Goal: Task Accomplishment & Management: Manage account settings

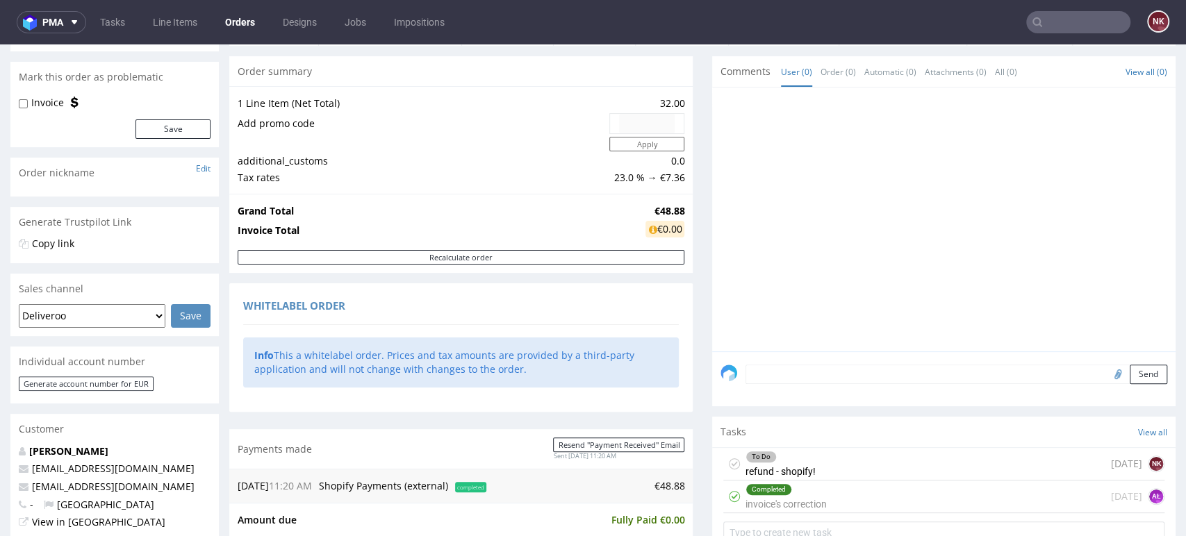
scroll to position [386, 0]
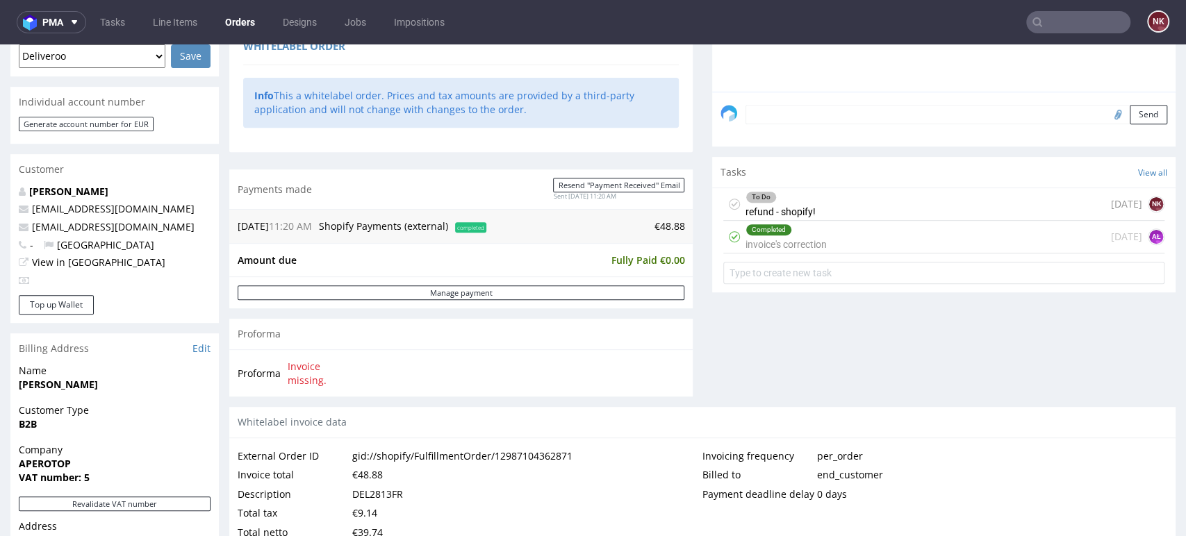
click at [839, 203] on div "To Do refund - shopify! 23 days ago NK" at bounding box center [943, 204] width 441 height 33
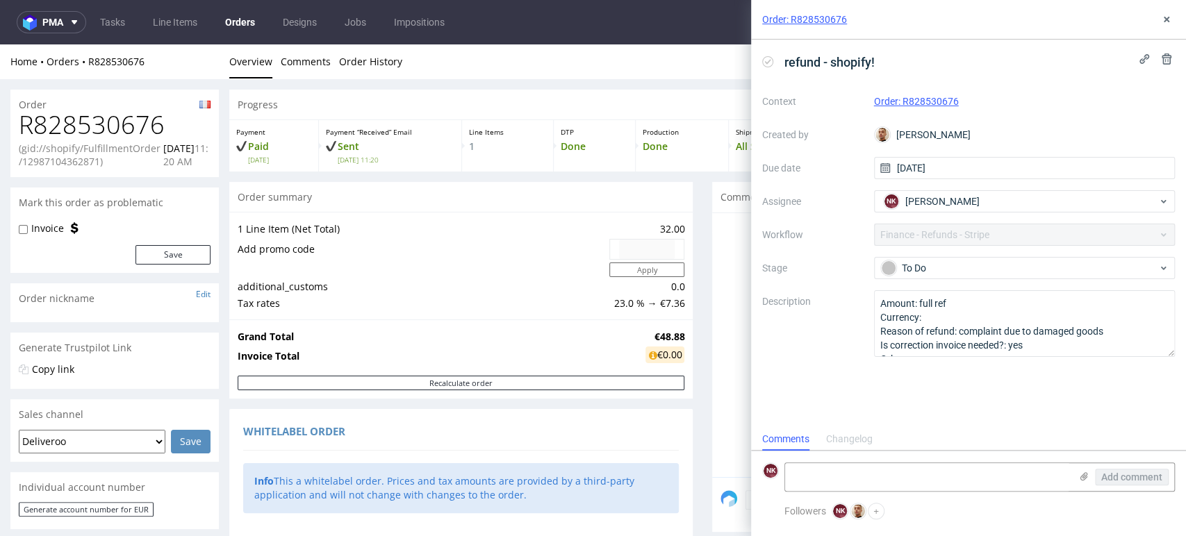
click at [115, 130] on h1 "R828530676" at bounding box center [115, 125] width 192 height 28
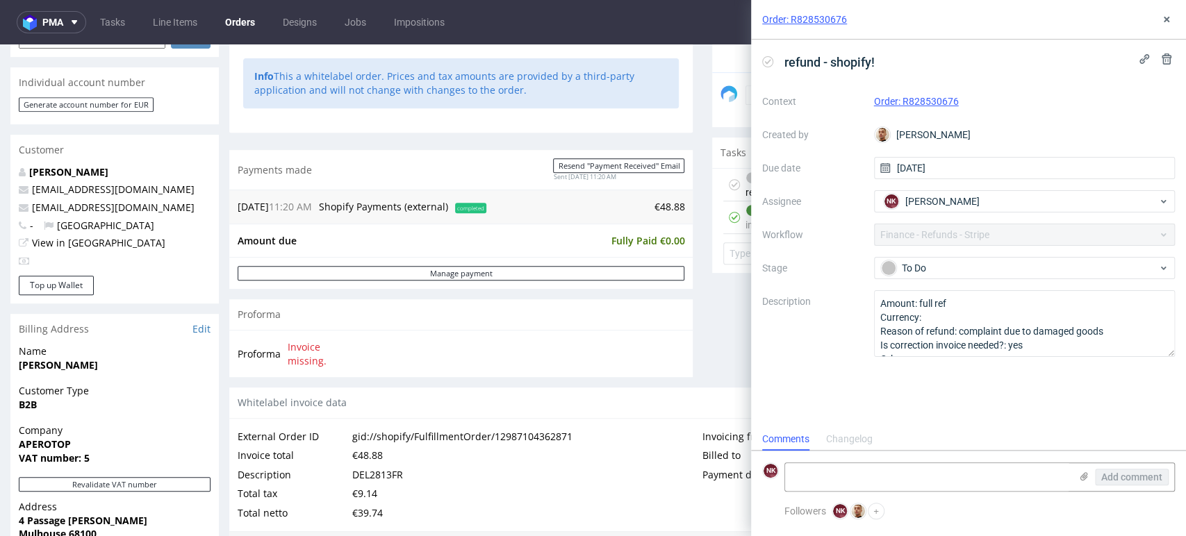
scroll to position [540, 0]
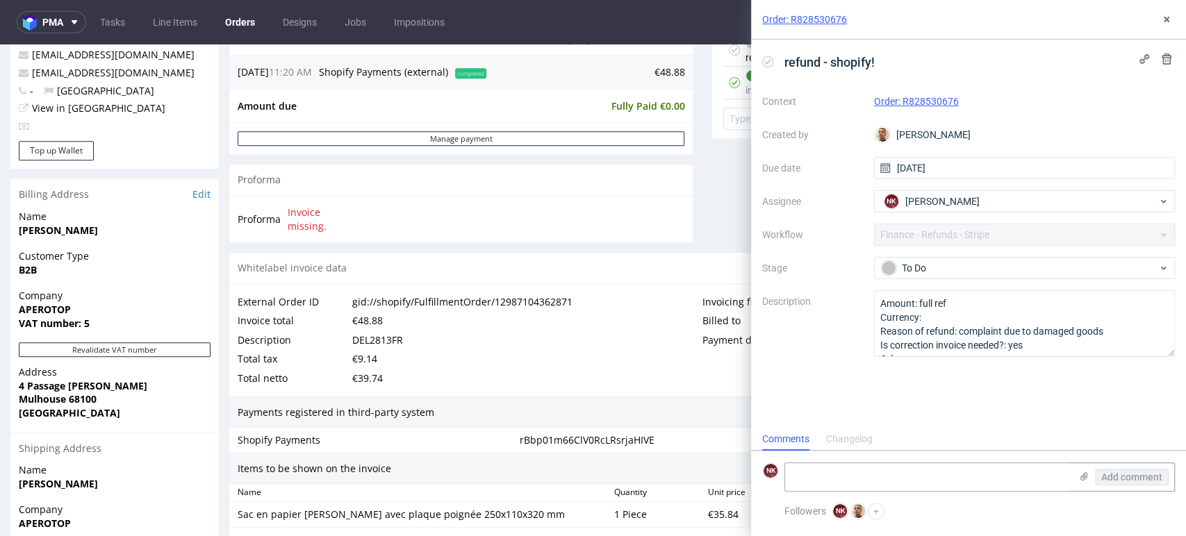
click at [379, 338] on div "DEL2813FR" at bounding box center [377, 340] width 51 height 19
copy div "DEL2813FR"
click at [1165, 17] on icon at bounding box center [1166, 19] width 11 height 11
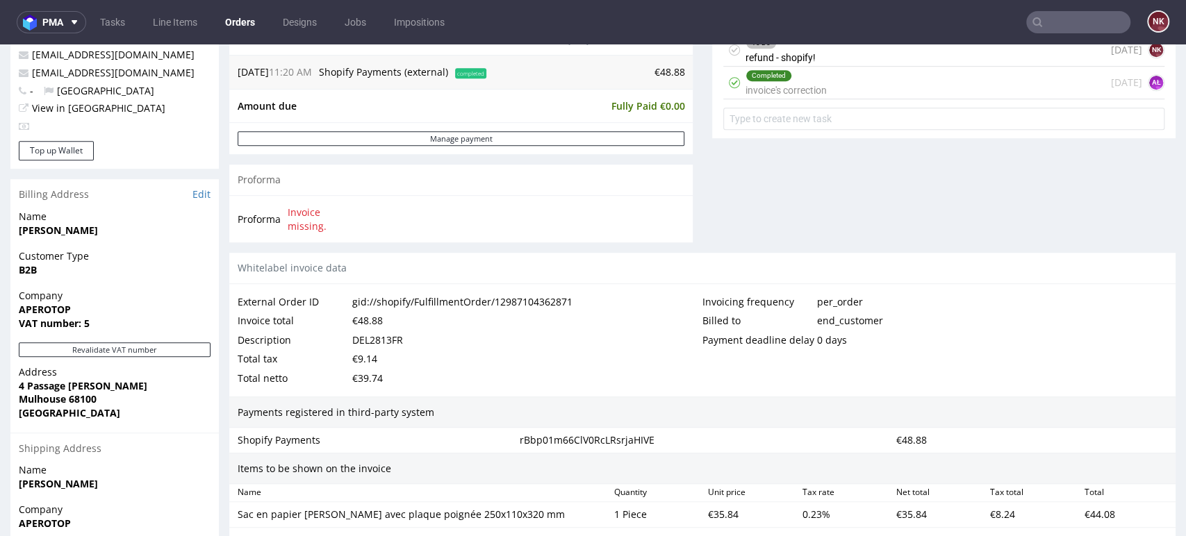
click at [830, 81] on div "Completed invoice's correction 23 days ago AŁ" at bounding box center [943, 83] width 441 height 33
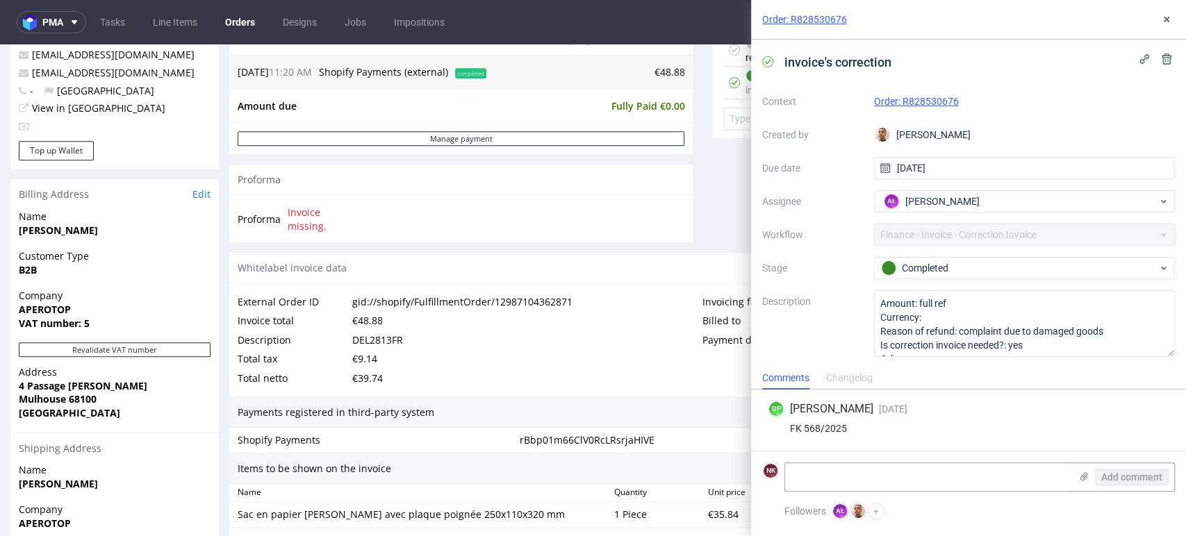
click at [1177, 12] on div "Order: R828530676" at bounding box center [968, 20] width 435 height 40
click at [1166, 17] on icon at bounding box center [1166, 19] width 11 height 11
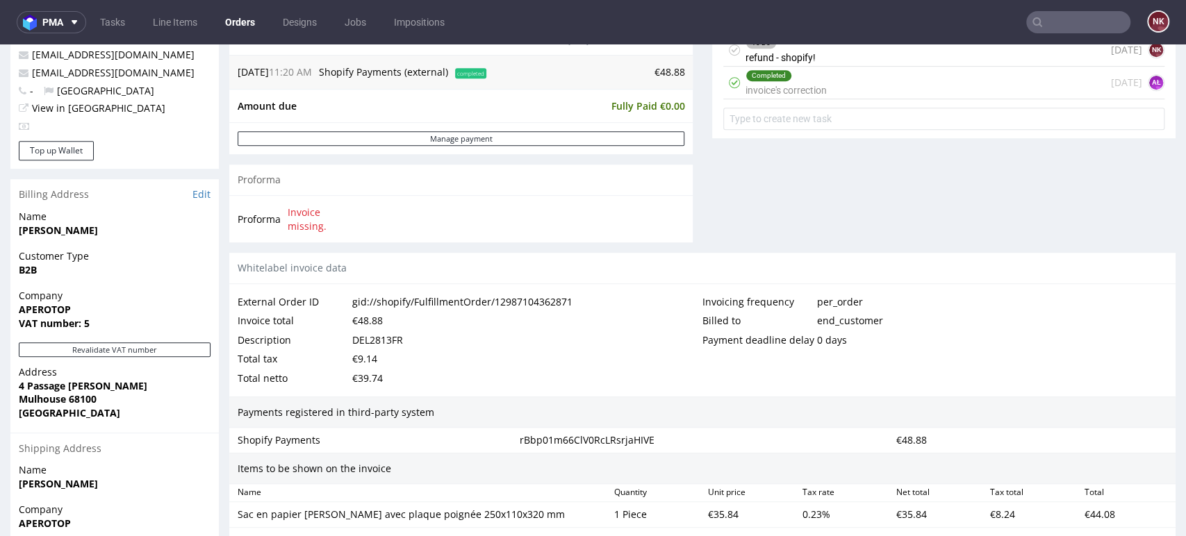
scroll to position [898, 0]
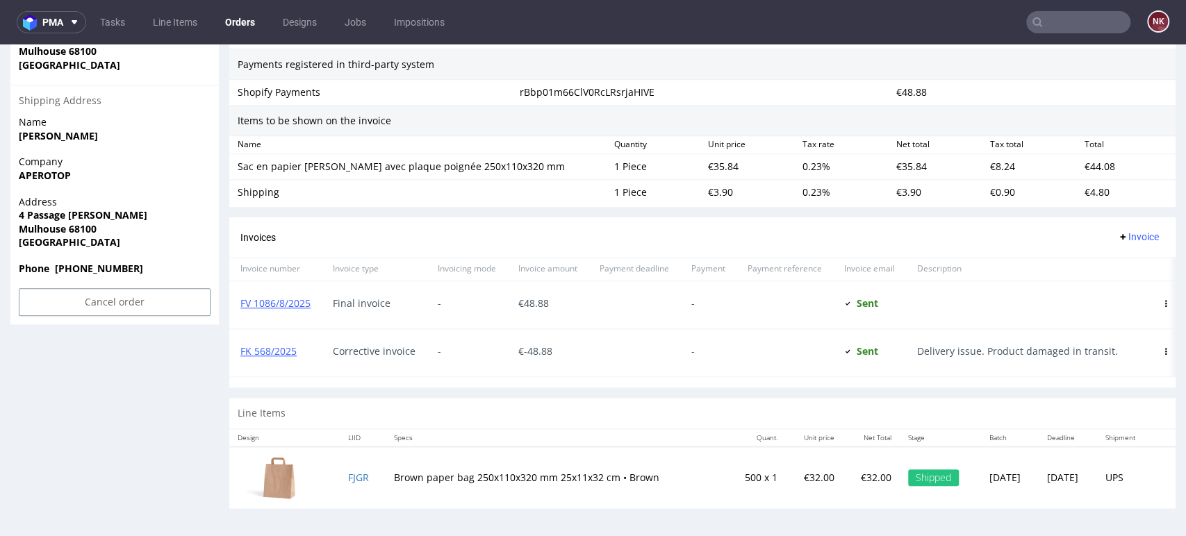
click at [1111, 113] on div "Items to be shown on the invoice" at bounding box center [702, 121] width 946 height 32
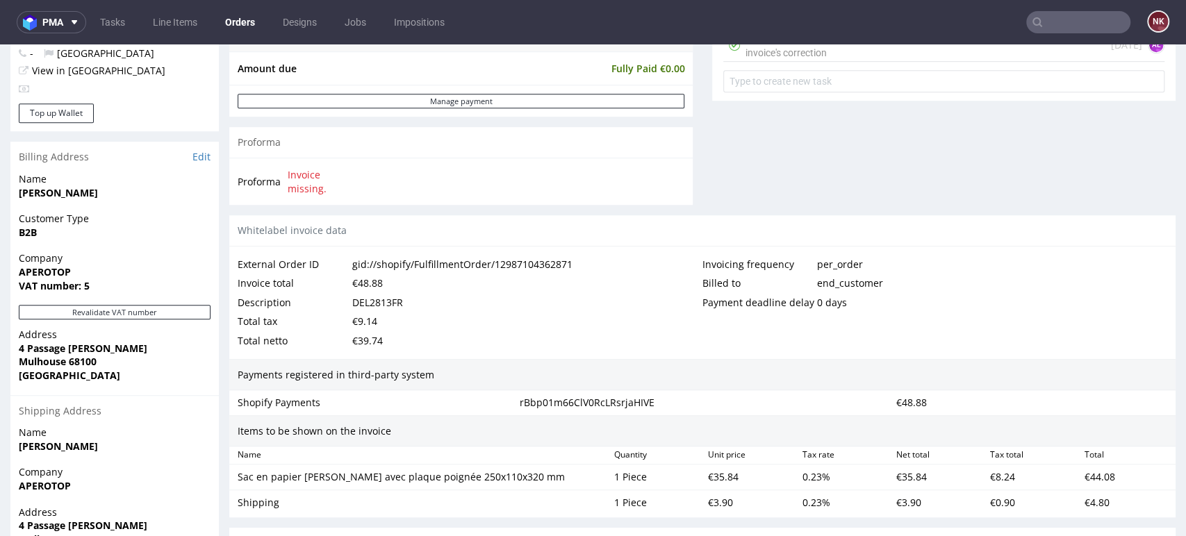
scroll to position [280, 0]
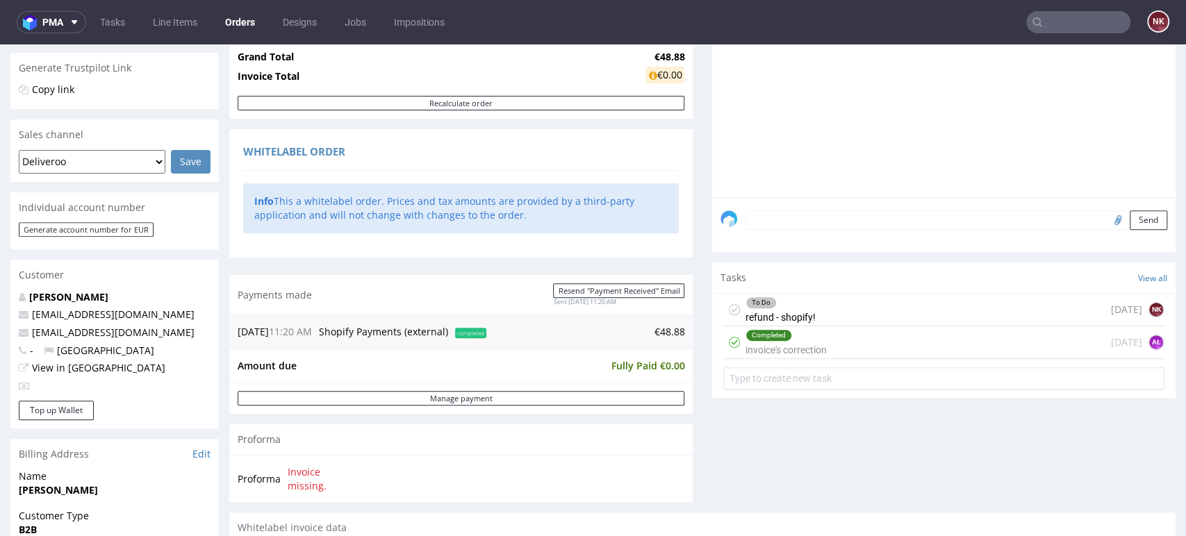
click at [847, 304] on div "To Do refund - shopify! 23 days ago NK" at bounding box center [943, 310] width 441 height 33
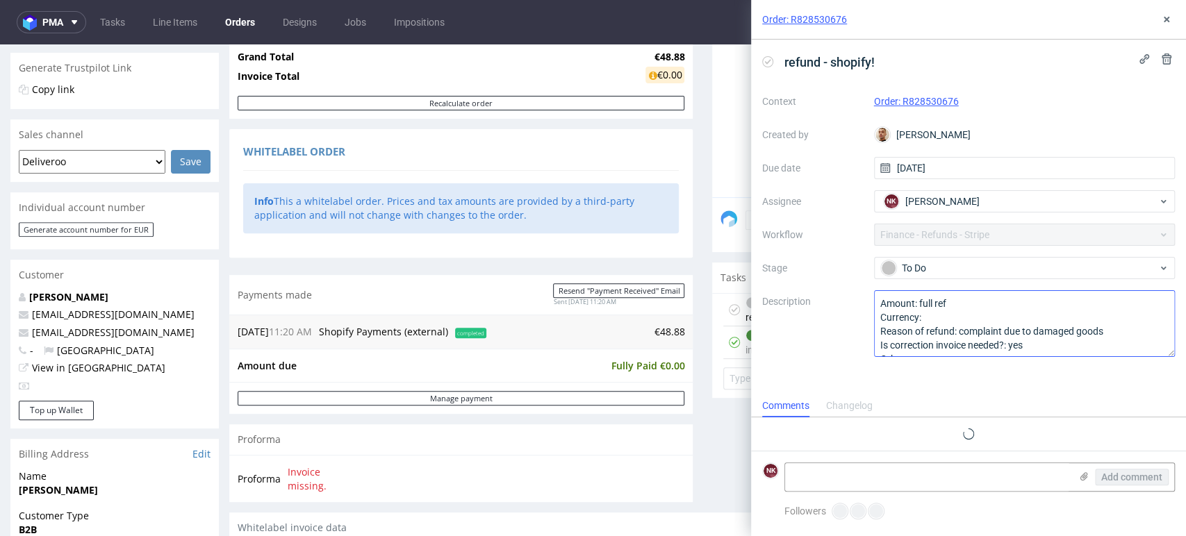
scroll to position [11, 0]
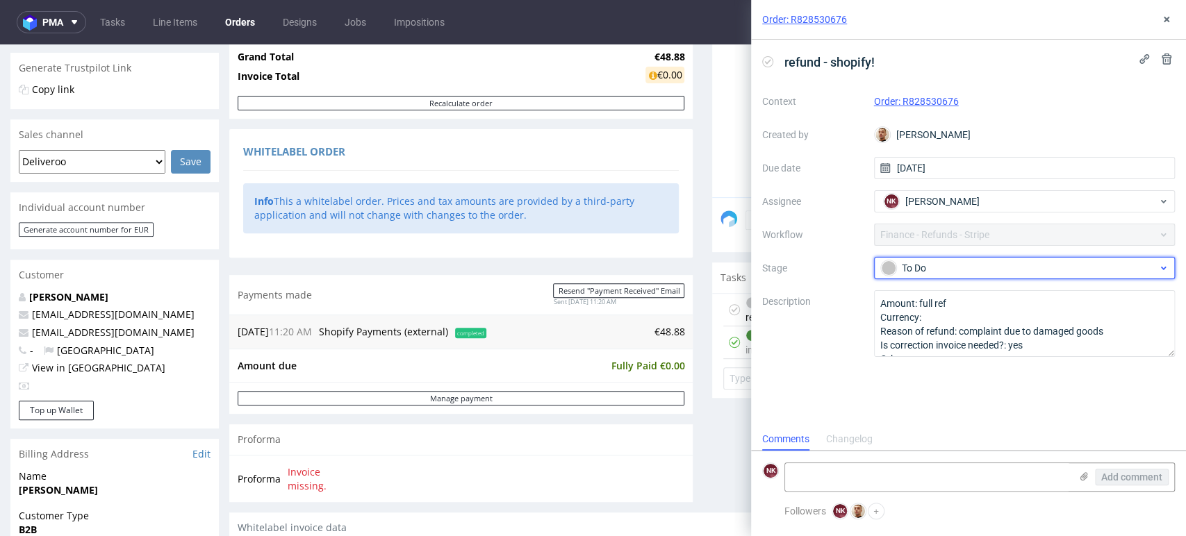
click at [966, 271] on div "To Do" at bounding box center [1019, 268] width 277 height 15
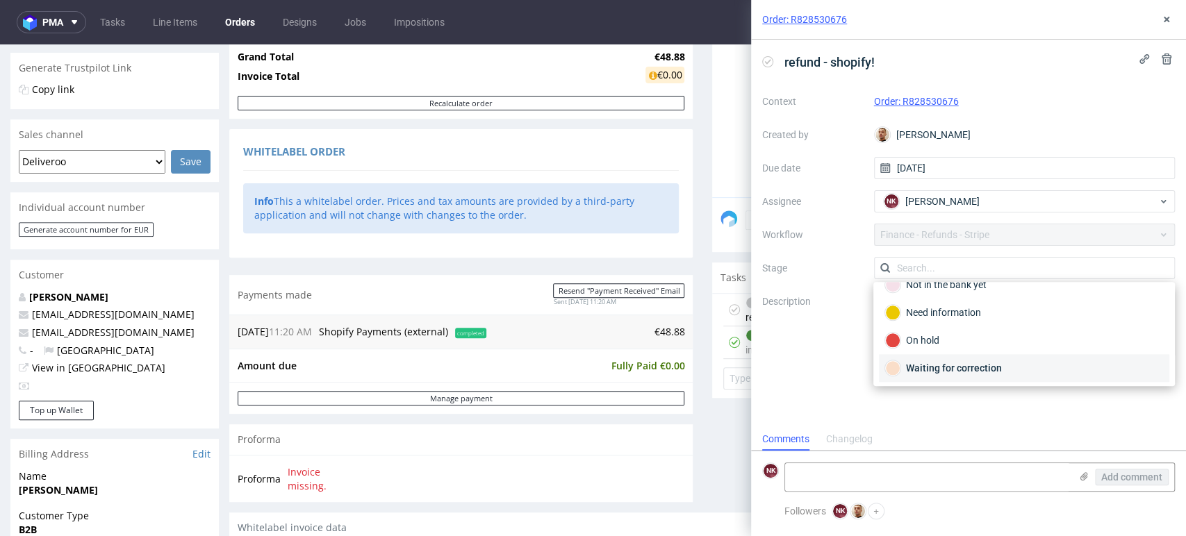
scroll to position [100, 0]
click at [938, 361] on div "Completed" at bounding box center [1024, 368] width 278 height 15
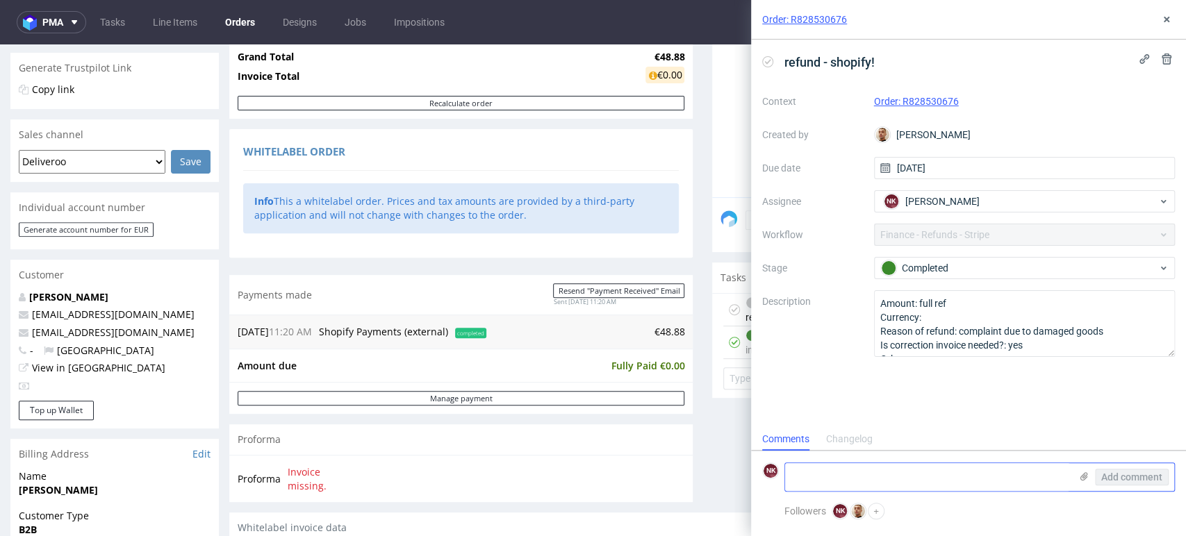
click at [861, 484] on textarea at bounding box center [927, 477] width 285 height 28
type textarea "Refunded 24/09/2025"
click at [1136, 479] on span "Add comment" at bounding box center [1131, 477] width 61 height 10
drag, startPoint x: 1164, startPoint y: 20, endPoint x: 1128, endPoint y: 38, distance: 40.1
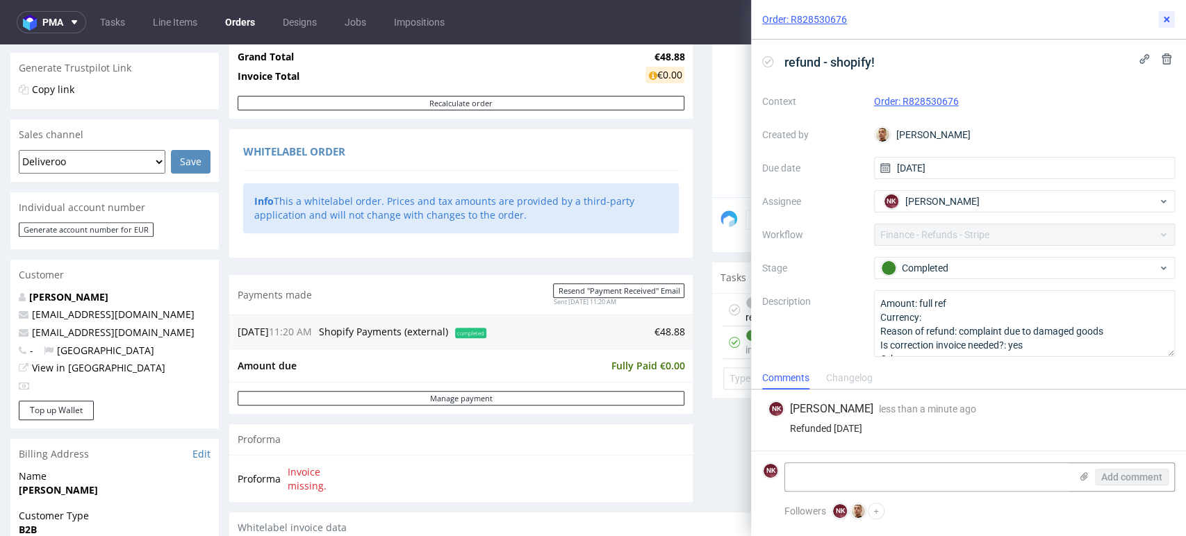
click at [1165, 19] on use at bounding box center [1167, 20] width 6 height 6
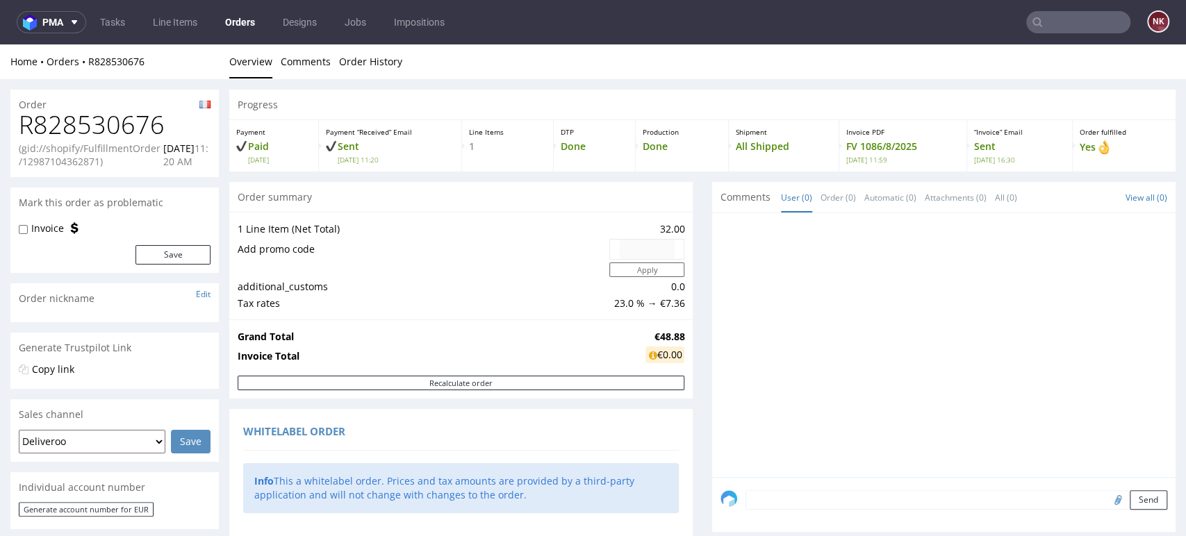
click at [93, 123] on h1 "R828530676" at bounding box center [115, 125] width 192 height 28
copy h1 "R828530676"
click at [1146, 303] on div at bounding box center [947, 350] width 455 height 256
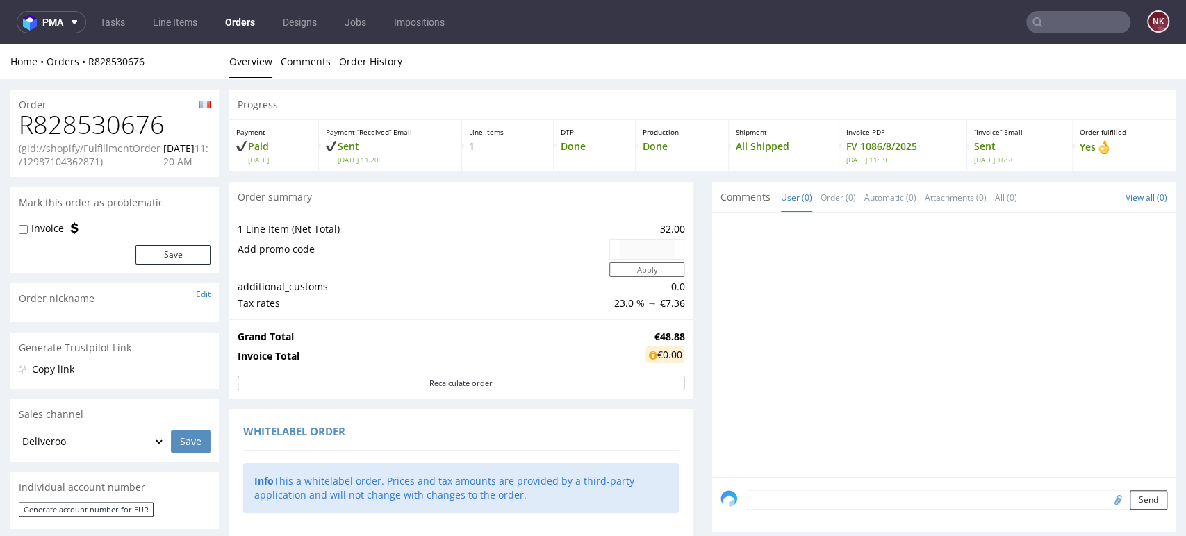
click at [1082, 23] on input "text" at bounding box center [1078, 22] width 104 height 22
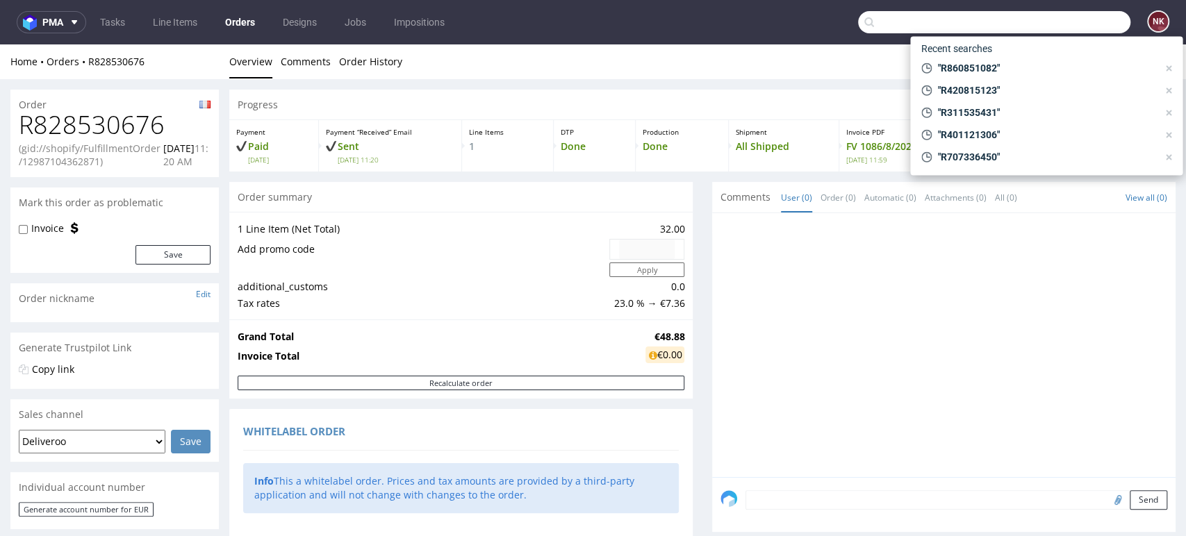
paste input "https://app-eu1.hubspot.com/contacts/25600958/record/0-5/232612065470/"
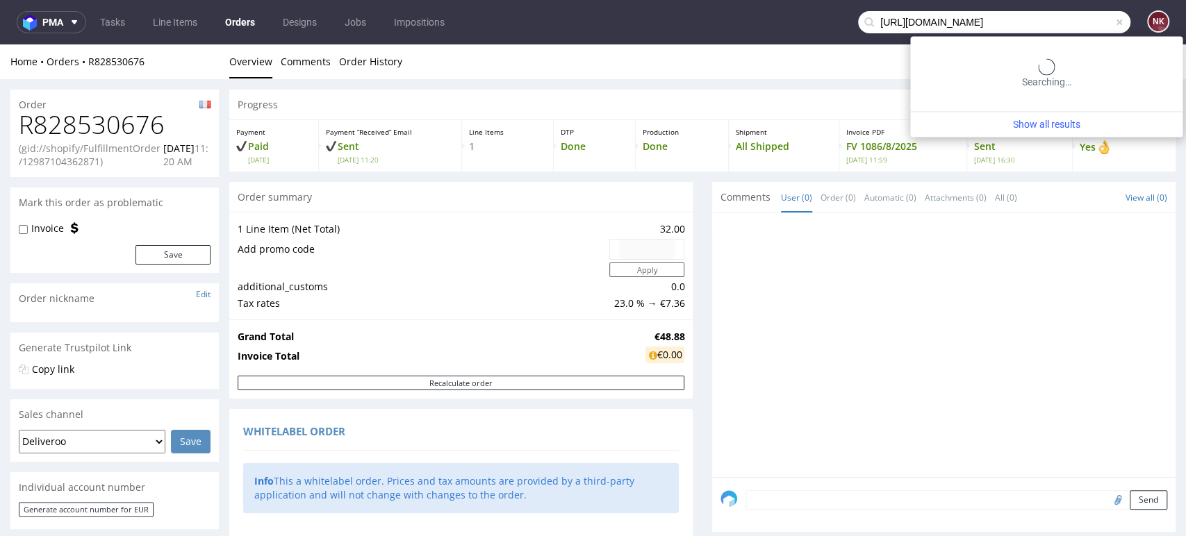
type input "https://app-eu1.hubspot.com/contacts/25600958/record/0-5/232612065470/"
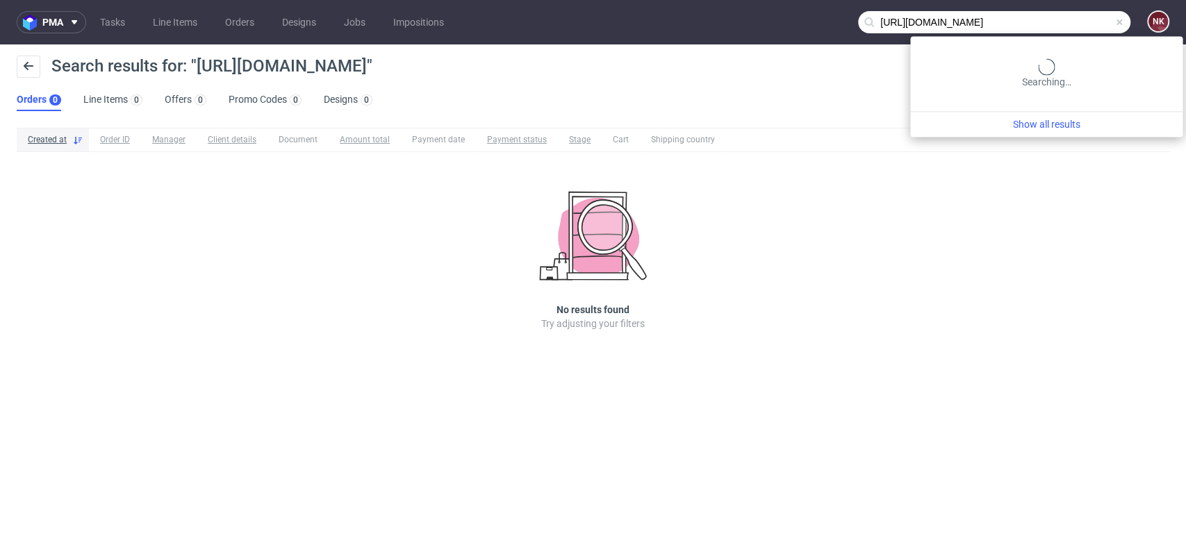
click at [1078, 21] on input "https://app-eu1.hubspot.com/contacts/25600958/record/0-5/232612065470/" at bounding box center [994, 22] width 272 height 22
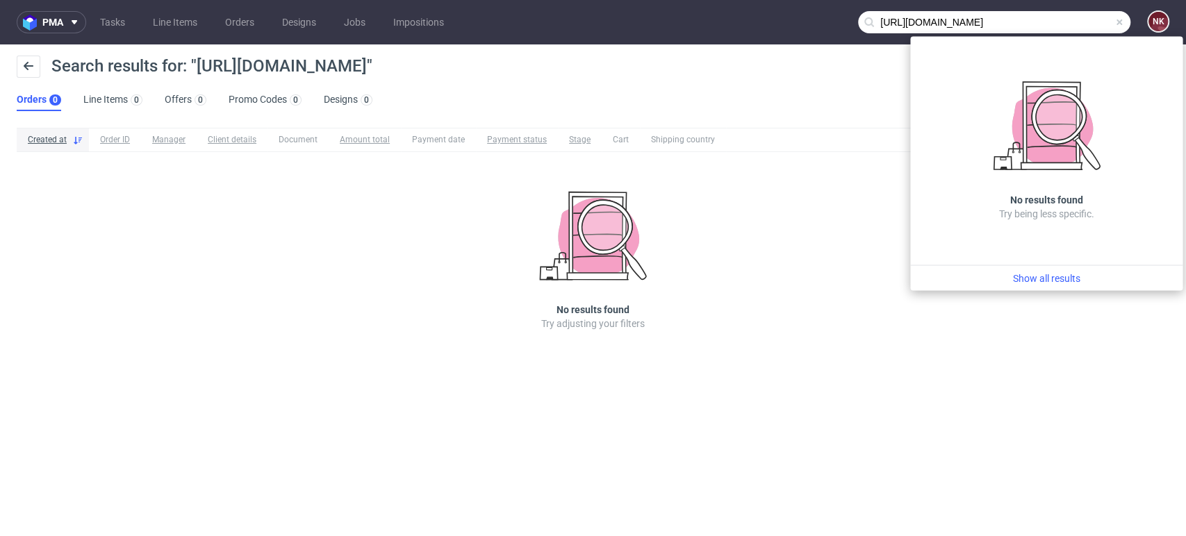
click at [1128, 24] on input "https://app-eu1.hubspot.com/contacts/25600958/record/0-5/232612065470/" at bounding box center [994, 22] width 272 height 22
click at [1123, 23] on span at bounding box center [1119, 22] width 11 height 11
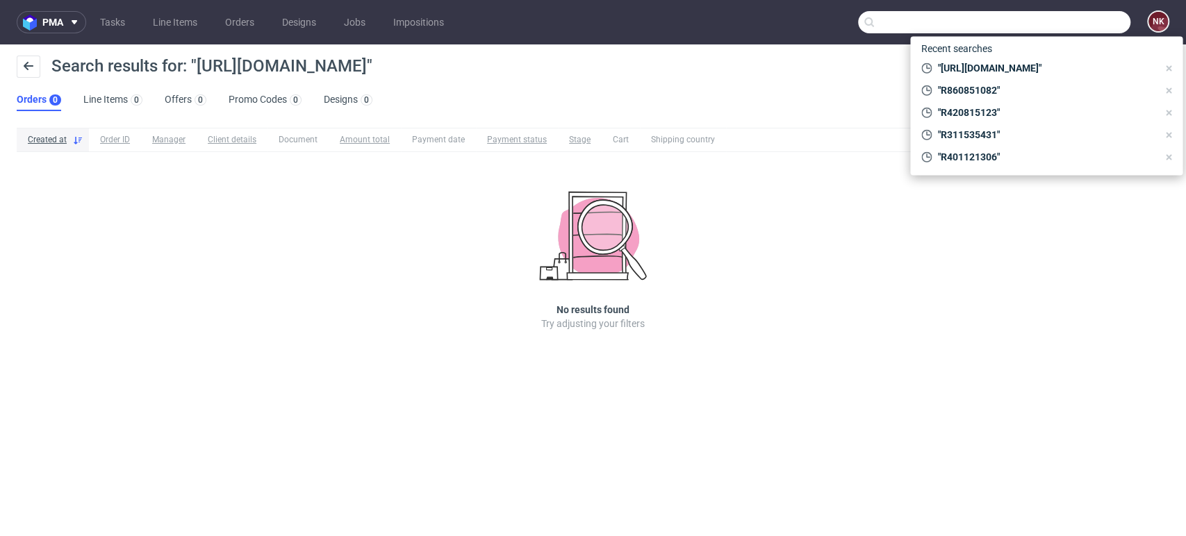
click at [1029, 23] on input "text" at bounding box center [994, 22] width 272 height 22
paste input "crm@dalpo.pl"
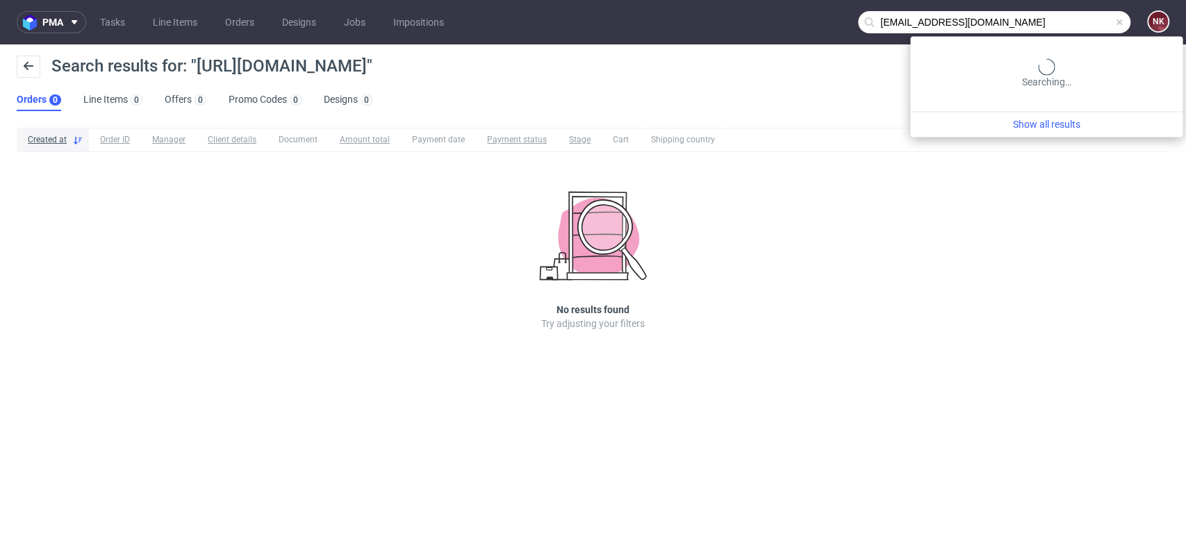
type input "crm@dalpo.pl"
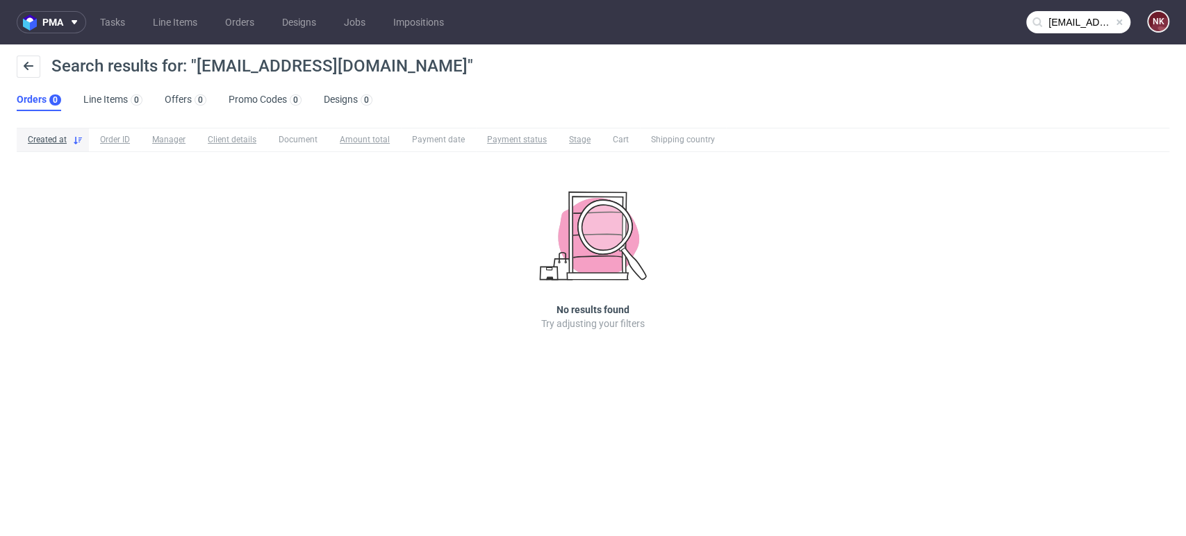
click at [1100, 210] on div "Created at Order ID Manager Client details Document Amount total Payment date P…" at bounding box center [593, 248] width 1186 height 253
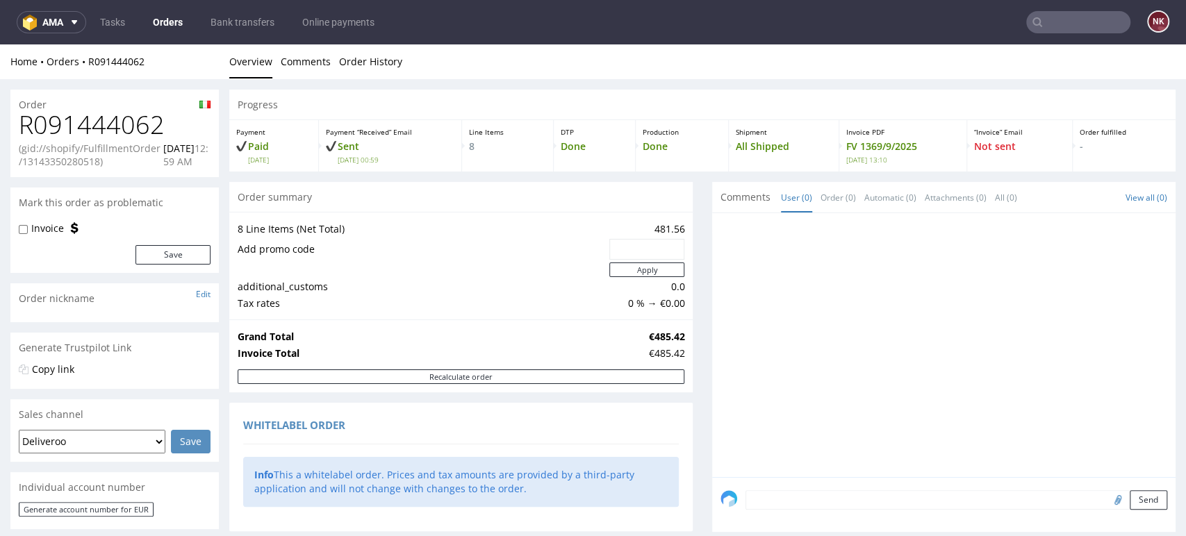
scroll to position [540, 0]
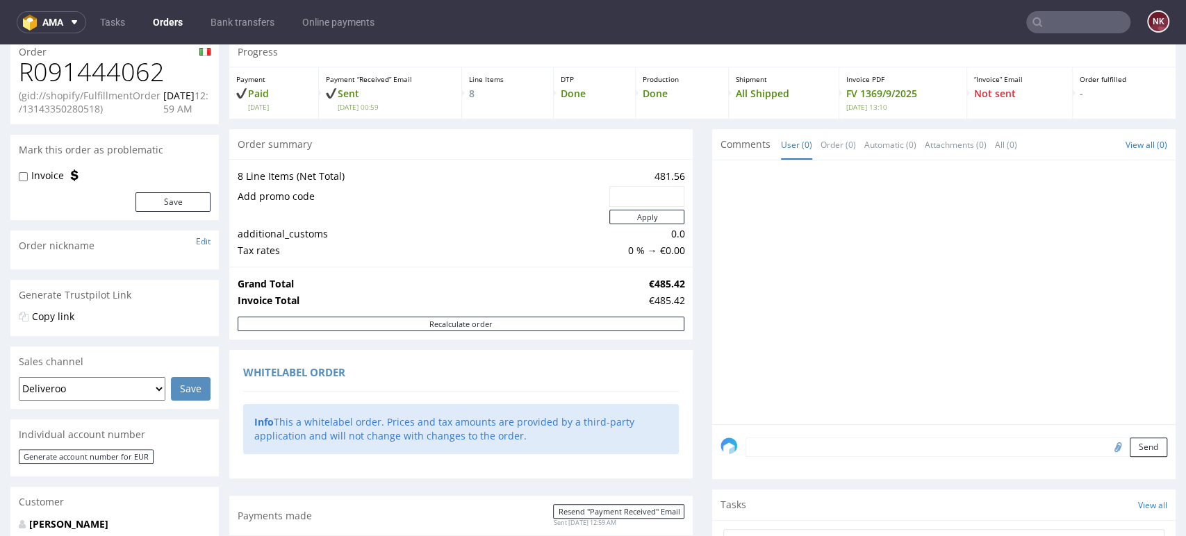
scroll to position [0, 0]
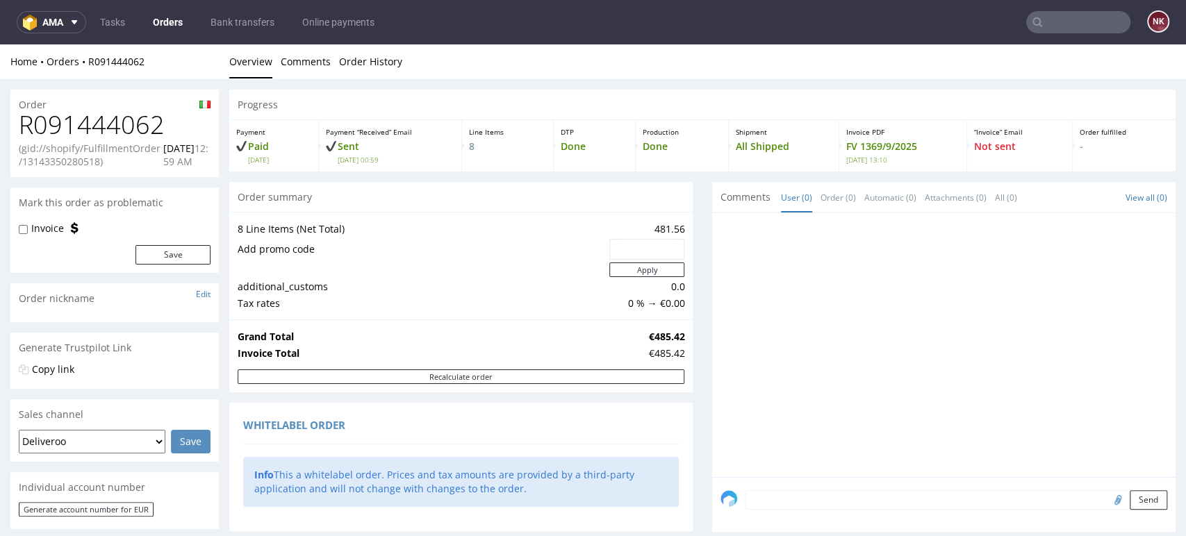
click at [166, 15] on link "Orders" at bounding box center [168, 22] width 47 height 22
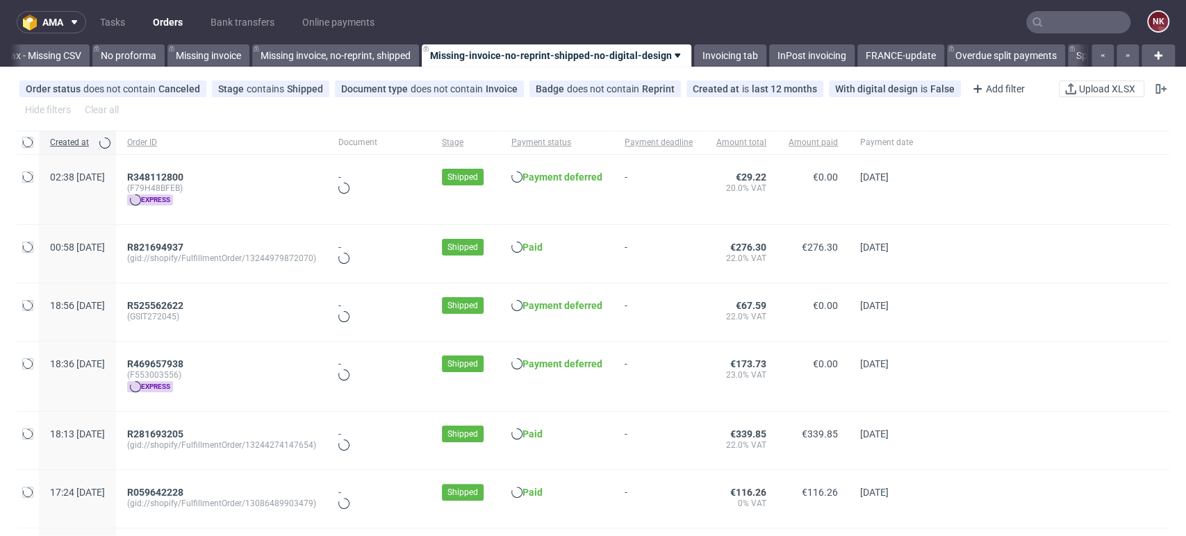
scroll to position [0, 1967]
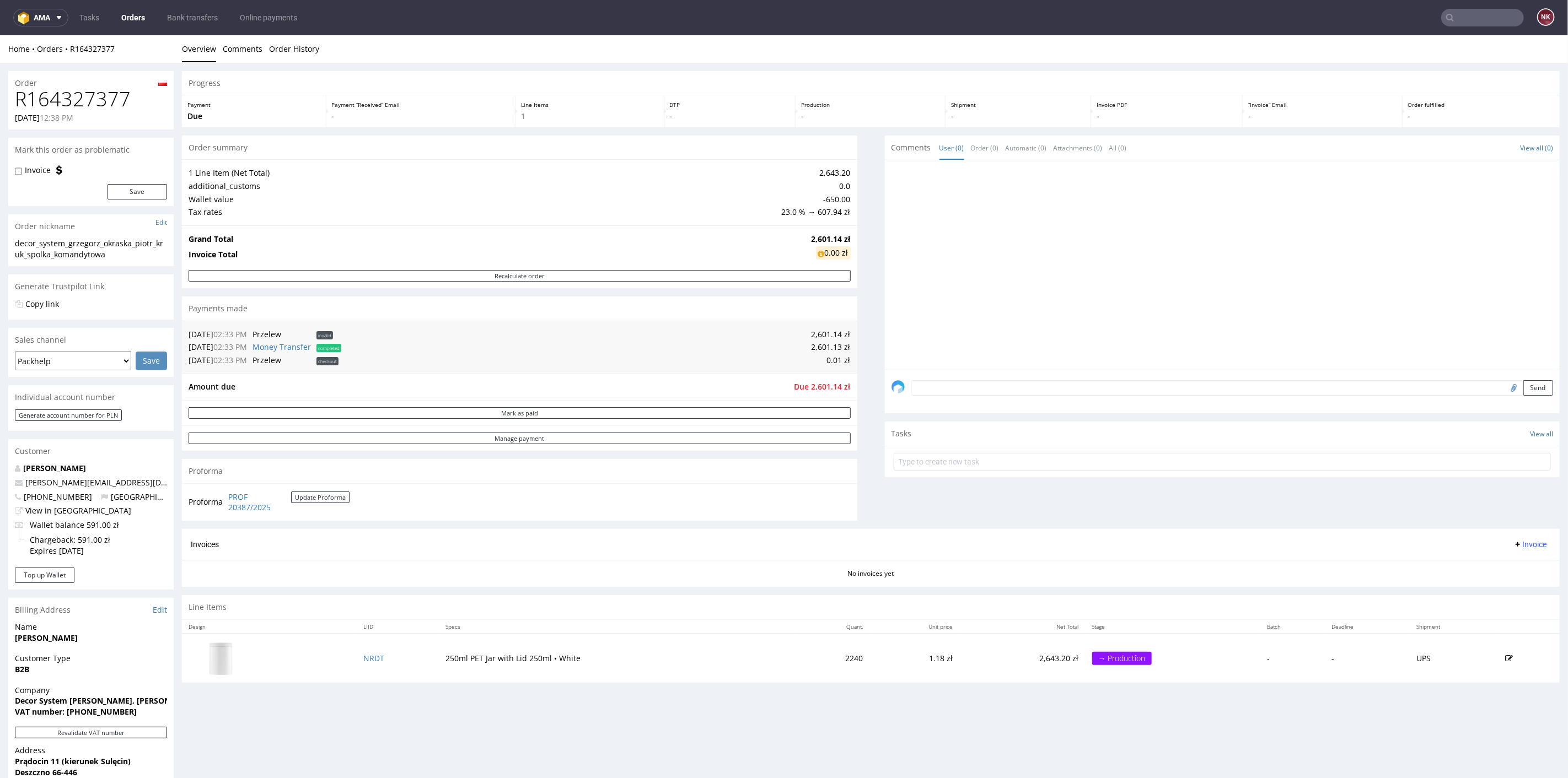
click at [885, 392] on div "Send" at bounding box center [1222, 391] width 675 height 44
click at [786, 412] on button "Mark as paid" at bounding box center [520, 412] width 662 height 12
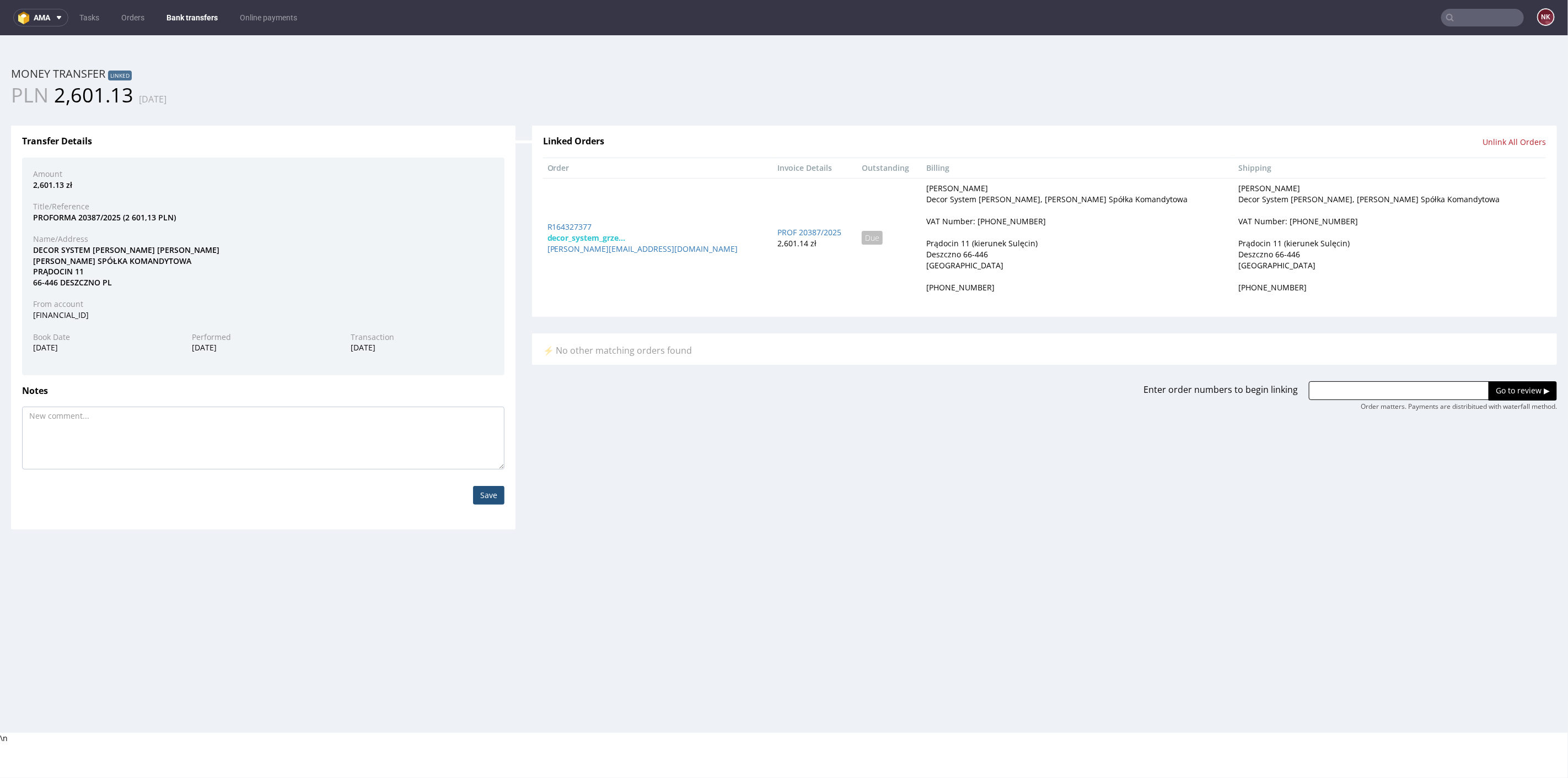
click at [196, 13] on link "Bank transfers" at bounding box center [191, 17] width 64 height 17
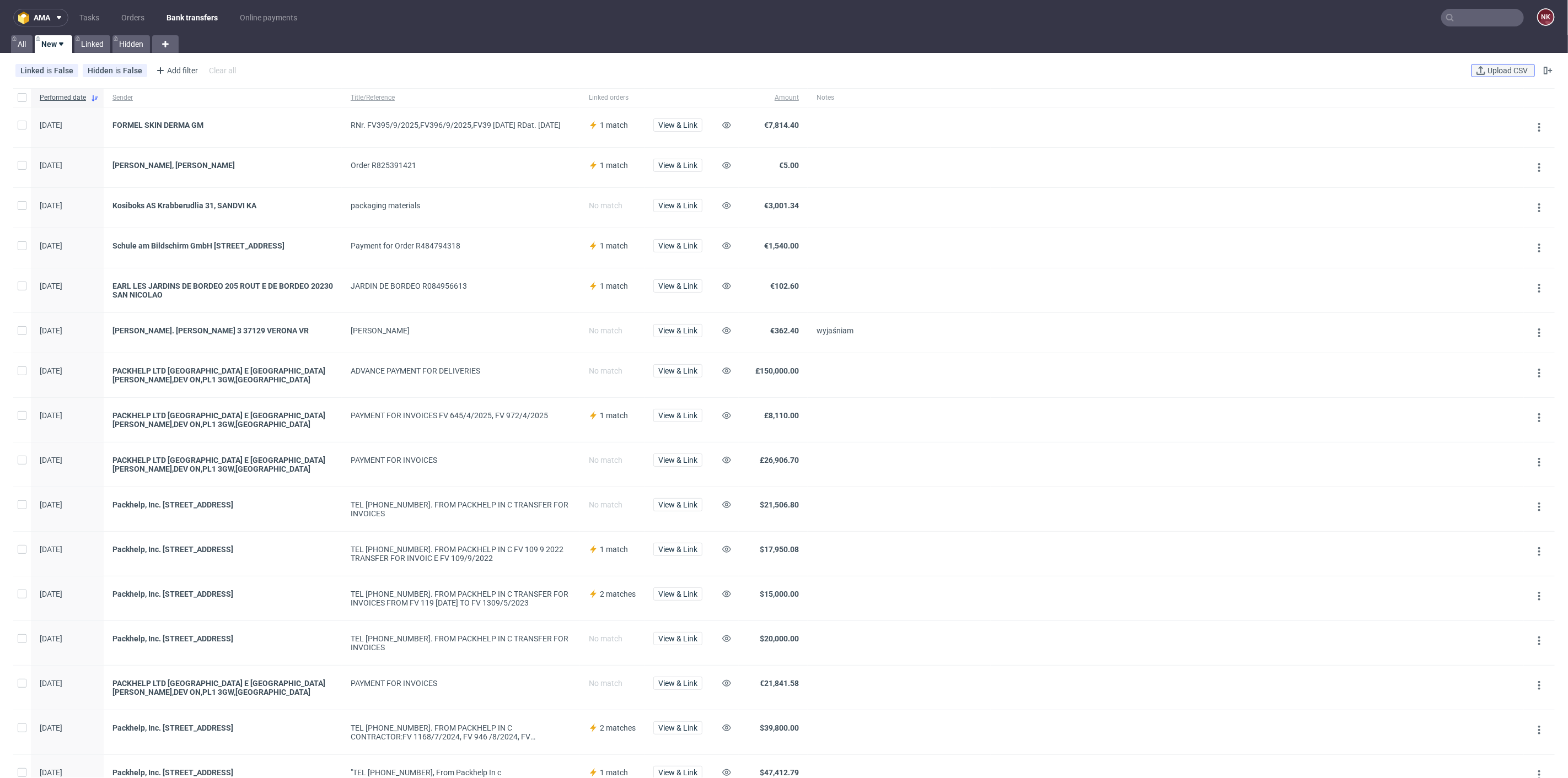
click at [1484, 76] on button "Upload CSV" at bounding box center [1503, 71] width 63 height 13
click at [680, 121] on span "View & Link" at bounding box center [678, 125] width 39 height 8
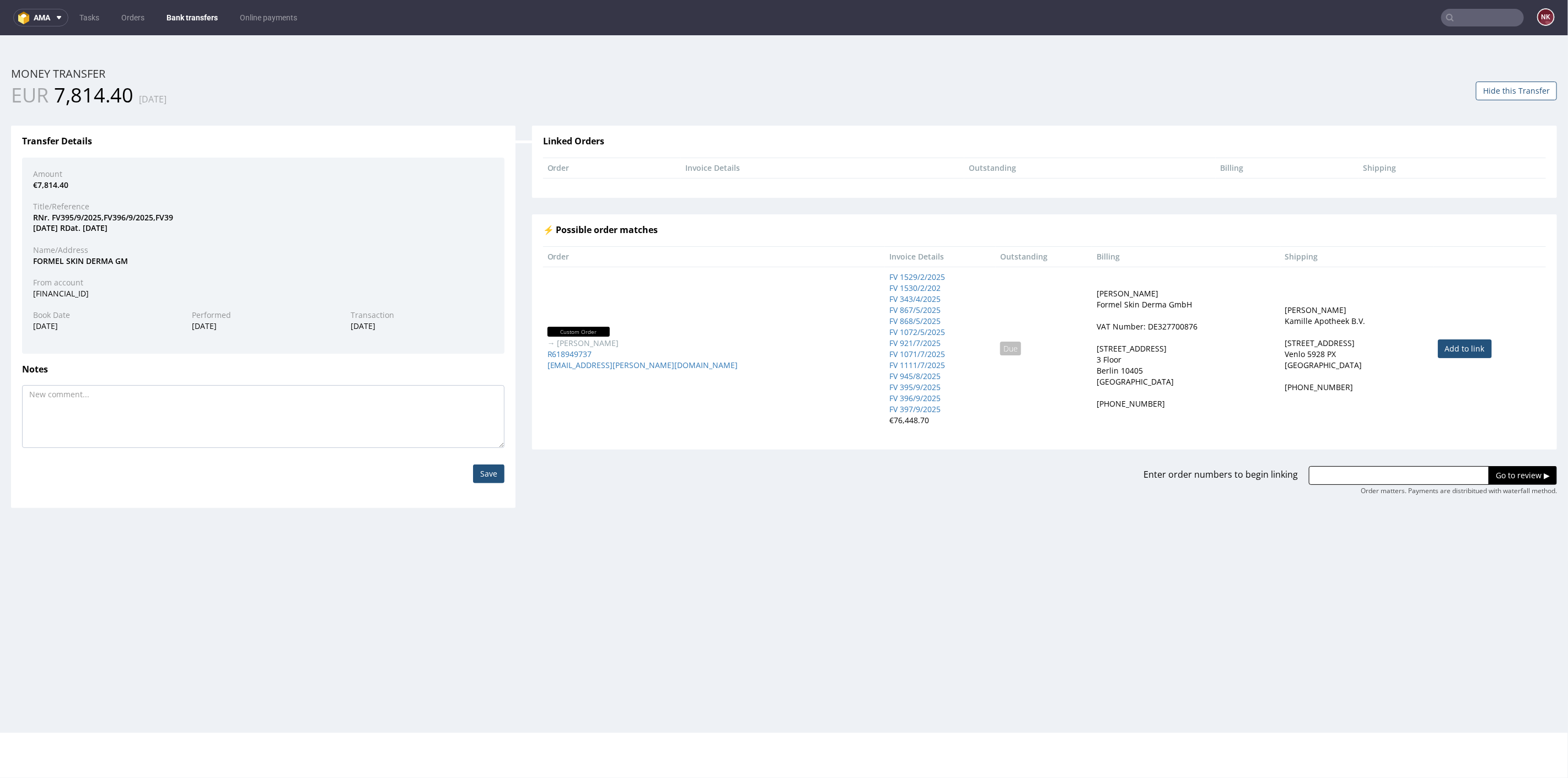
click at [1446, 336] on td "Add to link" at bounding box center [1489, 348] width 113 height 163
click at [1438, 351] on link "Add to link" at bounding box center [1465, 348] width 54 height 19
type input "R618949737"
click at [1515, 477] on input "Go to review ▶" at bounding box center [1523, 475] width 68 height 19
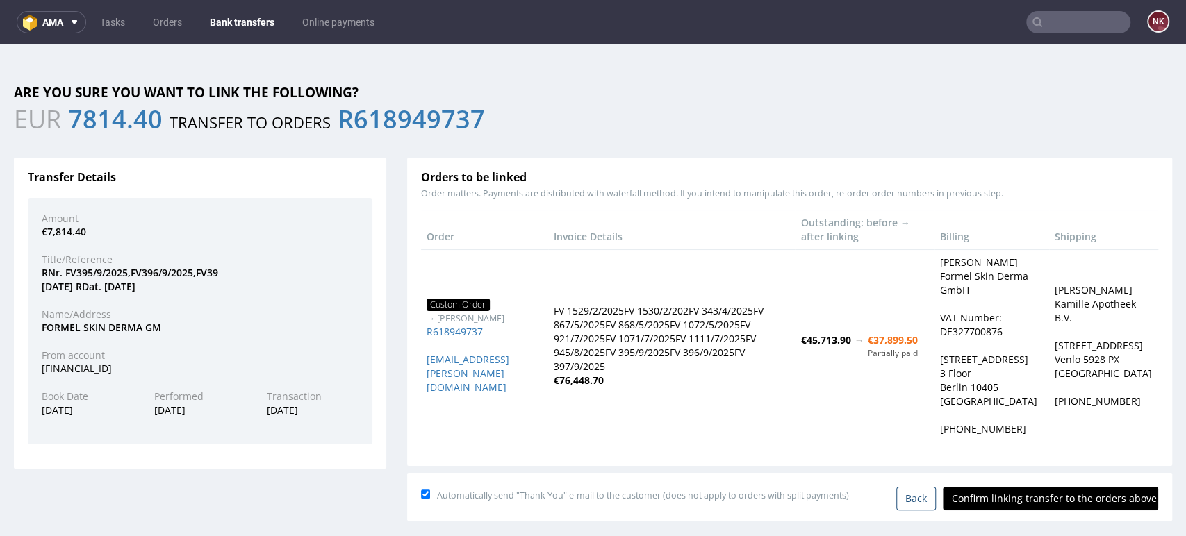
click at [1025, 509] on input "Confirm linking transfer to the orders above" at bounding box center [1050, 499] width 215 height 24
type input "In progress..."
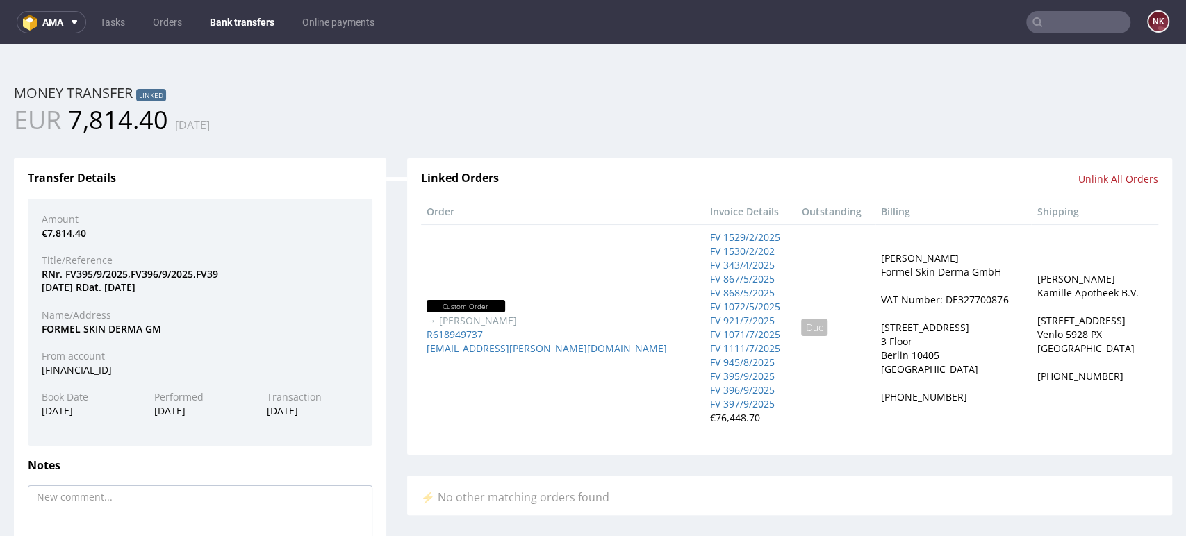
click at [236, 26] on link "Bank transfers" at bounding box center [241, 22] width 81 height 22
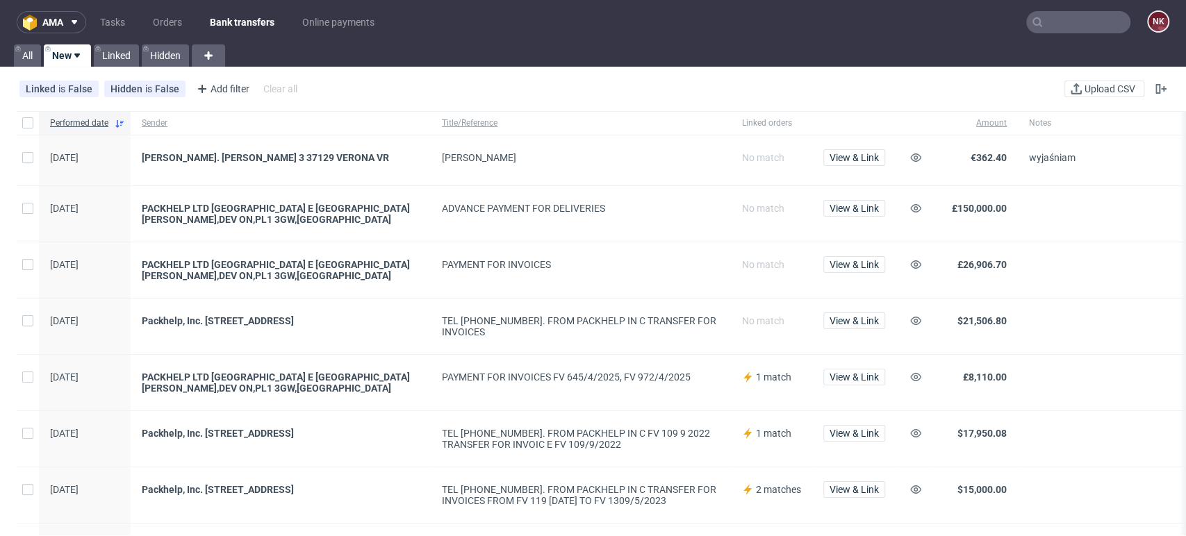
click at [1063, 18] on input "text" at bounding box center [1078, 22] width 104 height 22
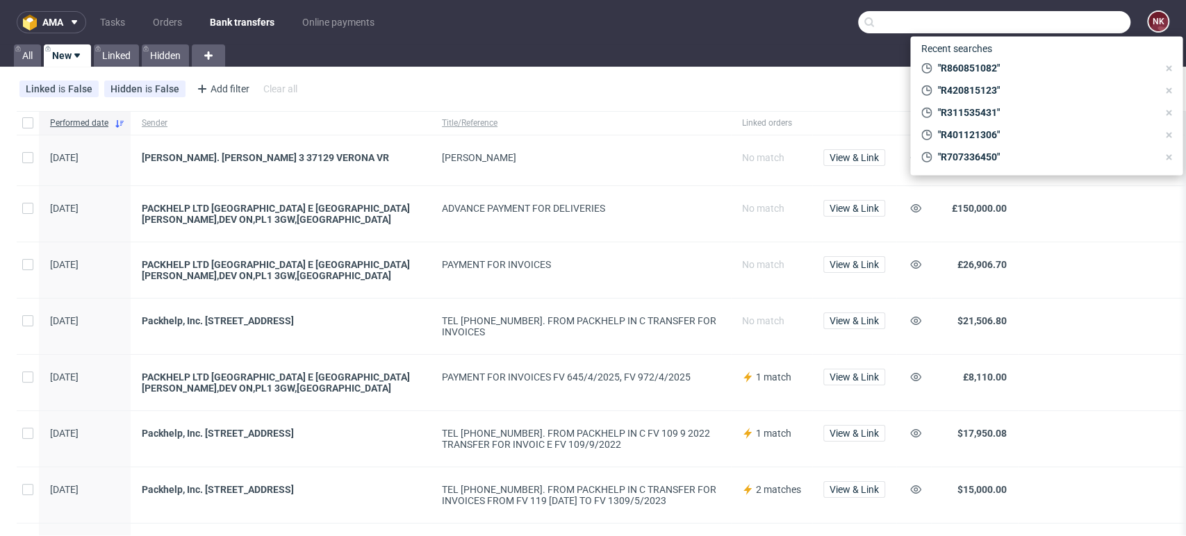
paste input "R640760196"
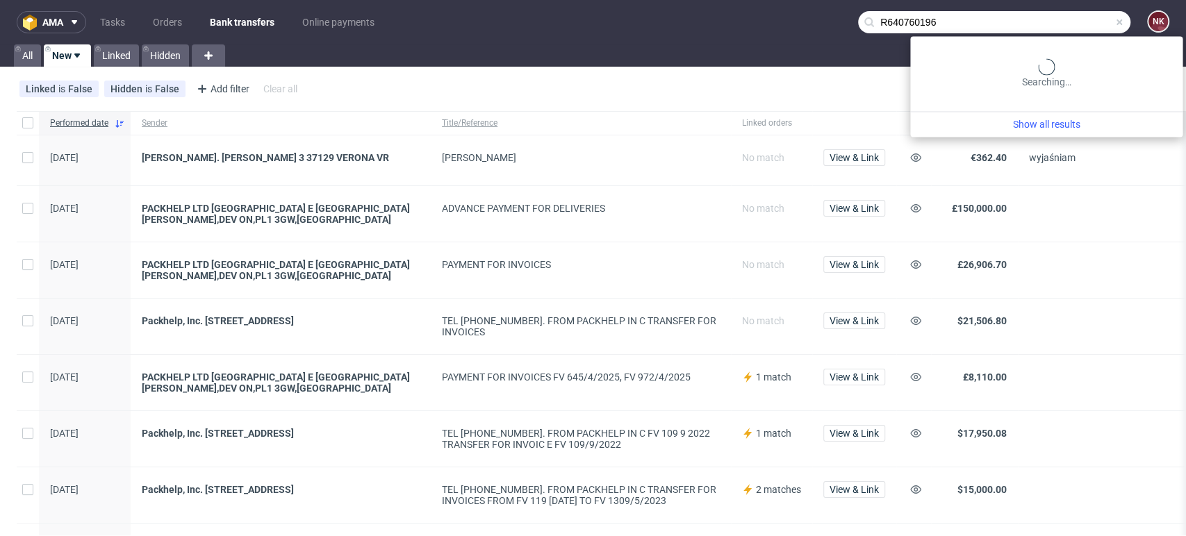
type input "R640760196"
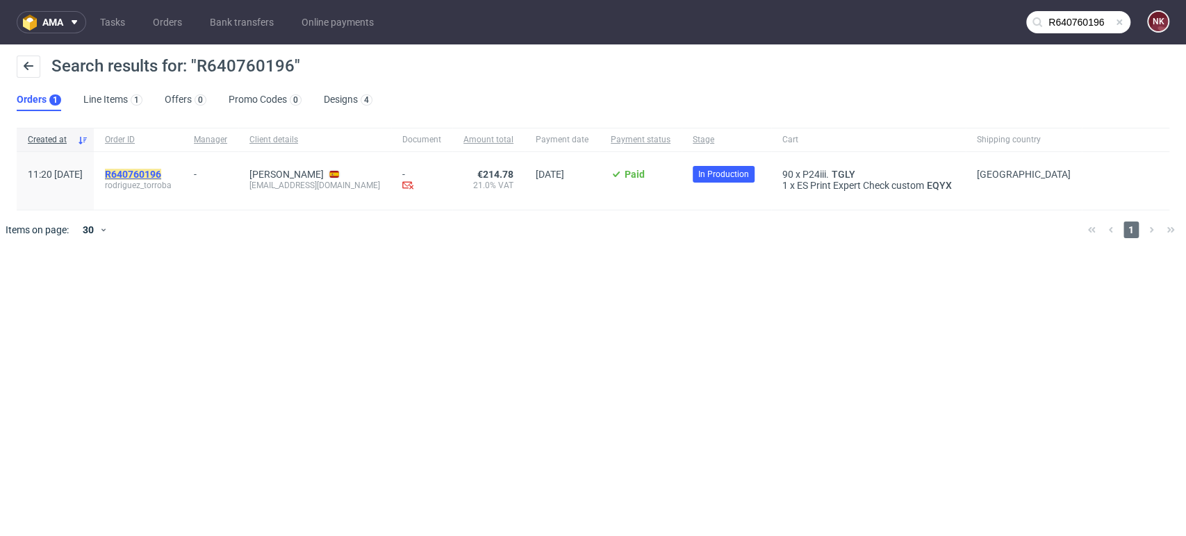
click at [161, 176] on mark "R640760196" at bounding box center [133, 174] width 56 height 11
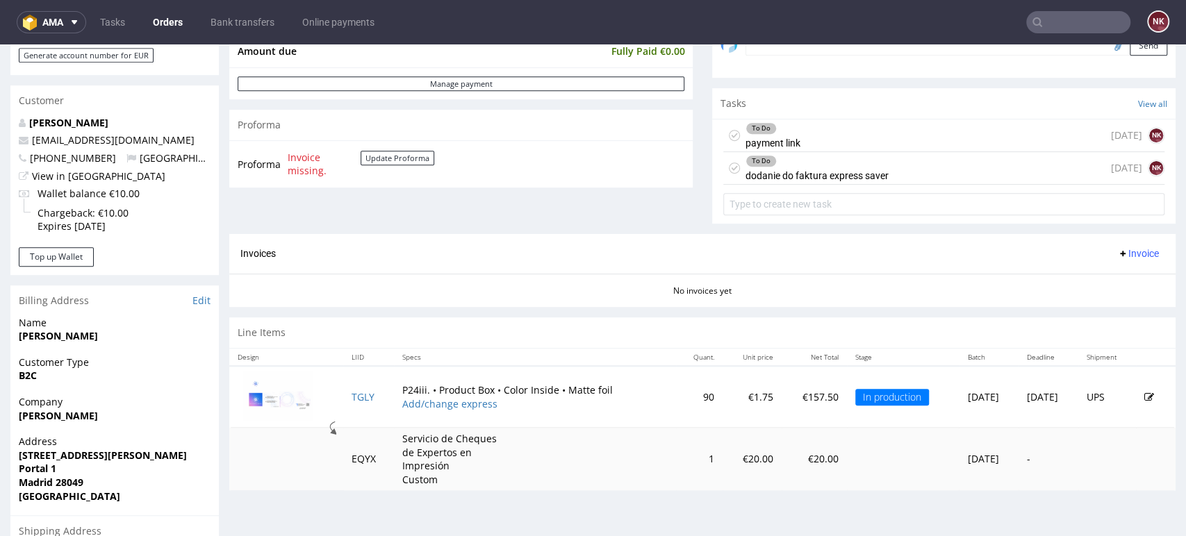
scroll to position [463, 0]
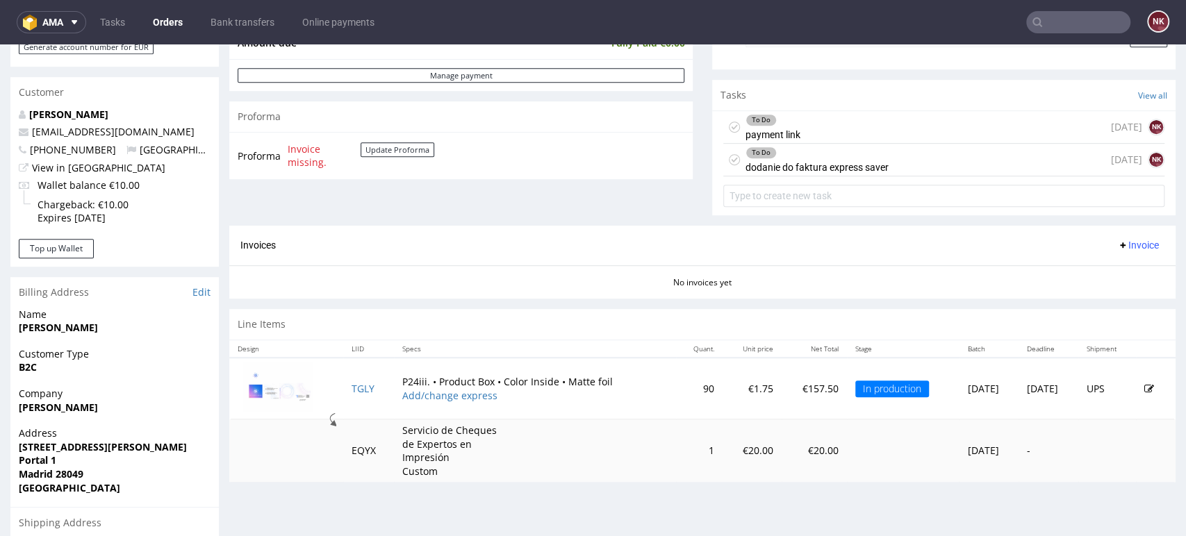
click at [1098, 438] on td at bounding box center [1107, 451] width 58 height 63
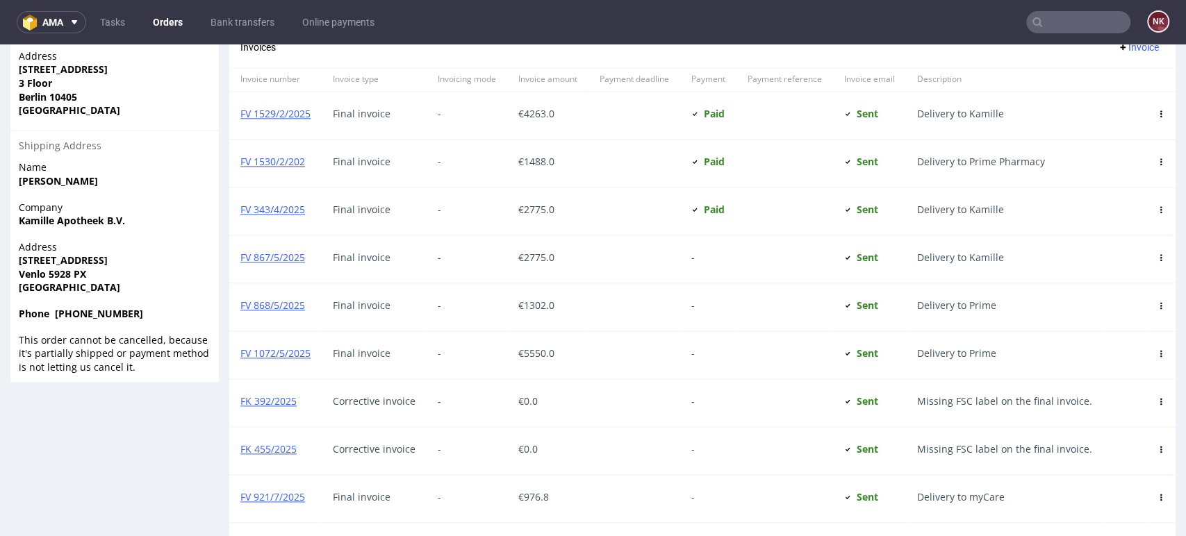
scroll to position [617, 0]
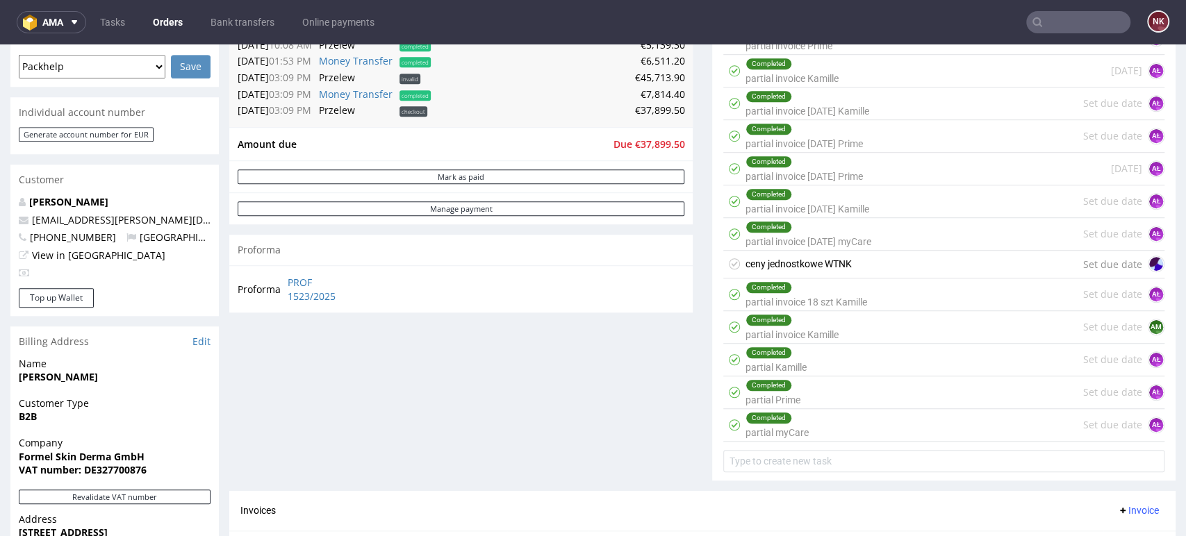
click at [1146, 487] on div "Comments User (23) Order (15) Automatic (0) Attachments (0) All (23) View all (…" at bounding box center [943, 28] width 463 height 926
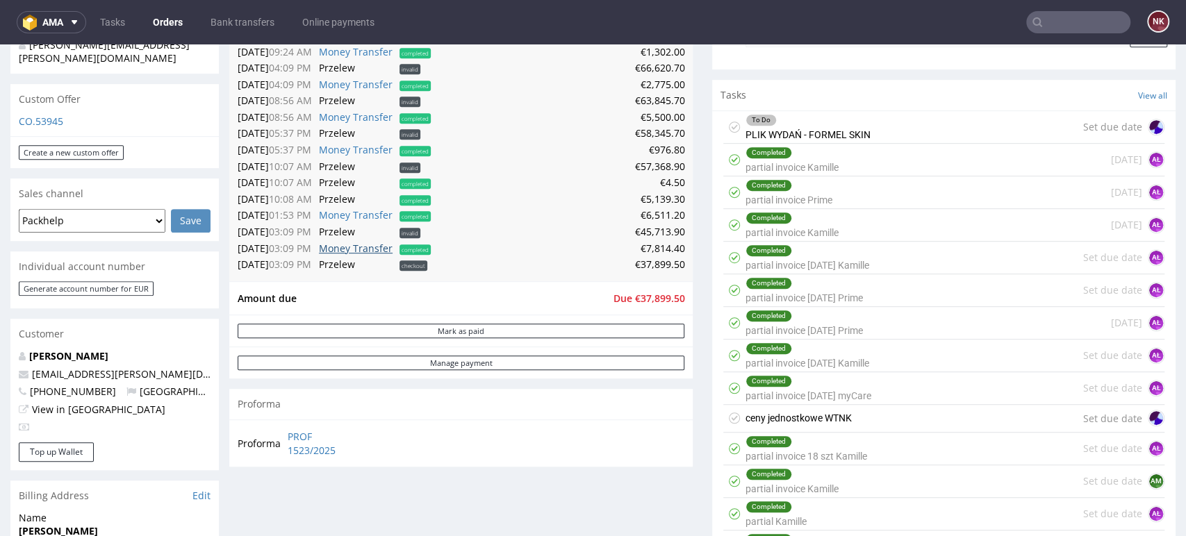
scroll to position [154, 0]
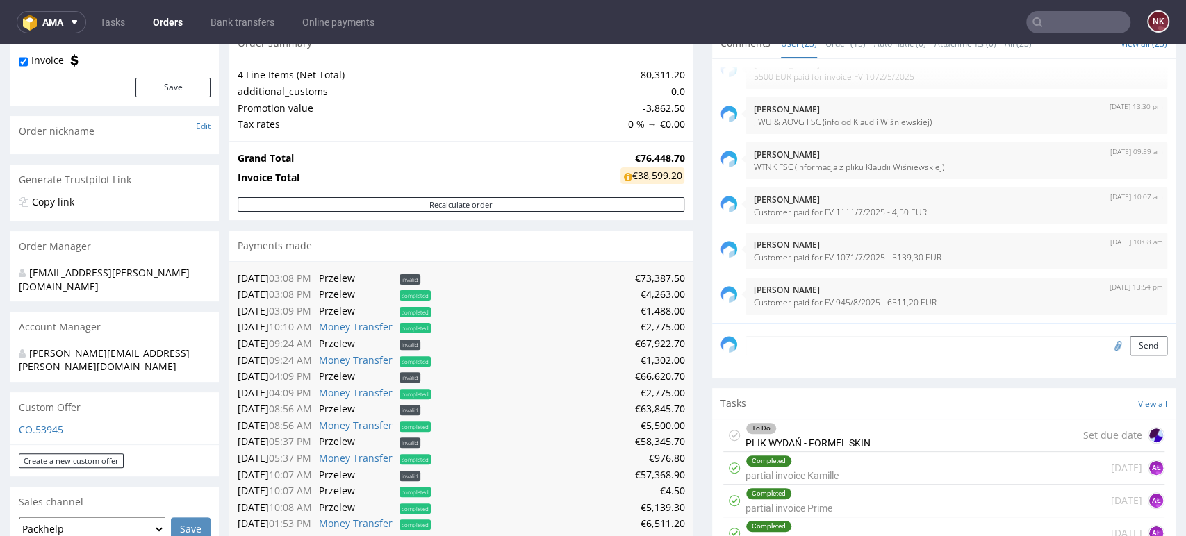
click at [817, 349] on textarea at bounding box center [956, 345] width 422 height 19
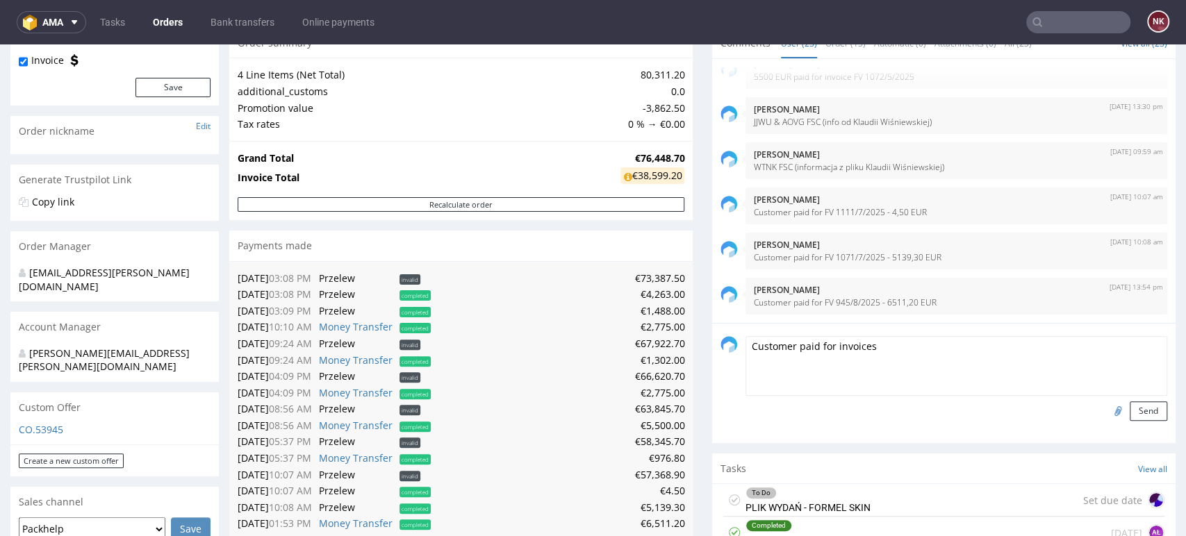
paste textarea "FV395/9/2025,FV396/9/2025,FV39 7/9/2025"
click at [873, 352] on textarea "Customer paid for invoices FV395/9/2025,FV396/9/2025,FV39 7/9/2025" at bounding box center [956, 366] width 422 height 60
click at [933, 345] on textarea "Customer paid for invoices FV 395/9/2025,FV396/9/2025,FV39 7/9/2025" at bounding box center [956, 366] width 422 height 60
click at [950, 347] on textarea "Customer paid for invoices FV 395/9/2025, FV396/9/2025,FV39 7/9/2025" at bounding box center [956, 366] width 422 height 60
click at [946, 349] on textarea "Customer paid for invoices FV 395/9/2025, FV396/9/2025,FV39 7/9/2025" at bounding box center [956, 366] width 422 height 60
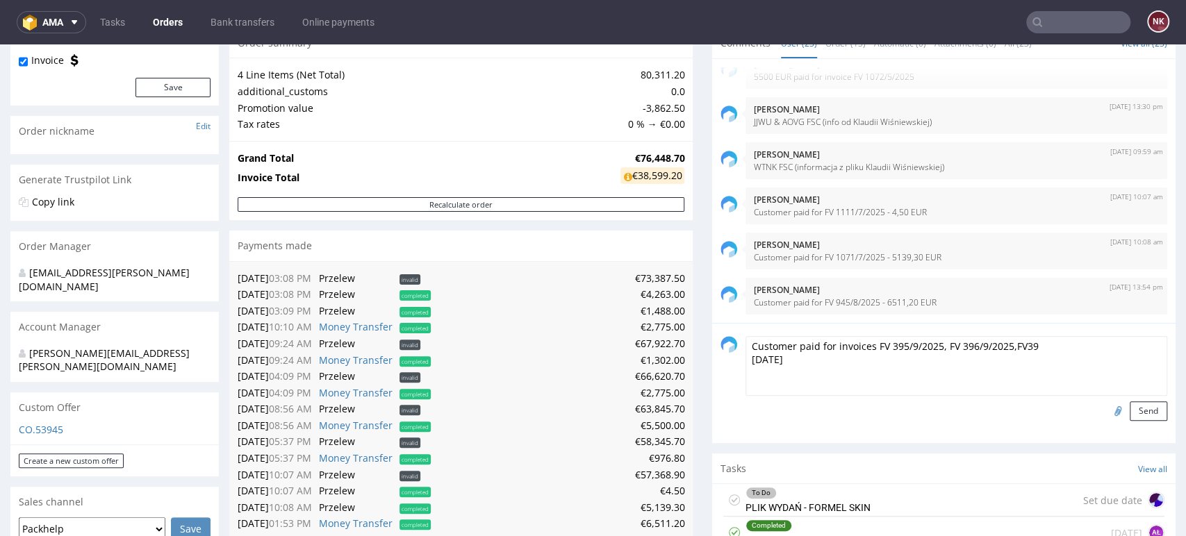
click at [1000, 344] on textarea "Customer paid for invoices FV 395/9/2025, FV 396/9/2025,FV39 7/9/2025" at bounding box center [956, 366] width 422 height 60
click at [1016, 347] on textarea "Customer paid for invoices FV 395/9/2025, FV 396/9/2025, FV39 7/9/2025" at bounding box center [956, 366] width 422 height 60
click at [745, 360] on textarea "Customer paid for invoices FV 395/9/2025, FV 396/9/2025, FV 39 7/9/2025" at bounding box center [956, 366] width 422 height 60
type textarea "Customer paid for invoices FV 395/9/2025, FV 396/9/2025, FV 397/9/2025"
click at [1134, 411] on button "Send" at bounding box center [1149, 411] width 38 height 19
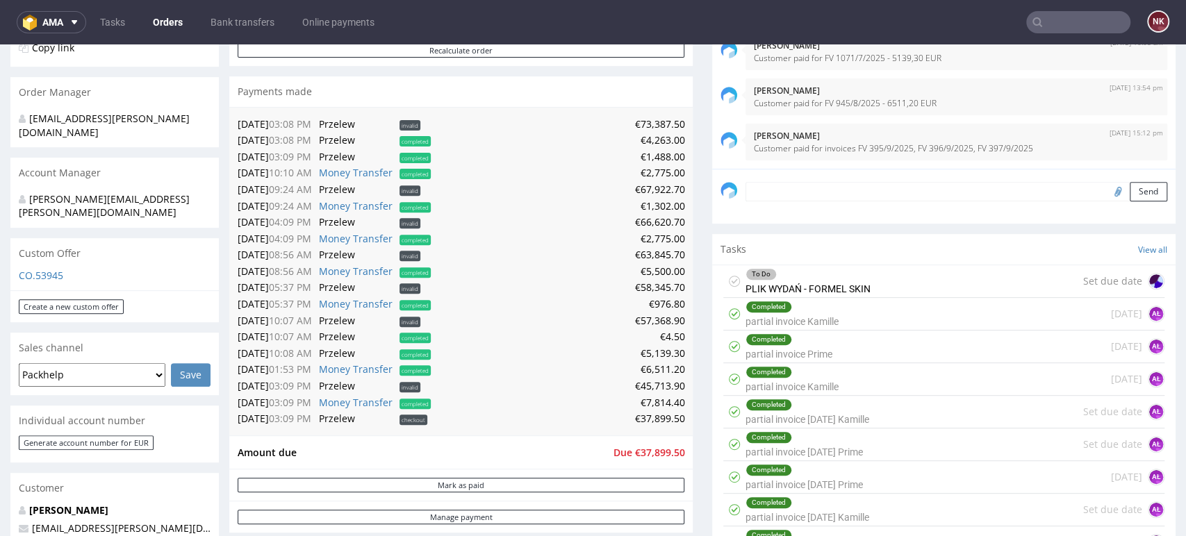
scroll to position [0, 0]
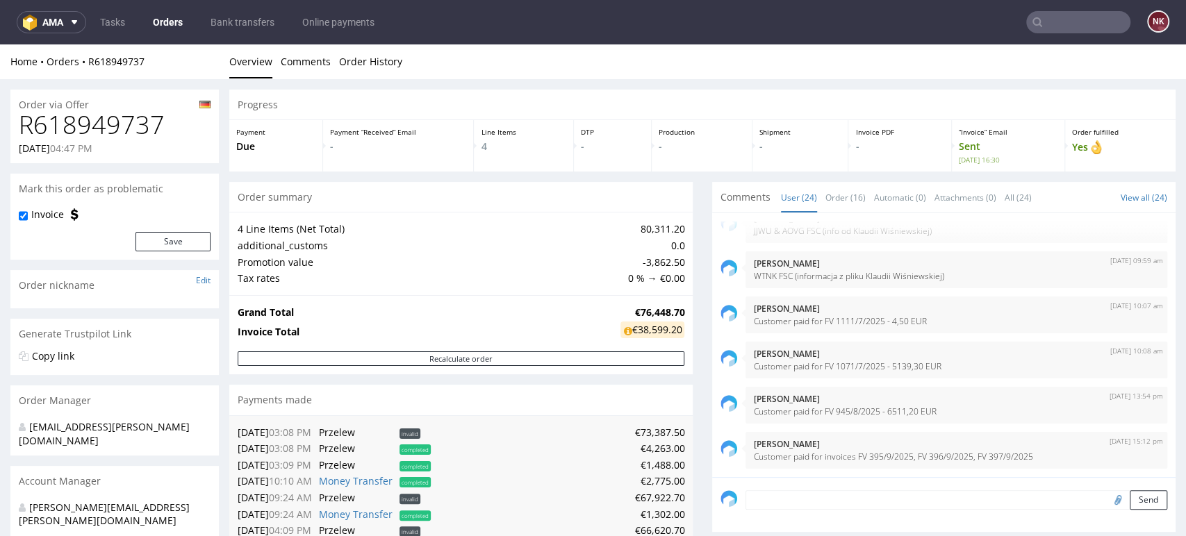
click at [127, 115] on h1 "R618949737" at bounding box center [115, 125] width 192 height 28
click at [127, 119] on h1 "R618949737" at bounding box center [115, 125] width 192 height 28
copy h1 "R618949737"
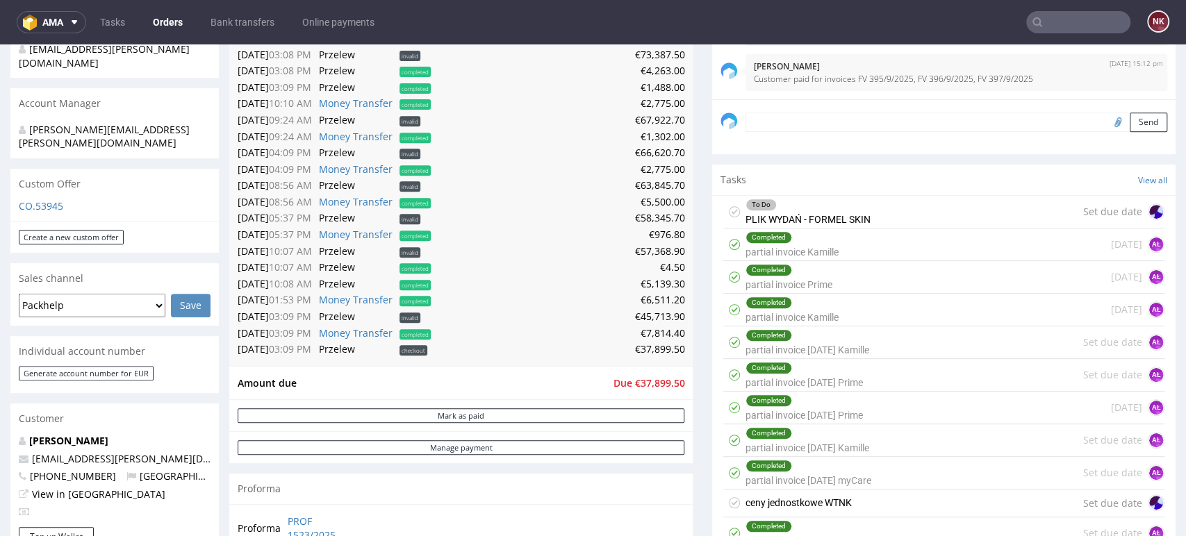
scroll to position [386, 0]
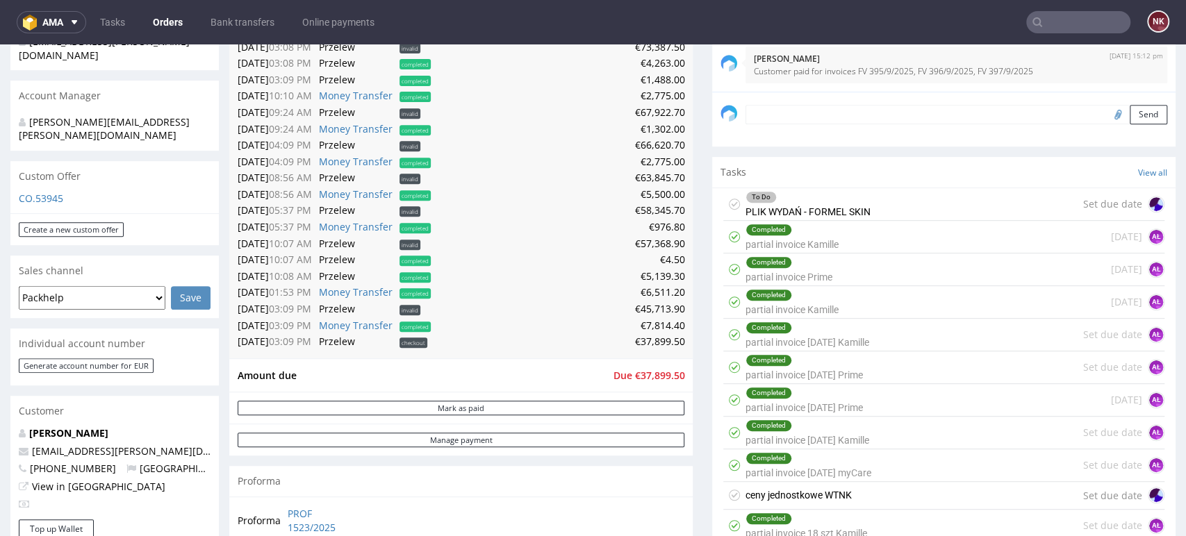
click at [564, 376] on td "Amount due" at bounding box center [424, 376] width 372 height 17
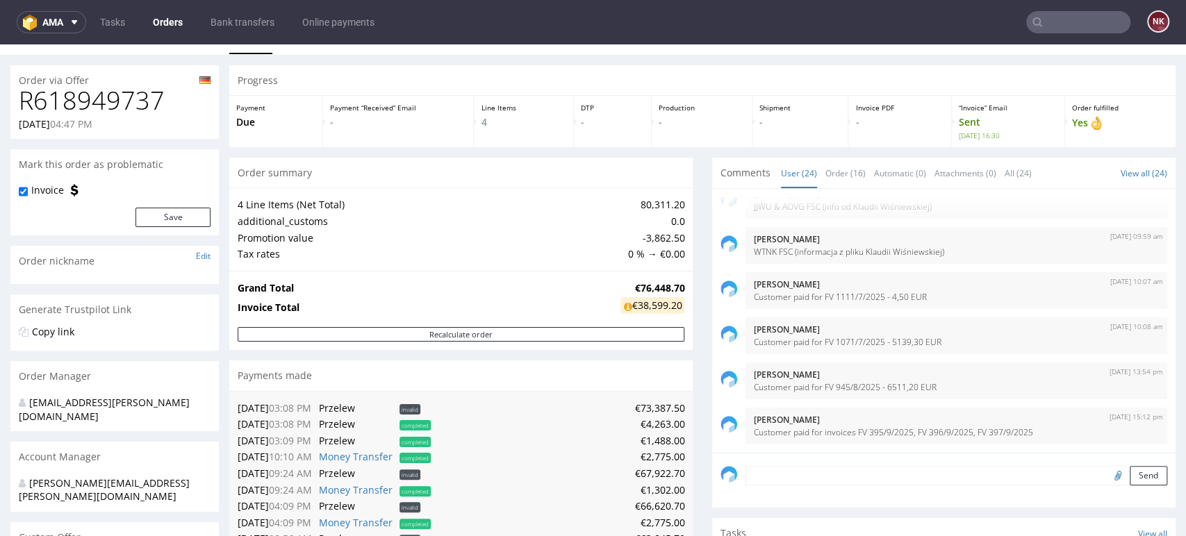
scroll to position [0, 0]
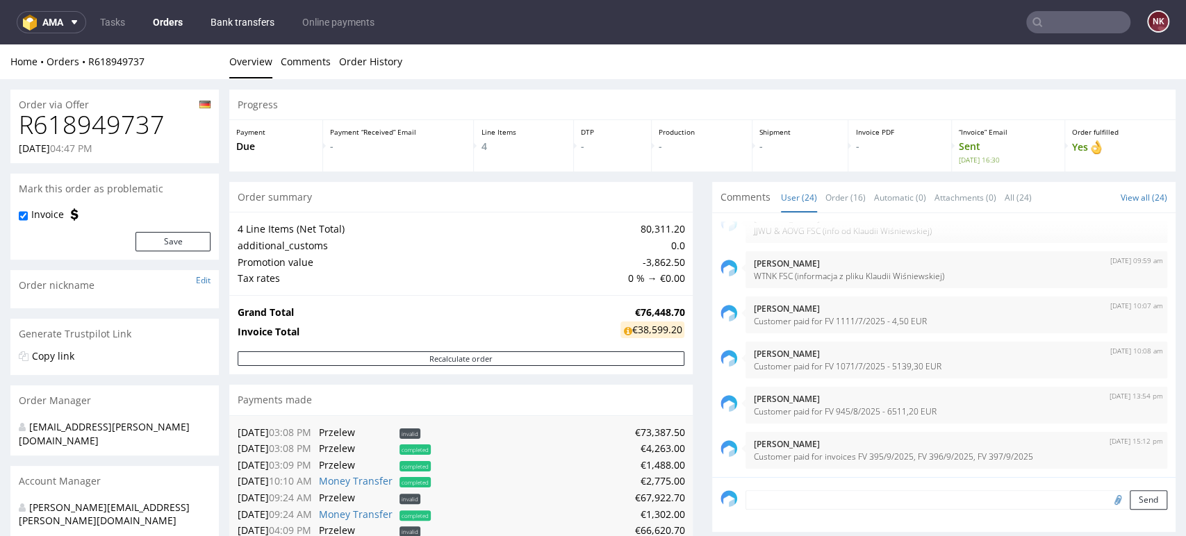
click at [238, 19] on link "Bank transfers" at bounding box center [242, 22] width 81 height 22
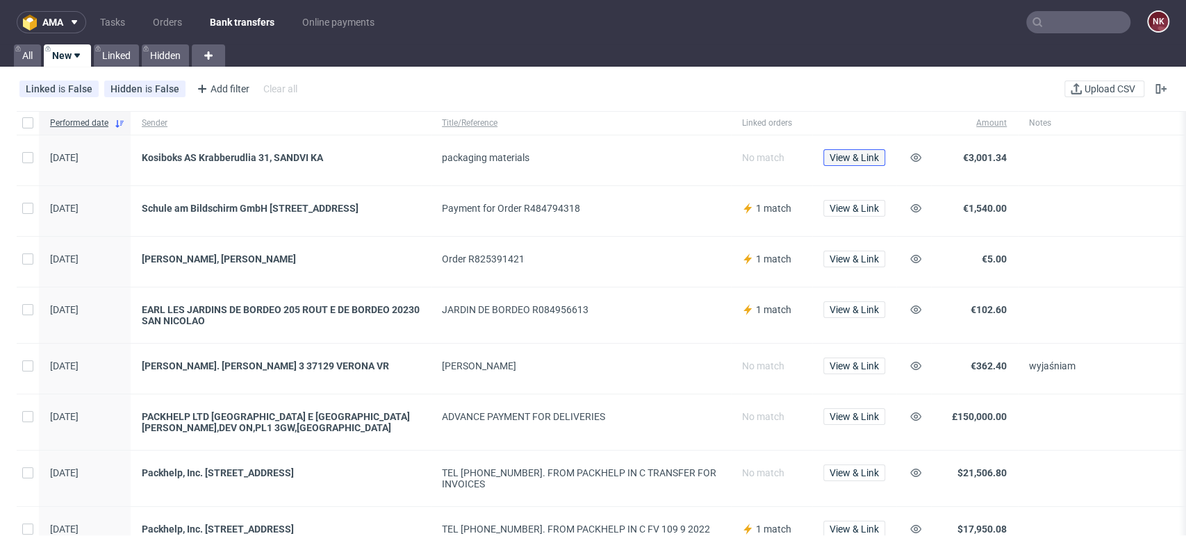
click at [875, 162] on span "View & Link" at bounding box center [854, 158] width 49 height 10
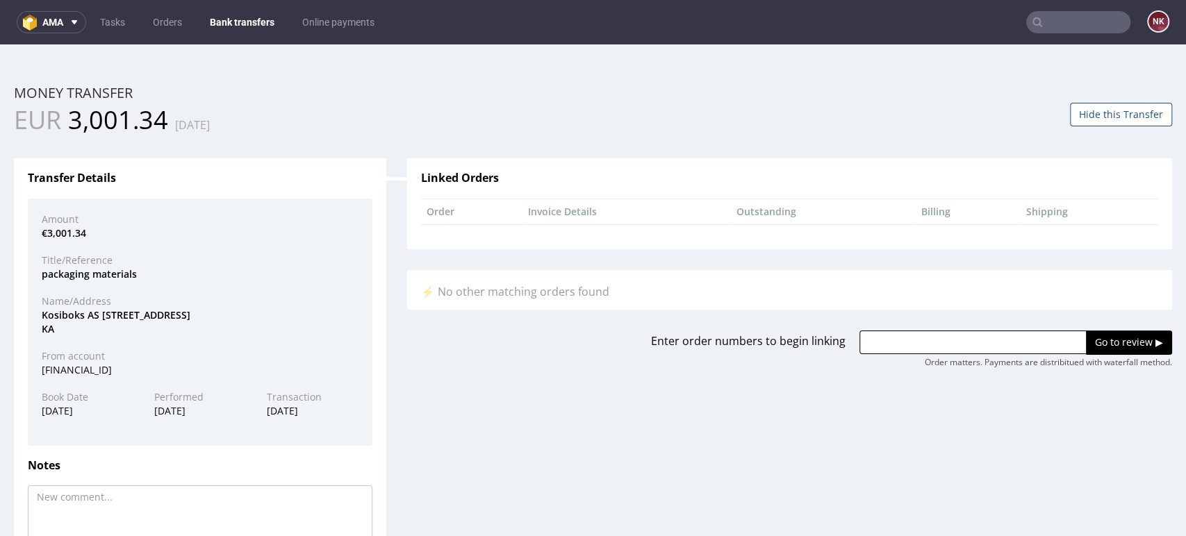
click at [56, 316] on div "Kosiboks AS Krabberudlia 31, SANDVI KA" at bounding box center [200, 321] width 338 height 27
copy div "Kosiboks"
click at [896, 332] on input "text" at bounding box center [972, 343] width 227 height 24
paste input "R115604599"
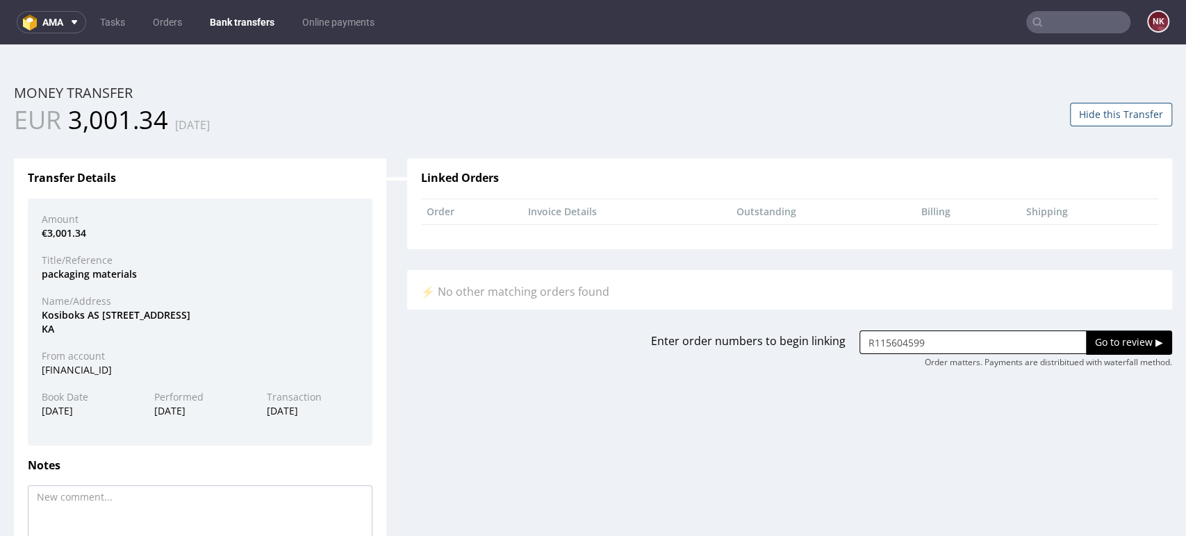
type input "R115604599"
click at [1088, 336] on input "Go to review ▶" at bounding box center [1129, 343] width 86 height 24
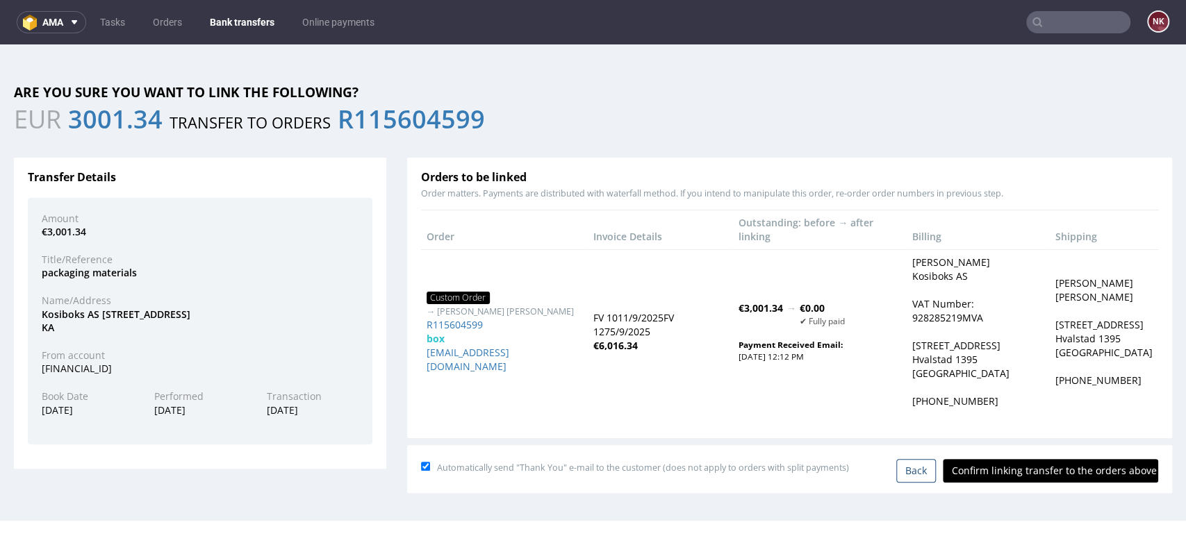
click at [1038, 459] on input "Confirm linking transfer to the orders above" at bounding box center [1050, 471] width 215 height 24
type input "In progress..."
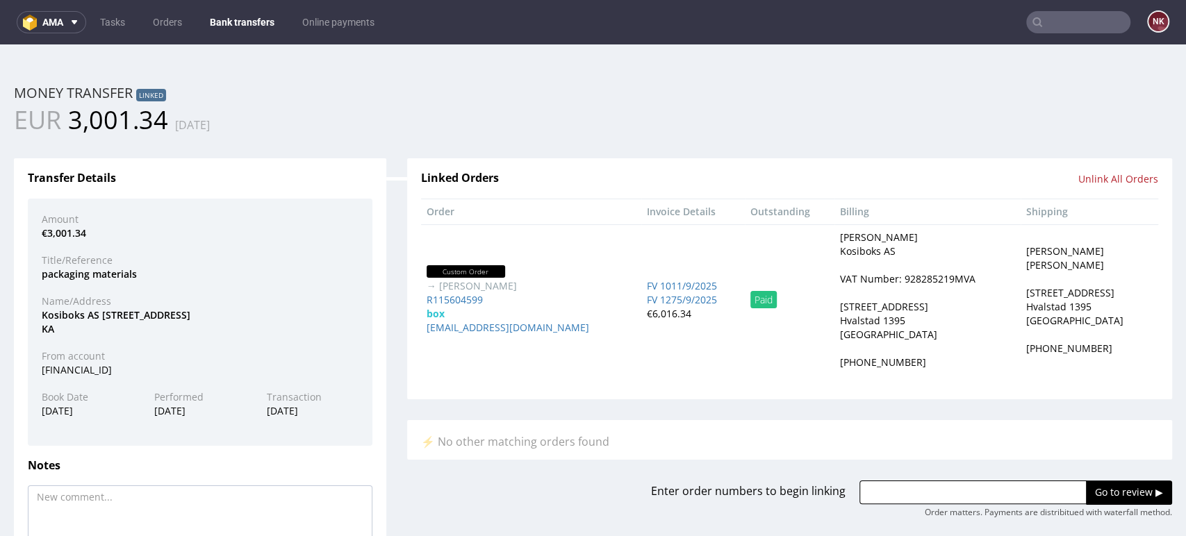
click at [256, 17] on link "Bank transfers" at bounding box center [241, 22] width 81 height 22
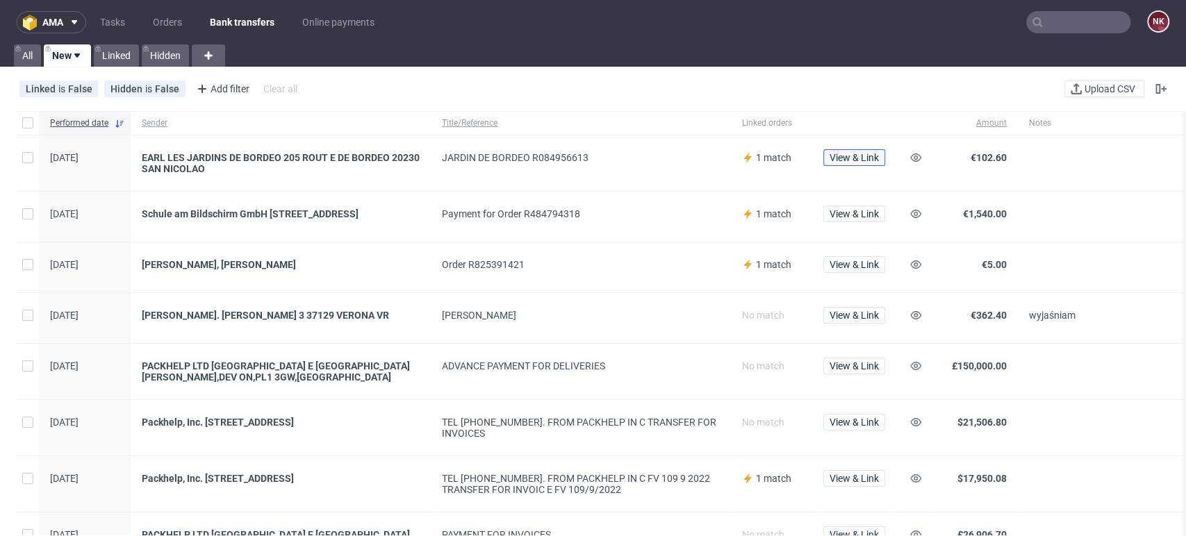
click at [866, 156] on span "View & Link" at bounding box center [854, 158] width 49 height 10
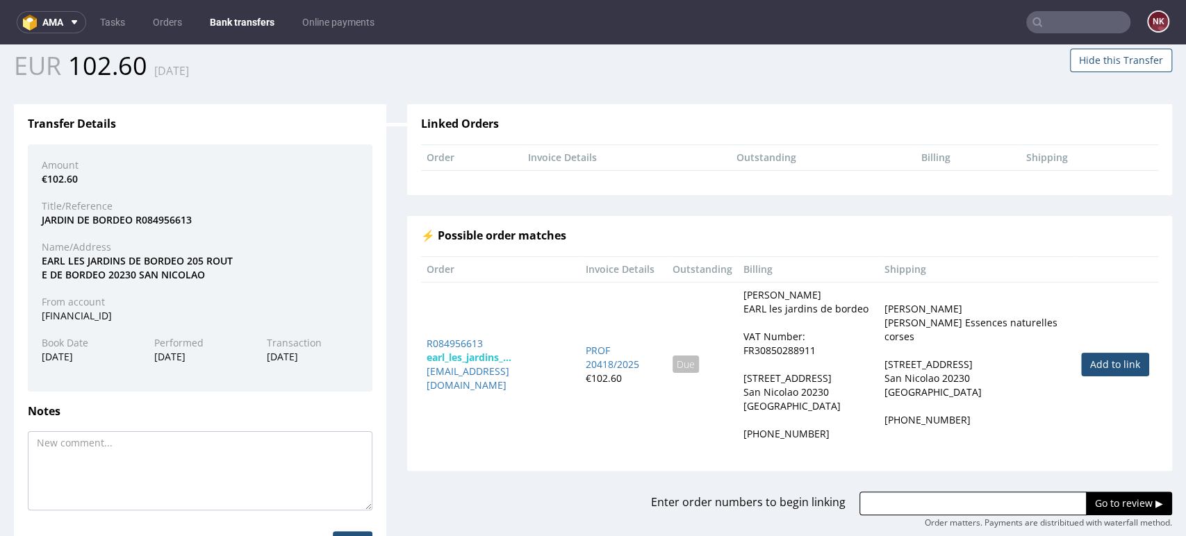
scroll to position [110, 0]
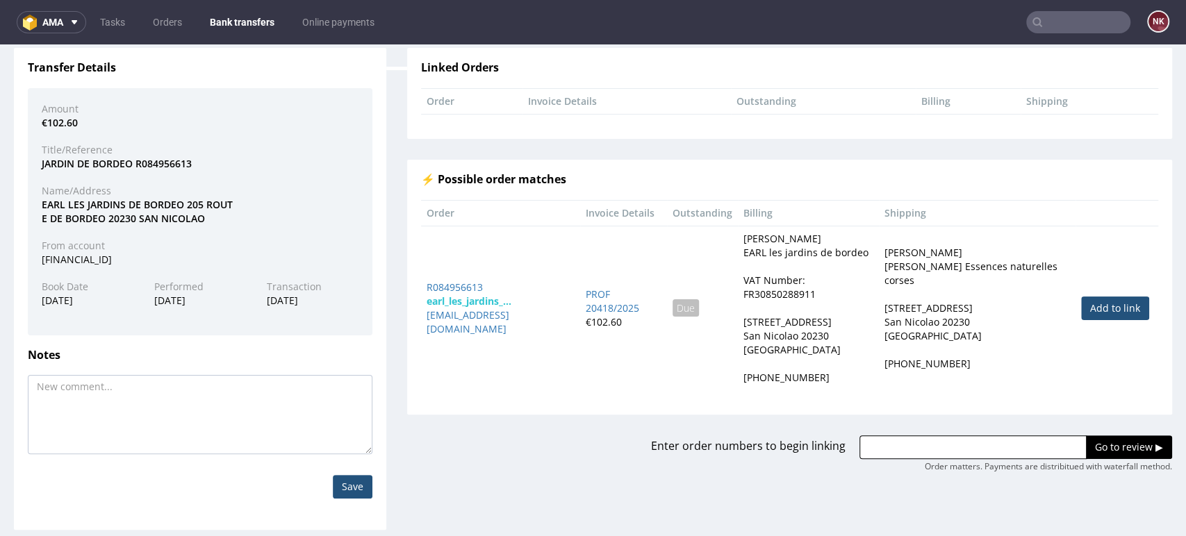
click at [1095, 302] on link "Add to link" at bounding box center [1115, 309] width 68 height 24
type input "R084956613"
click at [1088, 436] on input "Go to review ▶" at bounding box center [1129, 448] width 86 height 24
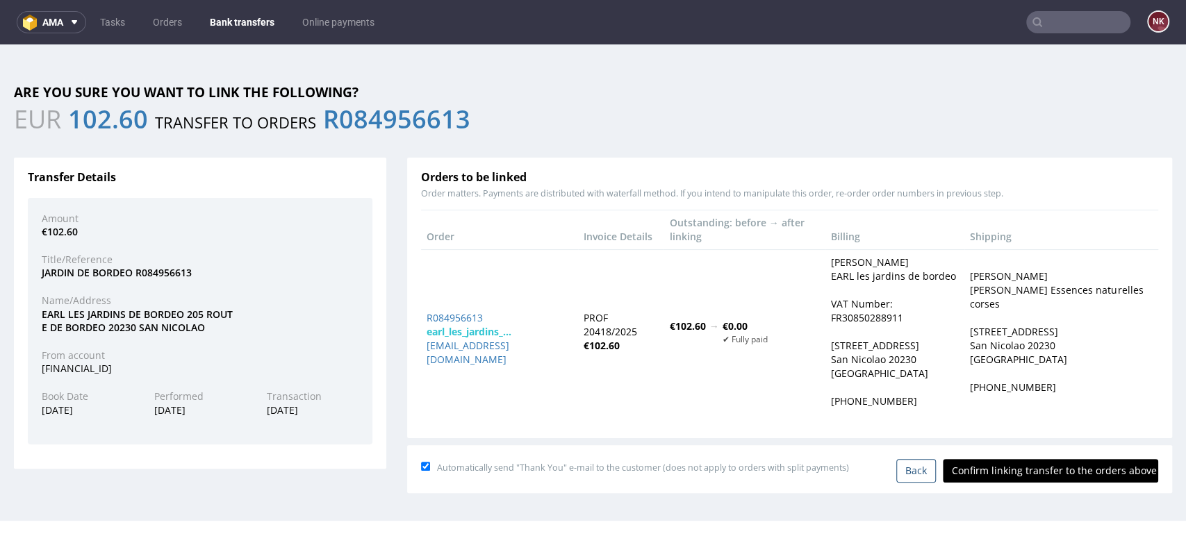
scroll to position [0, 0]
click at [1050, 459] on input "Confirm linking transfer to the orders above" at bounding box center [1050, 471] width 215 height 24
type input "In progress..."
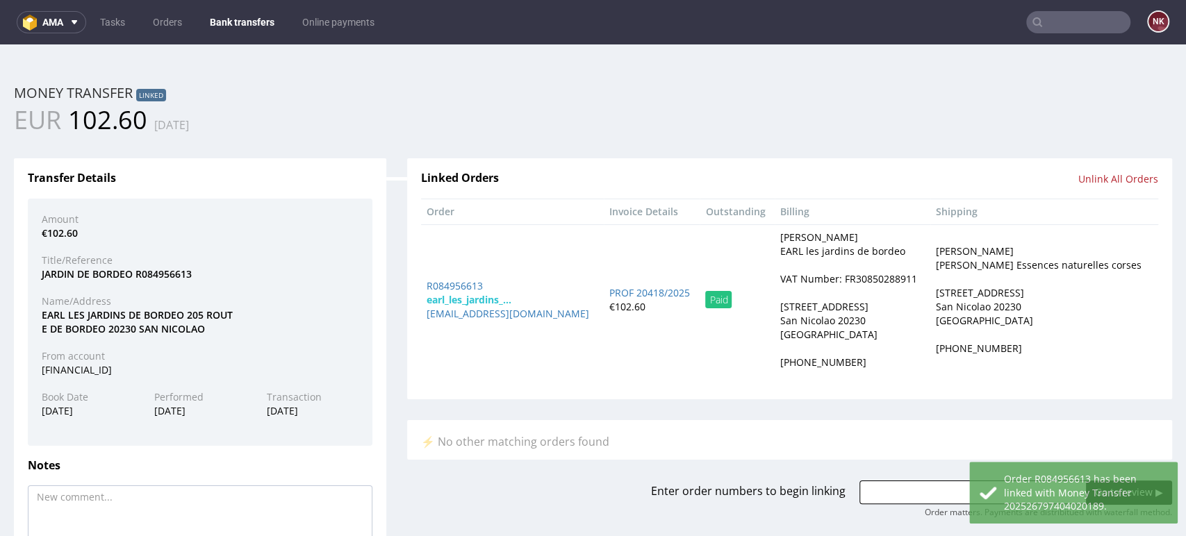
click at [232, 13] on link "Bank transfers" at bounding box center [241, 22] width 81 height 22
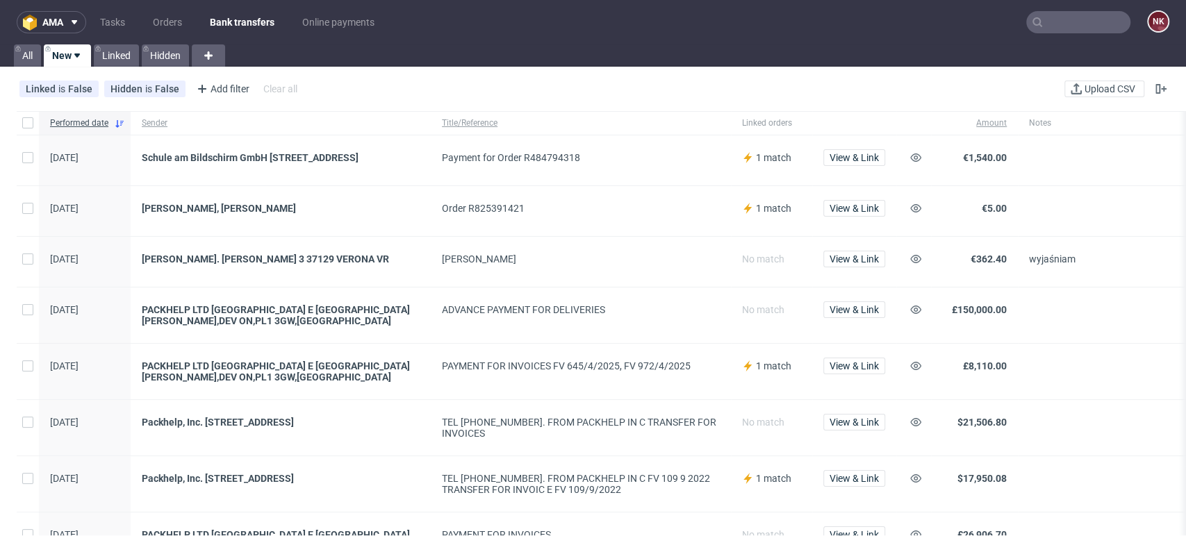
click at [871, 147] on div "View & Link" at bounding box center [854, 160] width 84 height 50
click at [868, 154] on span "View & Link" at bounding box center [854, 158] width 49 height 10
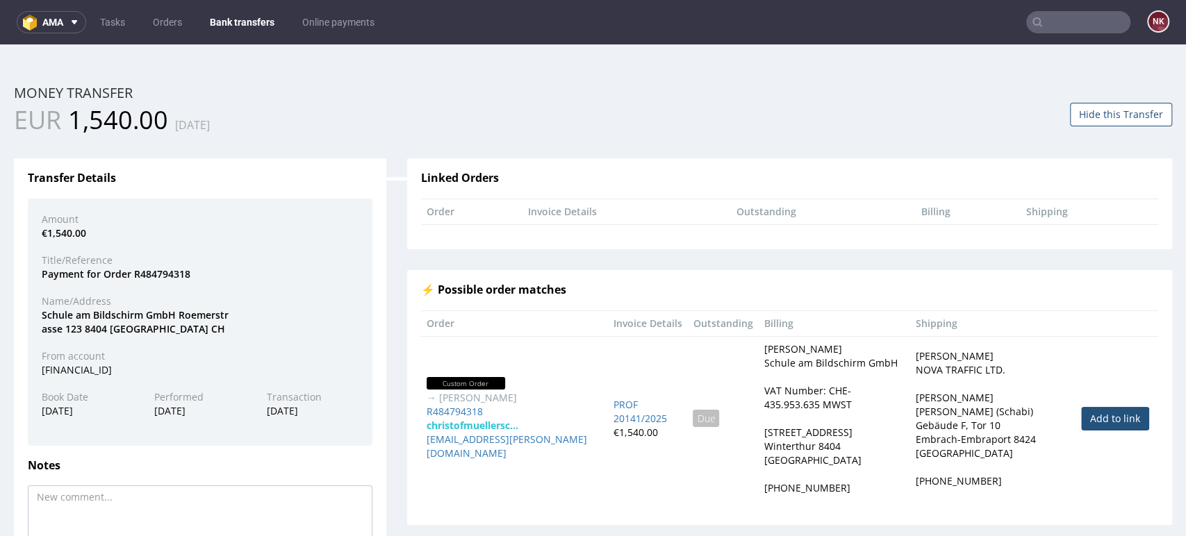
click at [1081, 411] on link "Add to link" at bounding box center [1115, 419] width 68 height 24
type input "R484794318"
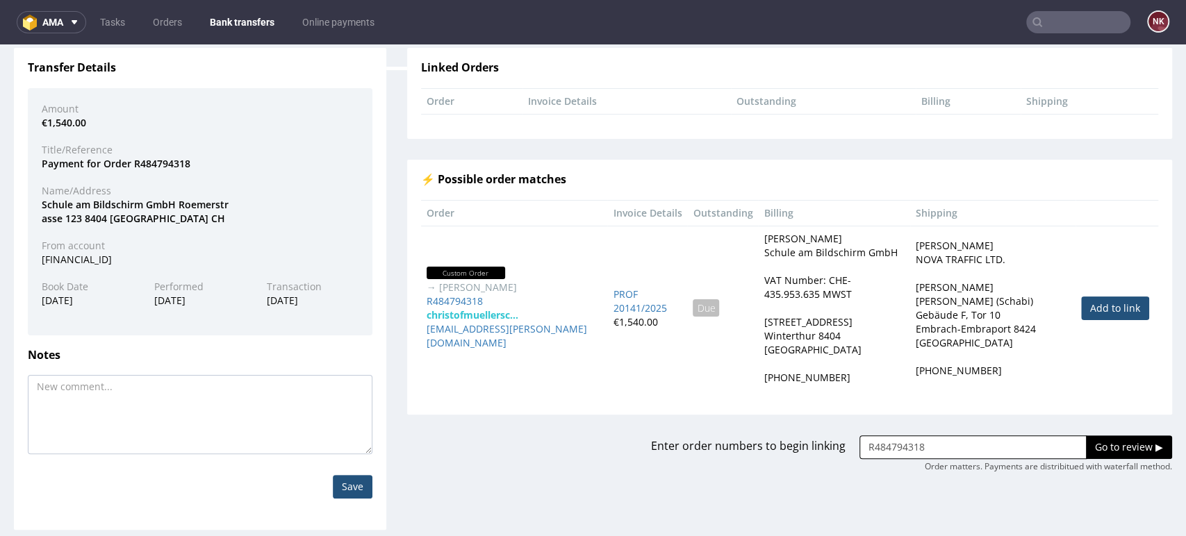
click at [1086, 436] on input "Go to review ▶" at bounding box center [1129, 448] width 86 height 24
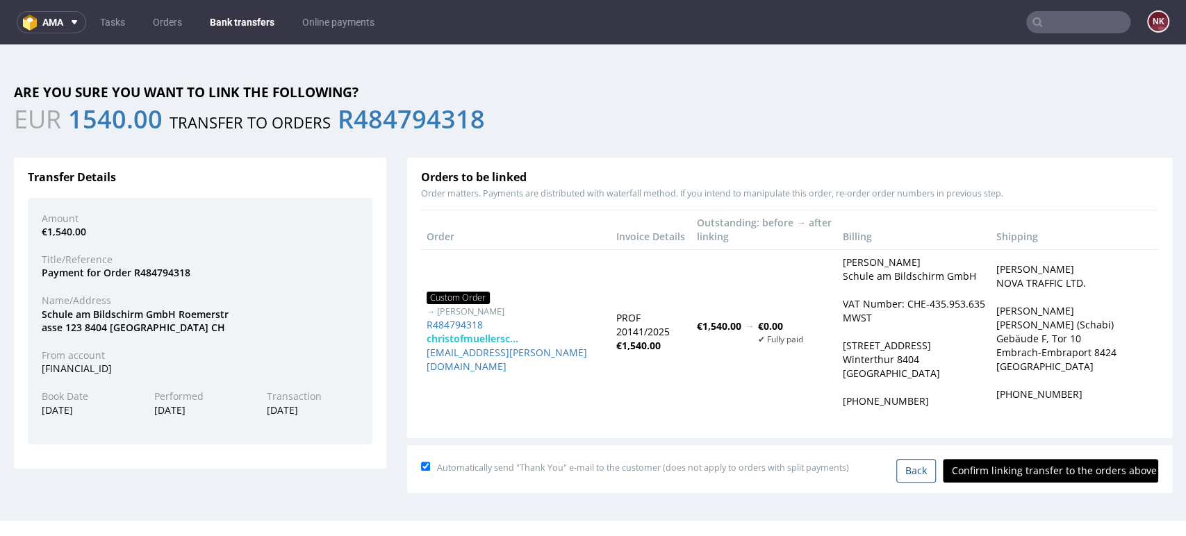
scroll to position [0, 0]
click at [1040, 459] on input "Confirm linking transfer to the orders above" at bounding box center [1050, 471] width 215 height 24
type input "In progress..."
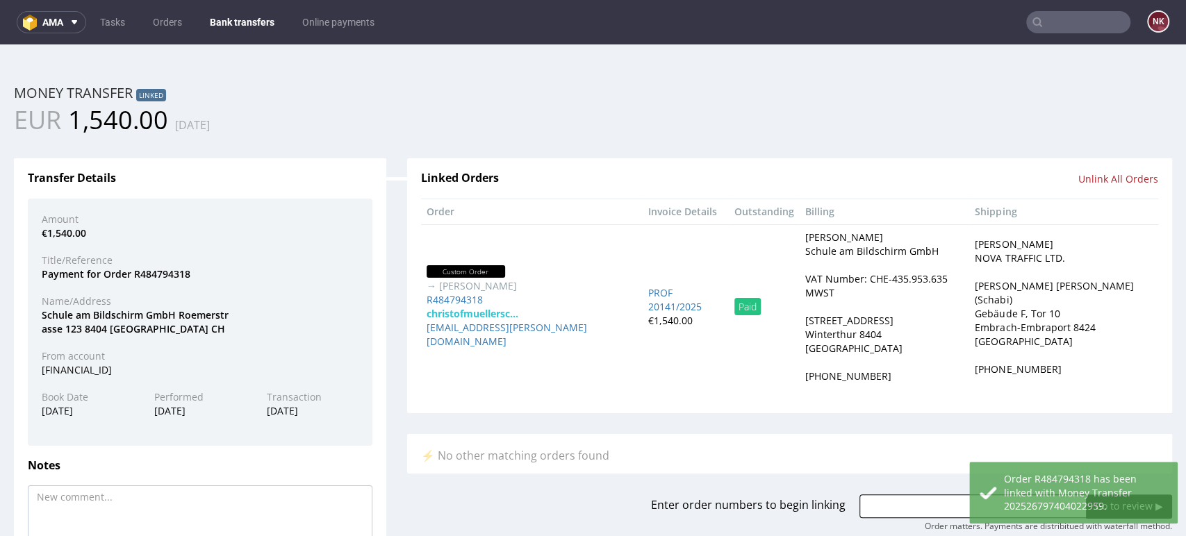
click at [231, 15] on link "Bank transfers" at bounding box center [241, 22] width 81 height 22
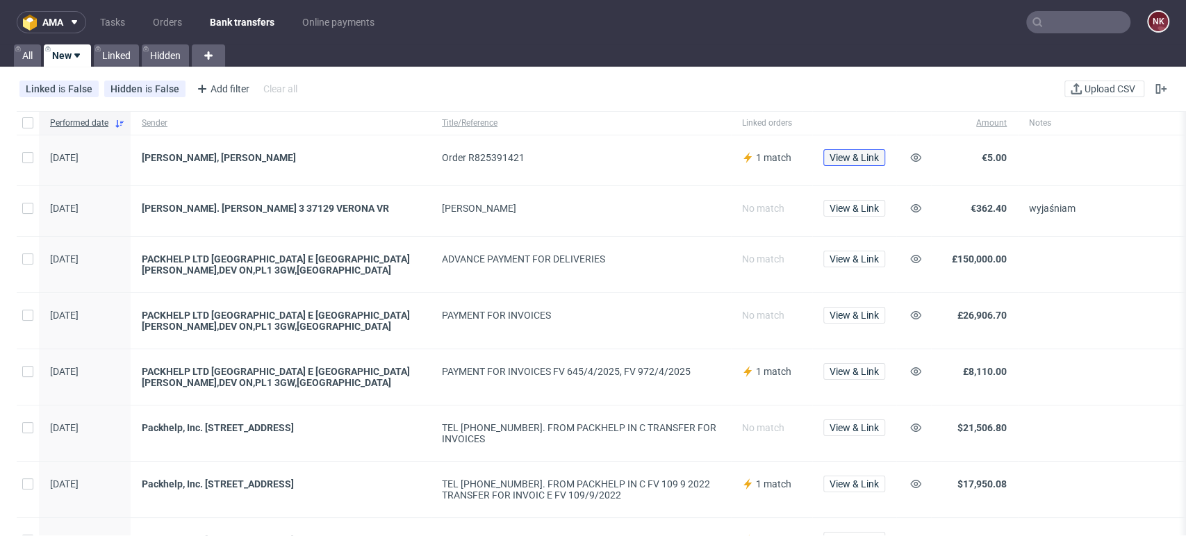
click at [855, 154] on span "View & Link" at bounding box center [854, 158] width 49 height 10
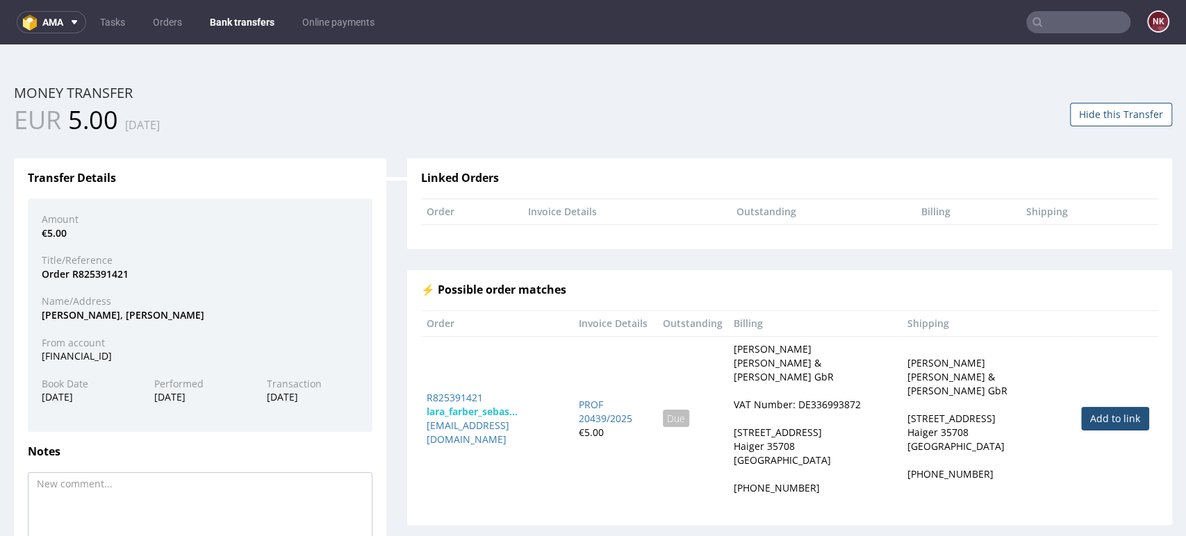
click at [1097, 416] on link "Add to link" at bounding box center [1115, 419] width 68 height 24
type input "R825391421"
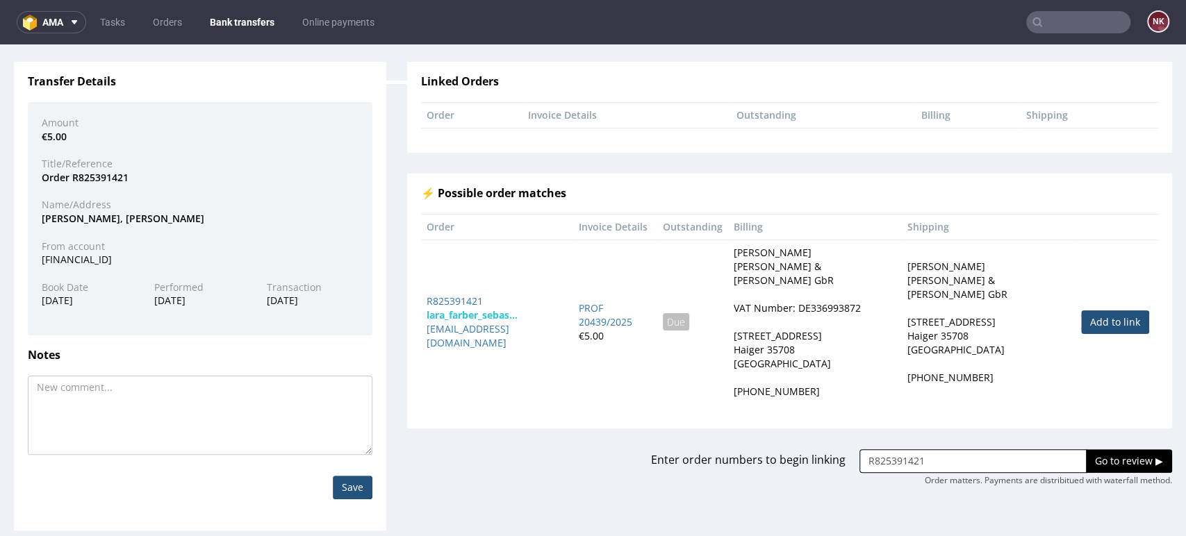
click at [1095, 450] on input "Go to review ▶" at bounding box center [1129, 462] width 86 height 24
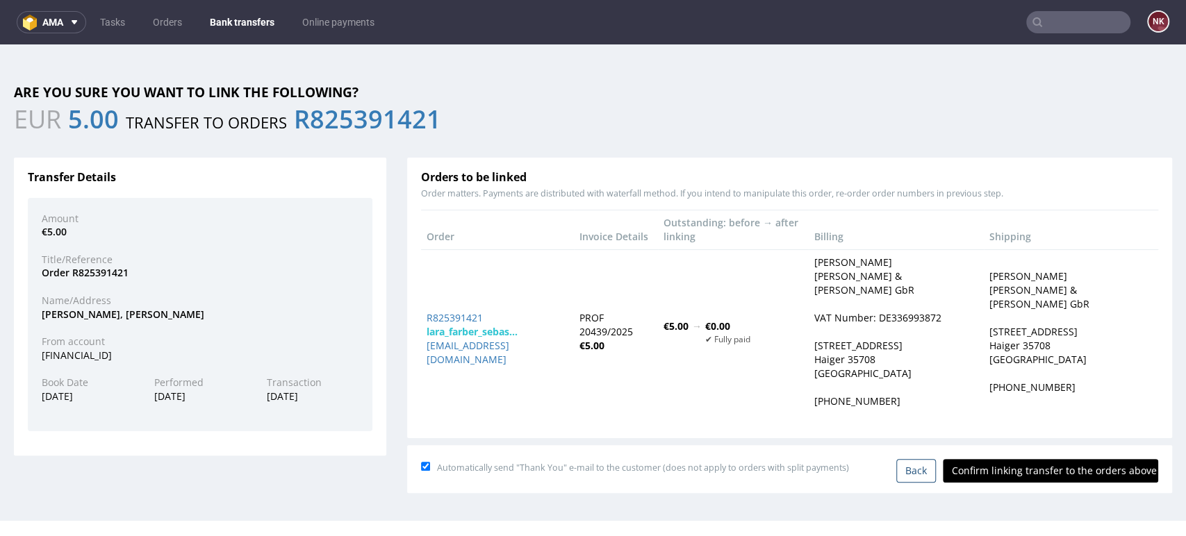
scroll to position [0, 0]
click at [1075, 459] on div "Back Confirm linking transfer to the orders above" at bounding box center [1042, 471] width 232 height 24
click at [1062, 467] on input "Confirm linking transfer to the orders above" at bounding box center [1050, 471] width 215 height 24
type input "In progress..."
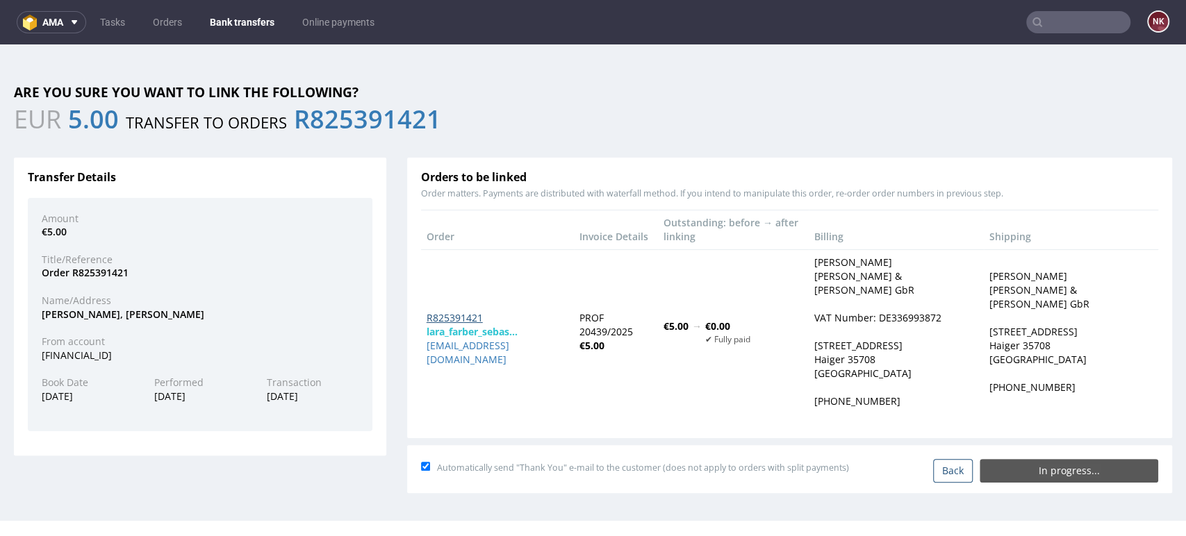
drag, startPoint x: 448, startPoint y: 318, endPoint x: 434, endPoint y: 321, distance: 15.0
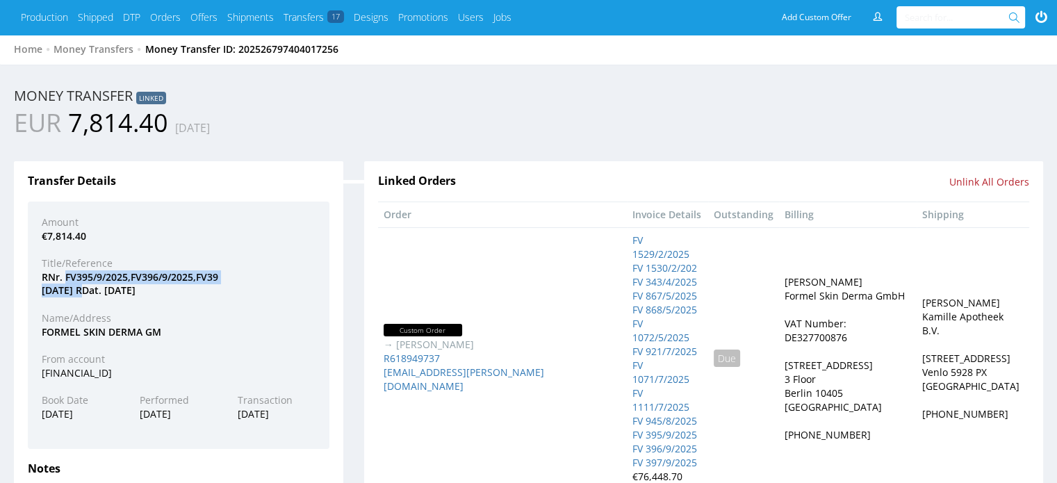
drag, startPoint x: 83, startPoint y: 291, endPoint x: 66, endPoint y: 274, distance: 23.6
click at [66, 274] on div "RNr. FV395/9/2025,FV396/9/2025,FV39 [DATE] RDat. [DATE]" at bounding box center [178, 283] width 295 height 27
copy div "FV395/9/2025,FV396/9/2025,FV39 [DATE]"
click at [953, 26] on input "text" at bounding box center [958, 17] width 106 height 22
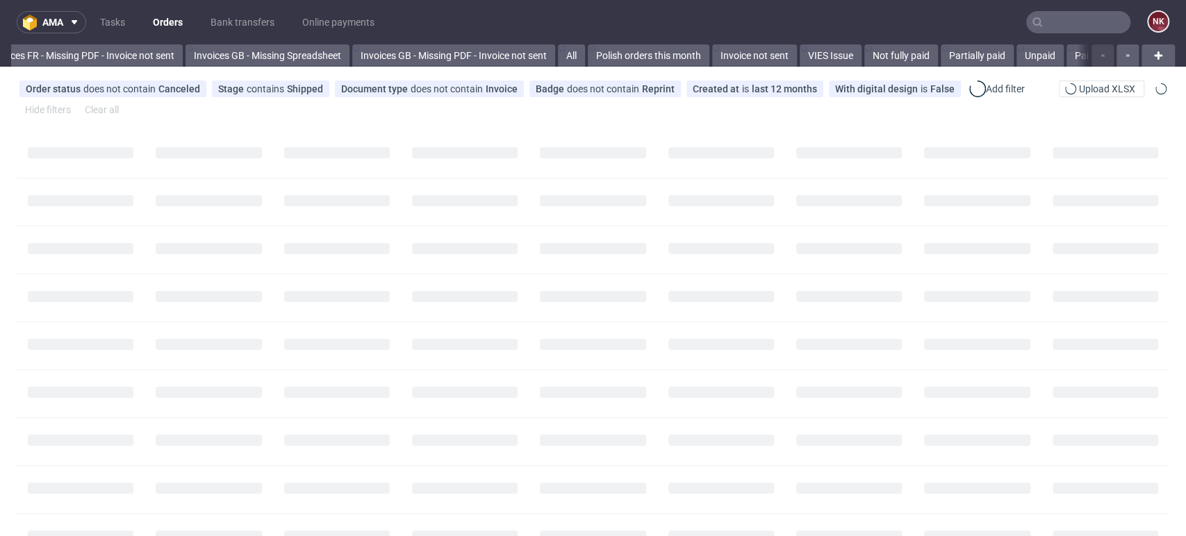
click at [1065, 10] on nav "ama Tasks Orders Bank transfers Online payments NK" at bounding box center [593, 22] width 1186 height 44
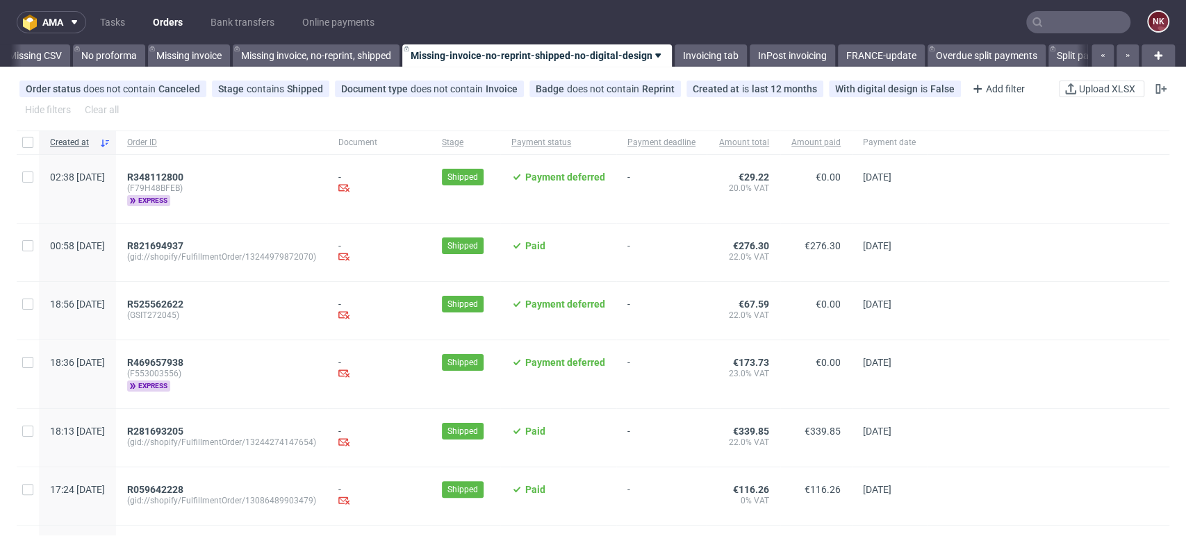
scroll to position [0, 1967]
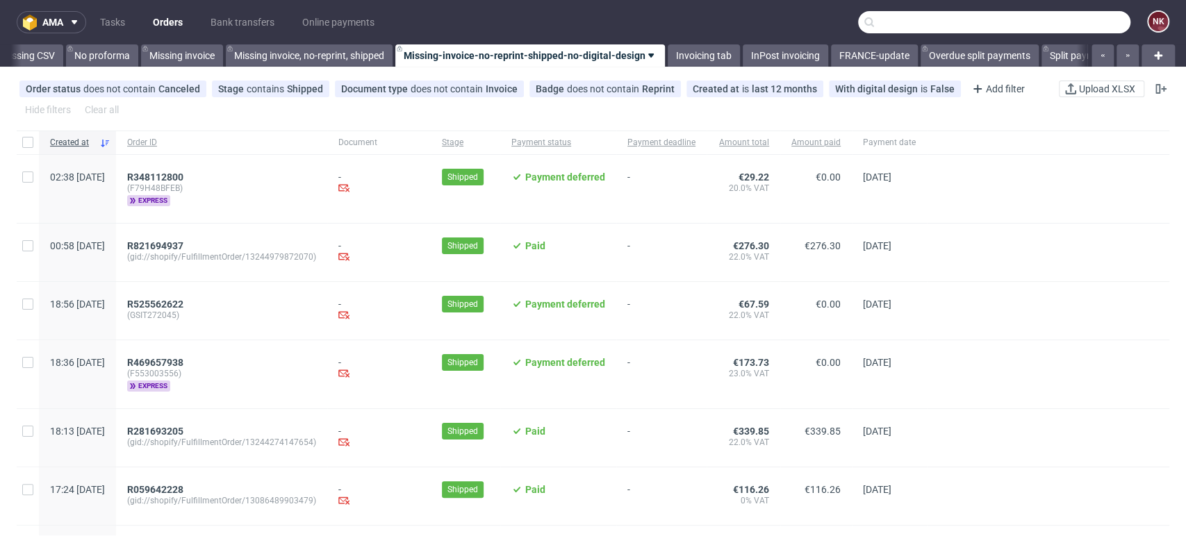
click at [1066, 24] on input "text" at bounding box center [994, 22] width 272 height 22
paste input "Kosiboks"
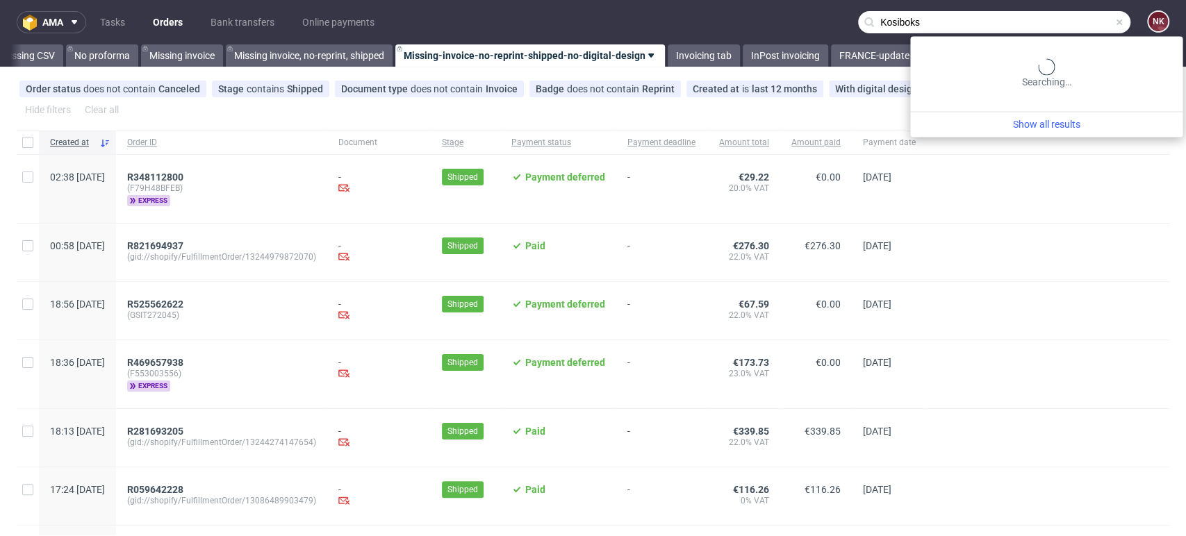
type input "Kosiboks"
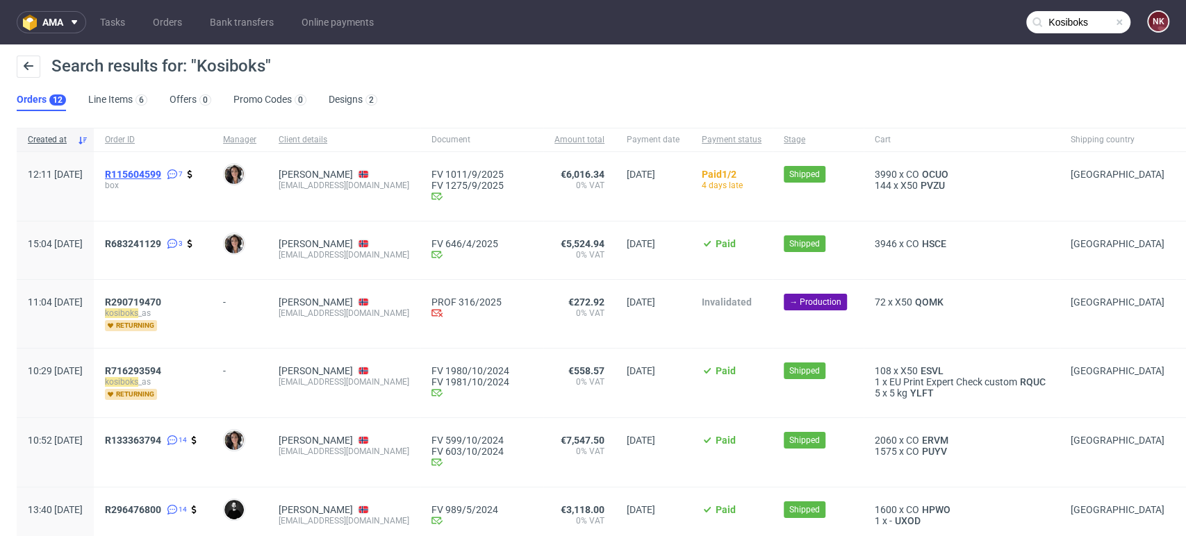
click at [161, 171] on span "R115604599" at bounding box center [133, 174] width 56 height 11
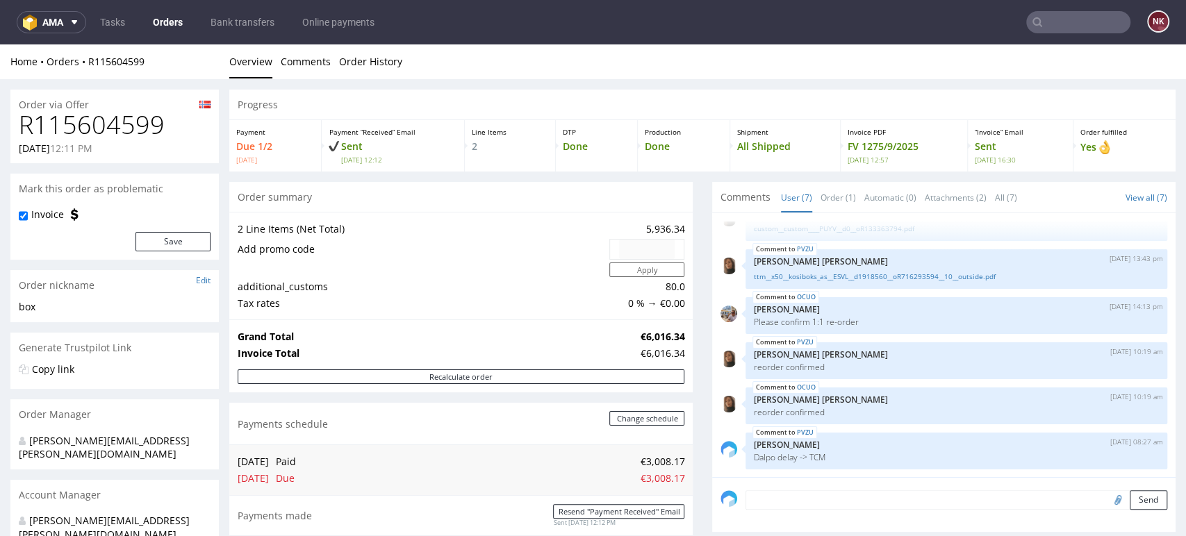
click at [77, 138] on h1 "R115604599" at bounding box center [115, 125] width 192 height 28
copy h1 "R115604599"
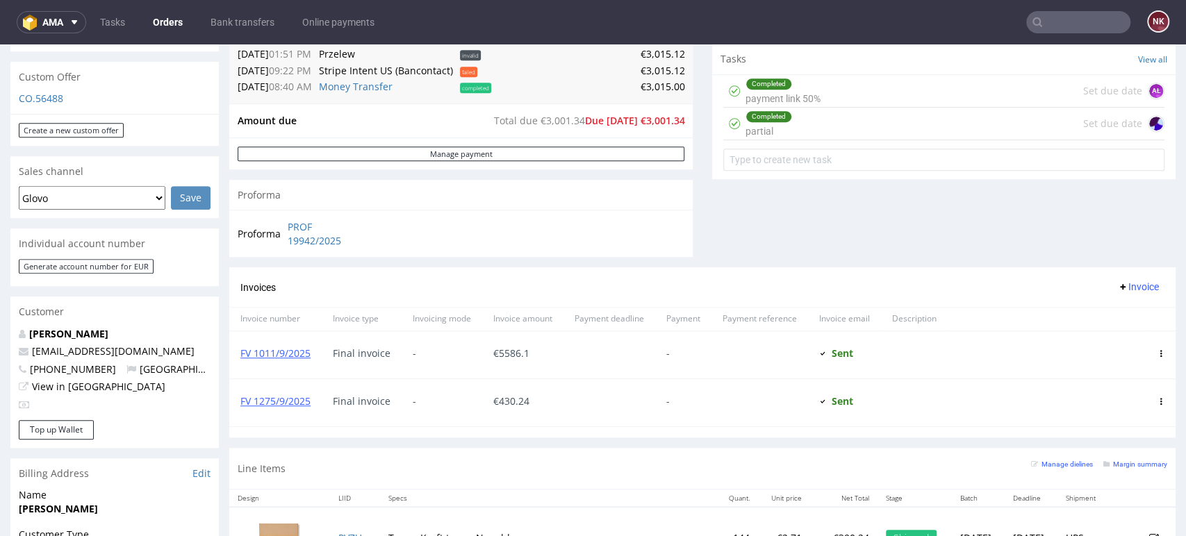
scroll to position [617, 0]
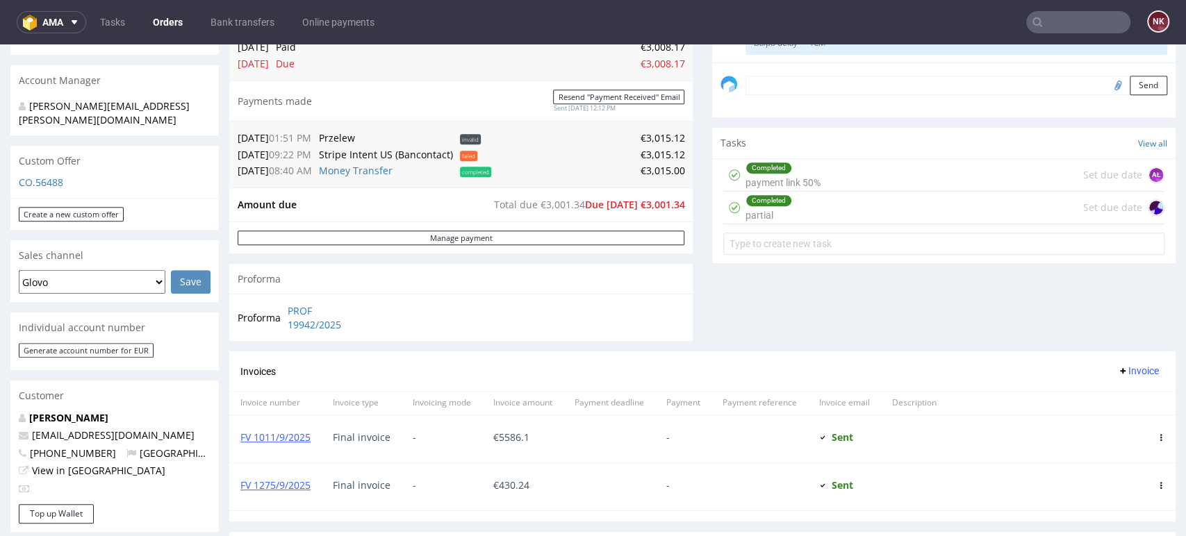
scroll to position [231, 0]
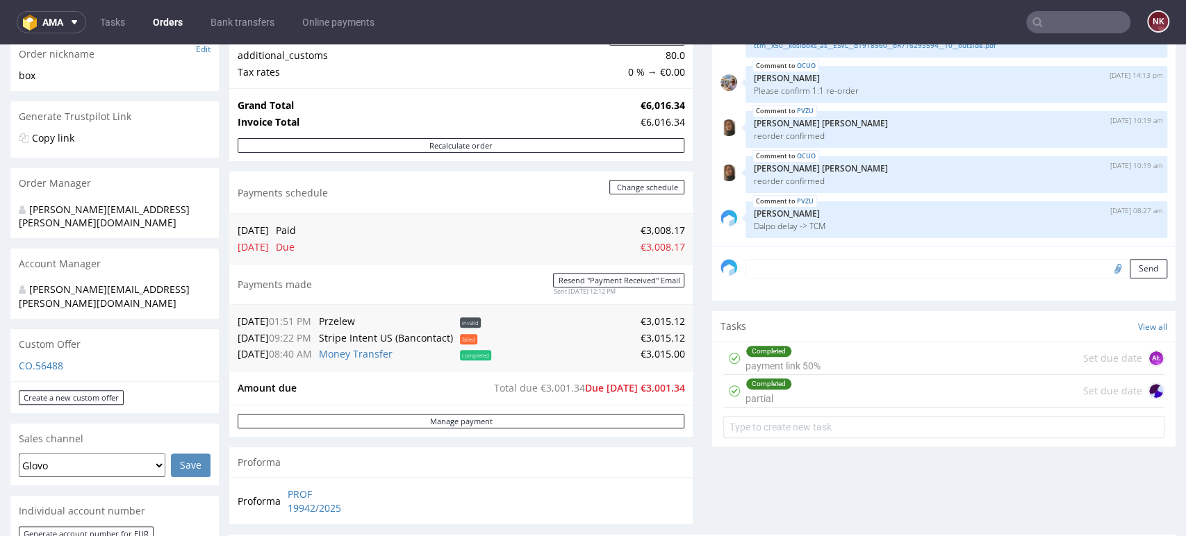
click at [687, 383] on div "Progress Payment Due 1/2 Tue 26 Aug Payment “Received” Email Sent Tue 26 Aug 12…" at bounding box center [702, 374] width 946 height 1032
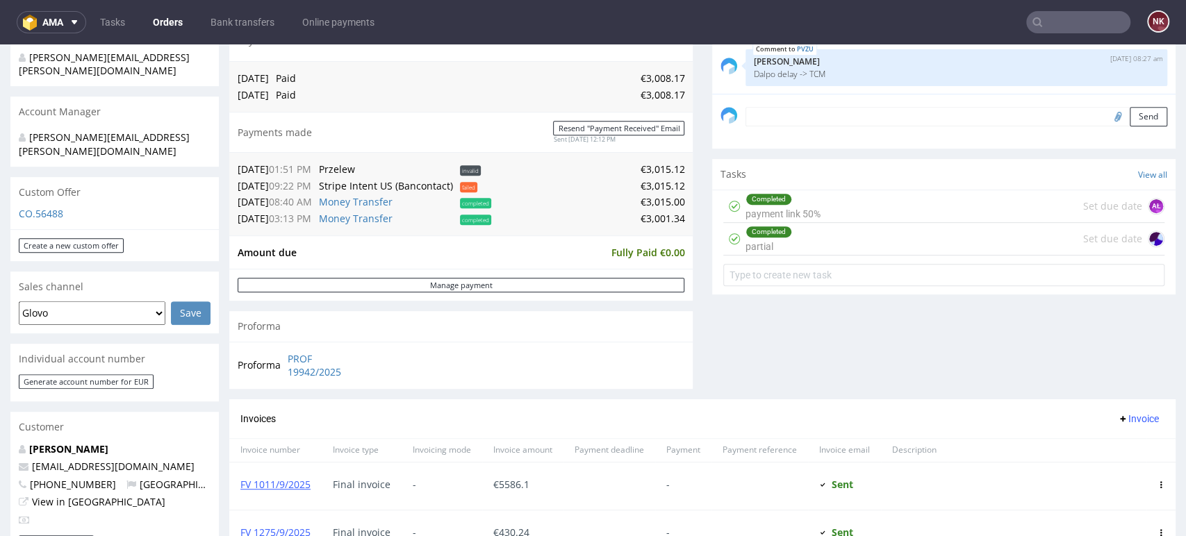
scroll to position [386, 0]
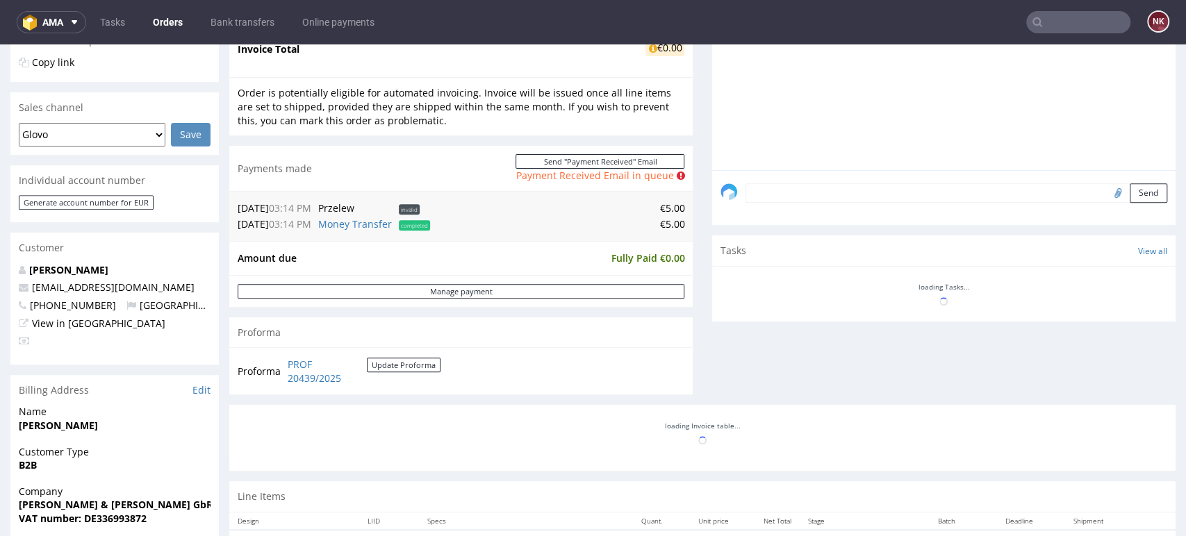
scroll to position [463, 0]
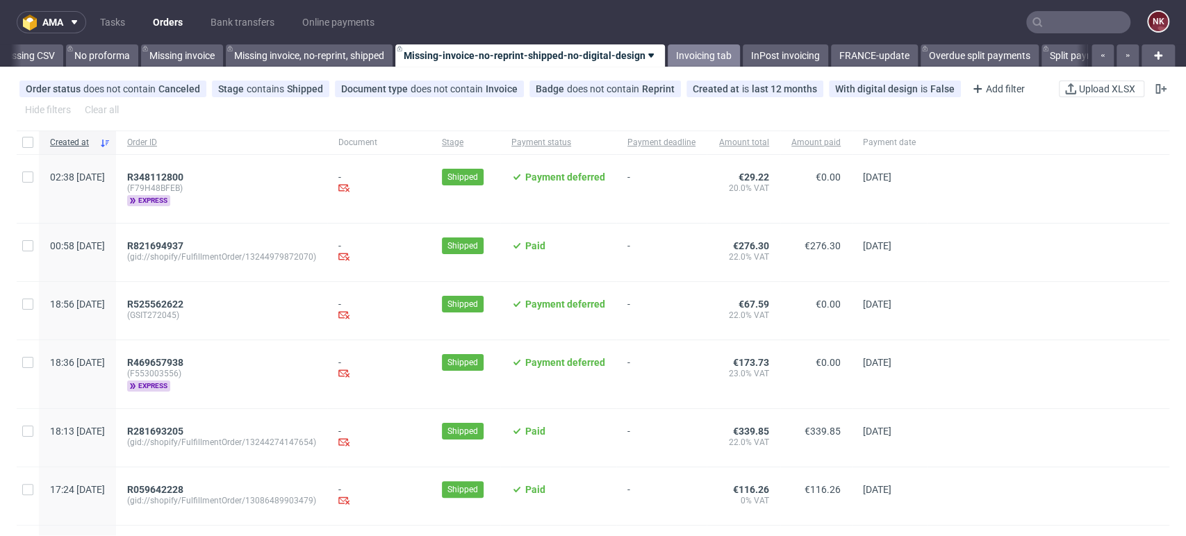
click at [707, 46] on link "Invoicing tab" at bounding box center [704, 55] width 72 height 22
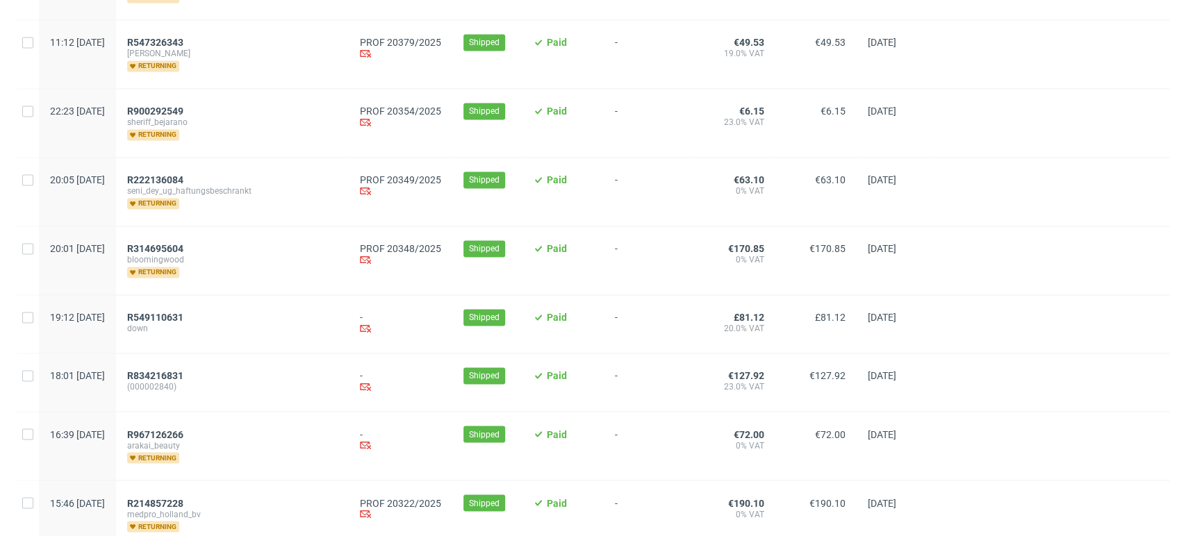
scroll to position [1608, 0]
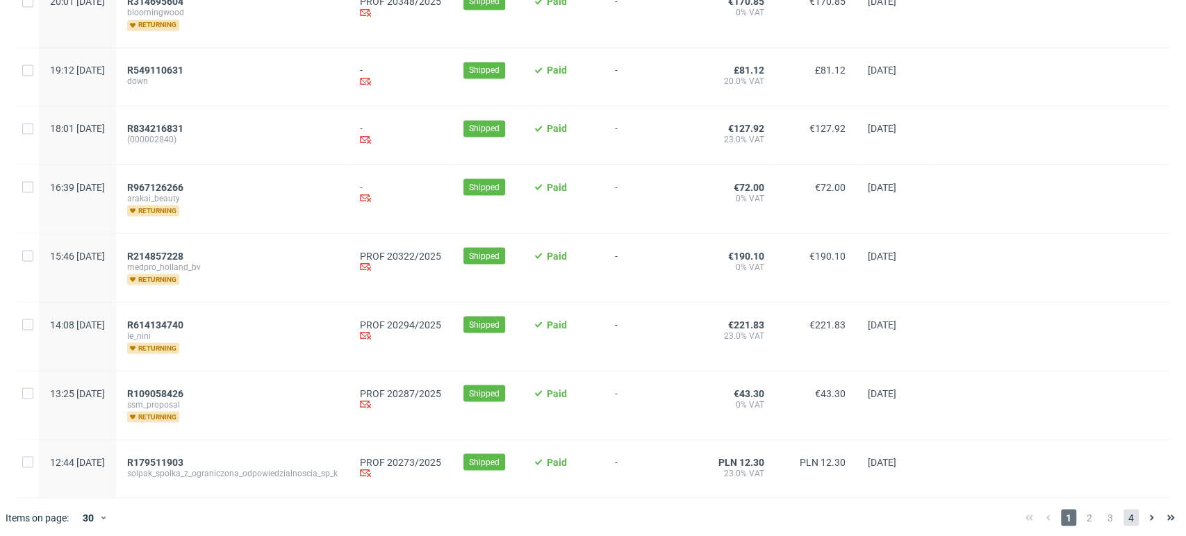
click at [1123, 509] on span "4" at bounding box center [1130, 517] width 15 height 17
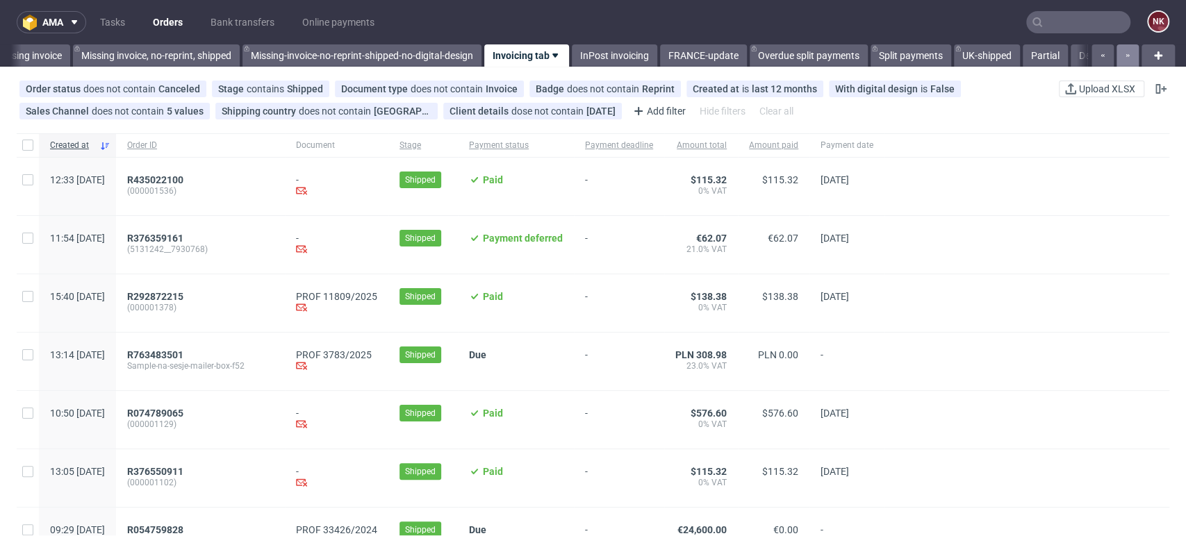
click at [1125, 52] on icon "button" at bounding box center [1128, 55] width 6 height 11
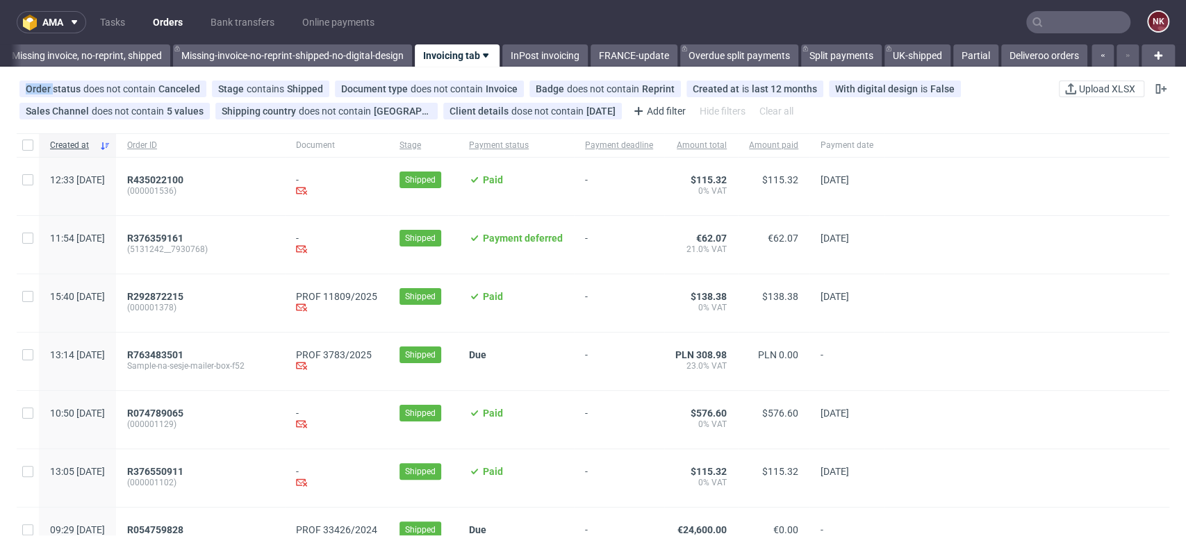
click at [1117, 52] on div at bounding box center [1114, 55] width 50 height 22
click at [1039, 53] on link "Deliveroo orders" at bounding box center [1044, 55] width 86 height 22
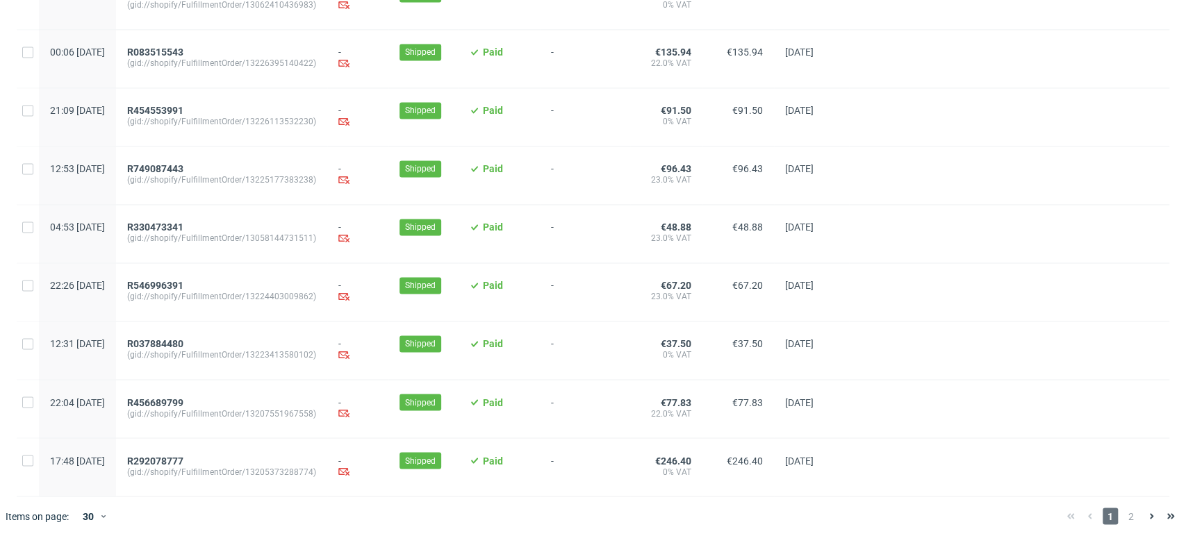
scroll to position [1425, 0]
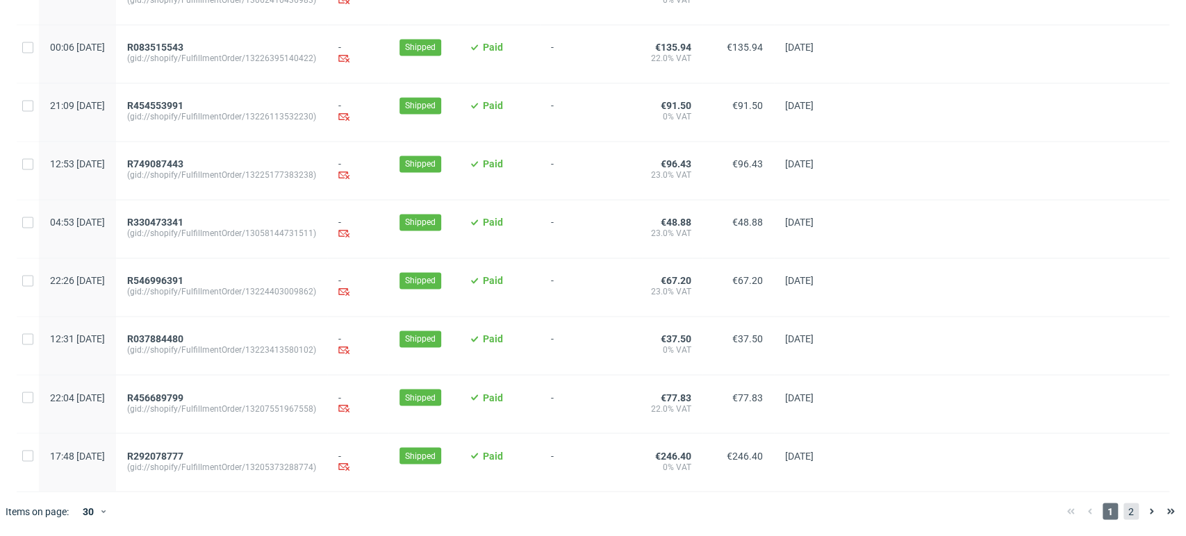
click at [1123, 517] on span "2" at bounding box center [1130, 511] width 15 height 17
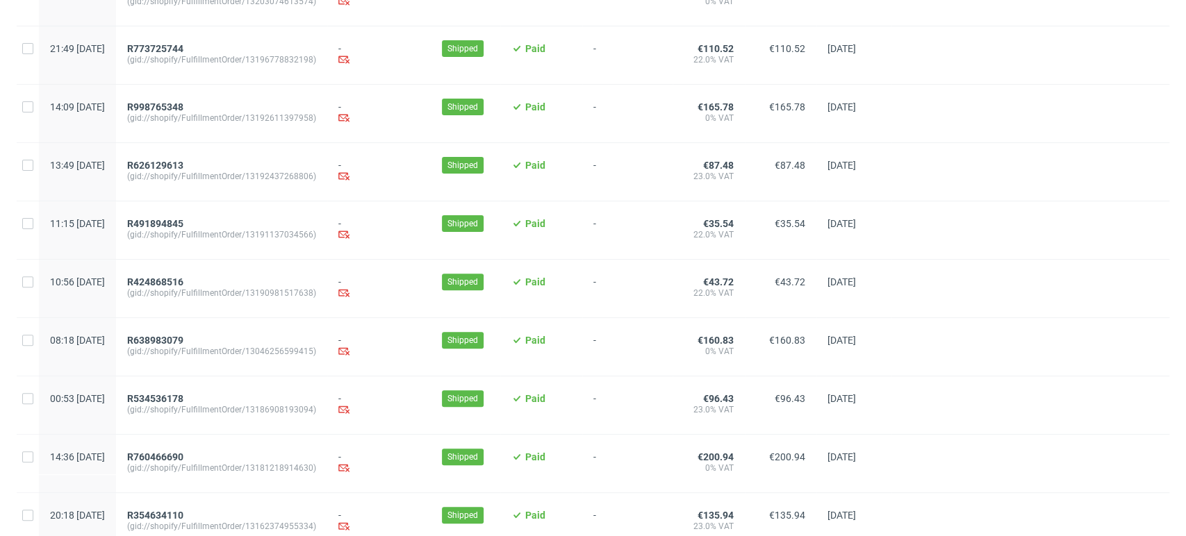
scroll to position [428, 0]
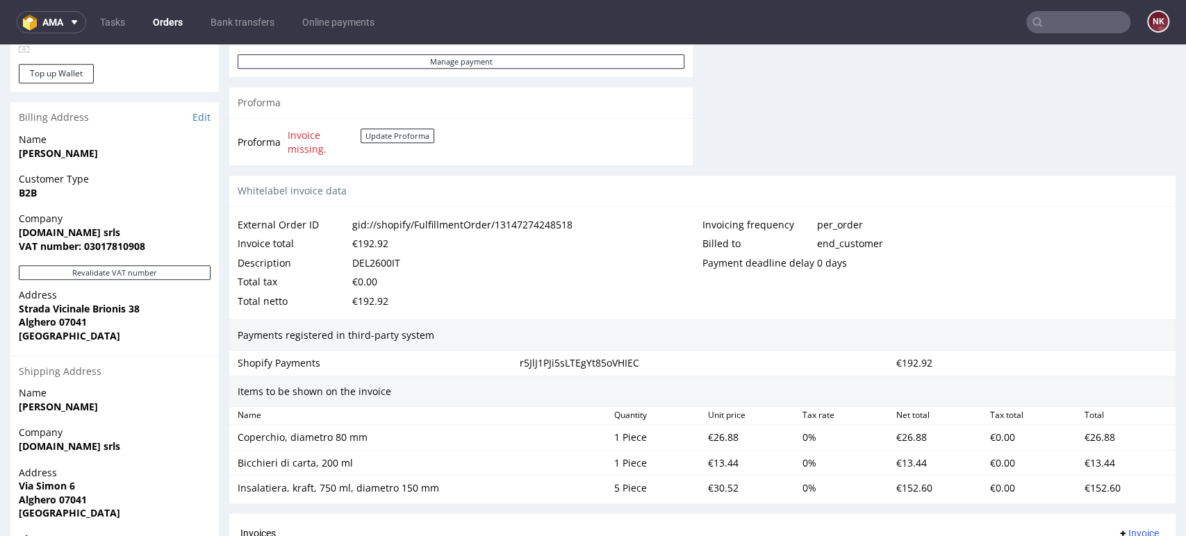
scroll to position [617, 0]
click at [121, 280] on div "Revalidate VAT number" at bounding box center [114, 276] width 208 height 23
click at [121, 273] on button "Revalidate VAT number" at bounding box center [115, 272] width 192 height 15
drag, startPoint x: 63, startPoint y: 227, endPoint x: 13, endPoint y: 228, distance: 50.0
click at [13, 228] on div "Company [DOMAIN_NAME] srls VAT number: 03017810908" at bounding box center [114, 238] width 208 height 53
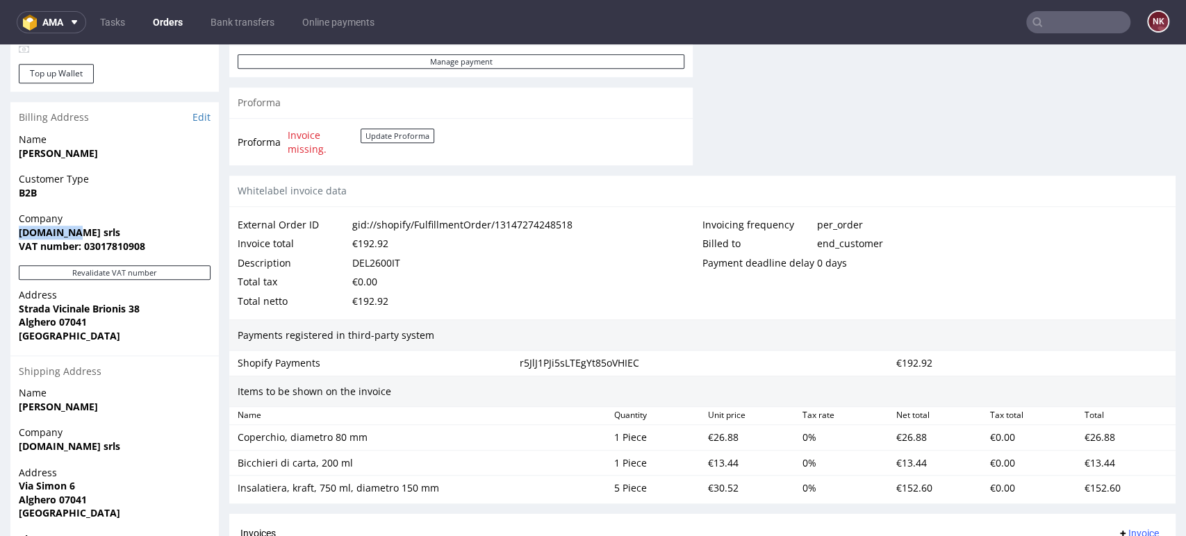
copy strong "[DOMAIN_NAME] srls"
click at [372, 261] on div "DEL2600IT" at bounding box center [376, 263] width 48 height 19
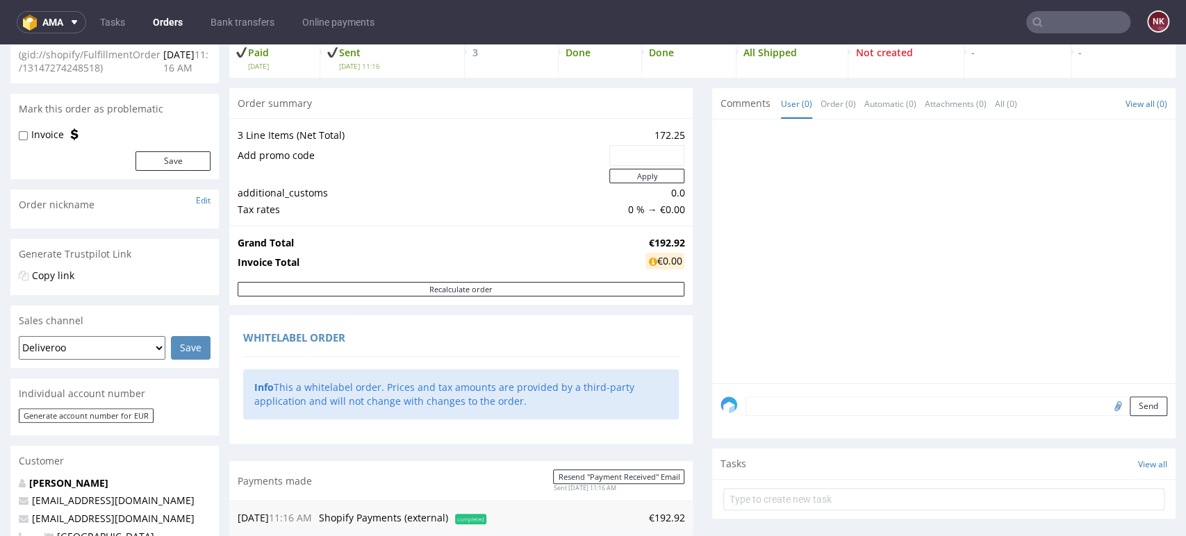
scroll to position [0, 0]
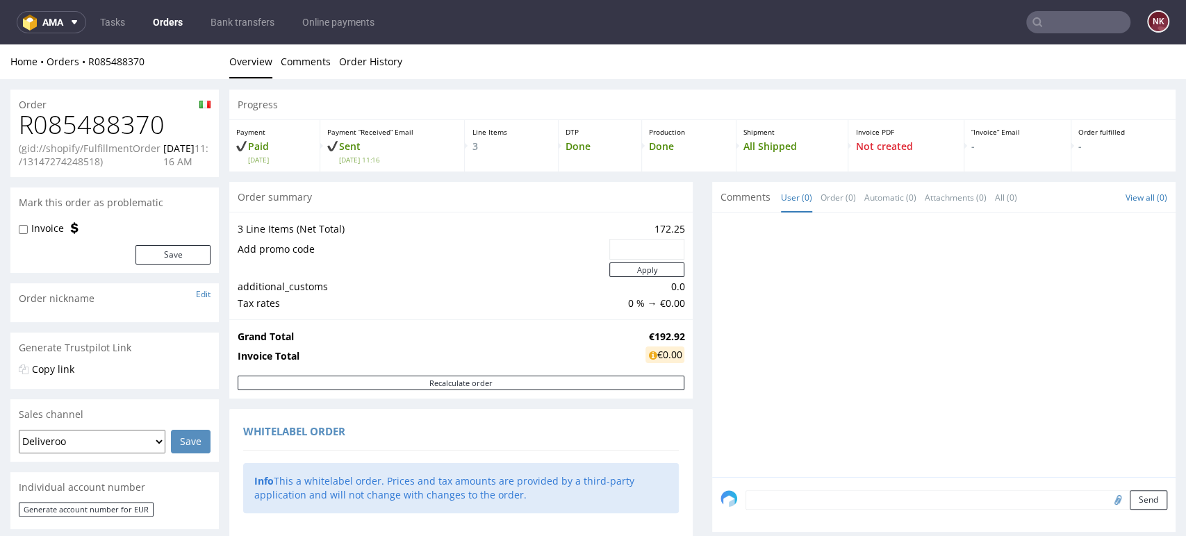
click at [142, 122] on h1 "R085488370" at bounding box center [115, 125] width 192 height 28
copy h1 "R085488370"
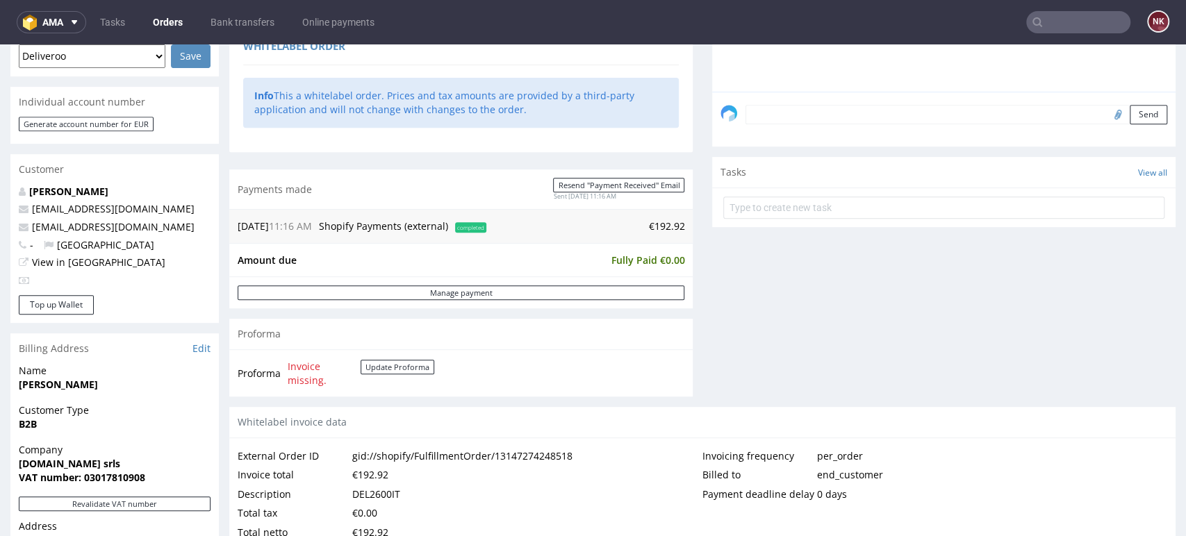
scroll to position [695, 0]
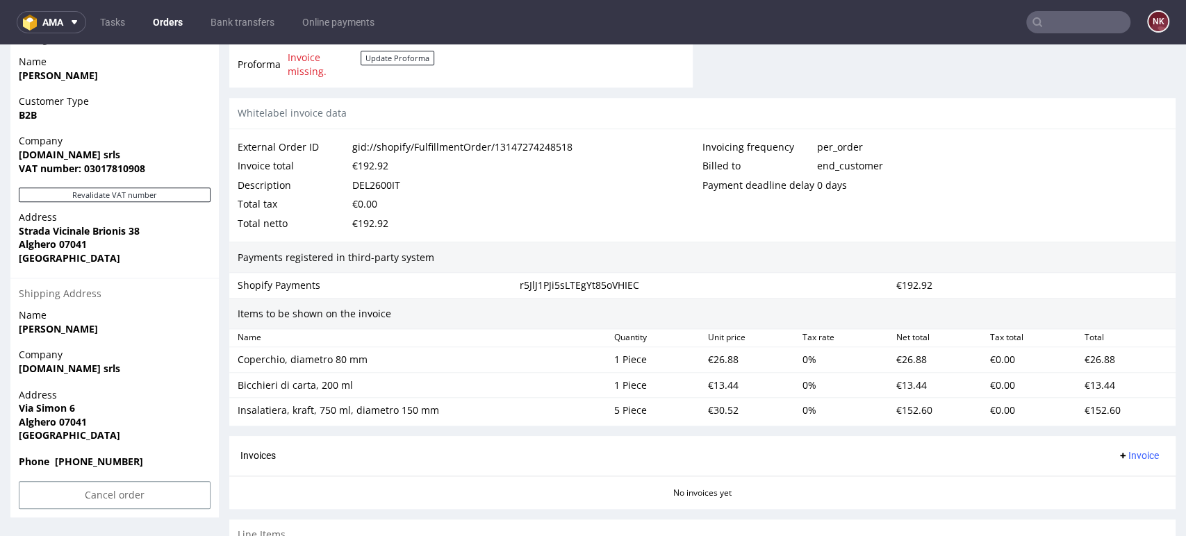
click at [398, 179] on div "DEL2600IT" at bounding box center [376, 185] width 48 height 19
click at [377, 183] on div "DEL2600IT" at bounding box center [376, 185] width 48 height 19
copy div "DEL2600IT"
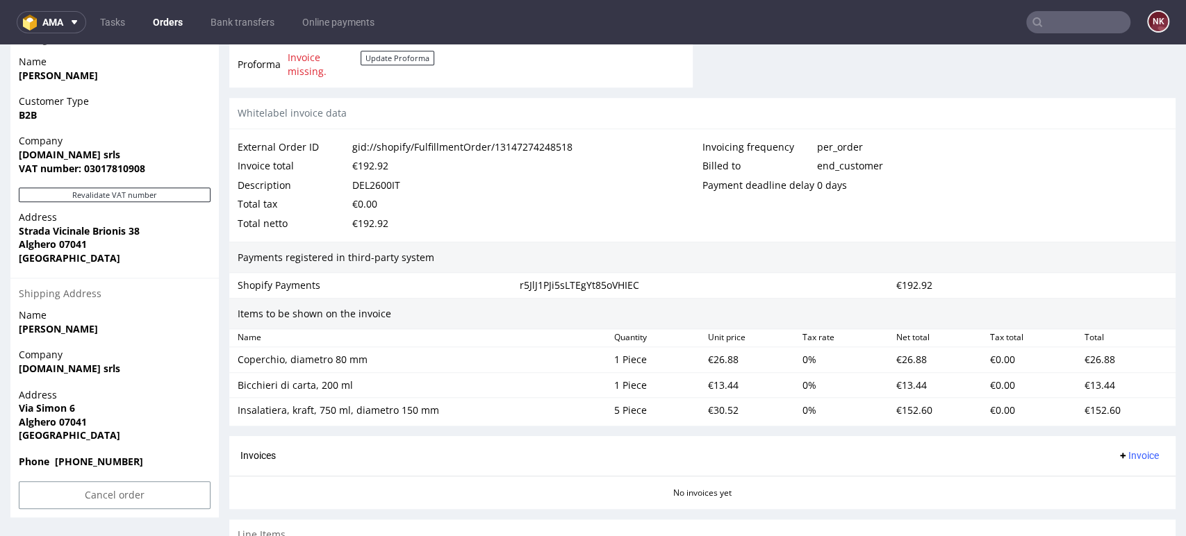
click at [545, 261] on div "Payments registered in third-party system" at bounding box center [702, 258] width 946 height 32
drag, startPoint x: 366, startPoint y: 364, endPoint x: 237, endPoint y: 363, distance: 129.2
click at [238, 363] on div "Coperchio, diametro 80 mm" at bounding box center [420, 360] width 365 height 14
copy div "Coperchio, diametro 80 mm"
drag, startPoint x: 360, startPoint y: 386, endPoint x: 239, endPoint y: 384, distance: 120.9
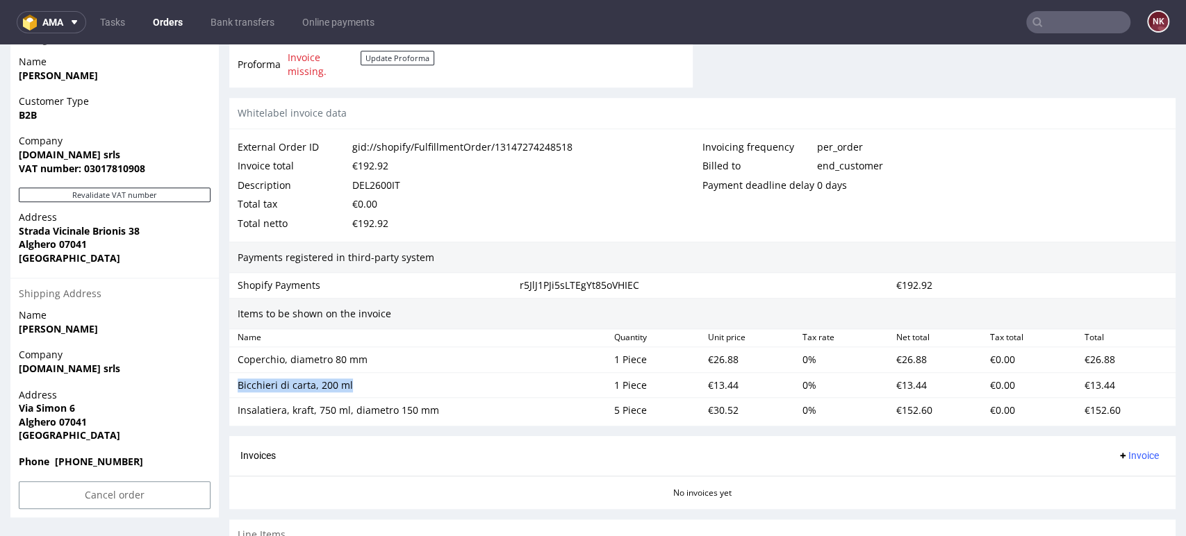
click at [239, 384] on div "Bicchieri di carta, 200 ml" at bounding box center [420, 386] width 365 height 14
copy div "Bicchieri di carta, 200 ml"
drag, startPoint x: 443, startPoint y: 411, endPoint x: 233, endPoint y: 411, distance: 209.8
click at [233, 411] on div "Insalatiera, kraft, 750 ml, diametro 150 mm" at bounding box center [420, 410] width 377 height 19
copy div "Insalatiera, kraft, 750 ml, diametro 150 mm"
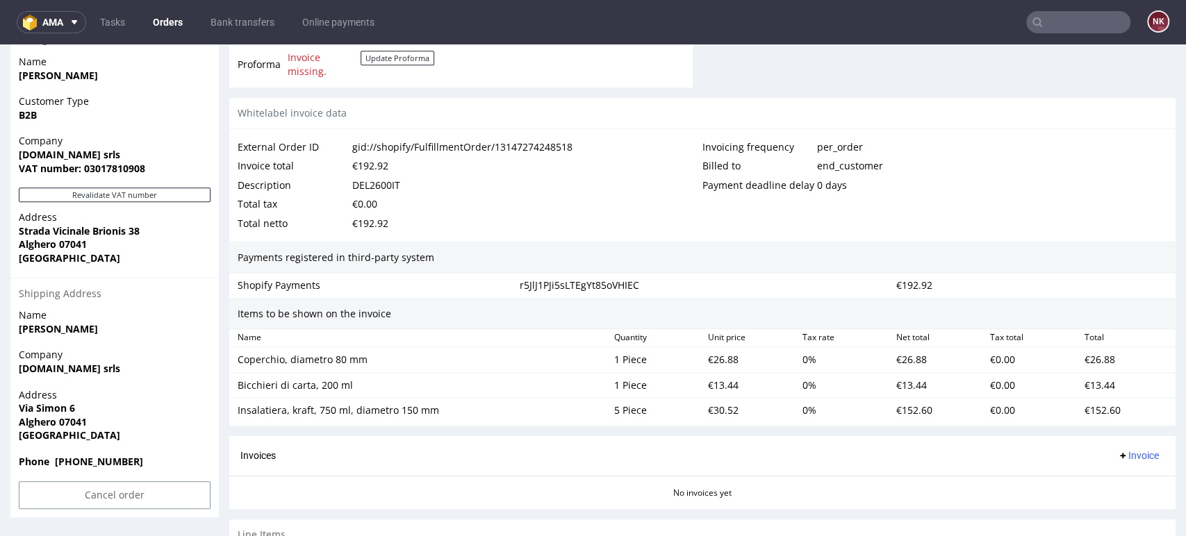
click at [714, 361] on div "€26.88" at bounding box center [749, 359] width 94 height 19
copy div "26.88"
click at [720, 379] on div "€13.44" at bounding box center [749, 385] width 94 height 19
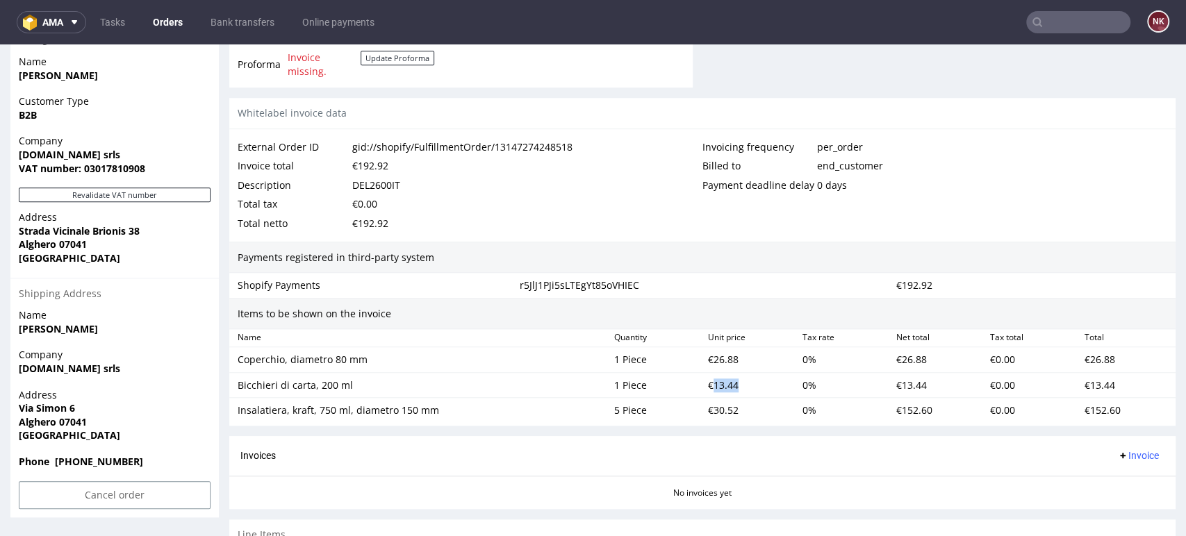
copy div "13.44"
click at [1095, 225] on div "Invoicing frequency per_order Billed to end_customer Payment deadline delay 0 d…" at bounding box center [934, 186] width 465 height 96
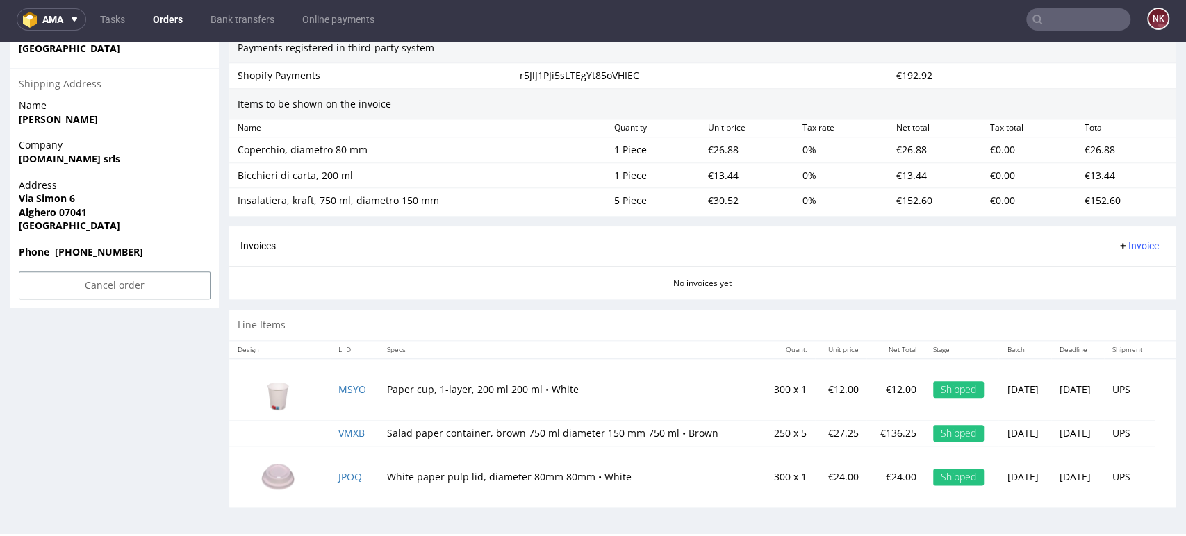
scroll to position [4, 0]
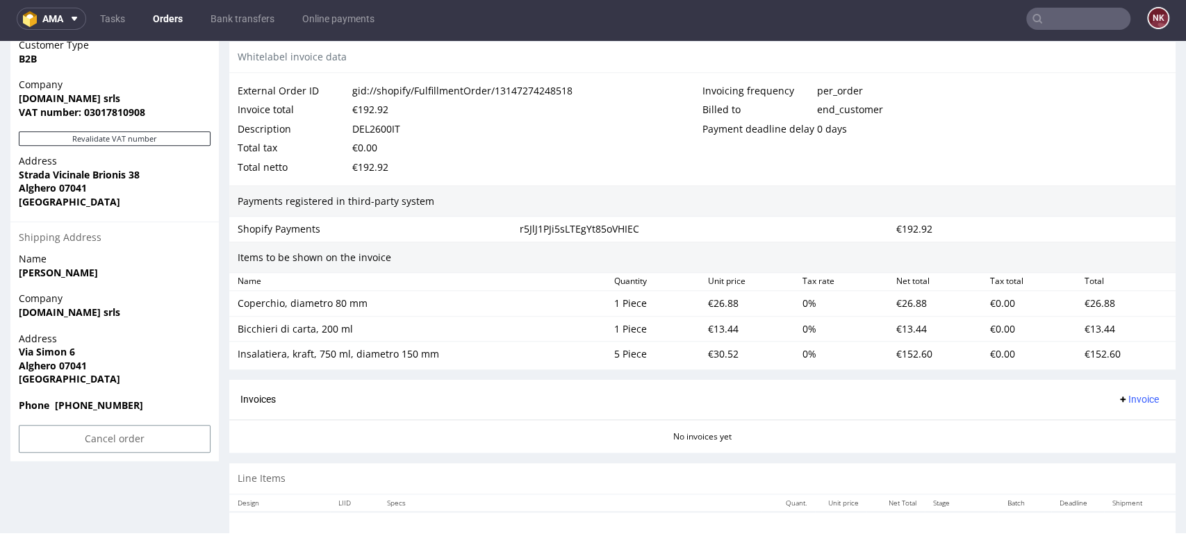
scroll to position [516, 0]
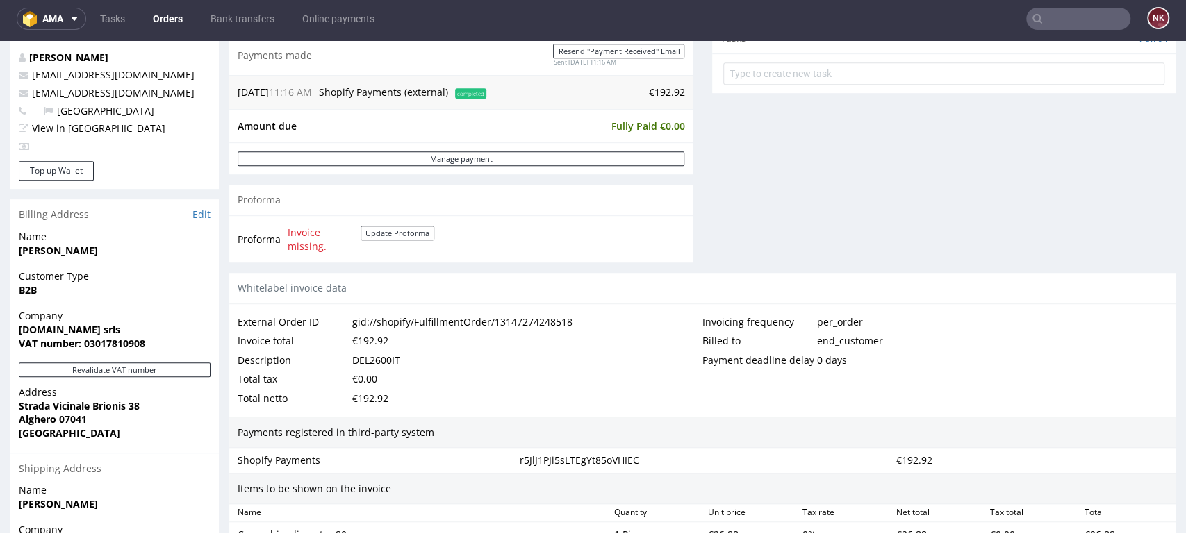
click at [658, 91] on td "€192.92" at bounding box center [587, 92] width 195 height 17
copy td "192.92"
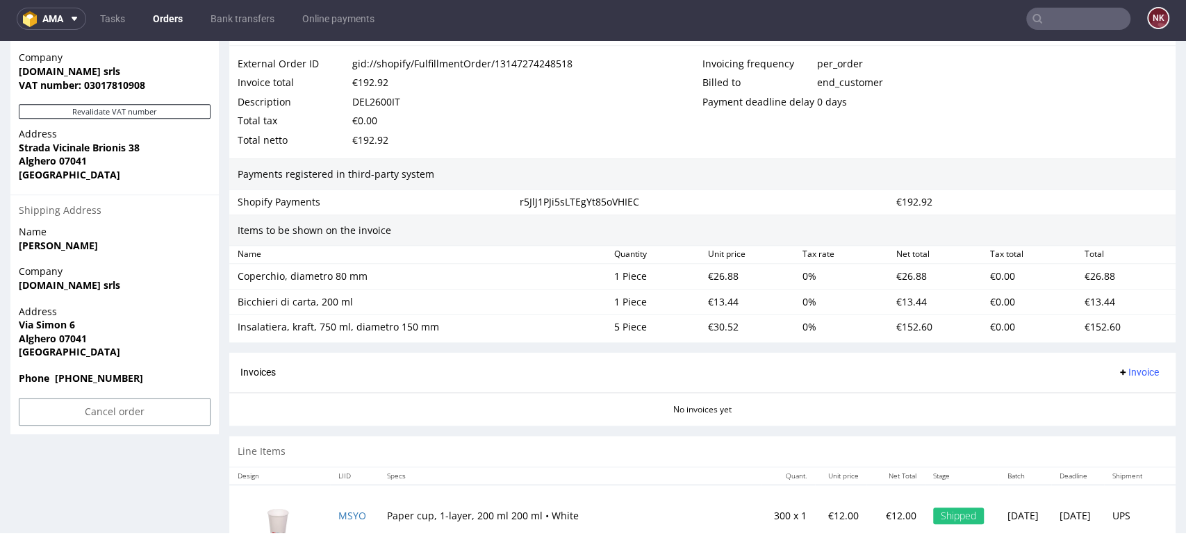
scroll to position [902, 0]
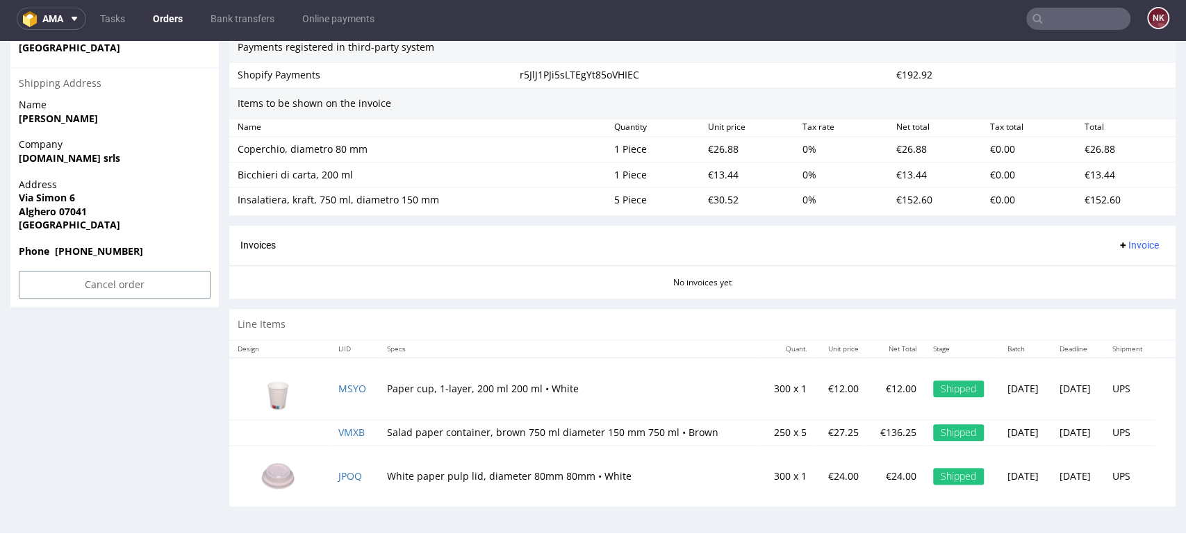
click at [1121, 245] on span "Invoice" at bounding box center [1138, 245] width 42 height 11
click at [1119, 295] on span "Upload" at bounding box center [1113, 299] width 67 height 14
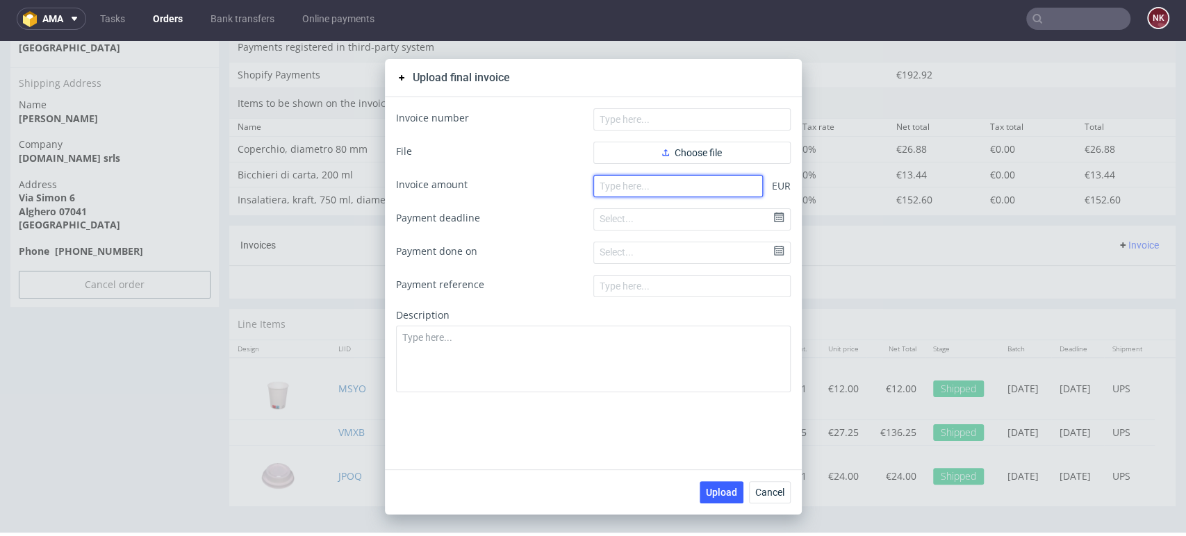
click at [728, 196] on input "number" at bounding box center [678, 186] width 170 height 22
paste input "192.92"
type input "192.92"
click at [718, 165] on form "Invoice number File Choose file Invoice amount 192.92 EUR Payment deadline Sele…" at bounding box center [593, 250] width 395 height 284
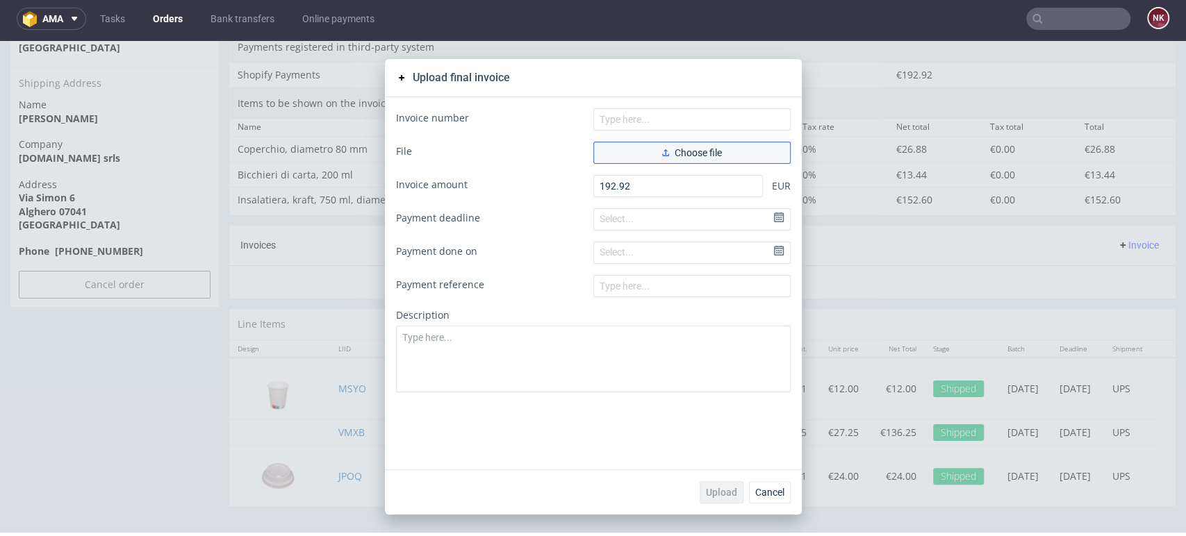
click at [717, 156] on button "Choose file" at bounding box center [691, 153] width 197 height 22
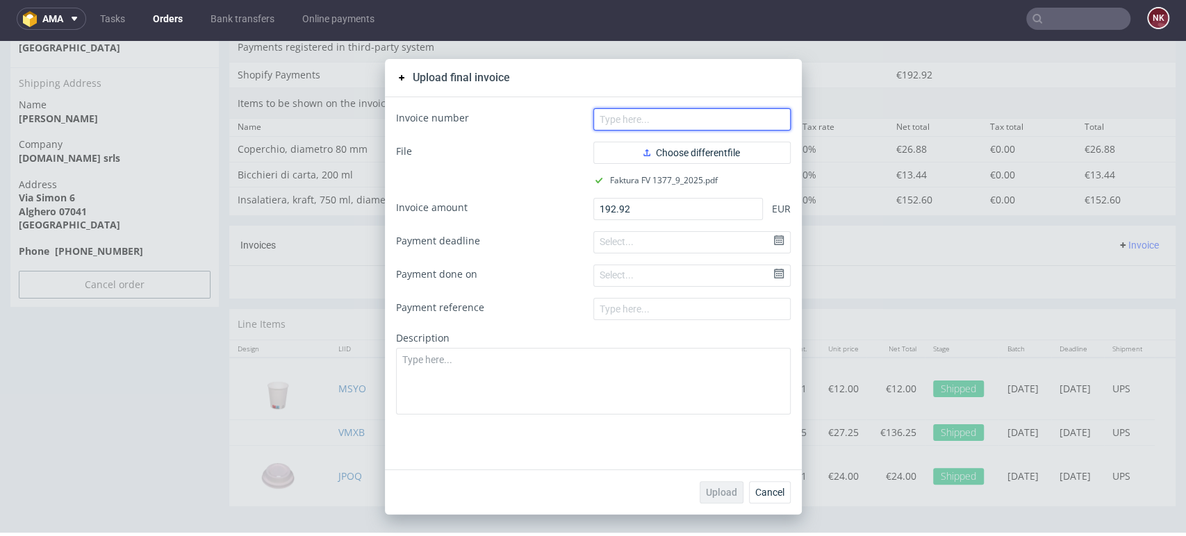
click at [684, 119] on input "text" at bounding box center [691, 119] width 197 height 22
type input "FV 1377/9/2025"
click at [710, 497] on span "Upload" at bounding box center [721, 493] width 31 height 10
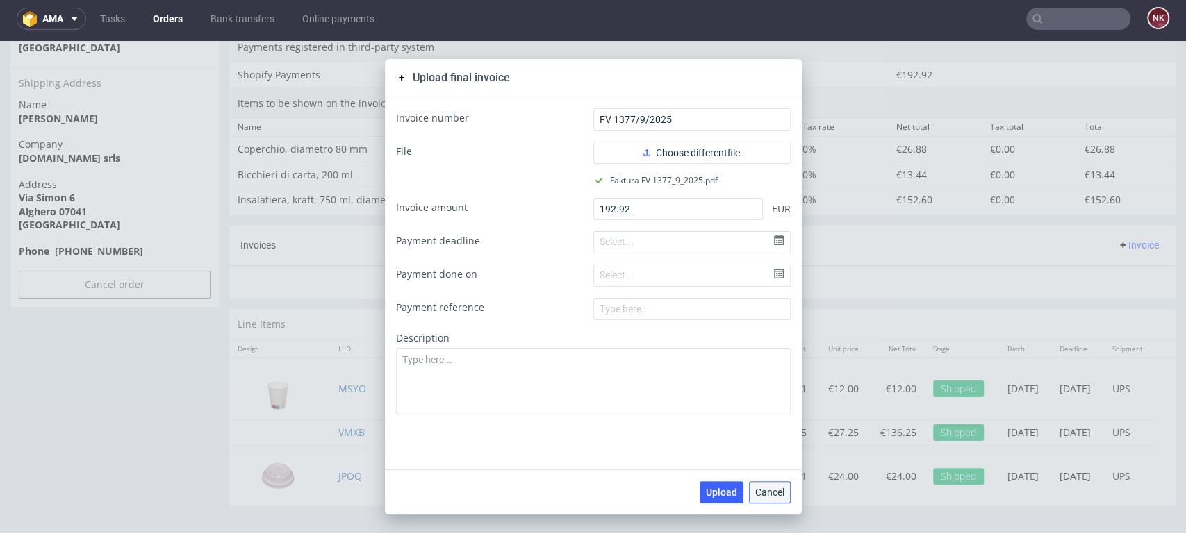
click at [765, 491] on span "Cancel" at bounding box center [769, 493] width 29 height 10
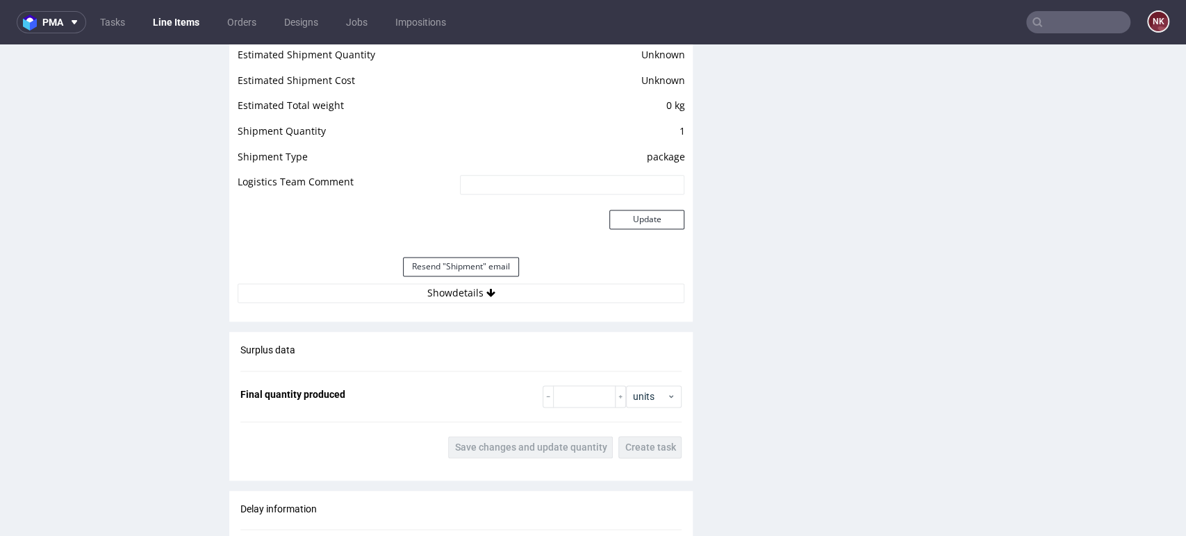
scroll to position [1312, 0]
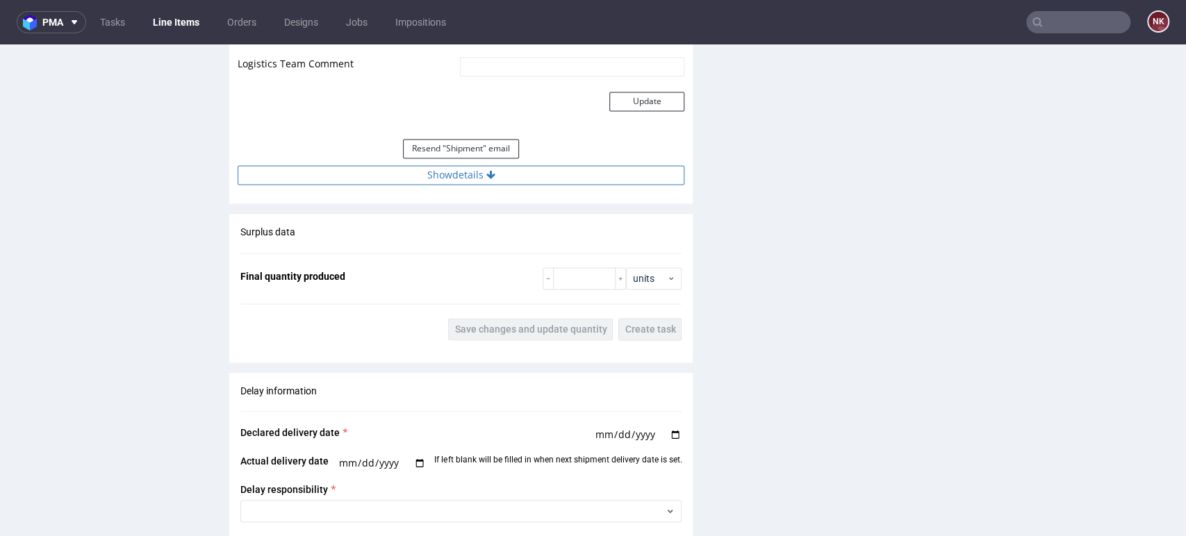
click at [513, 166] on button "Show details" at bounding box center [461, 174] width 447 height 19
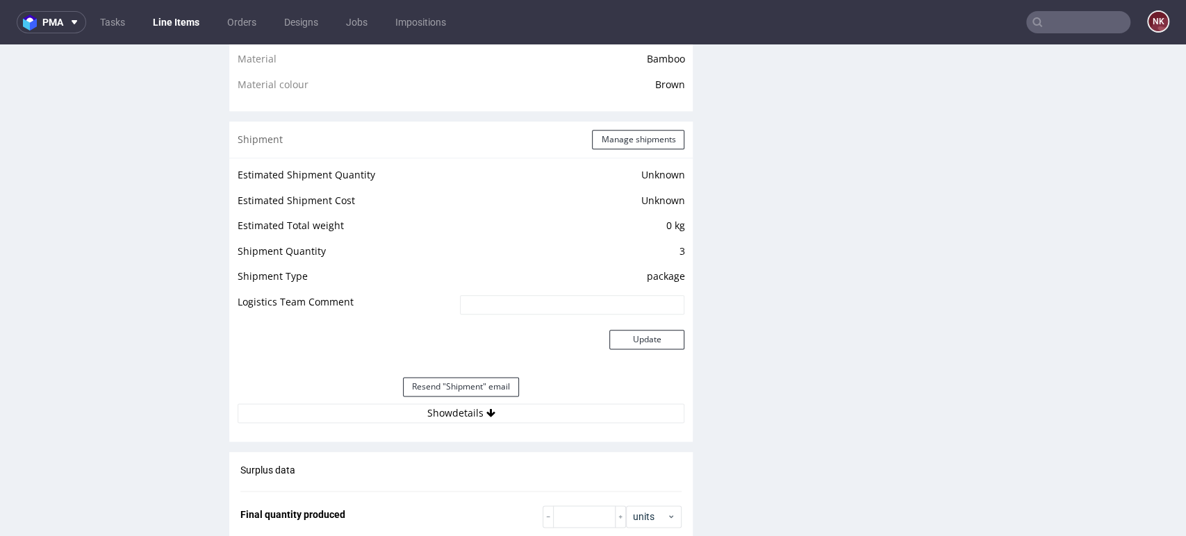
scroll to position [1080, 0]
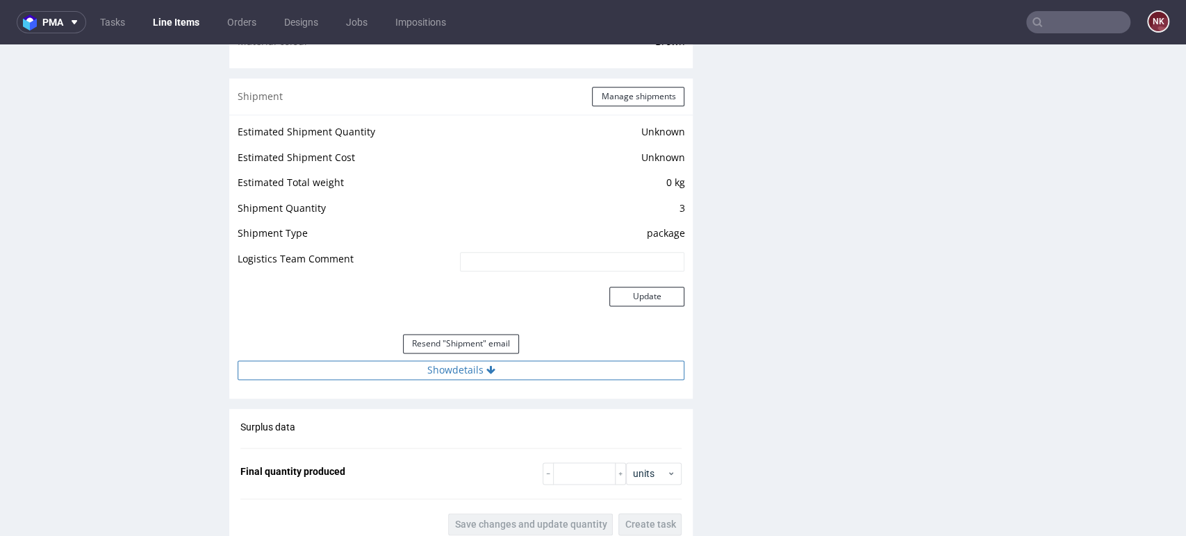
click at [540, 361] on button "Show details" at bounding box center [461, 370] width 447 height 19
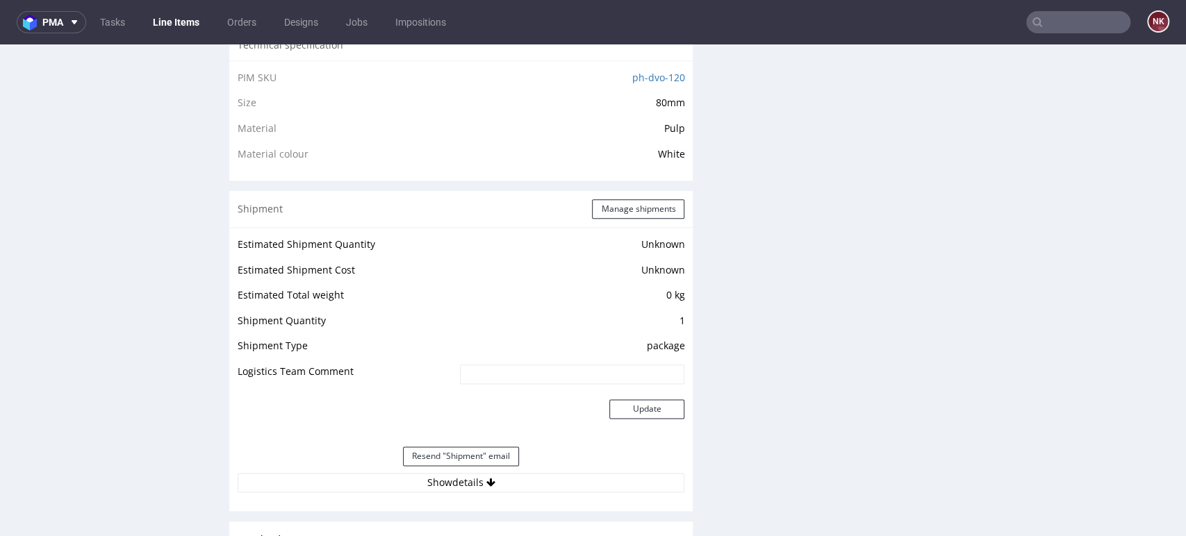
scroll to position [1312, 0]
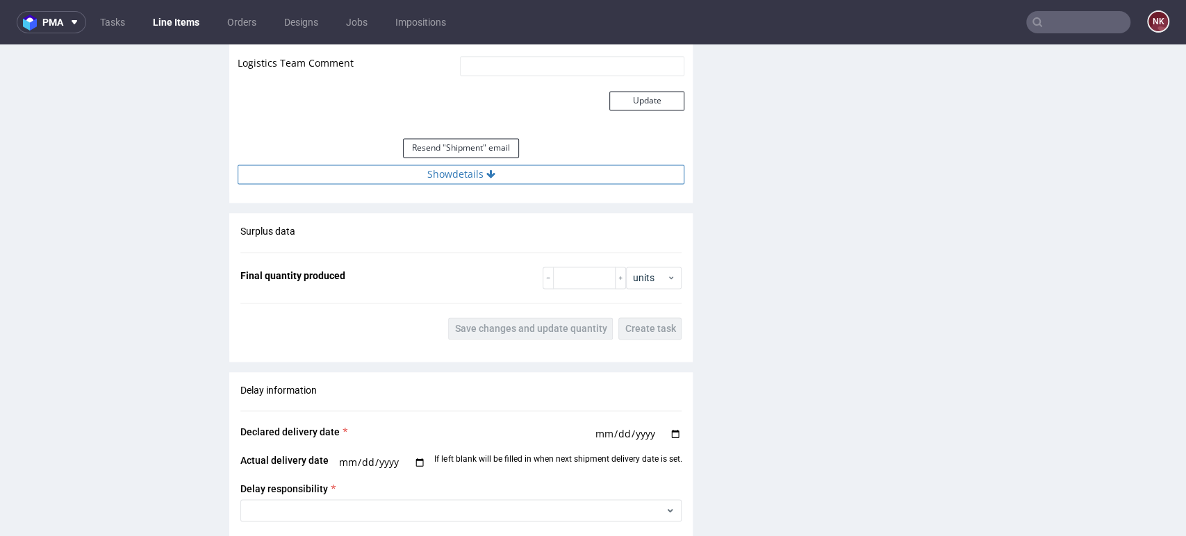
click at [552, 182] on button "Show details" at bounding box center [461, 174] width 447 height 19
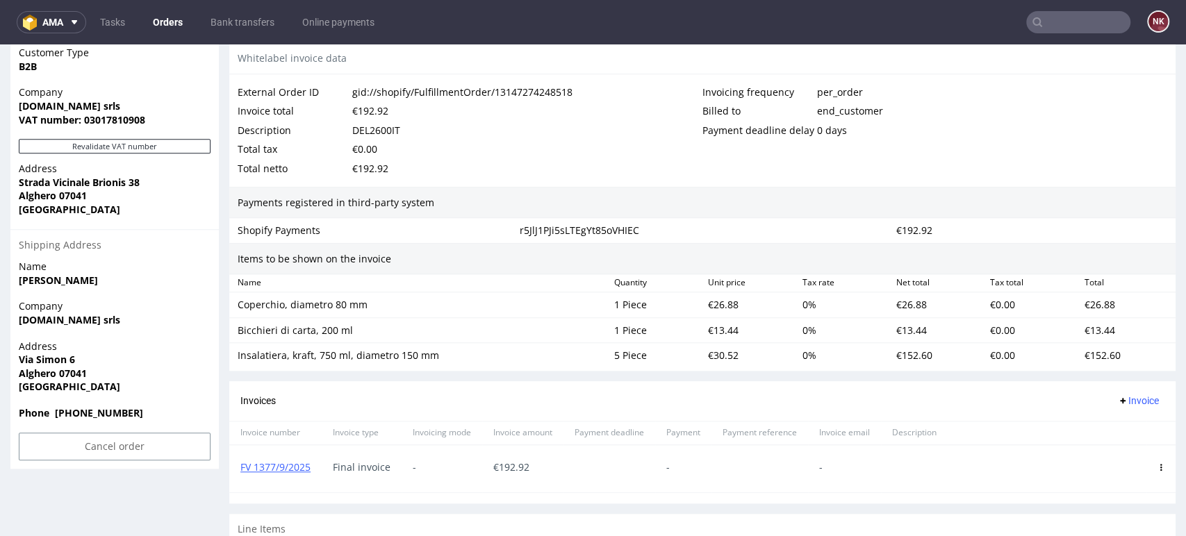
scroll to position [635, 0]
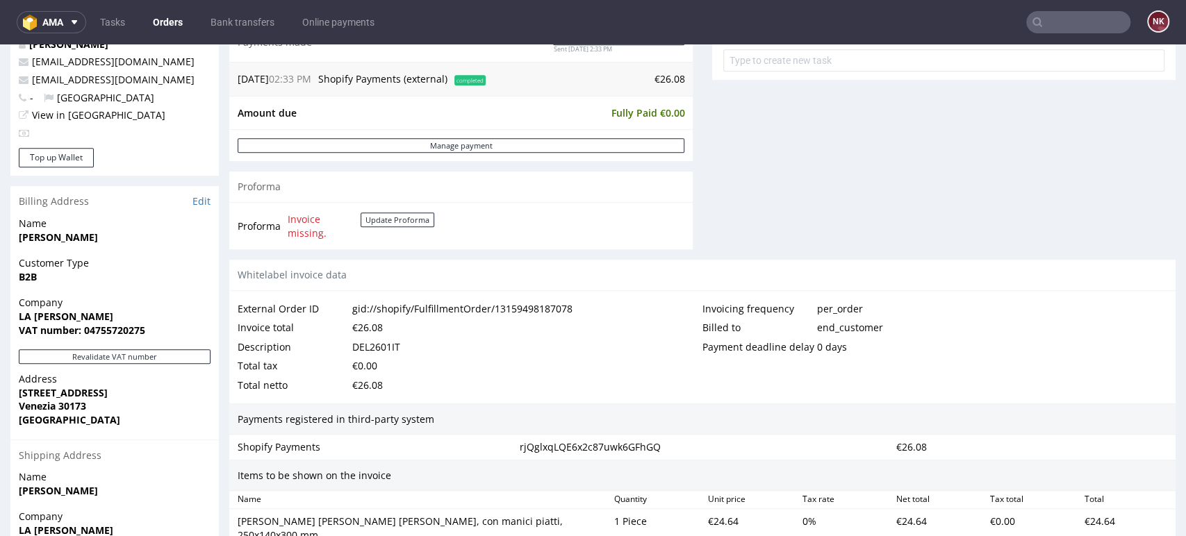
scroll to position [540, 0]
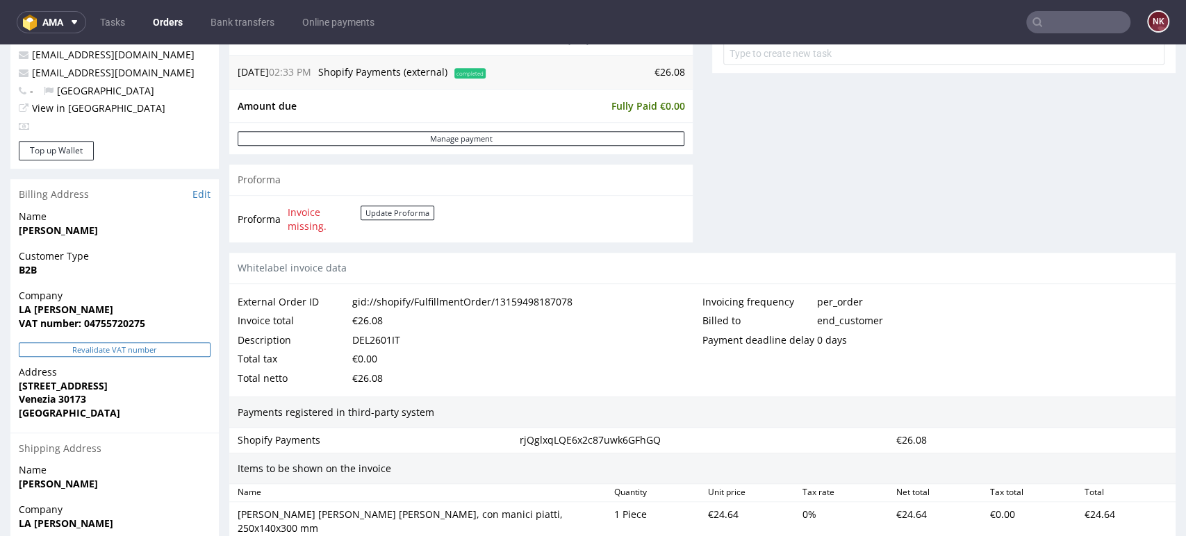
click at [189, 354] on button "Revalidate VAT number" at bounding box center [115, 350] width 192 height 15
drag, startPoint x: 93, startPoint y: 311, endPoint x: 6, endPoint y: 311, distance: 86.8
click at [6, 311] on div "Order R384800267 (gid://shopify/FulfillmentOrder/13159498187078) [DATE] 02:33 P…" at bounding box center [593, 161] width 1186 height 1244
copy strong "LA [PERSON_NAME]"
click at [133, 320] on strong "VAT number: 04755720275" at bounding box center [82, 323] width 126 height 13
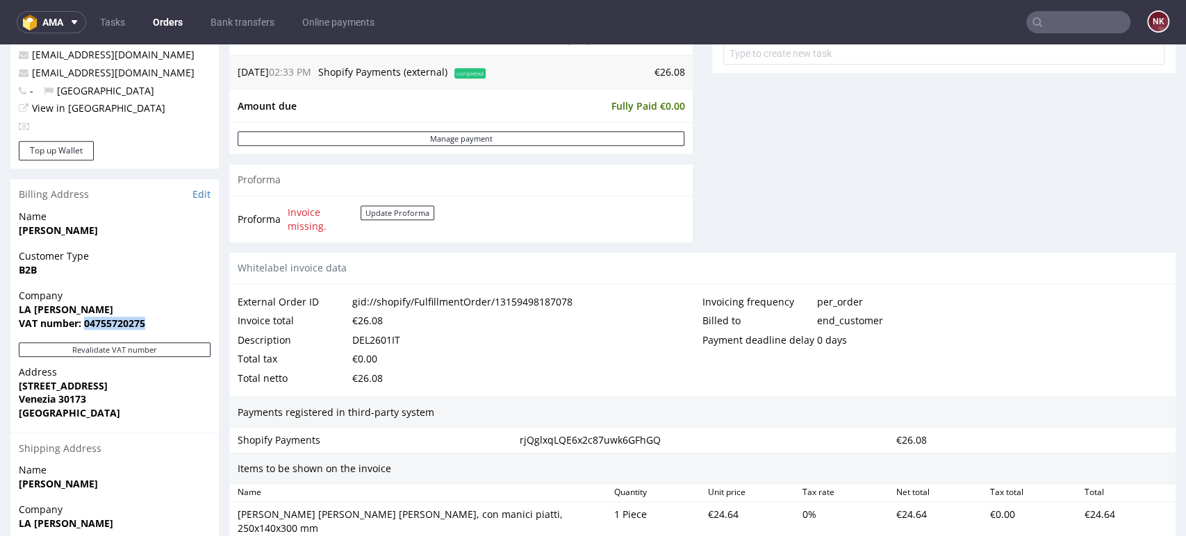
click at [133, 320] on strong "VAT number: 04755720275" at bounding box center [82, 323] width 126 height 13
copy strong "04755720275"
drag, startPoint x: 112, startPoint y: 387, endPoint x: 7, endPoint y: 385, distance: 104.9
click at [7, 385] on div "Order R384800267 (gid://shopify/FulfillmentOrder/13159498187078) 07.09.2025 02:…" at bounding box center [593, 161] width 1186 height 1244
copy strong "Via Bissuola 150"
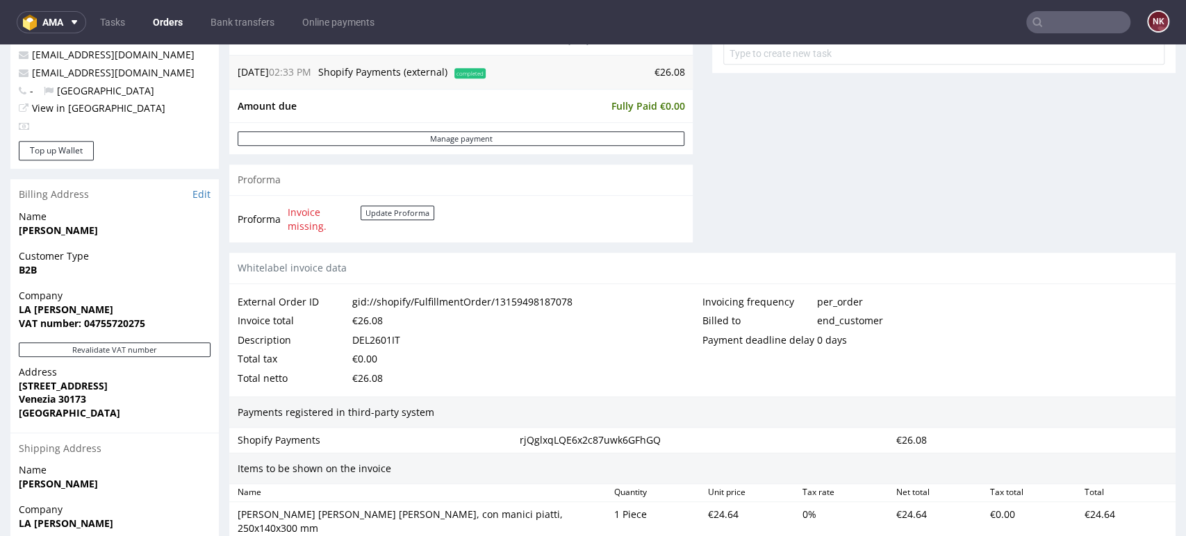
click at [38, 404] on strong "Venezia 30173" at bounding box center [52, 399] width 67 height 13
copy strong "Venezia"
click at [71, 395] on strong "Venezia 30173" at bounding box center [52, 399] width 67 height 13
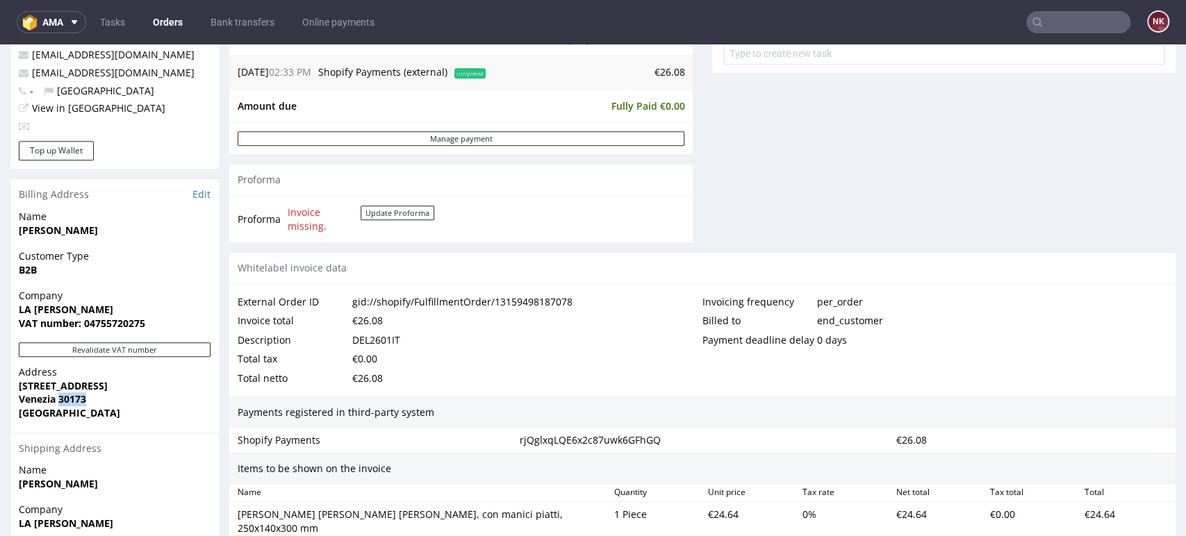
copy strong "30173"
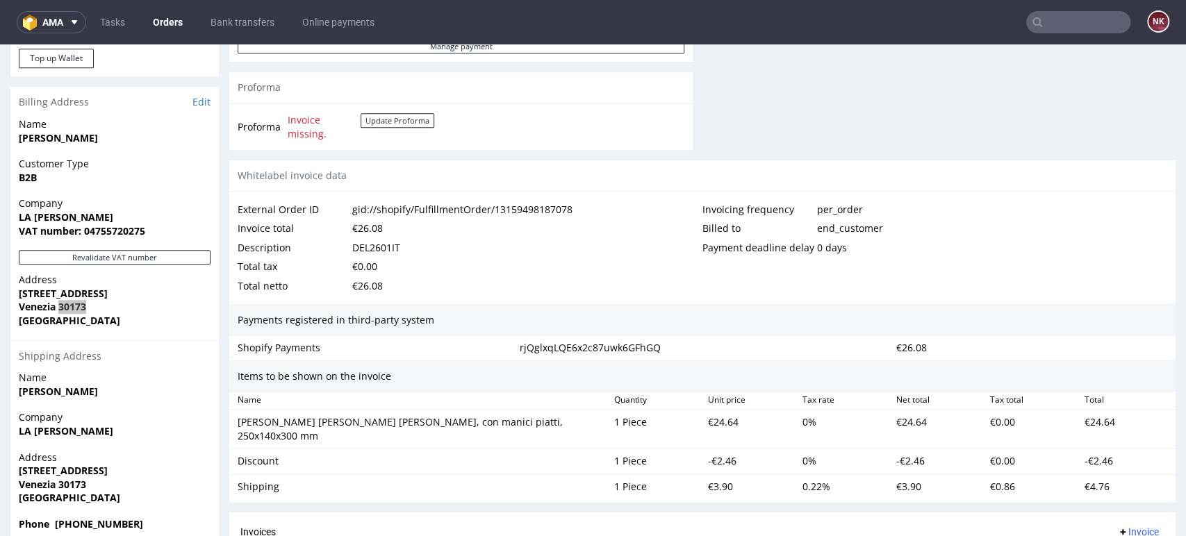
scroll to position [772, 0]
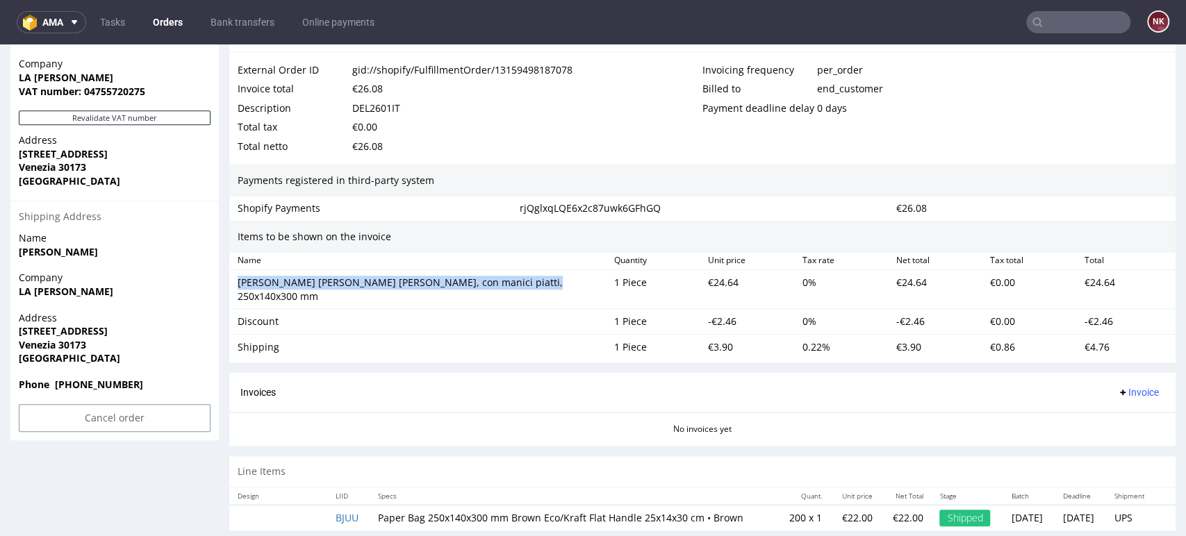
drag, startPoint x: 536, startPoint y: 286, endPoint x: 231, endPoint y: 292, distance: 305.1
click at [231, 292] on div "Sacchetti di carta marroni, con manici piatti, 250x140x300 mm 1 Piece €24.64 0 …" at bounding box center [702, 289] width 946 height 39
copy div "Sacchetti di carta marroni, con manici piatti, 250x140x300 mm"
click at [259, 315] on div "Discount" at bounding box center [420, 322] width 365 height 14
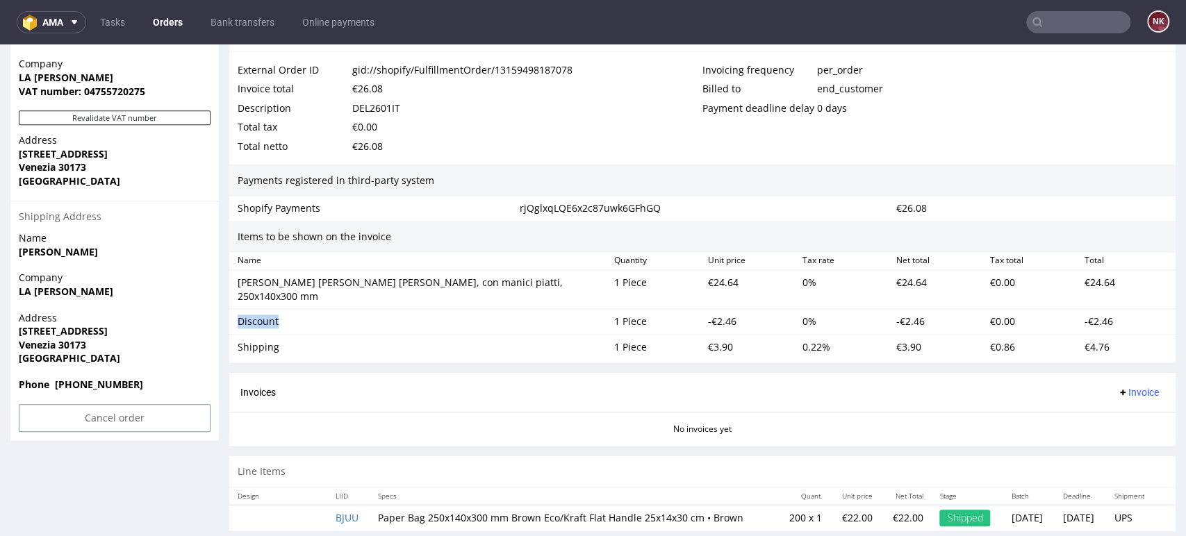
click at [259, 315] on div "Discount" at bounding box center [420, 322] width 365 height 14
copy div "Discount"
click at [248, 340] on div "Shipping" at bounding box center [420, 347] width 365 height 14
copy div "Shipping"
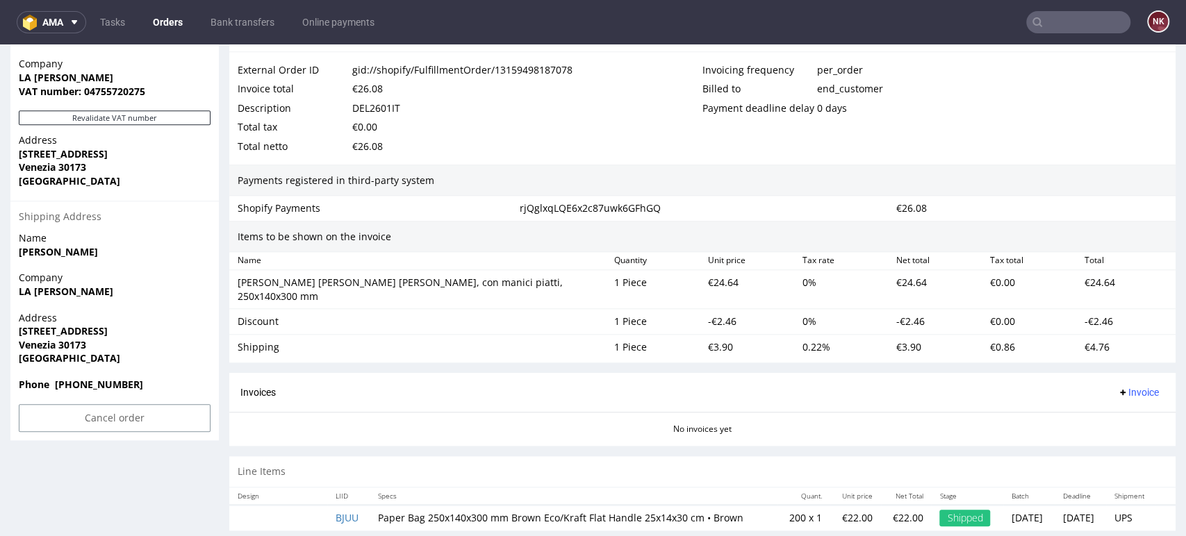
click at [721, 277] on div "€24.64" at bounding box center [749, 289] width 94 height 33
copy div "24.64"
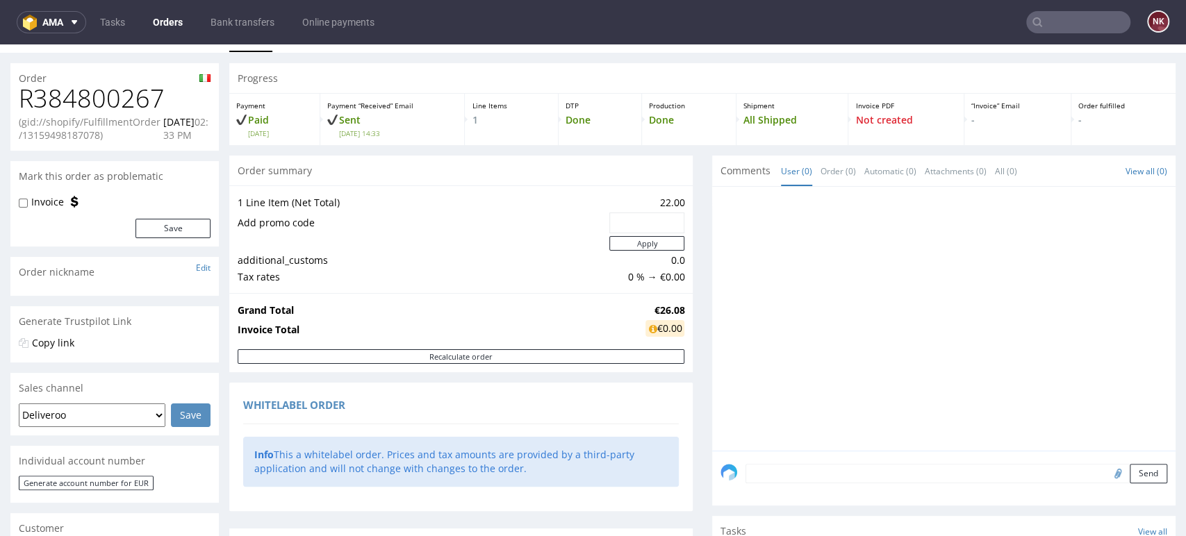
scroll to position [0, 0]
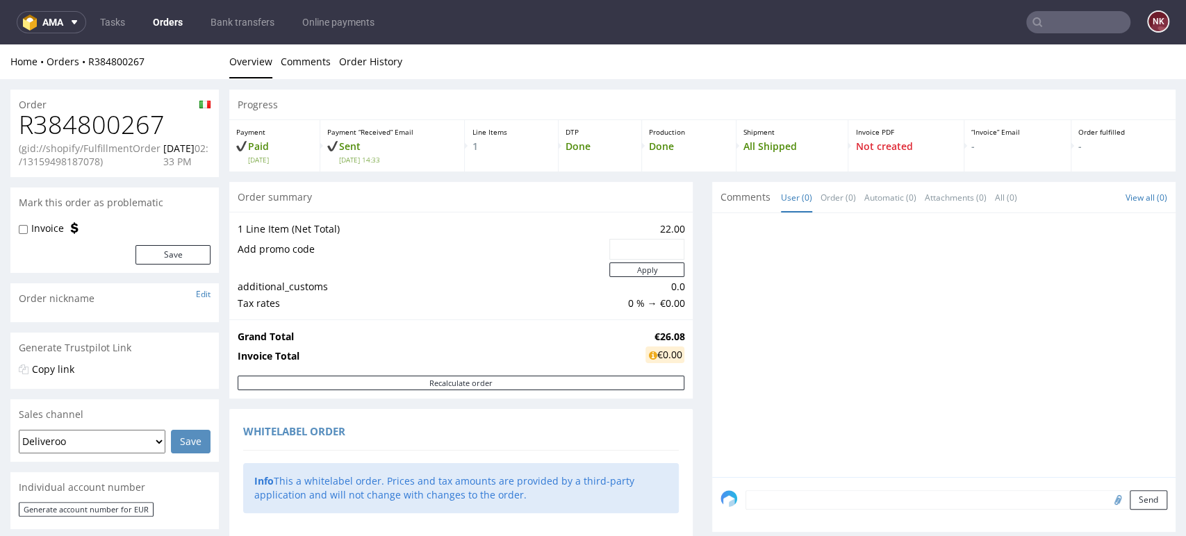
click at [128, 111] on h1 "R384800267" at bounding box center [115, 125] width 192 height 28
copy h1 "R384800267"
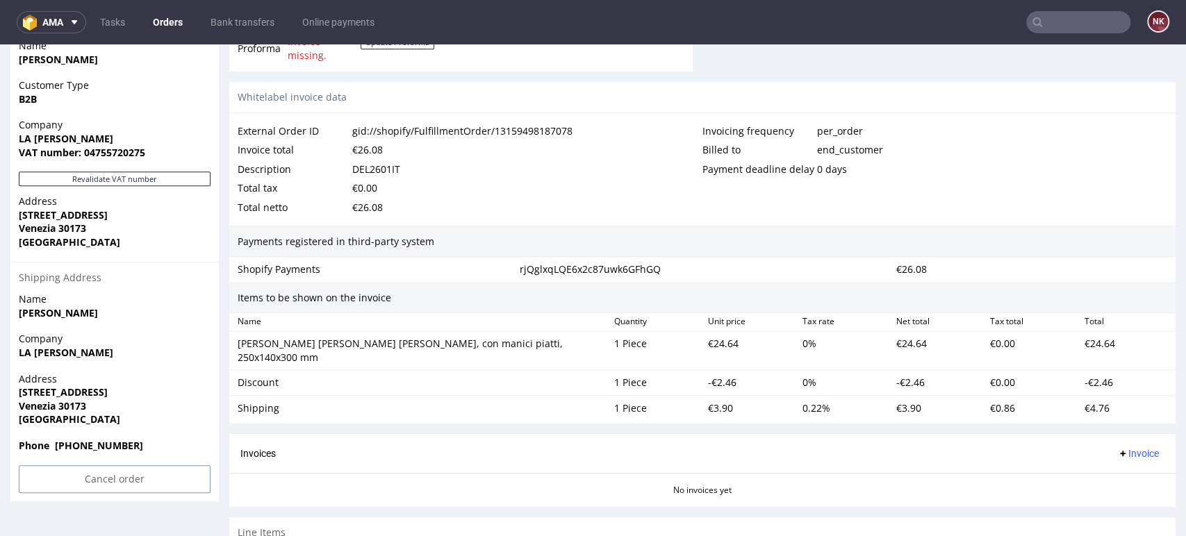
scroll to position [772, 0]
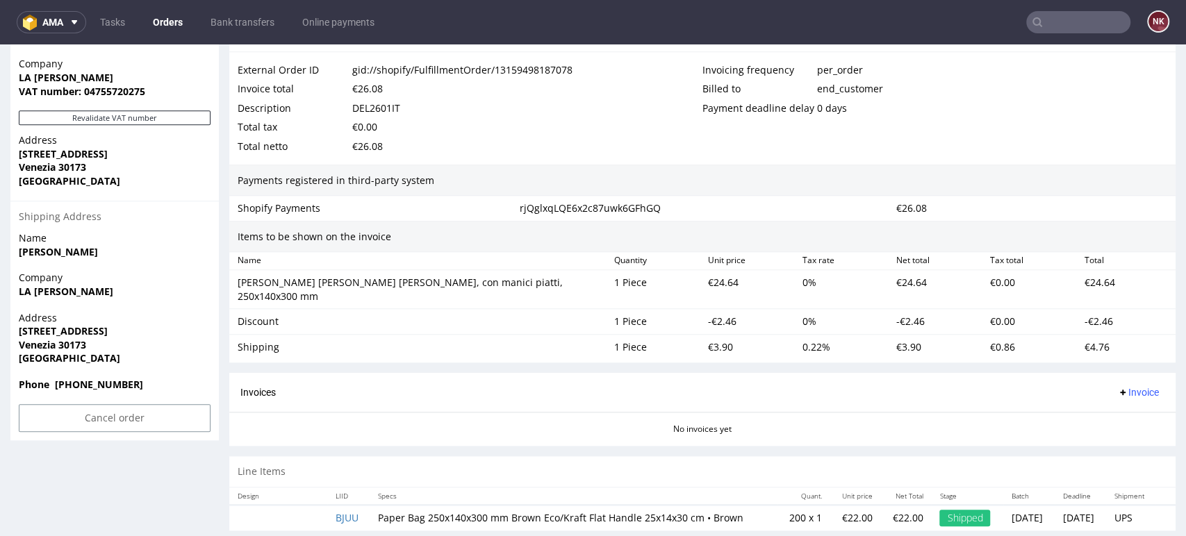
click at [371, 105] on div "DEL2601IT" at bounding box center [376, 108] width 48 height 19
click at [684, 384] on div "Invoices Invoice" at bounding box center [702, 392] width 924 height 17
click at [1119, 387] on span "Invoice" at bounding box center [1138, 392] width 42 height 11
click at [1122, 424] on li "Upload" at bounding box center [1109, 432] width 90 height 25
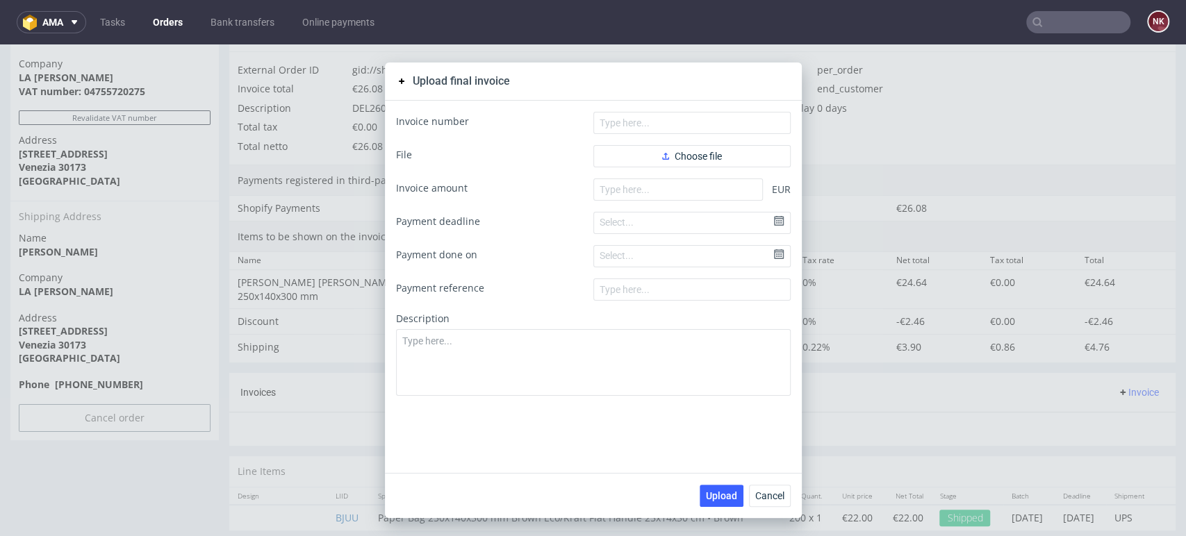
click at [689, 136] on form "Invoice number File Choose file Invoice amount EUR Payment deadline Select... P…" at bounding box center [593, 254] width 395 height 284
click at [686, 126] on input "text" at bounding box center [691, 123] width 197 height 22
paste input "FV 1378/9/2025"
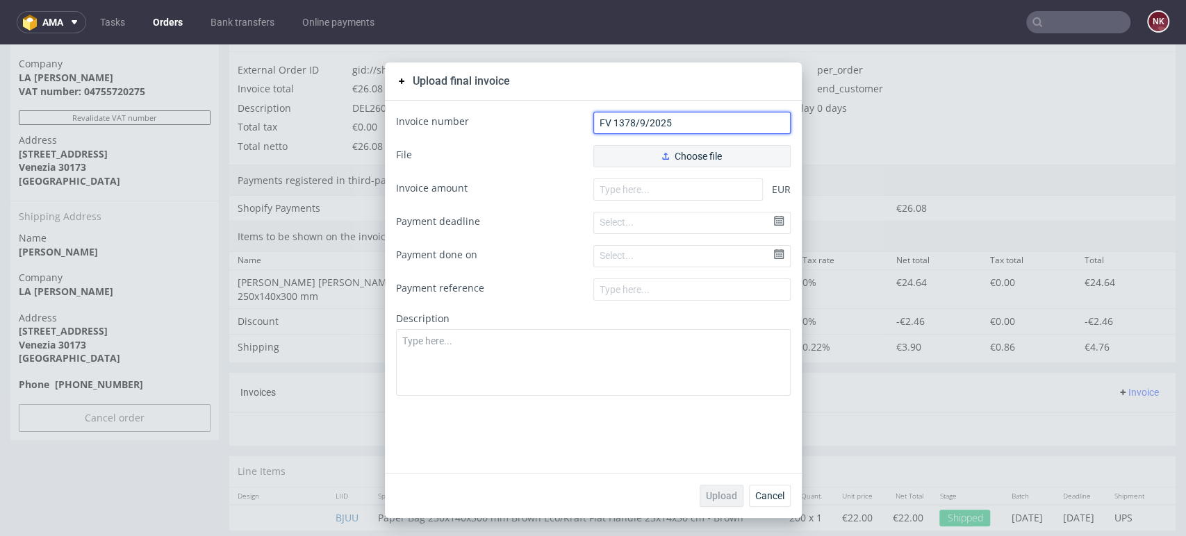
type input "FV 1378/9/2025"
click at [678, 155] on span "Choose file" at bounding box center [692, 156] width 60 height 10
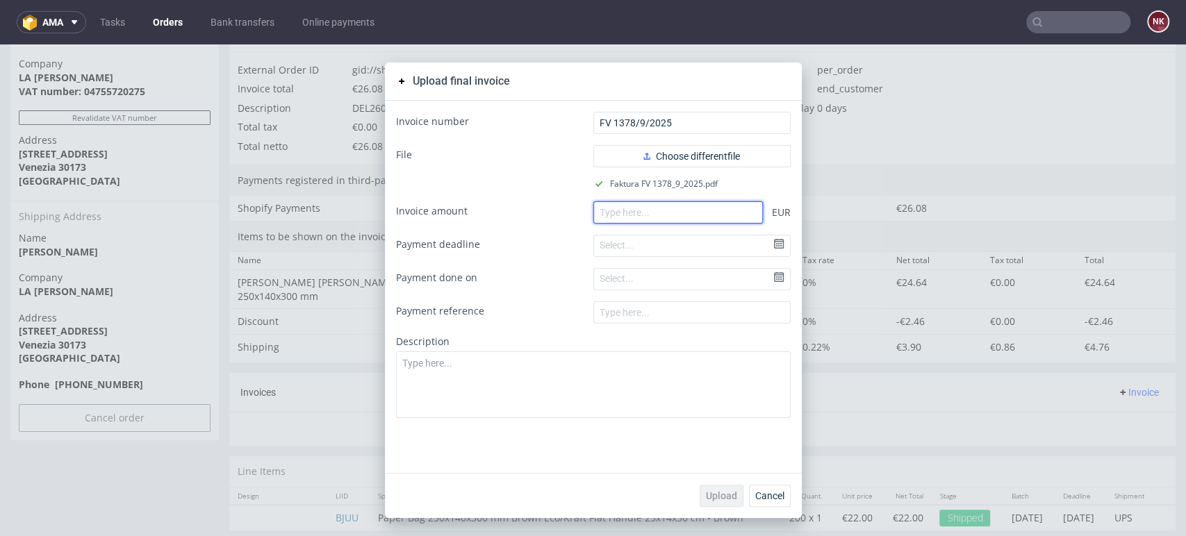
click at [695, 208] on input "number" at bounding box center [678, 212] width 170 height 22
type input "26.08"
click at [715, 491] on span "Upload" at bounding box center [721, 496] width 31 height 10
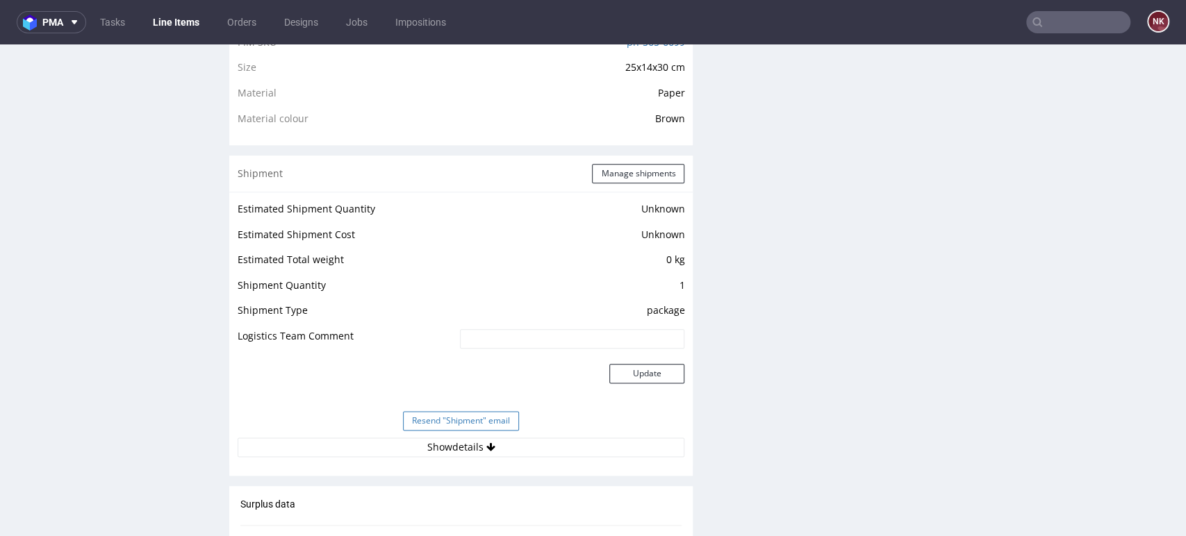
scroll to position [1235, 0]
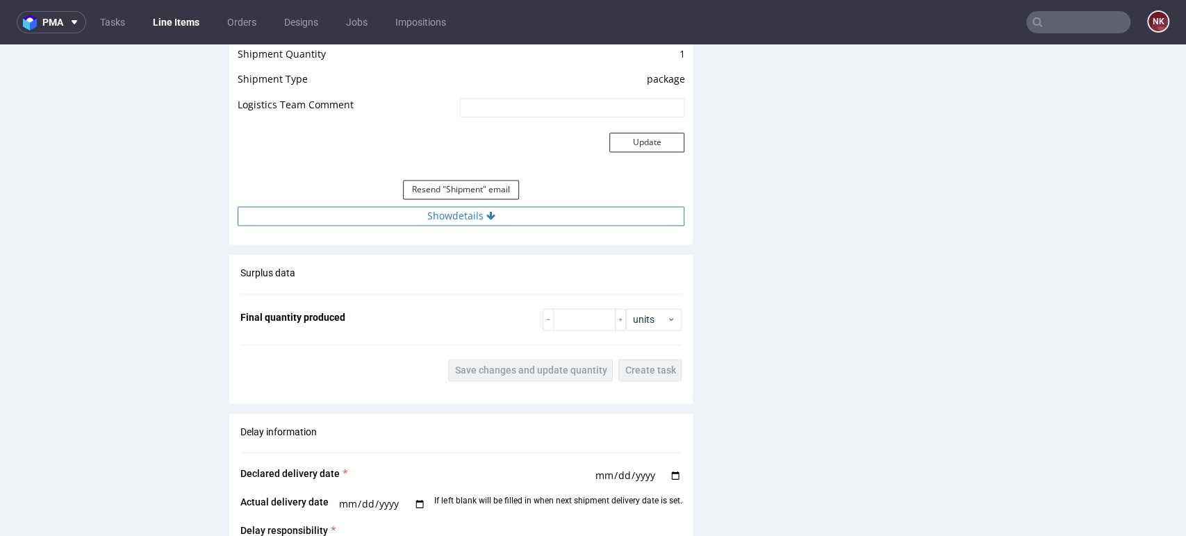
click at [509, 217] on button "Show details" at bounding box center [461, 215] width 447 height 19
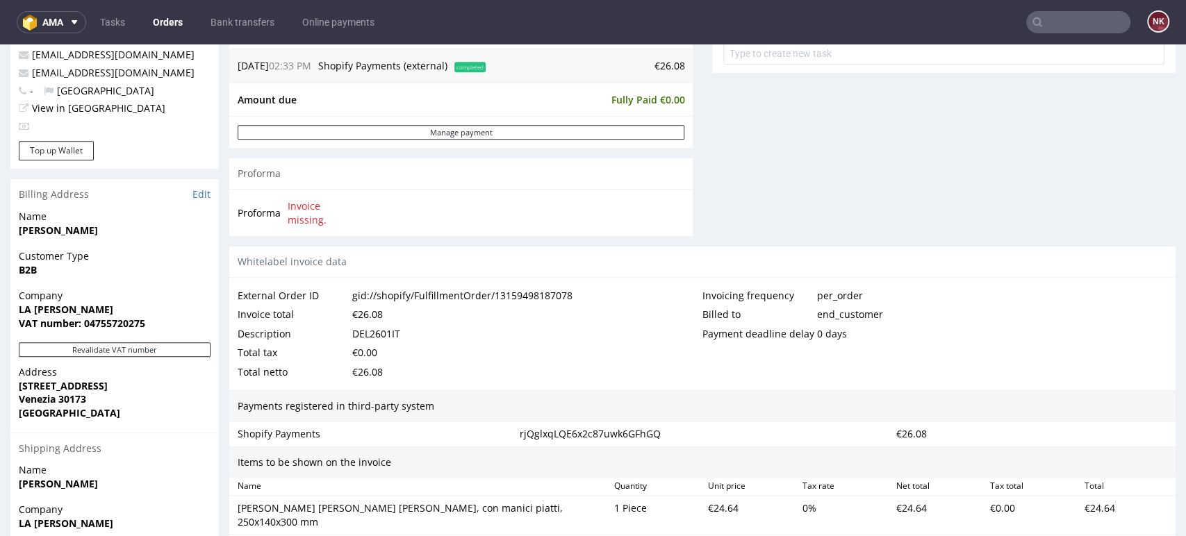
scroll to position [821, 0]
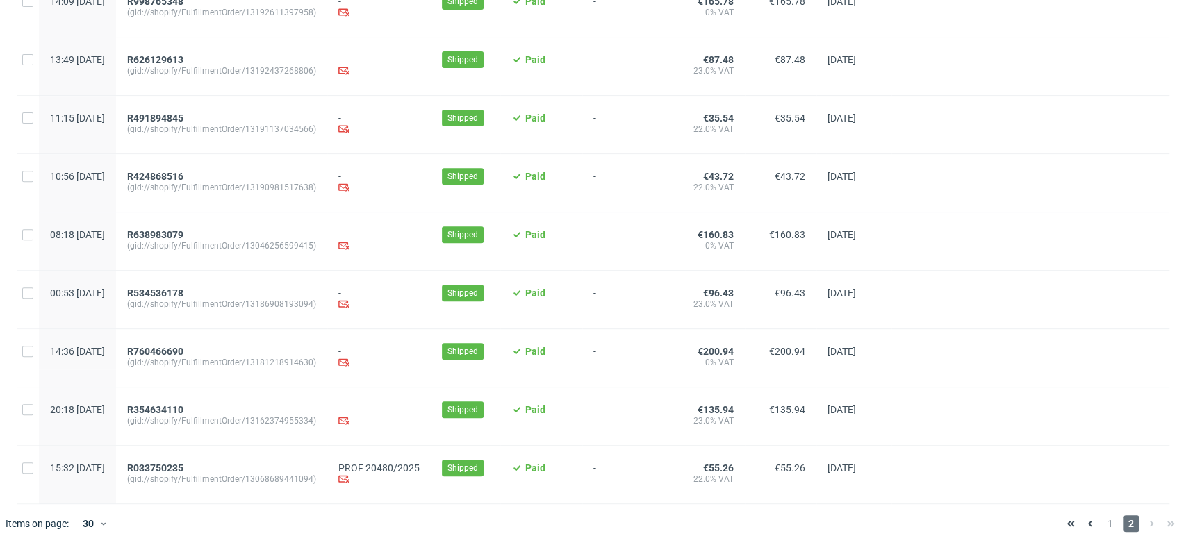
scroll to position [311, 0]
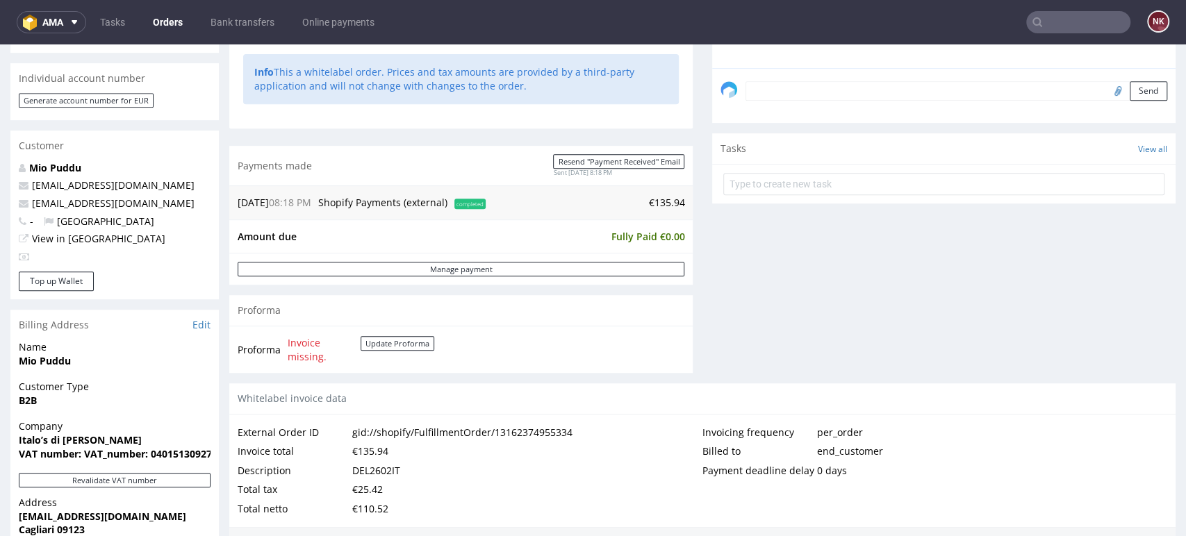
scroll to position [540, 0]
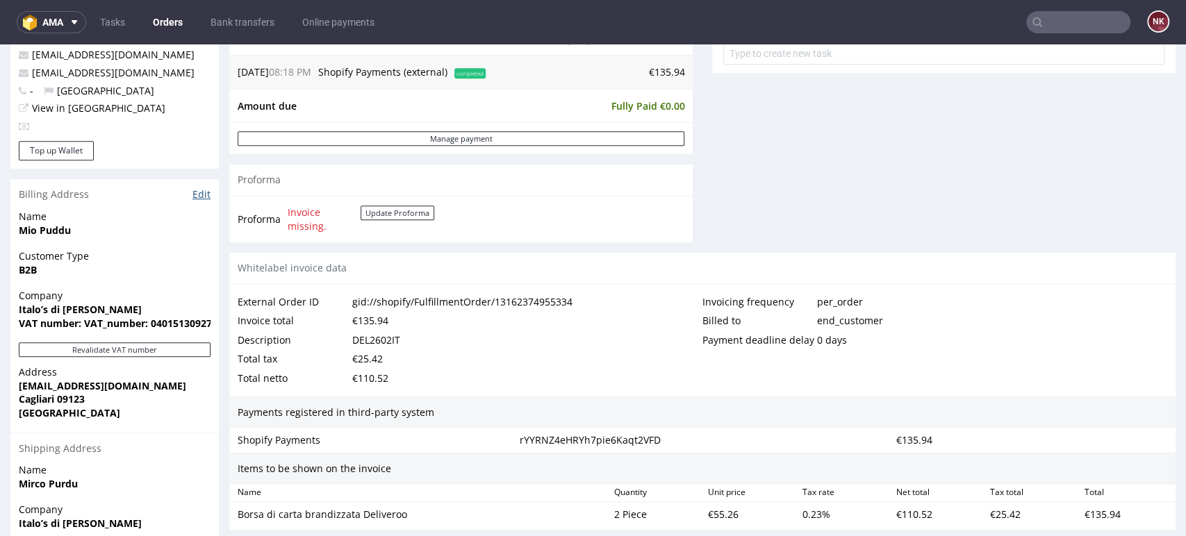
click at [203, 195] on link "Edit" at bounding box center [201, 195] width 18 height 14
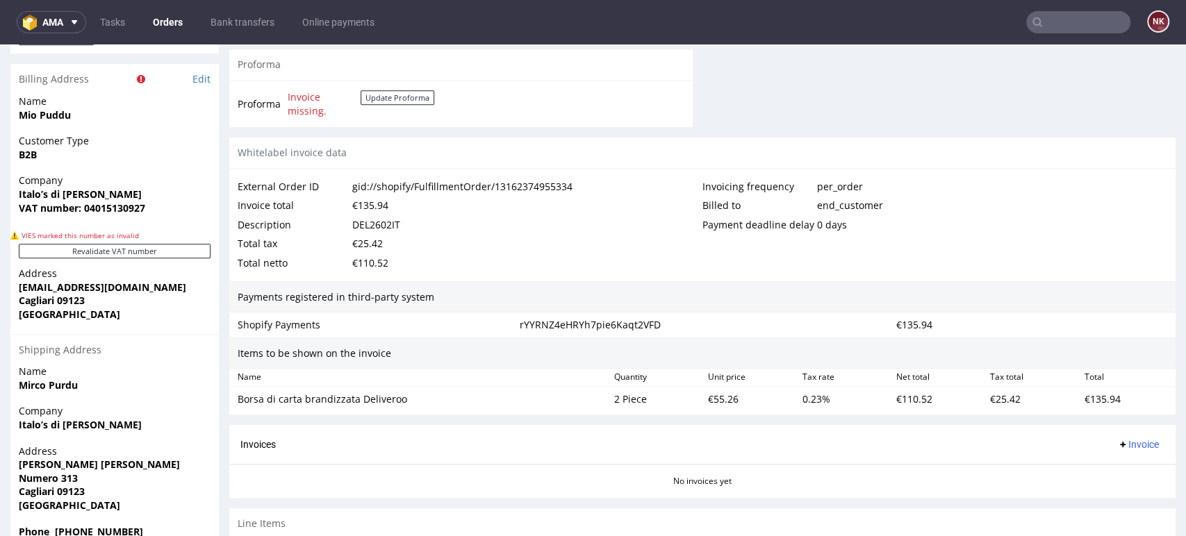
scroll to position [612, 0]
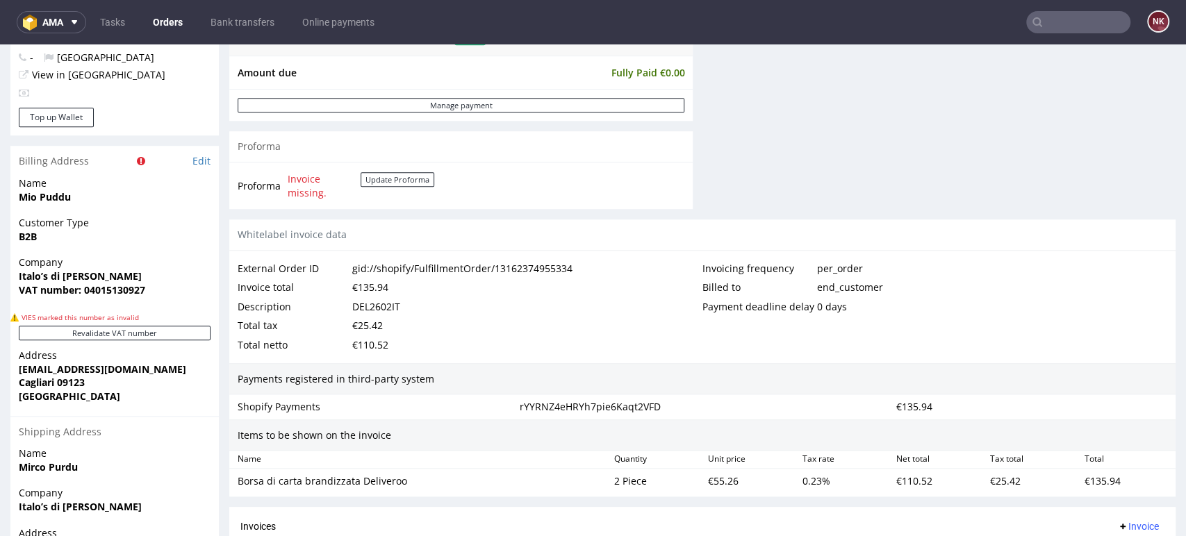
click at [543, 314] on div "Description DEL2602IT" at bounding box center [470, 306] width 465 height 19
click at [606, 343] on div "Total netto €110.52" at bounding box center [470, 345] width 465 height 19
click at [568, 340] on div "Total netto €110.52" at bounding box center [470, 345] width 465 height 19
click at [574, 340] on div "Total netto €110.52" at bounding box center [470, 345] width 465 height 19
click at [114, 338] on button "Revalidate VAT number" at bounding box center [115, 333] width 192 height 15
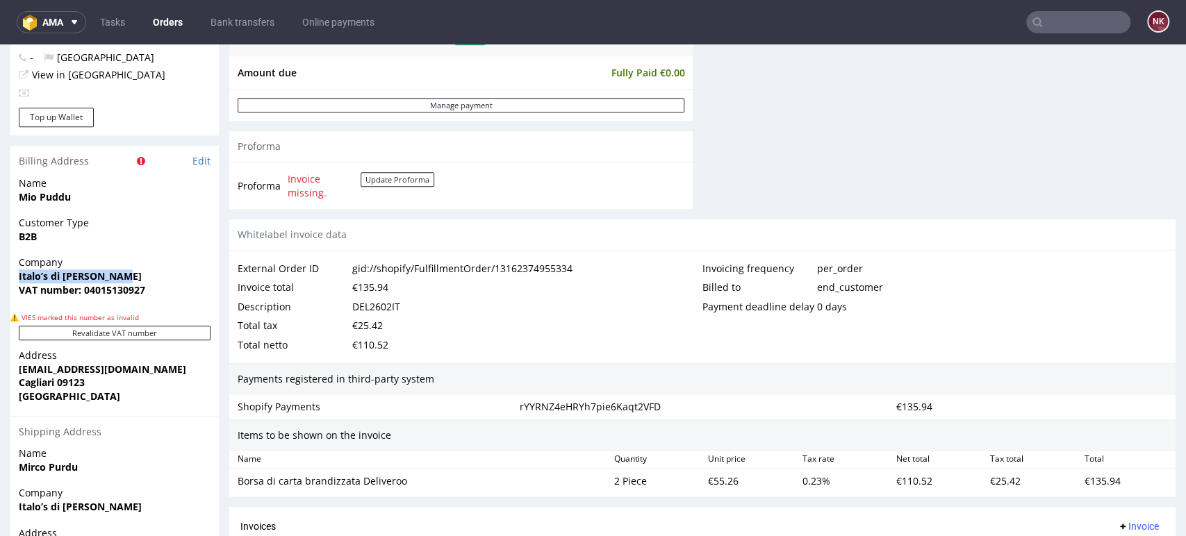
drag, startPoint x: 132, startPoint y: 272, endPoint x: 15, endPoint y: 272, distance: 116.7
click at [15, 272] on div "Company Italo’s di [PERSON_NAME] VAT number: 04015130927" at bounding box center [114, 282] width 208 height 53
copy strong "Italo’s di [PERSON_NAME]"
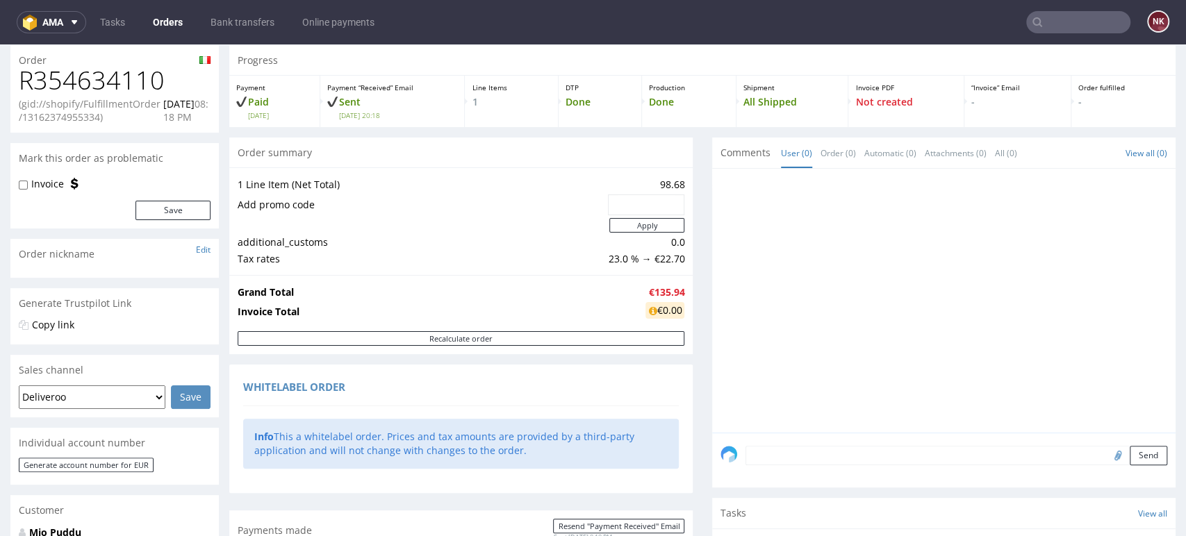
scroll to position [0, 0]
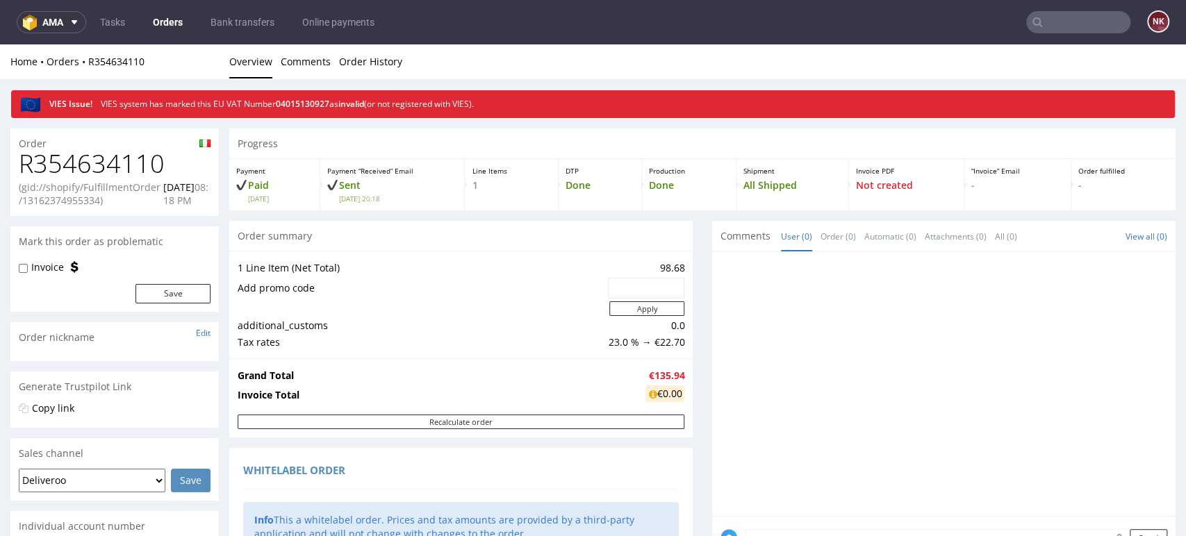
click at [128, 167] on h1 "R354634110" at bounding box center [115, 164] width 192 height 28
copy h1 "R354634110"
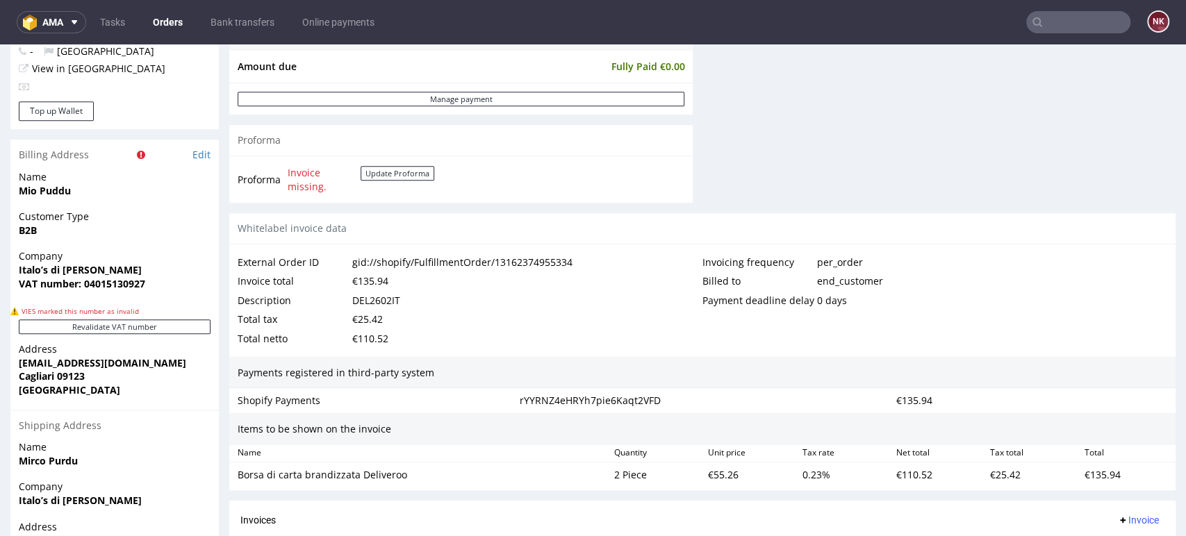
scroll to position [695, 0]
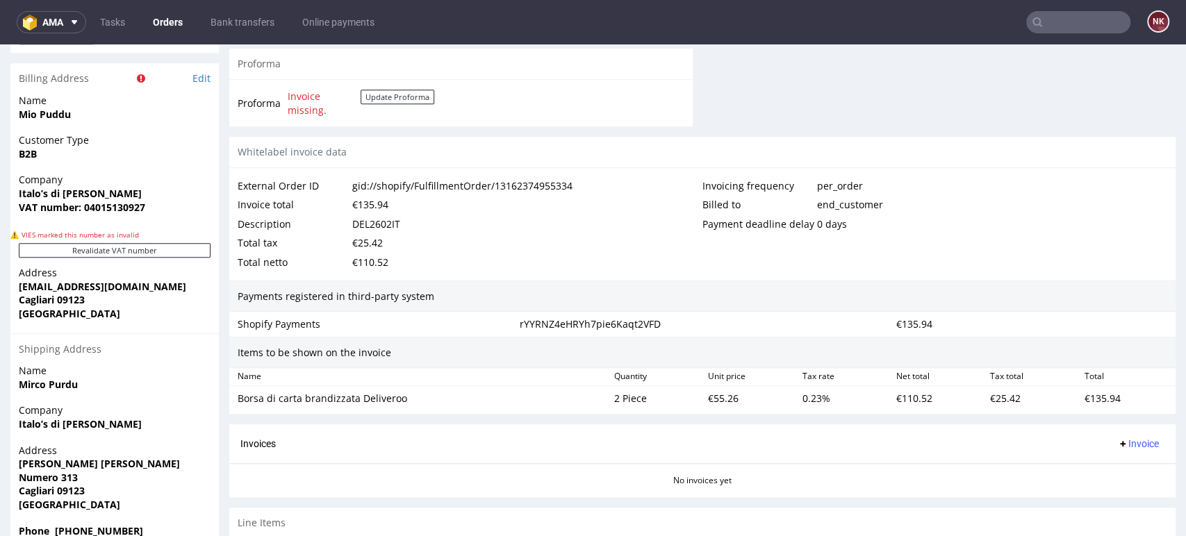
click at [373, 222] on div "DEL2602IT" at bounding box center [376, 224] width 48 height 19
copy div "DEL2602IT"
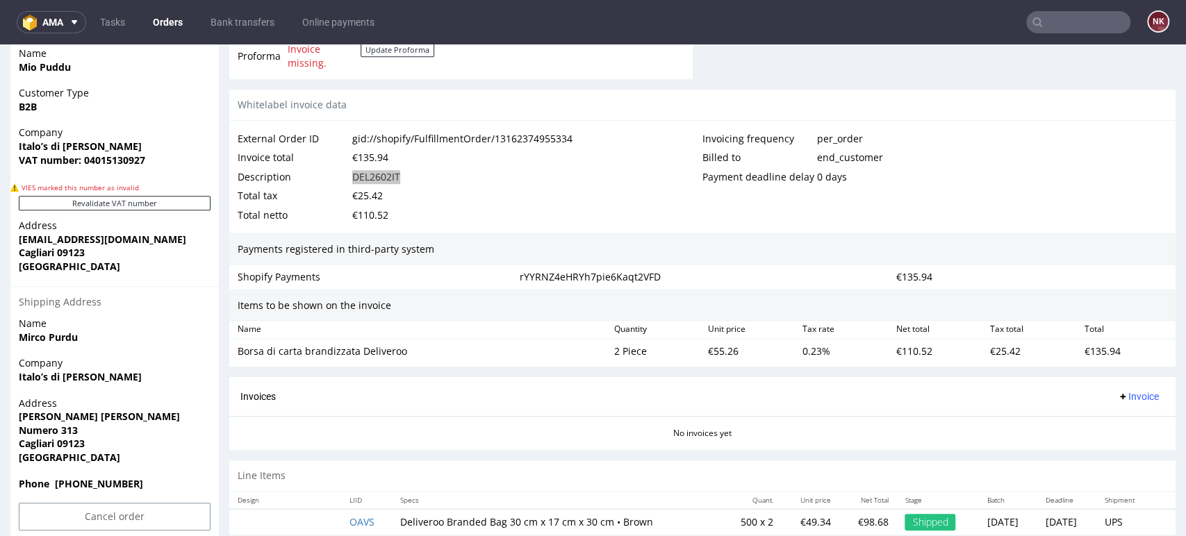
scroll to position [767, 0]
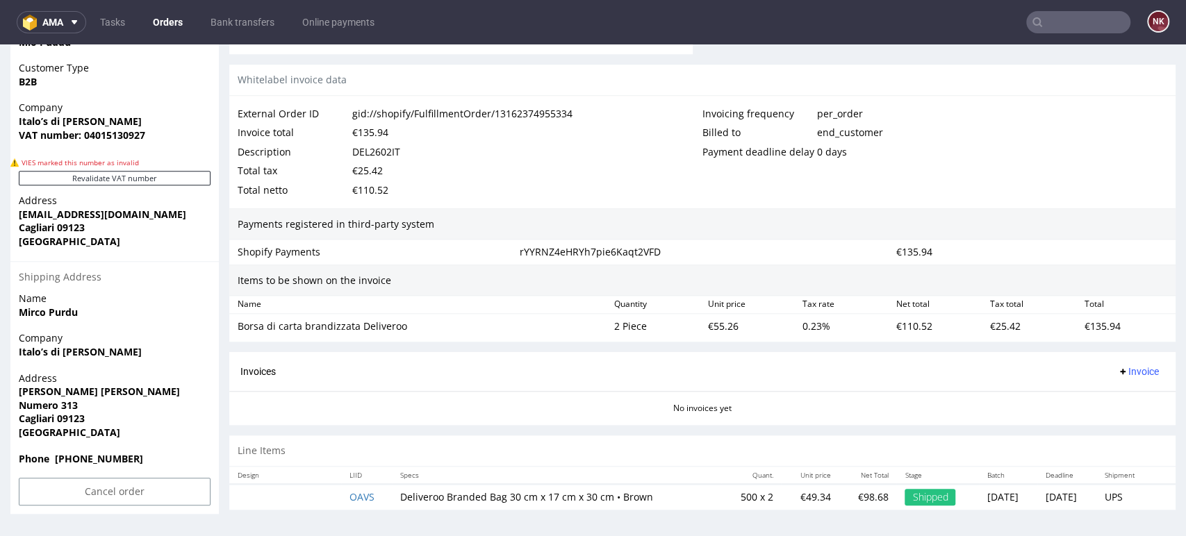
click at [507, 353] on div "Invoices Invoice" at bounding box center [702, 372] width 946 height 40
drag, startPoint x: 421, startPoint y: 329, endPoint x: 237, endPoint y: 322, distance: 184.2
click at [238, 322] on div "Borsa di carta brandizzata Deliveroo" at bounding box center [420, 327] width 365 height 14
copy div "Borsa di carta brandizzata Deliveroo"
click at [714, 328] on div "€55.26" at bounding box center [749, 326] width 94 height 19
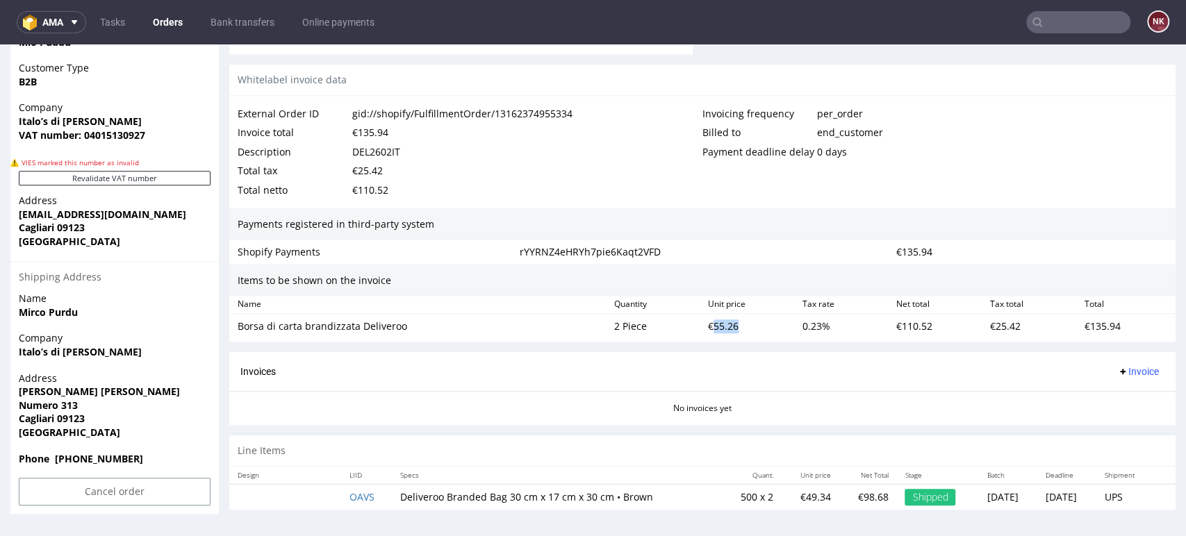
click at [714, 328] on div "€55.26" at bounding box center [749, 326] width 94 height 19
copy div "55.26"
click at [797, 377] on div "Invoices Invoice" at bounding box center [702, 371] width 924 height 17
click at [289, 361] on div "Invoices Invoice" at bounding box center [702, 372] width 946 height 40
click at [687, 366] on div "Invoices Invoice" at bounding box center [702, 371] width 924 height 17
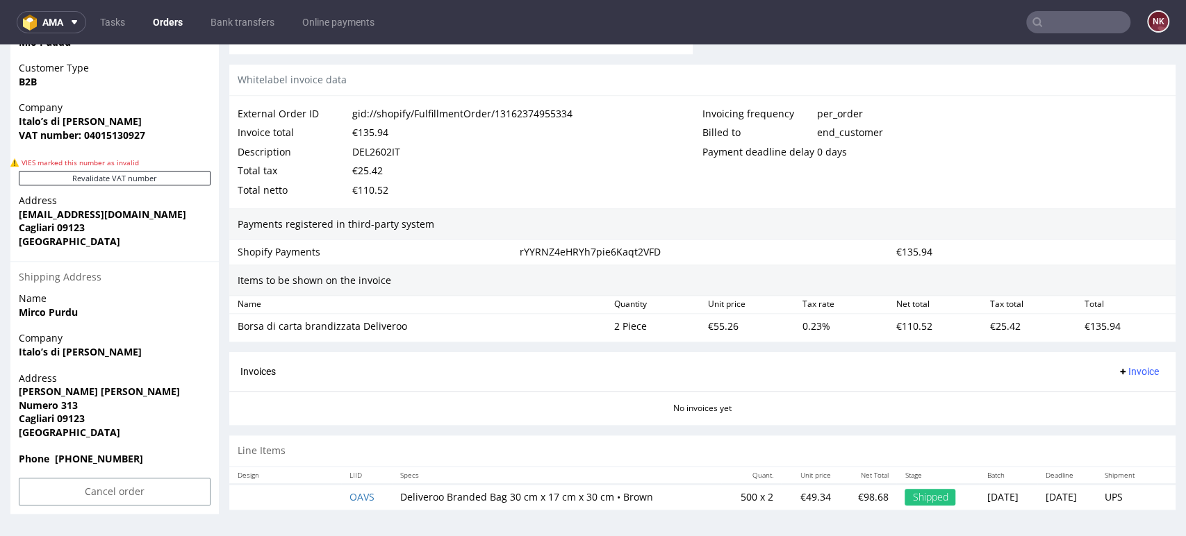
click at [680, 365] on div "Invoices Invoice" at bounding box center [702, 371] width 924 height 17
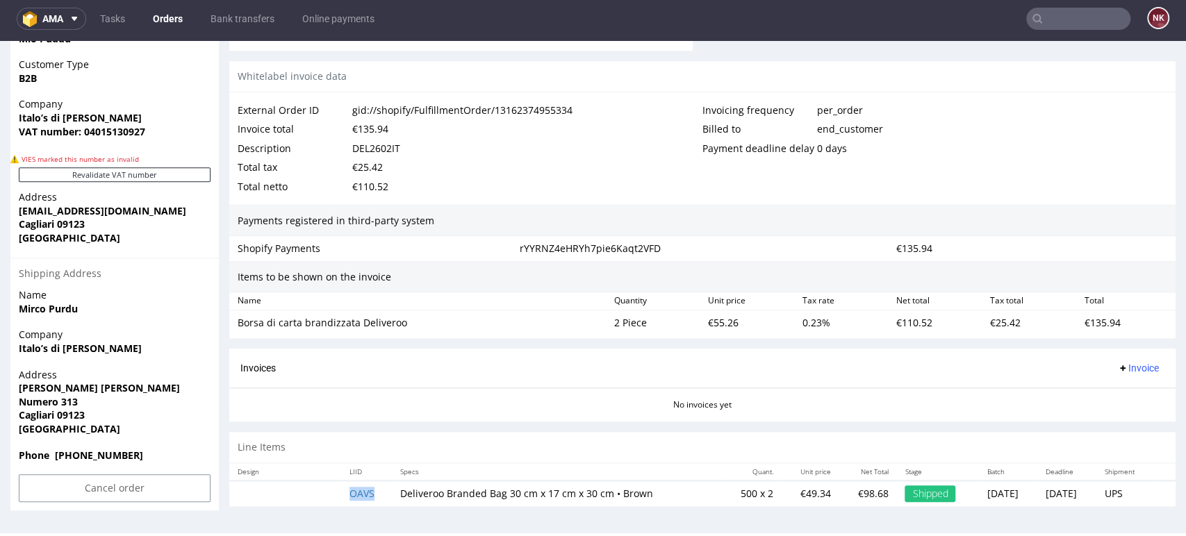
click at [1111, 190] on div "Invoicing frequency per_order Billed to end_customer Payment deadline delay 0 d…" at bounding box center [934, 149] width 465 height 96
click at [368, 132] on div "€135.94" at bounding box center [370, 128] width 36 height 19
copy div "135.94"
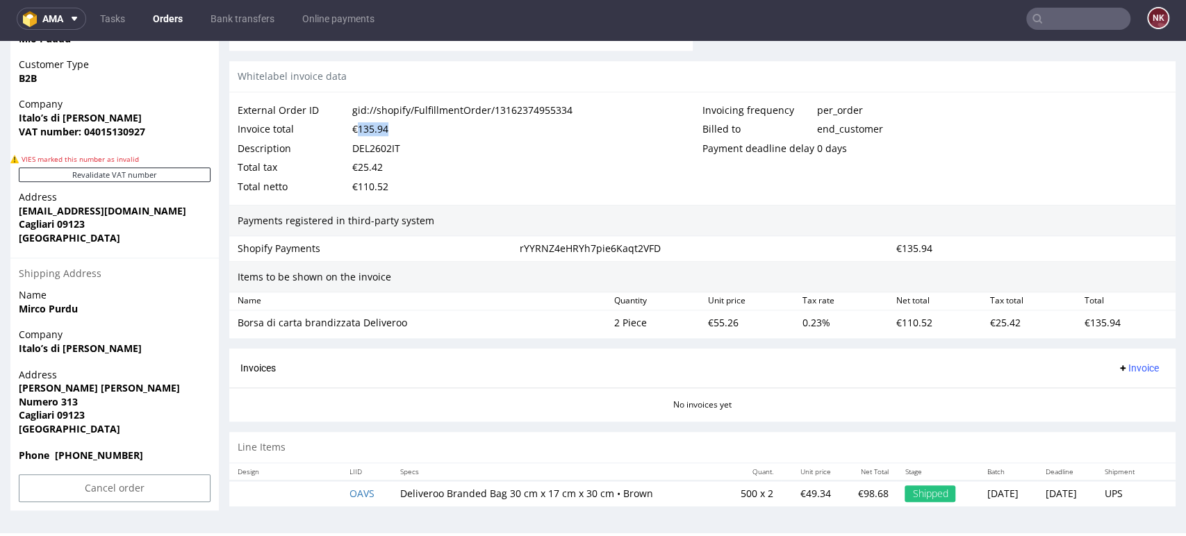
click at [1117, 368] on span "Invoice" at bounding box center [1138, 368] width 42 height 11
click at [1125, 420] on span "Upload" at bounding box center [1113, 422] width 67 height 14
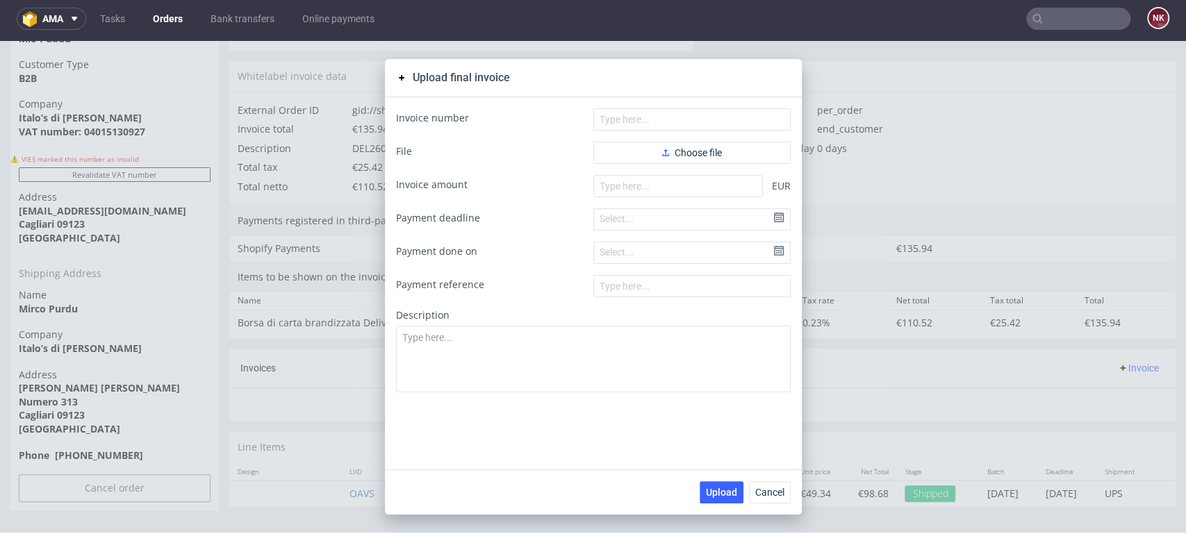
click at [651, 174] on form "Invoice number File Choose file Invoice amount EUR Payment deadline Select... P…" at bounding box center [593, 250] width 395 height 284
click at [656, 181] on input "number" at bounding box center [678, 186] width 170 height 22
paste input "135.94"
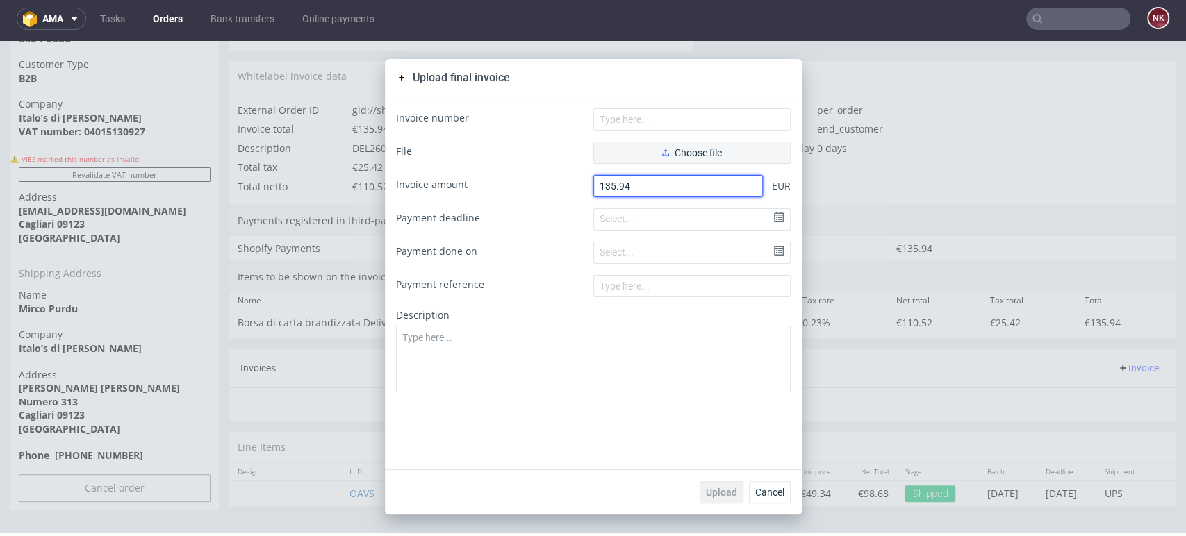
type input "135.94"
click at [678, 156] on span "Choose file" at bounding box center [692, 153] width 60 height 10
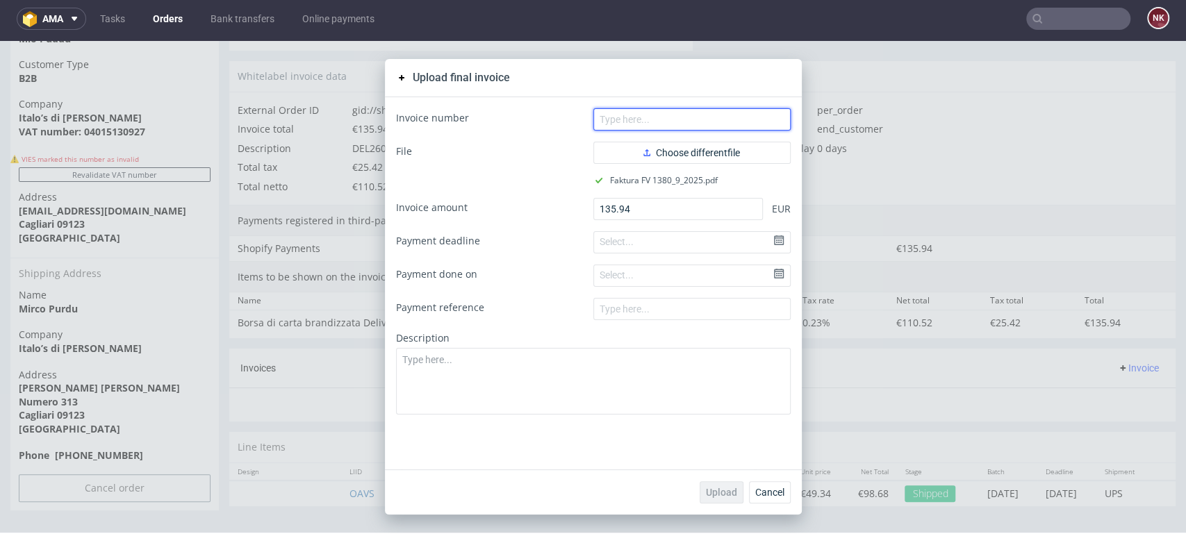
click at [737, 113] on input "text" at bounding box center [691, 119] width 197 height 22
paste input "FV 1380/9/2025"
type input "FV 1380/9/2025"
click at [723, 504] on div "Upload Cancel" at bounding box center [593, 492] width 417 height 45
click at [720, 497] on span "Upload" at bounding box center [721, 493] width 31 height 10
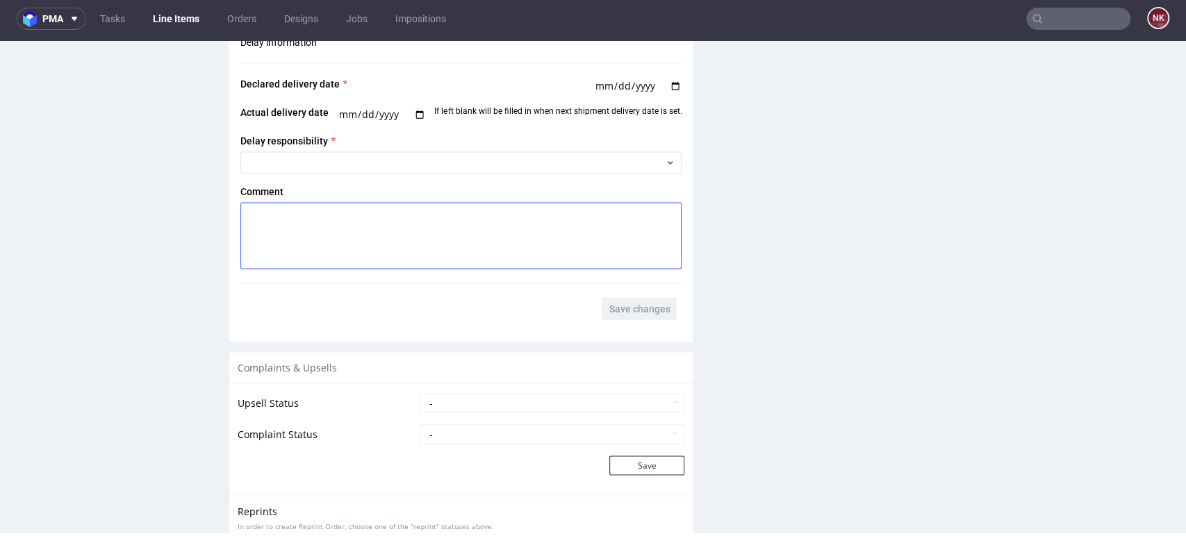
scroll to position [1312, 0]
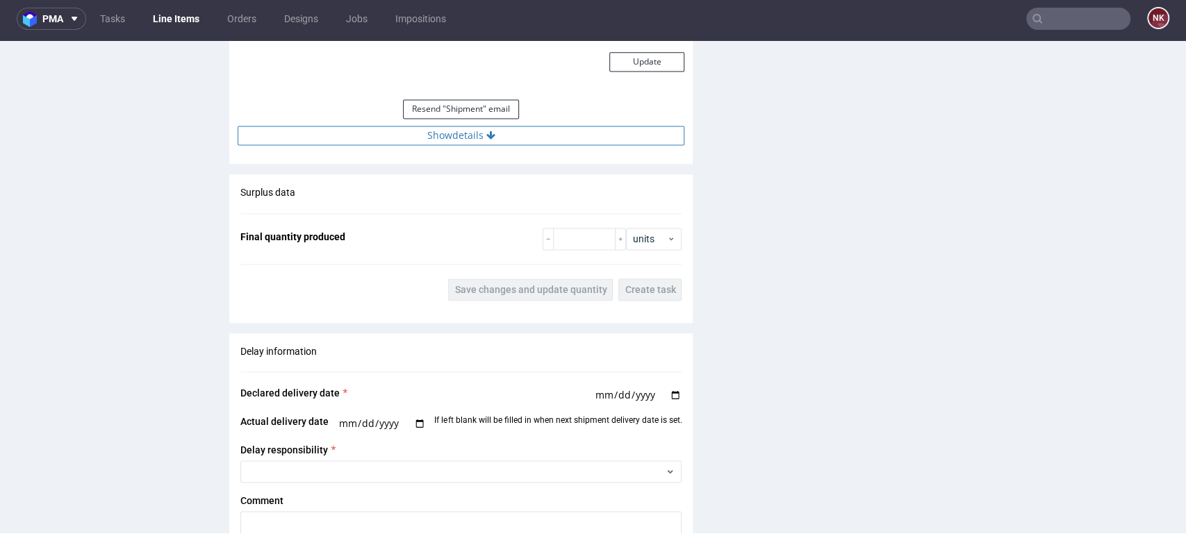
click at [577, 140] on button "Show details" at bounding box center [461, 135] width 447 height 19
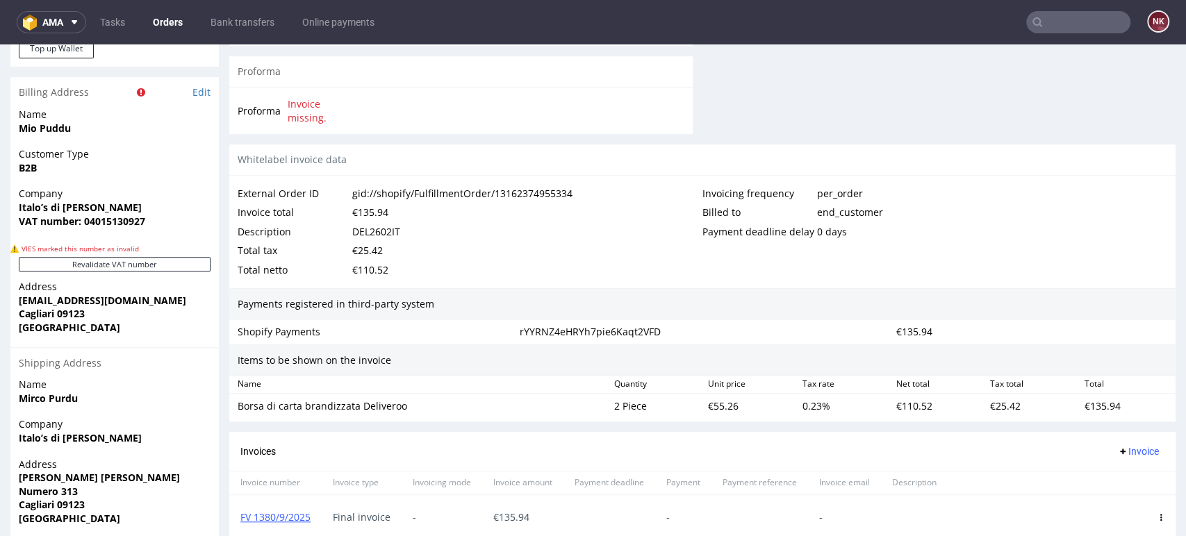
scroll to position [655, 0]
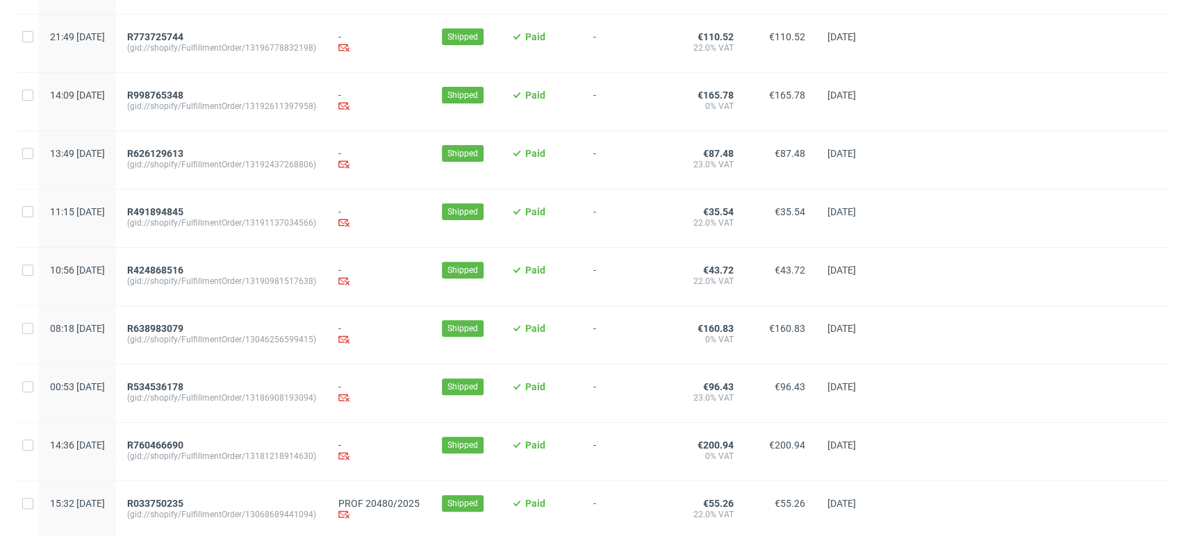
scroll to position [252, 0]
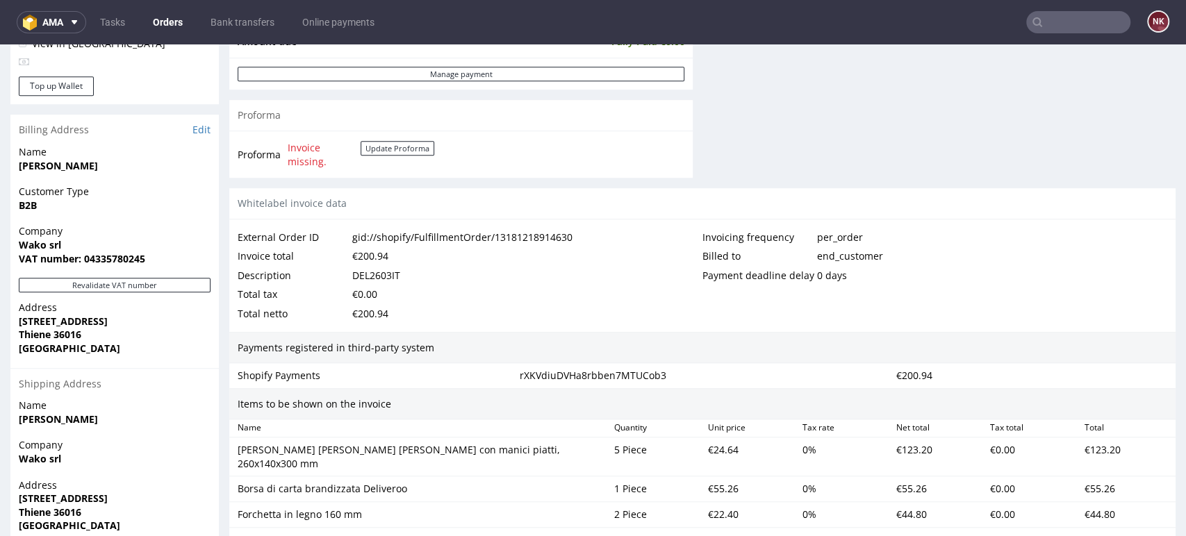
scroll to position [617, 0]
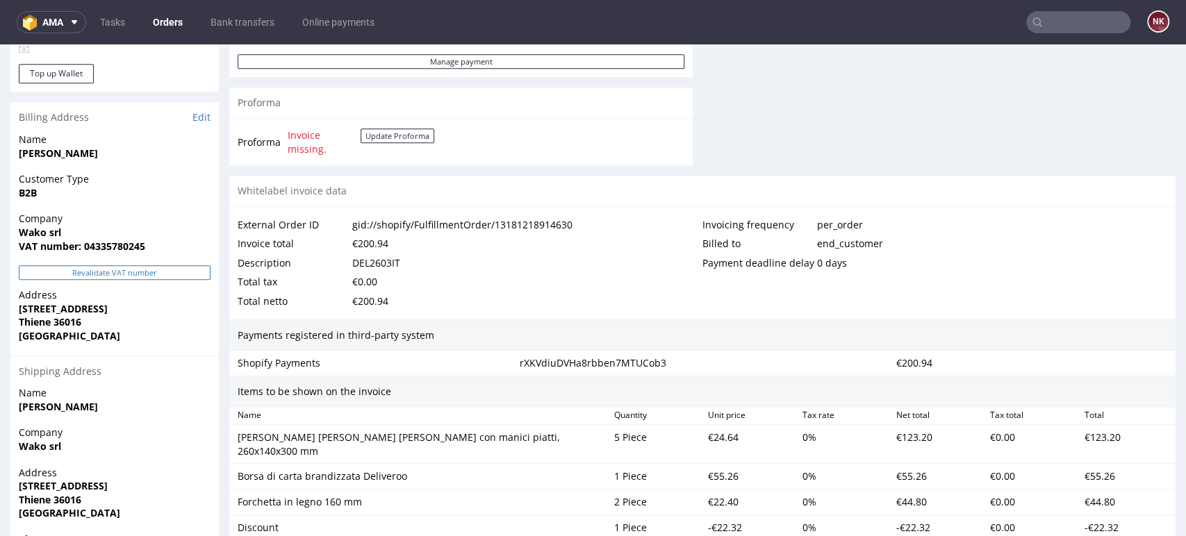
click at [183, 268] on button "Revalidate VAT number" at bounding box center [115, 272] width 192 height 15
drag, startPoint x: 70, startPoint y: 232, endPoint x: 11, endPoint y: 232, distance: 59.1
click at [11, 232] on div "Company Wako srl VAT number: 04335780245" at bounding box center [114, 238] width 208 height 53
copy strong "Wako srl"
click at [511, 232] on div "gid://shopify/FulfillmentOrder/13181218914630" at bounding box center [462, 224] width 220 height 19
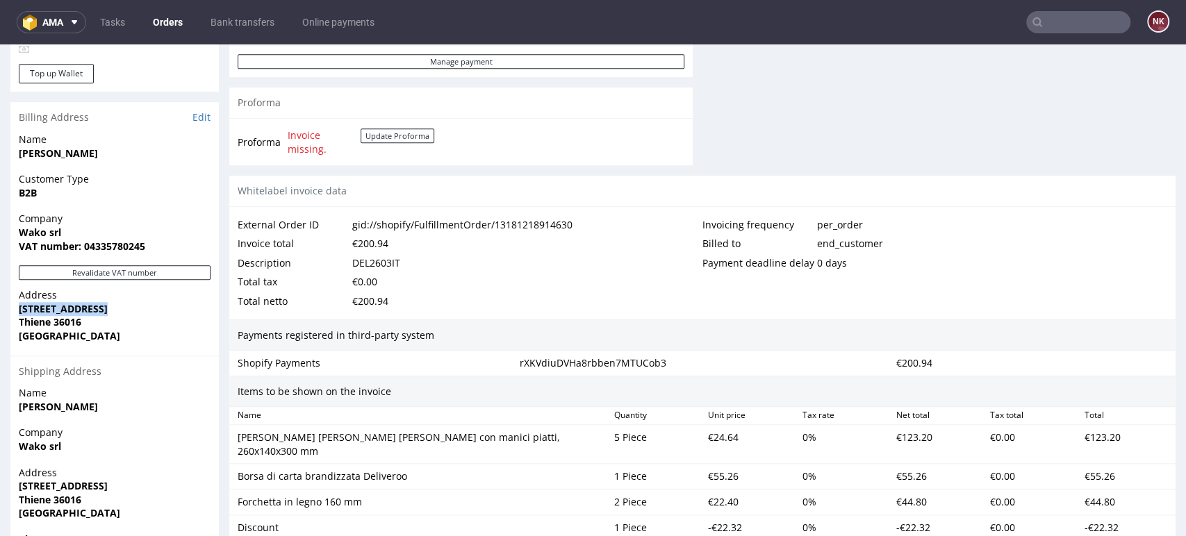
drag, startPoint x: 108, startPoint y: 306, endPoint x: 21, endPoint y: 310, distance: 87.6
click at [21, 310] on span "[STREET_ADDRESS]" at bounding box center [115, 309] width 192 height 14
copy strong "[STREET_ADDRESS]"
click at [37, 322] on strong "Thiene 36016" at bounding box center [50, 321] width 63 height 13
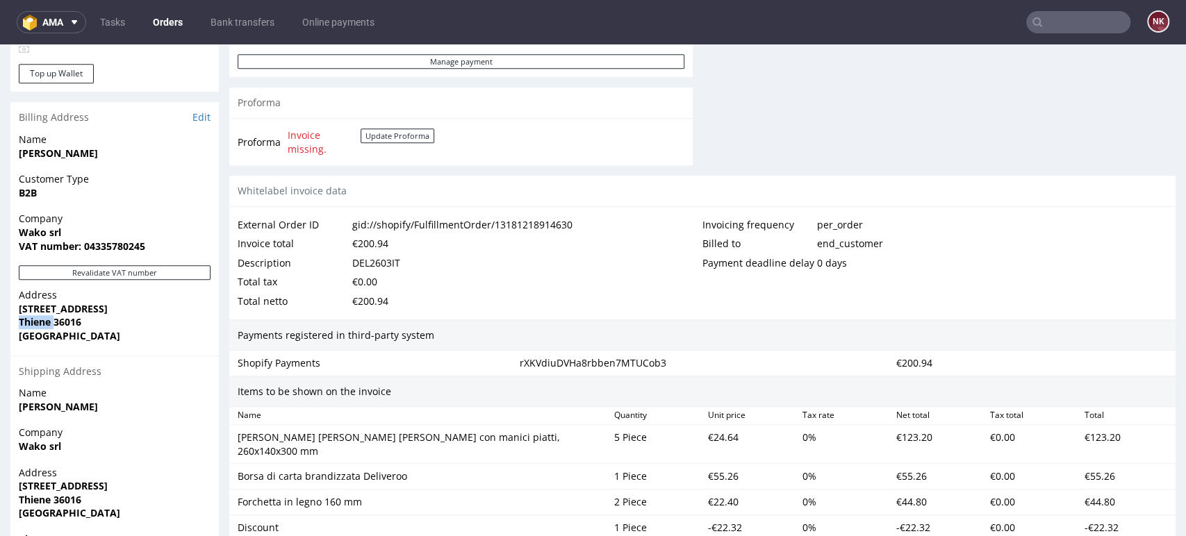
copy strong "Thiene"
click at [60, 322] on strong "Thiene 36016" at bounding box center [50, 321] width 63 height 13
copy strong "36016"
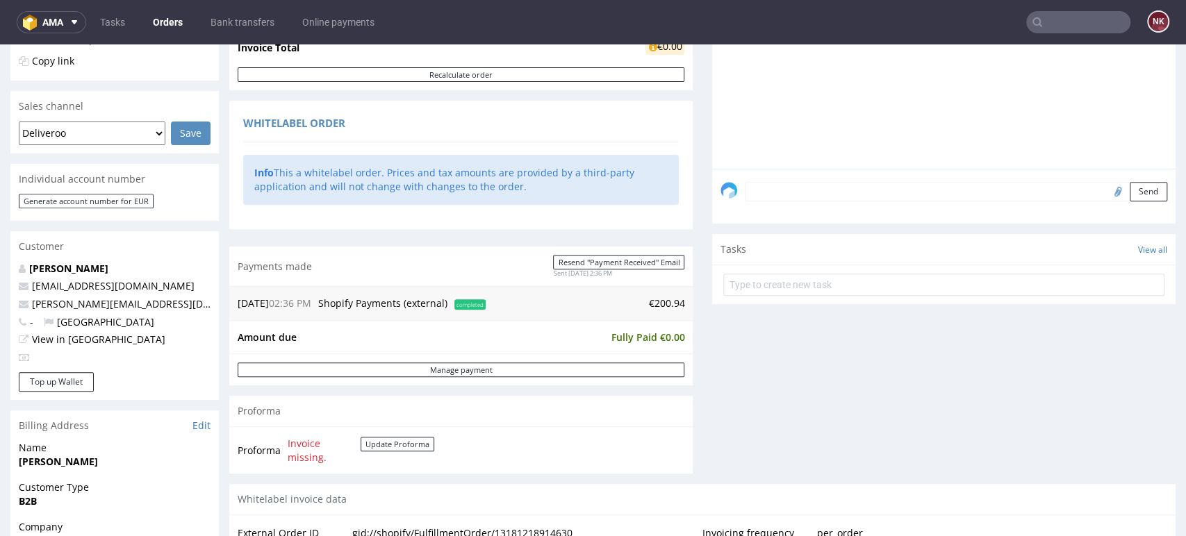
scroll to position [0, 0]
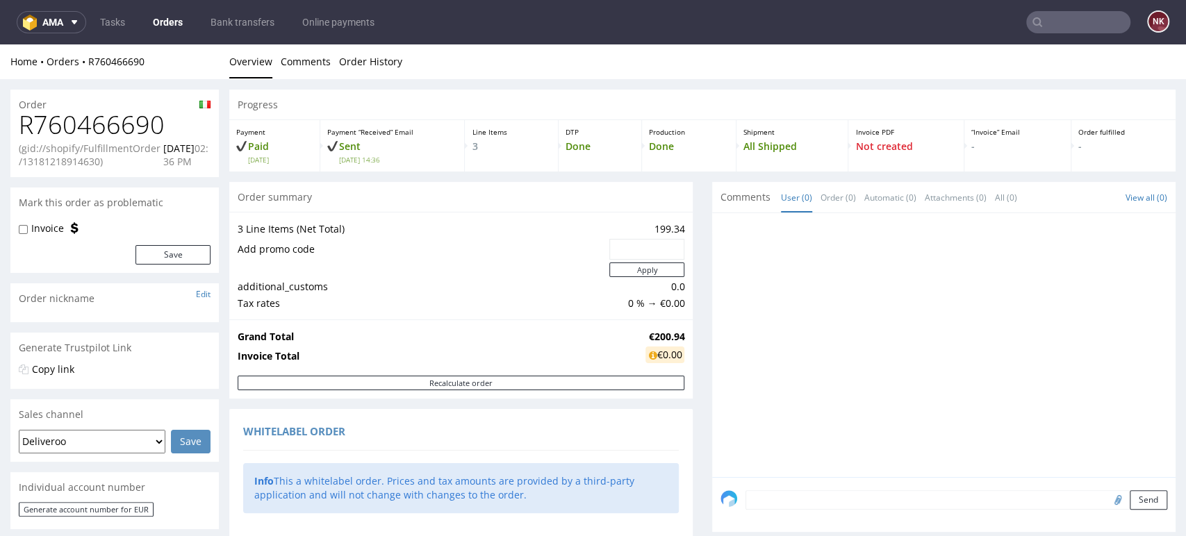
click at [133, 123] on h1 "R760466690" at bounding box center [115, 125] width 192 height 28
copy h1 "R760466690"
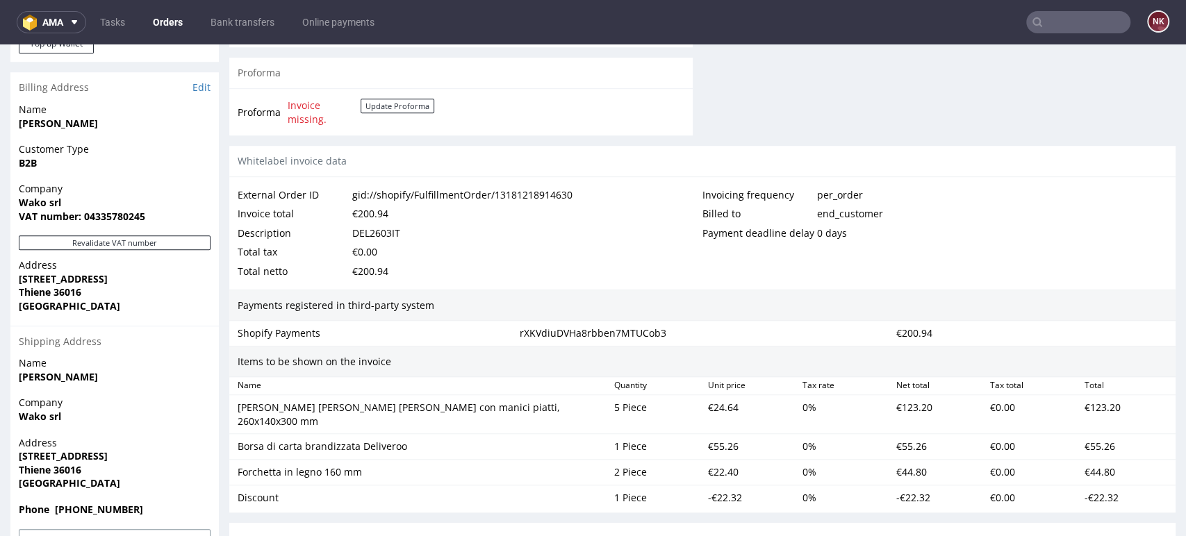
scroll to position [772, 0]
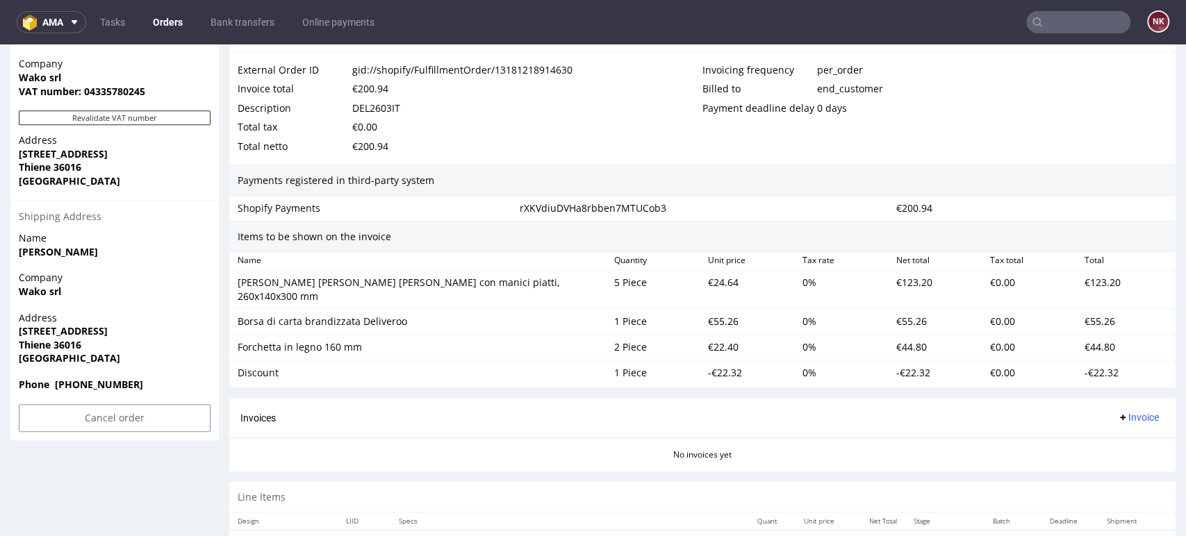
click at [389, 104] on div "DEL2603IT" at bounding box center [376, 108] width 48 height 19
copy div "DEL2603IT"
drag, startPoint x: 515, startPoint y: 279, endPoint x: 238, endPoint y: 284, distance: 277.3
click at [238, 284] on div "Sacchetti di carta bianchi con manici piatti, 260x140x300 mm" at bounding box center [420, 289] width 365 height 27
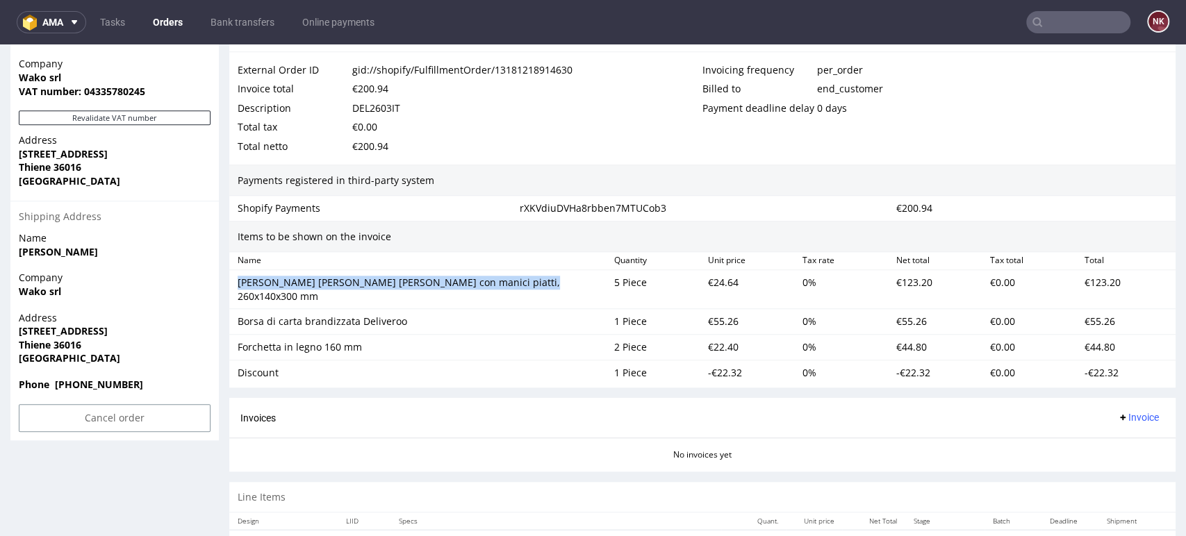
copy div "Sacchetti di carta bianchi con manici piatti, 260x140x300 mm"
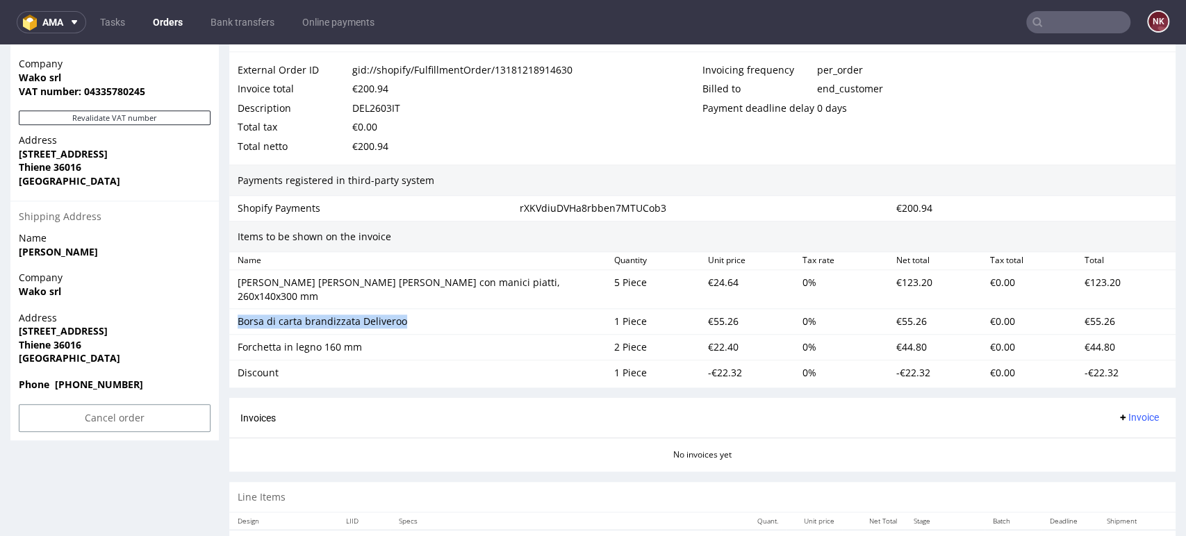
drag, startPoint x: 404, startPoint y: 304, endPoint x: 238, endPoint y: 310, distance: 166.9
click at [238, 315] on div "Borsa di carta brandizzata Deliveroo" at bounding box center [420, 322] width 365 height 14
copy div "Borsa di carta brandizzata Deliveroo"
drag, startPoint x: 361, startPoint y: 332, endPoint x: 236, endPoint y: 330, distance: 125.1
click at [236, 338] on div "Forchetta in legno 160 mm" at bounding box center [420, 347] width 377 height 19
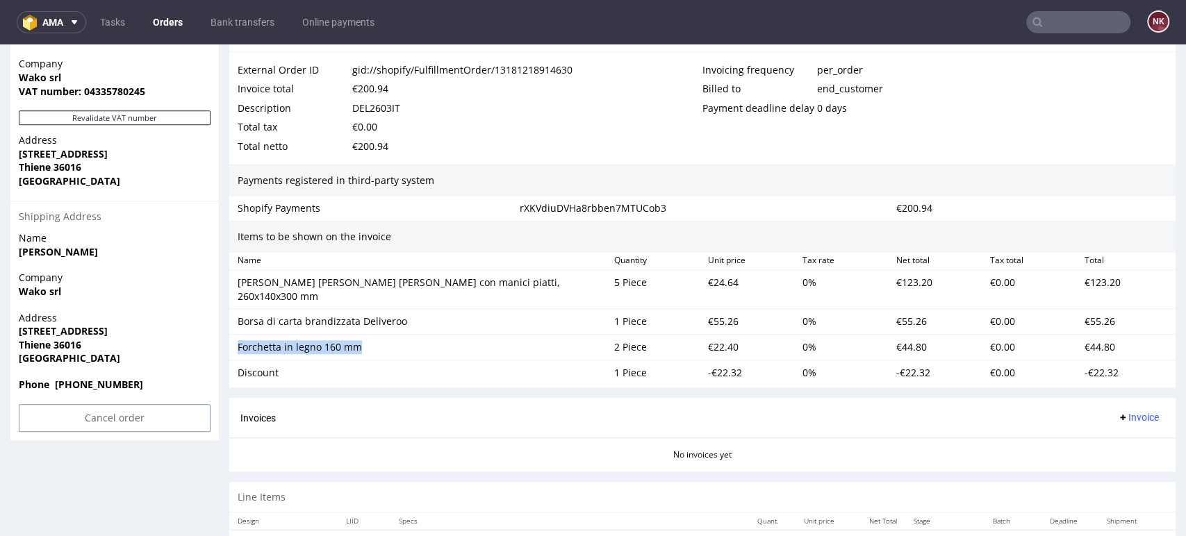
copy div "Forchetta in legno 160 mm"
click at [256, 363] on div "Discount" at bounding box center [420, 372] width 377 height 19
copy div "Discount"
click at [715, 283] on div "€24.64" at bounding box center [749, 289] width 94 height 33
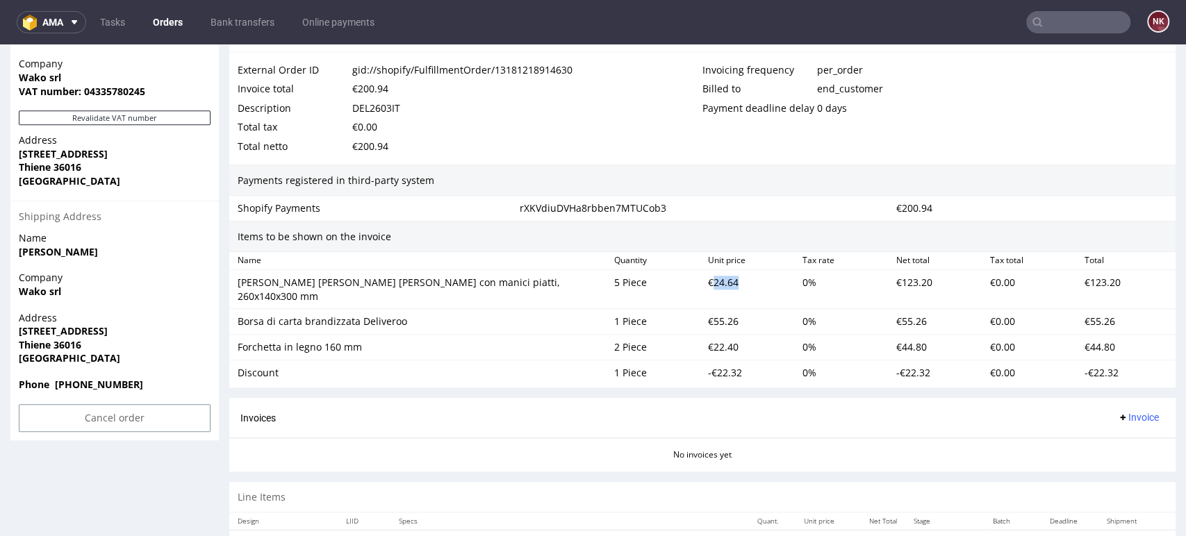
click at [715, 283] on div "€24.64" at bounding box center [749, 289] width 94 height 33
click at [718, 314] on div "€55.26" at bounding box center [749, 321] width 94 height 19
click at [711, 312] on div "€55.26" at bounding box center [749, 321] width 94 height 19
click at [712, 338] on div "€22.40" at bounding box center [749, 347] width 94 height 19
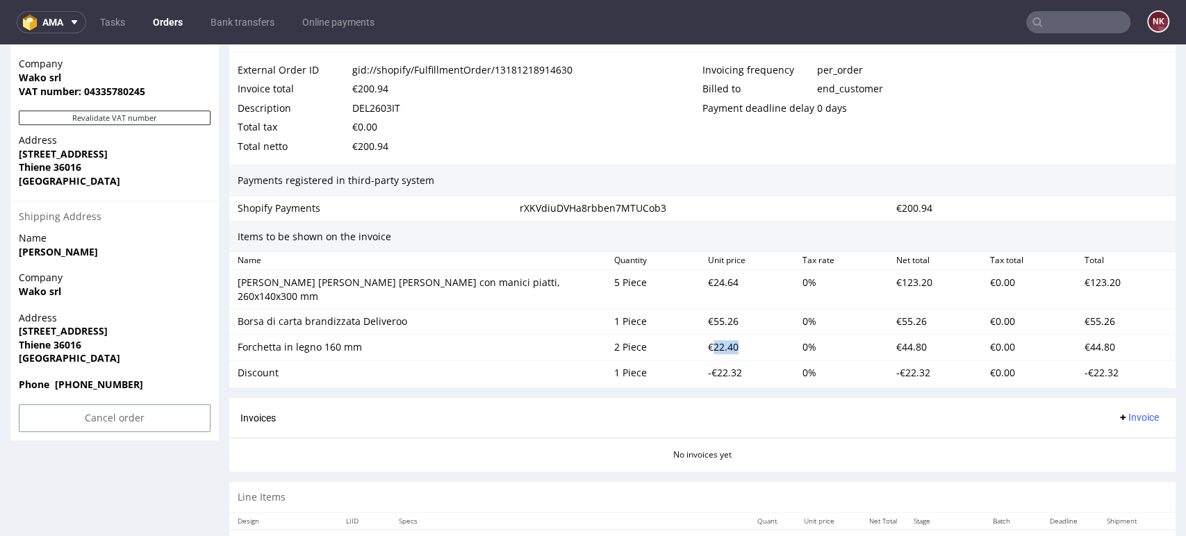
click at [712, 338] on div "€22.40" at bounding box center [749, 347] width 94 height 19
click at [727, 363] on div "-€22.32" at bounding box center [749, 372] width 94 height 19
click at [716, 363] on div "-€22.32" at bounding box center [749, 372] width 94 height 19
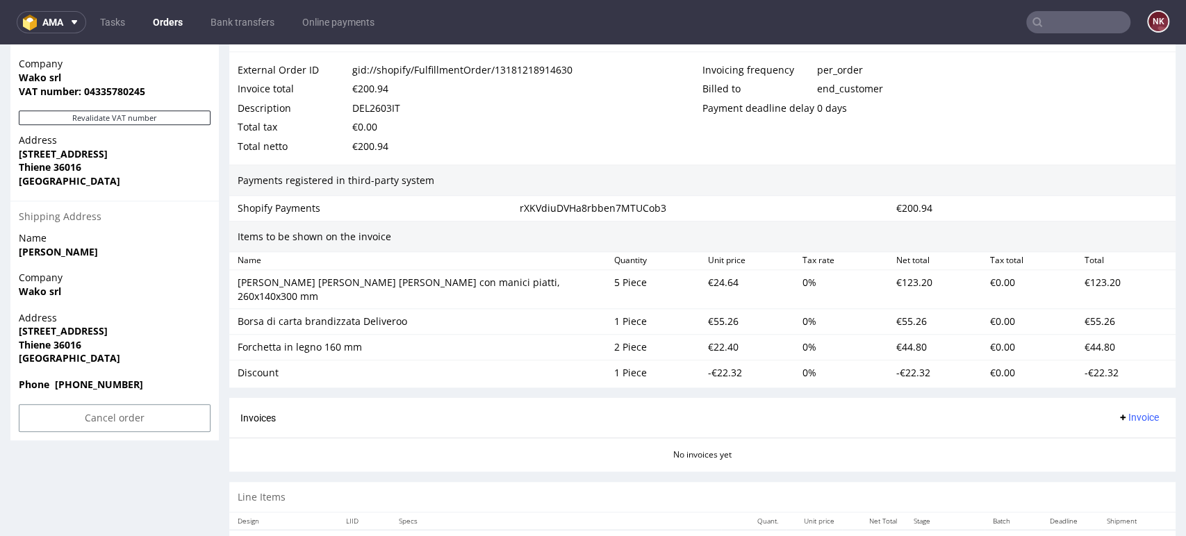
click at [810, 363] on div "0 %" at bounding box center [843, 372] width 94 height 19
click at [711, 312] on div "€55.26" at bounding box center [749, 321] width 94 height 19
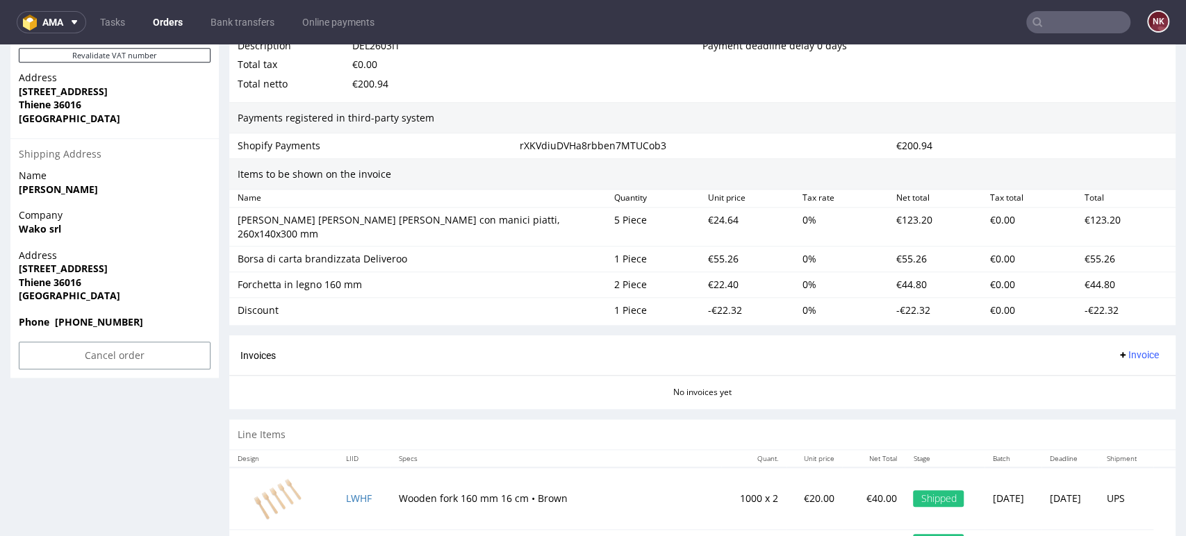
scroll to position [891, 0]
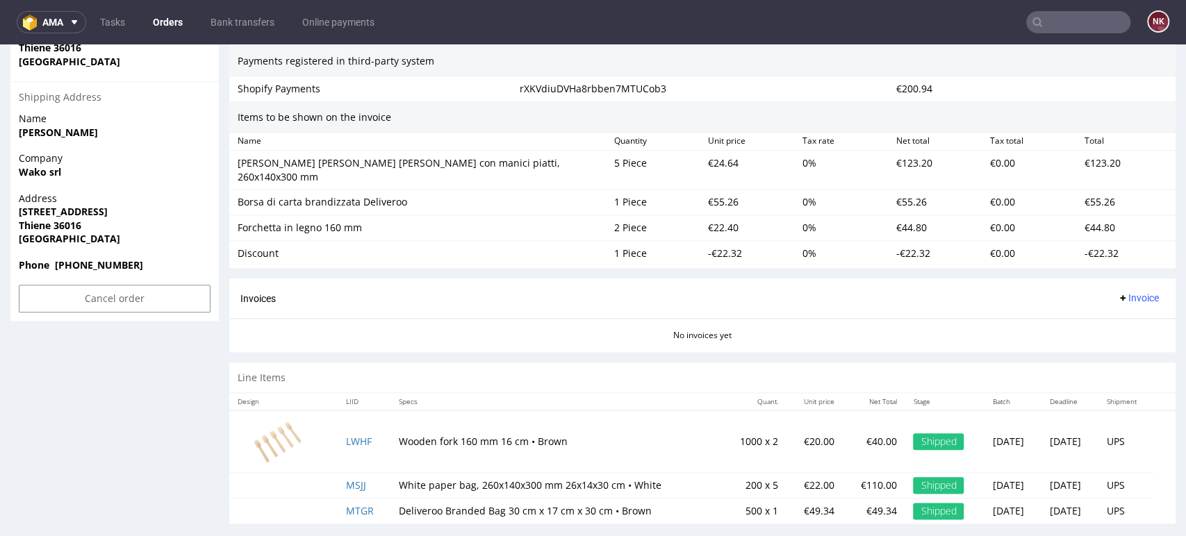
click at [676, 292] on div "Invoices Invoice" at bounding box center [702, 298] width 924 height 17
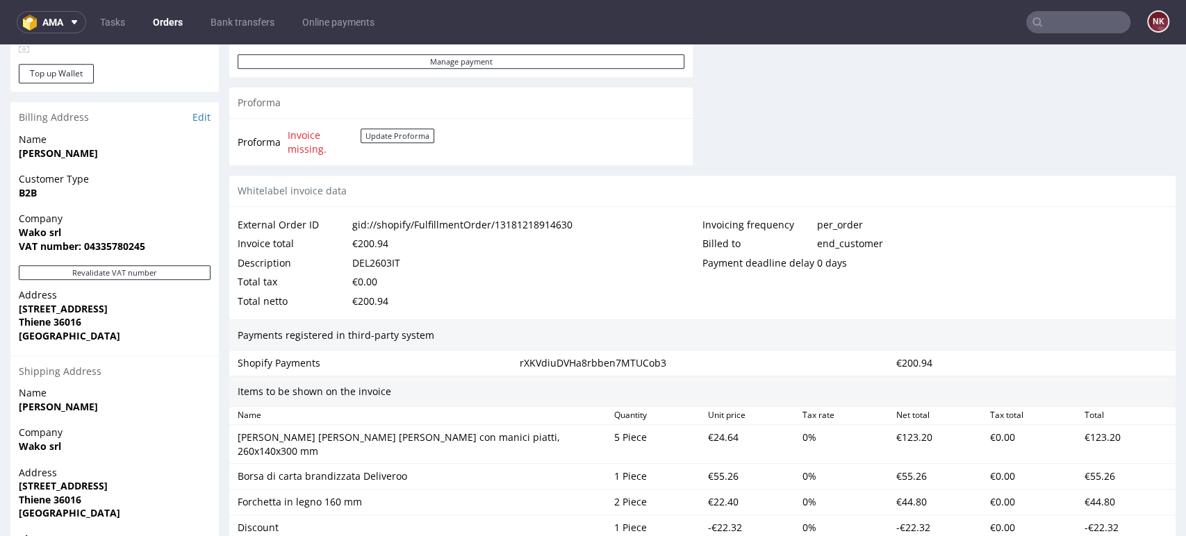
scroll to position [772, 0]
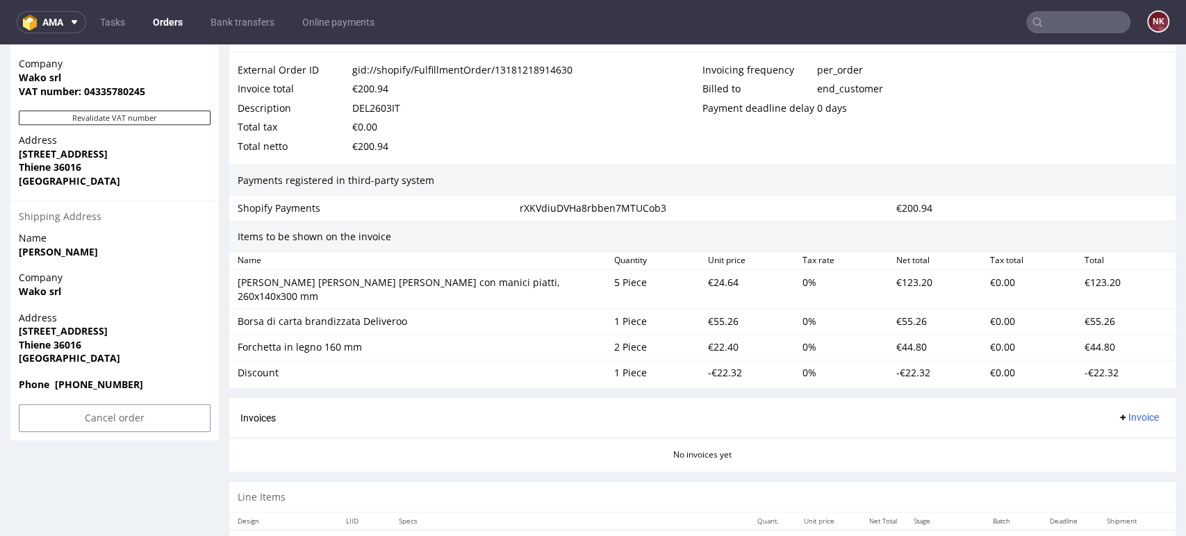
click at [1082, 363] on div "-€22.32" at bounding box center [1126, 372] width 94 height 19
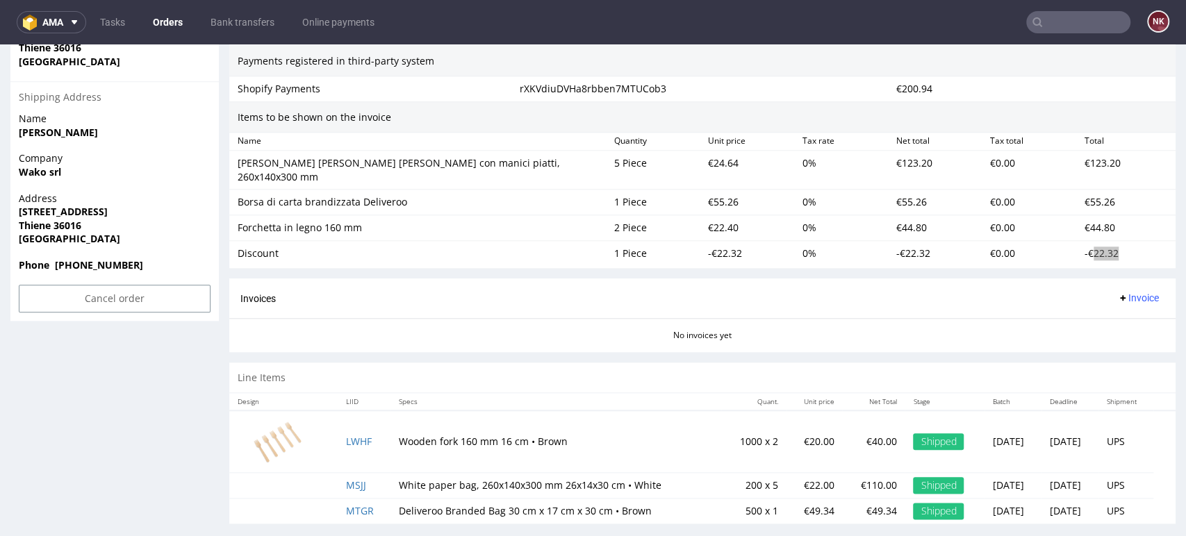
scroll to position [4, 0]
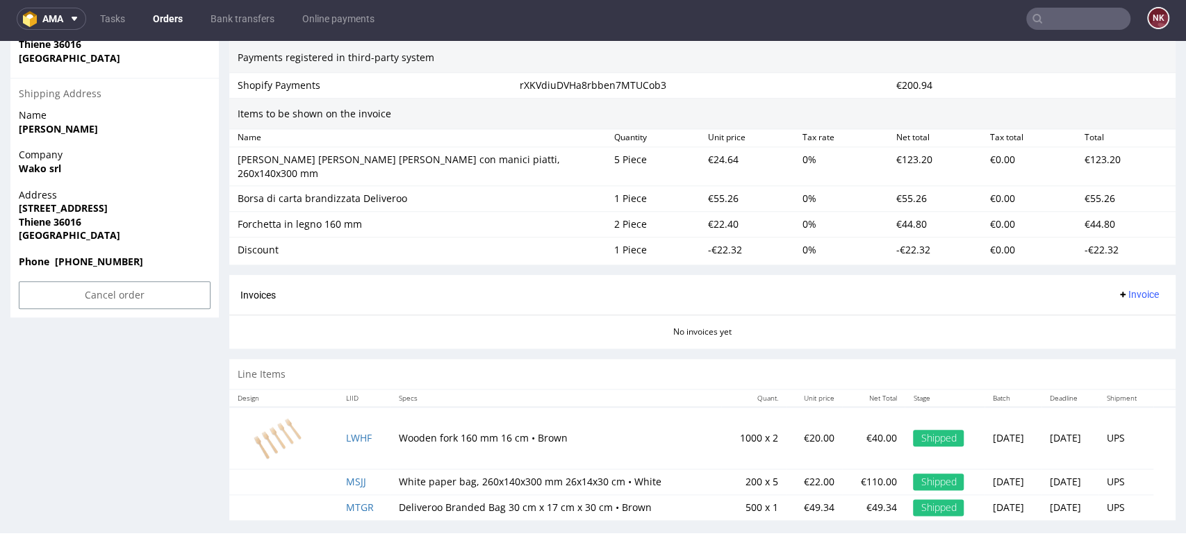
click at [654, 286] on div "Invoices Invoice" at bounding box center [702, 294] width 924 height 17
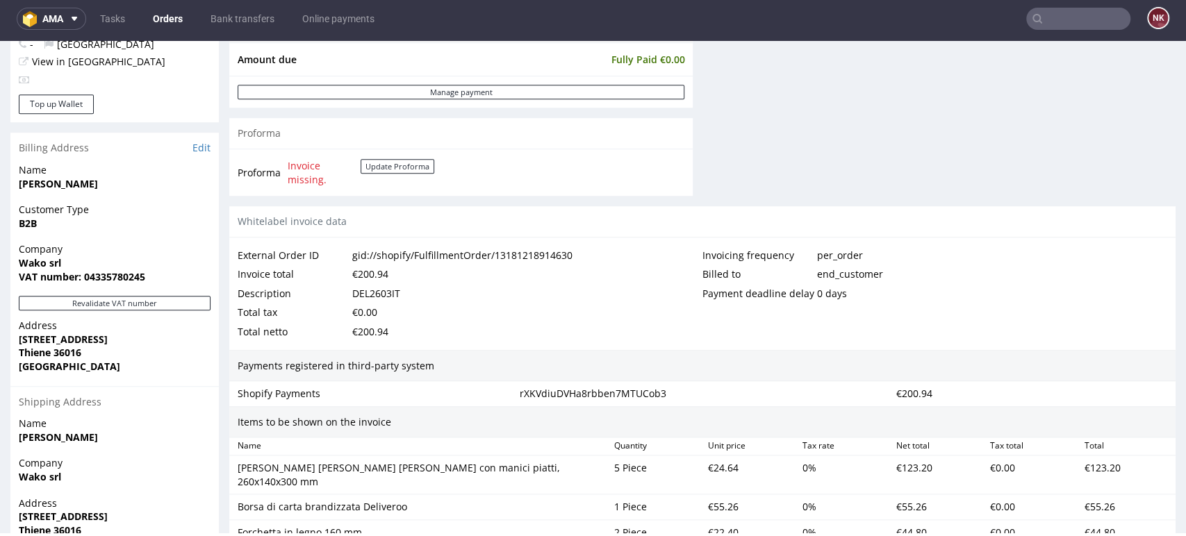
scroll to position [737, 0]
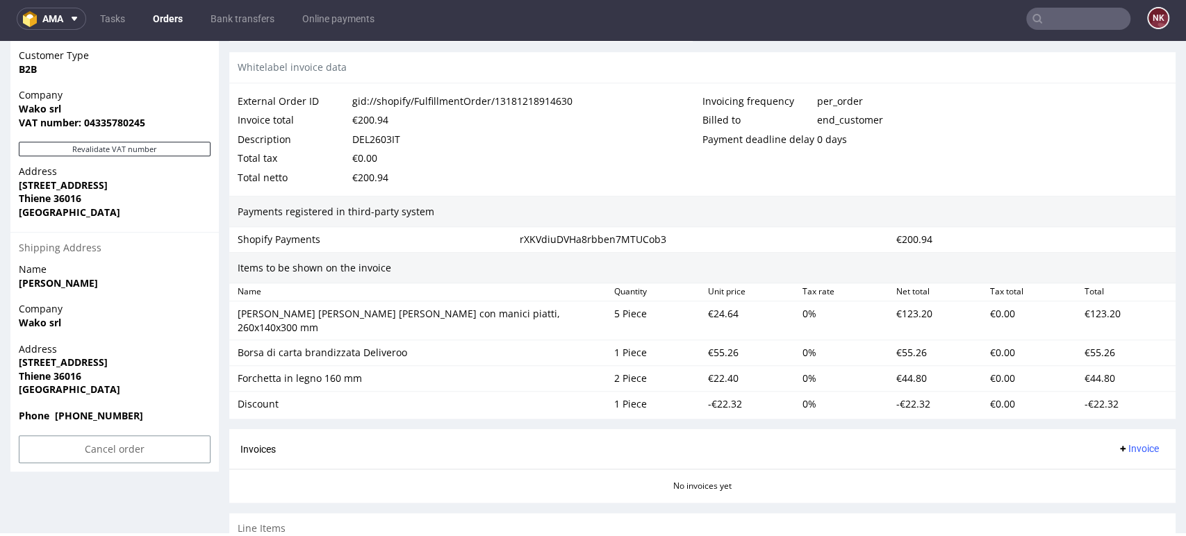
click at [712, 395] on div "-€22.32" at bounding box center [749, 404] width 94 height 19
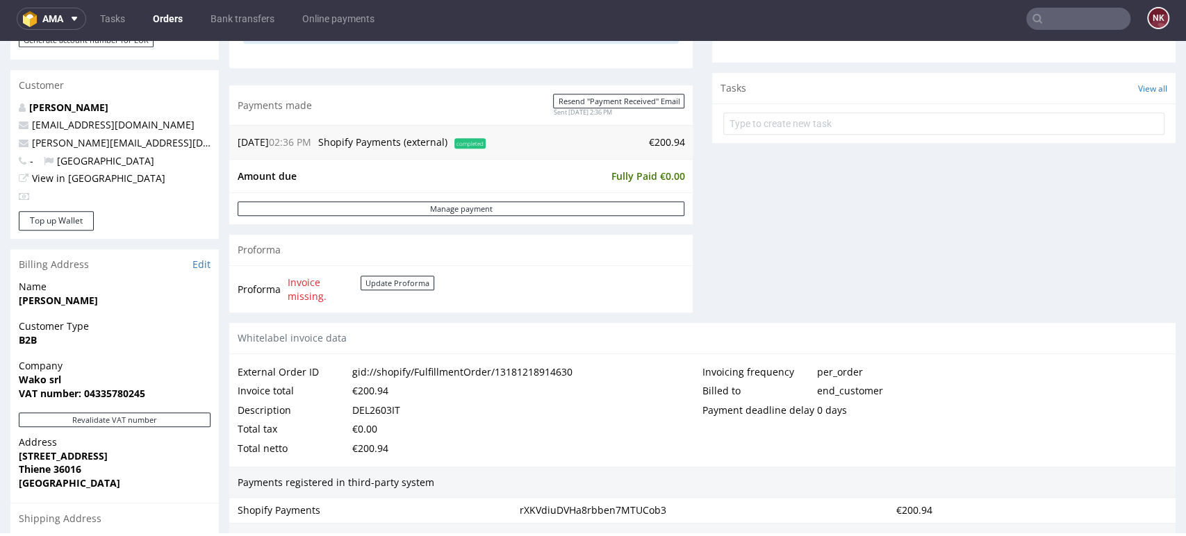
scroll to position [463, 0]
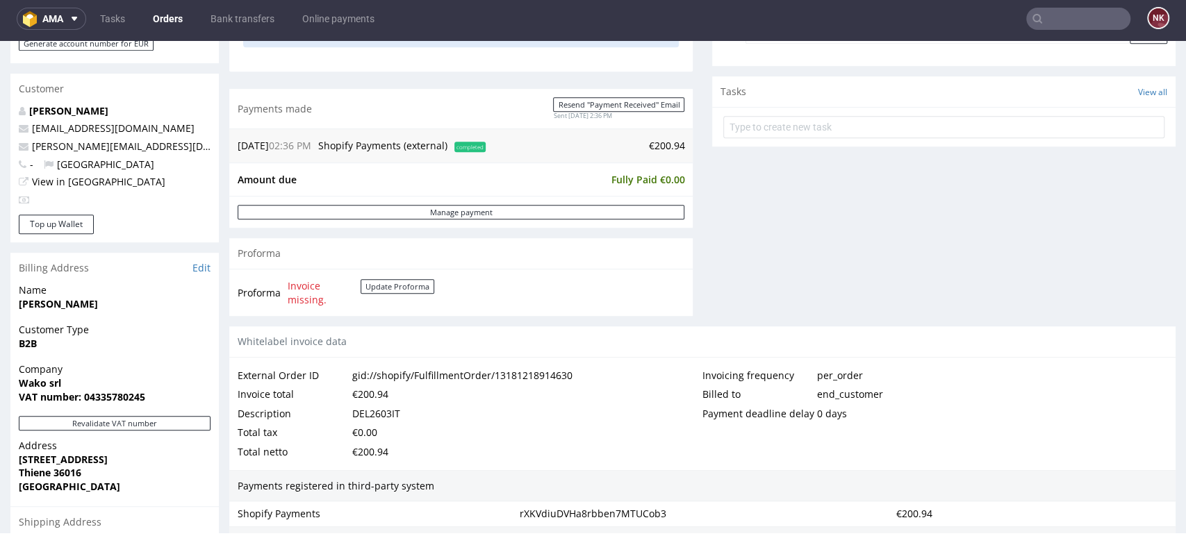
click at [909, 249] on div "Comments User (0) Order (0) Automatic (0) Attachments (0) All (0) View all (0) …" at bounding box center [943, 21] width 463 height 611
click at [1140, 263] on div "Comments User (0) Order (0) Automatic (0) Attachments (0) All (0) View all (0) …" at bounding box center [943, 21] width 463 height 611
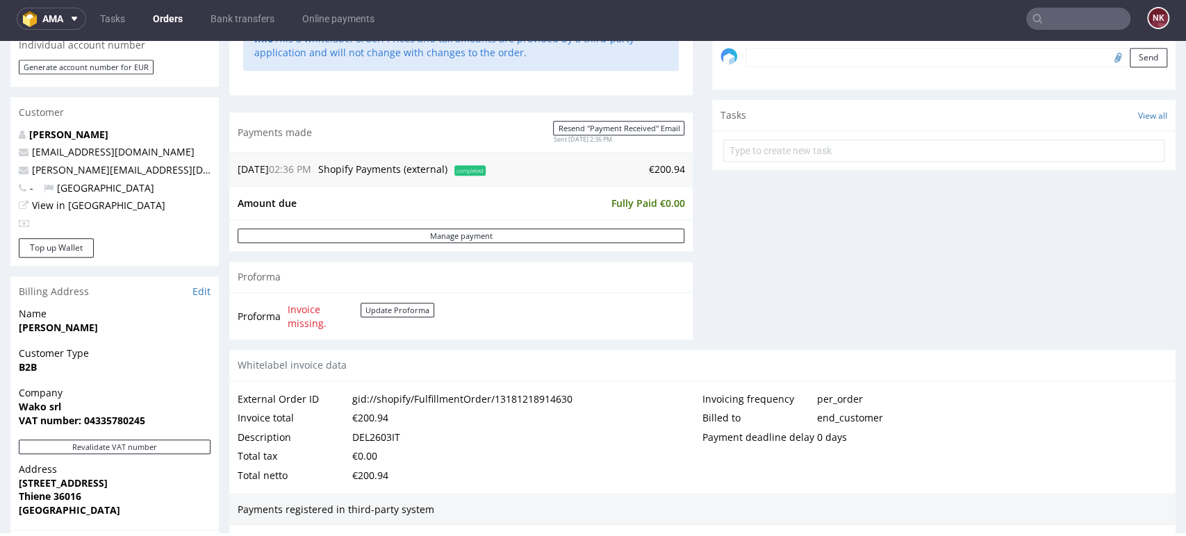
scroll to position [428, 0]
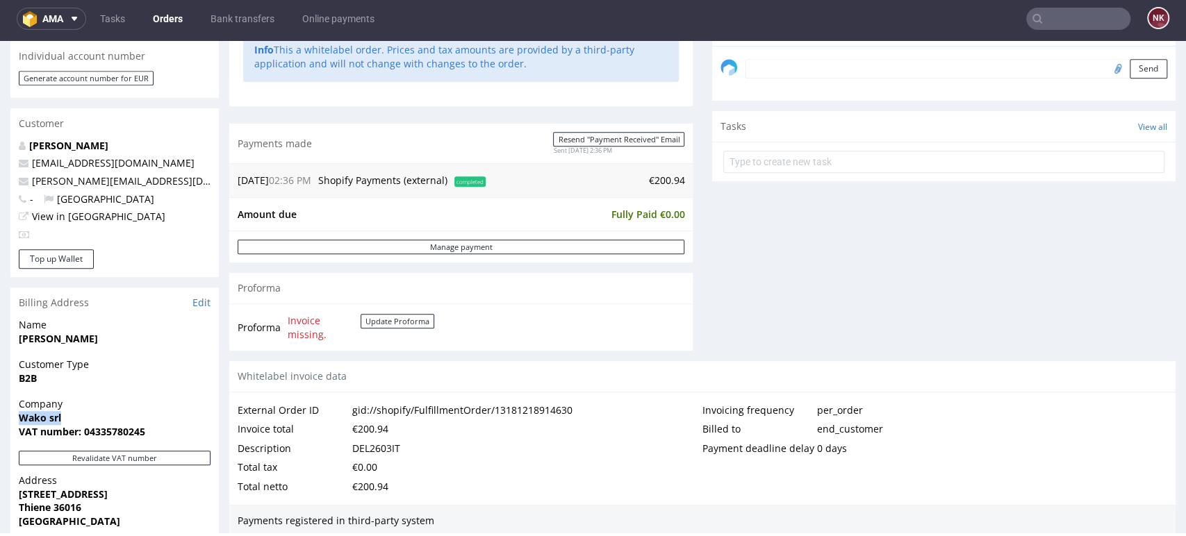
drag, startPoint x: 67, startPoint y: 414, endPoint x: 12, endPoint y: 415, distance: 54.9
click at [12, 415] on div "Company Wako srl VAT number: 04335780245" at bounding box center [114, 423] width 208 height 53
click at [817, 330] on div "Comments User (0) Order (0) Automatic (0) Attachments (0) All (0) View all (0) …" at bounding box center [943, 56] width 463 height 611
click at [114, 430] on strong "VAT number: 04335780245" at bounding box center [82, 431] width 126 height 13
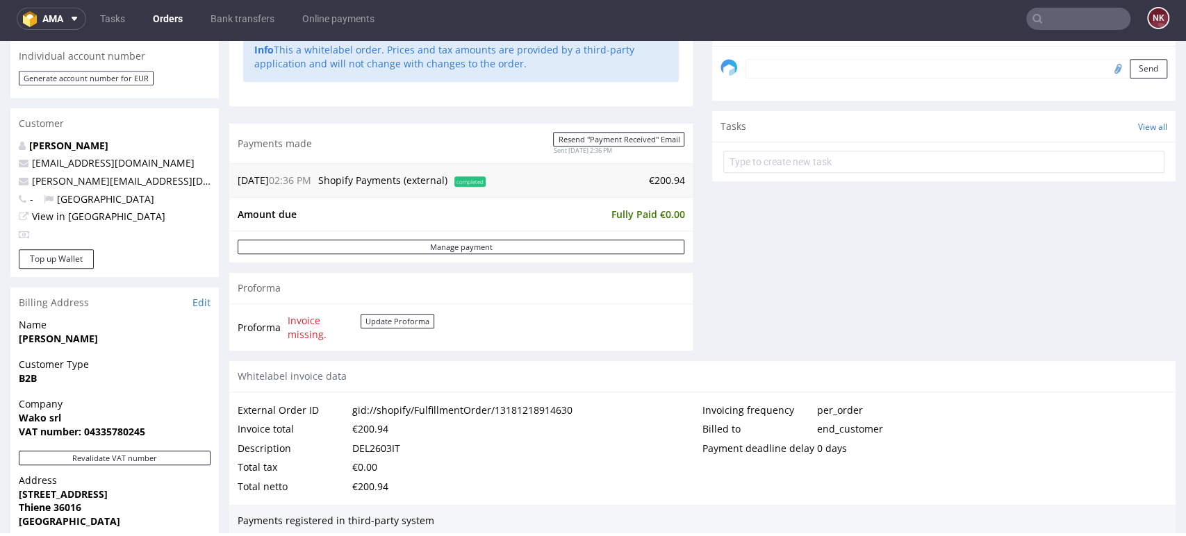
click at [798, 331] on div "Comments User (0) Order (0) Automatic (0) Attachments (0) All (0) View all (0) …" at bounding box center [943, 56] width 463 height 611
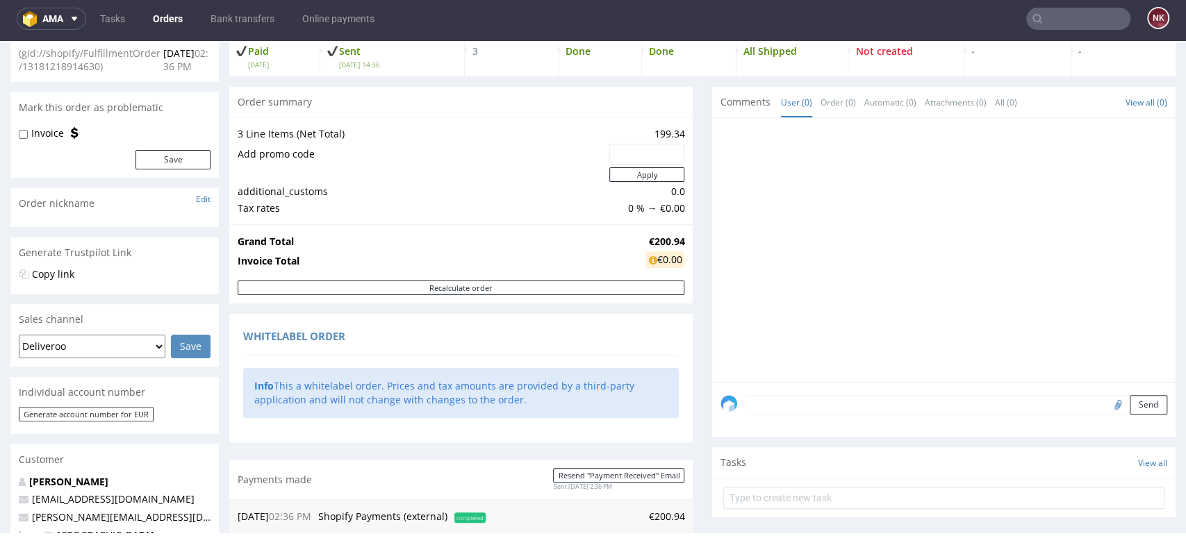
scroll to position [0, 0]
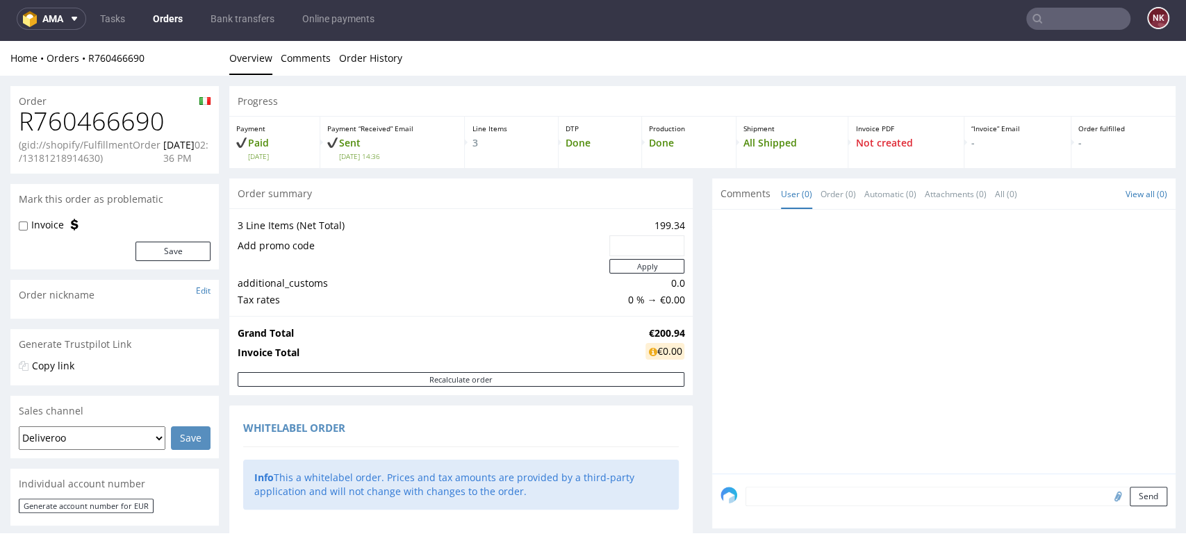
click at [96, 103] on div "Order" at bounding box center [114, 97] width 208 height 22
click at [96, 132] on h1 "R760466690" at bounding box center [115, 122] width 192 height 28
click at [96, 133] on h1 "R760466690" at bounding box center [115, 122] width 192 height 28
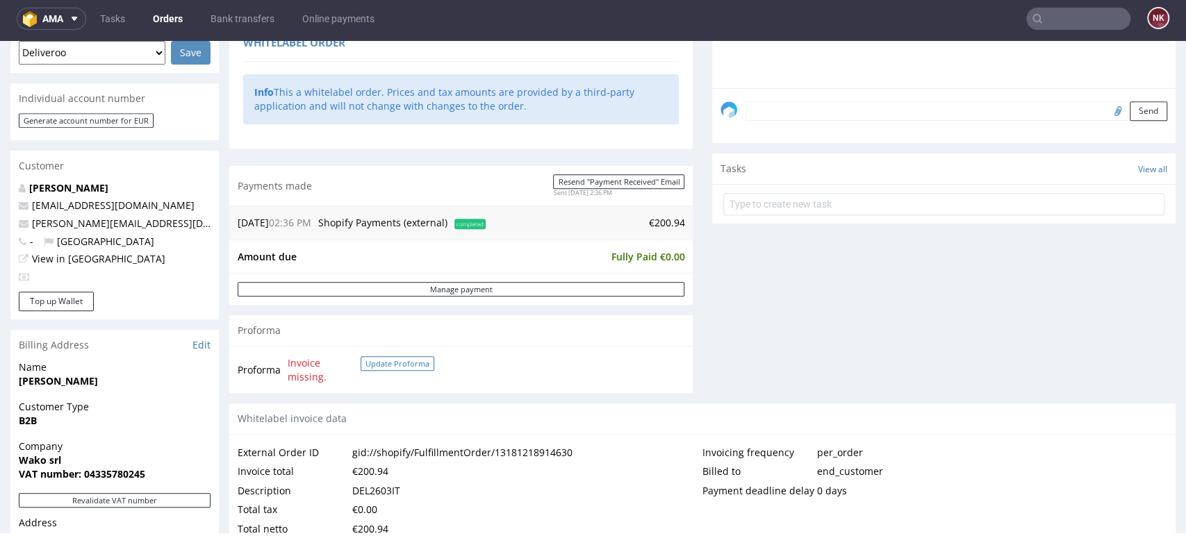
scroll to position [695, 0]
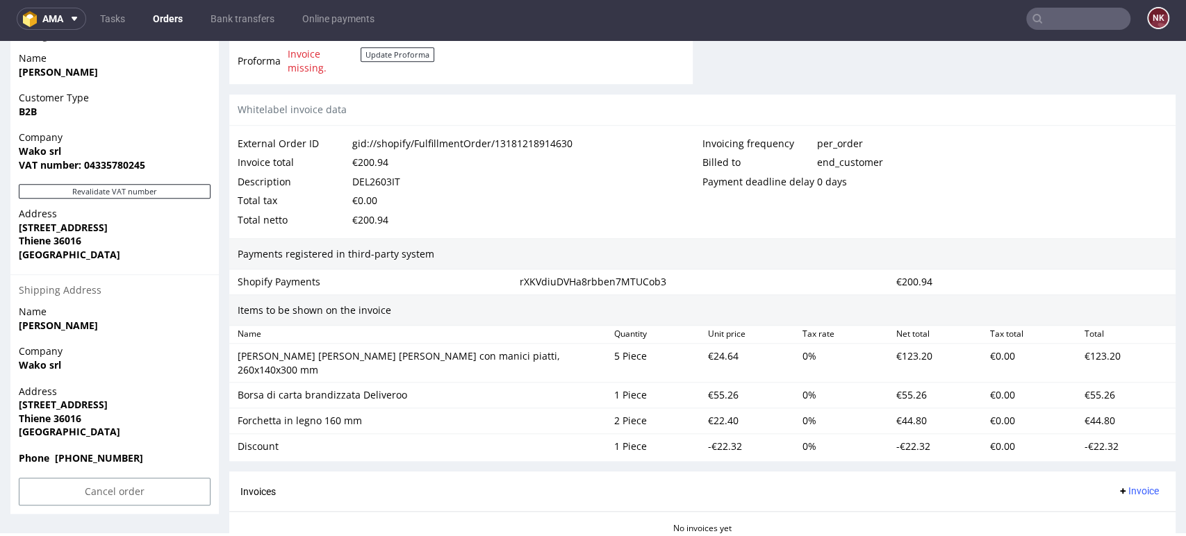
click at [383, 179] on div "DEL2603IT" at bounding box center [376, 181] width 48 height 19
drag, startPoint x: 530, startPoint y: 362, endPoint x: 235, endPoint y: 356, distance: 295.3
click at [235, 356] on div "Sacchetti di carta bianchi con manici piatti, 260x140x300 mm" at bounding box center [420, 363] width 377 height 33
drag, startPoint x: 417, startPoint y: 385, endPoint x: 231, endPoint y: 384, distance: 185.5
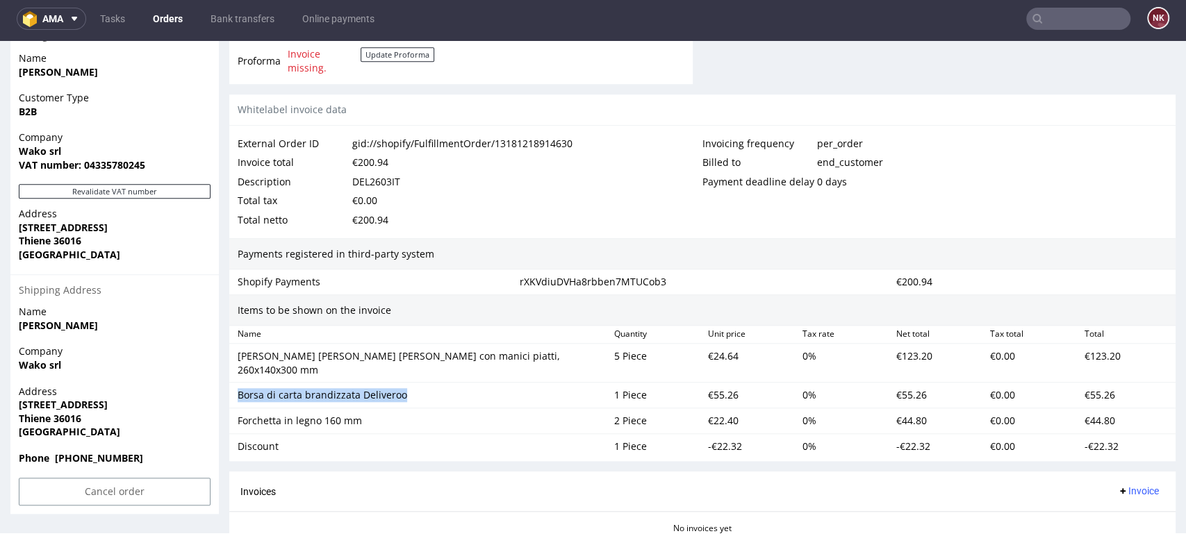
click at [232, 386] on div "Borsa di carta brandizzata Deliveroo" at bounding box center [420, 395] width 377 height 19
drag, startPoint x: 361, startPoint y: 407, endPoint x: 230, endPoint y: 406, distance: 131.3
click at [230, 409] on div "Forchetta in legno 160 mm 2 Piece €22.40 0 % €44.80 €0.00 €44.80" at bounding box center [702, 422] width 946 height 26
click at [258, 440] on div "Discount" at bounding box center [420, 447] width 365 height 14
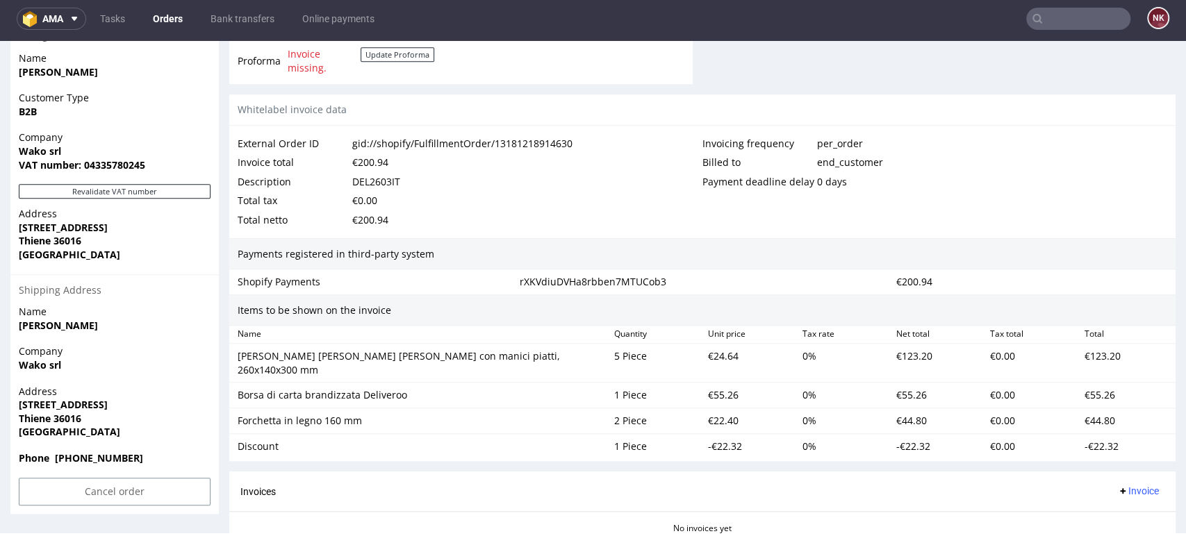
click at [718, 356] on div "€24.64" at bounding box center [749, 363] width 94 height 33
click at [707, 386] on div "€55.26" at bounding box center [749, 395] width 94 height 19
click at [609, 356] on div "5 Piece" at bounding box center [656, 363] width 94 height 33
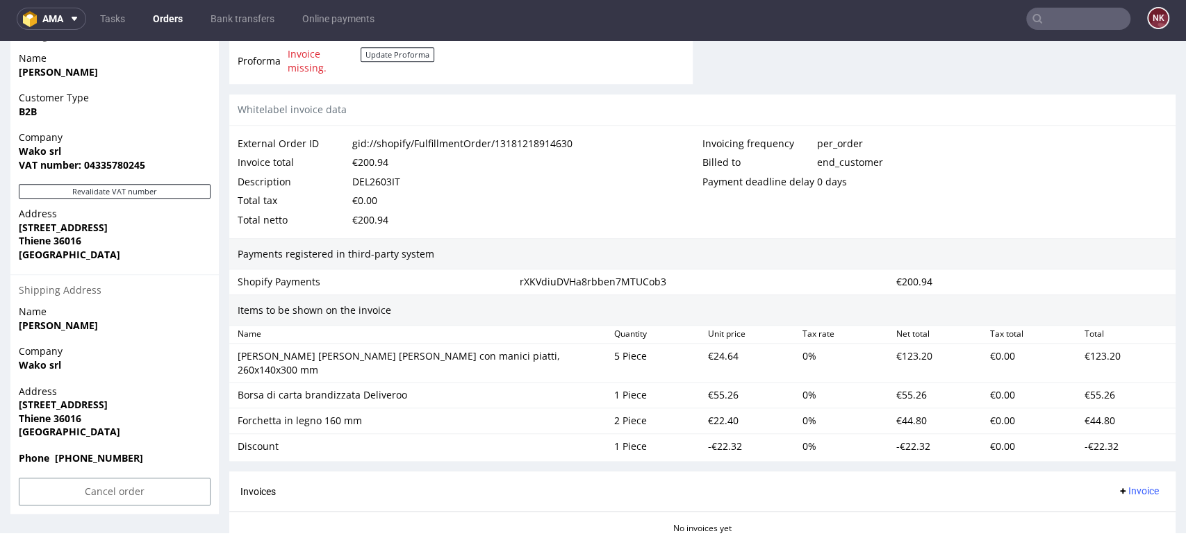
click at [707, 411] on div "€22.40" at bounding box center [749, 420] width 94 height 19
click at [741, 287] on div "rXKVdiuDVHa8rbben7MTUCob3" at bounding box center [702, 281] width 377 height 19
click at [682, 297] on div "Items to be shown on the invoice" at bounding box center [702, 311] width 946 height 32
click at [712, 297] on div "Items to be shown on the invoice" at bounding box center [702, 311] width 946 height 32
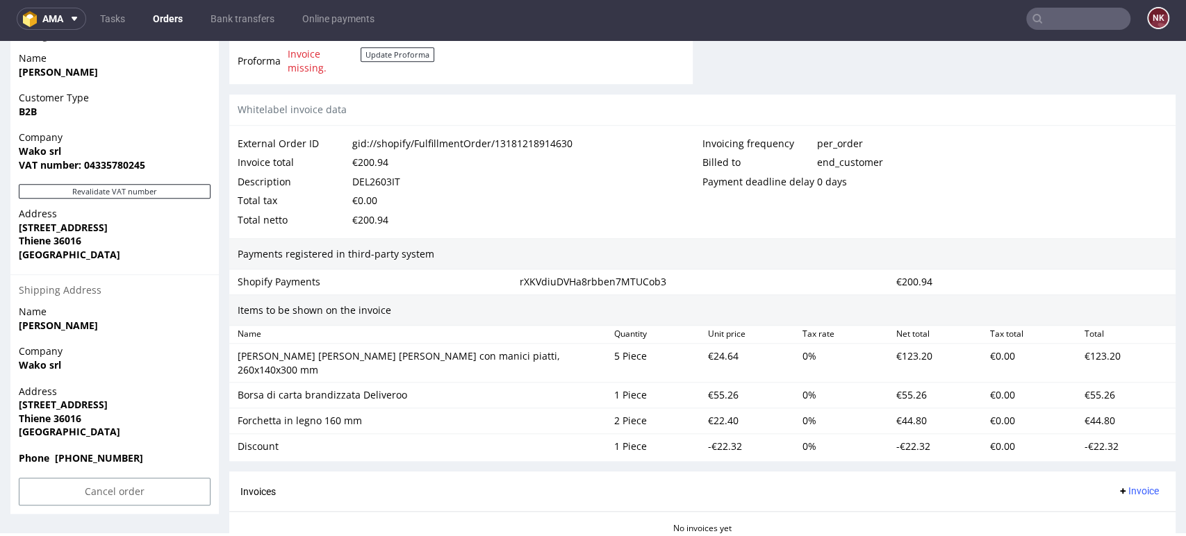
click at [707, 306] on div "Items to be shown on the invoice" at bounding box center [702, 311] width 946 height 32
click at [698, 304] on div "Items to be shown on the invoice" at bounding box center [702, 311] width 946 height 32
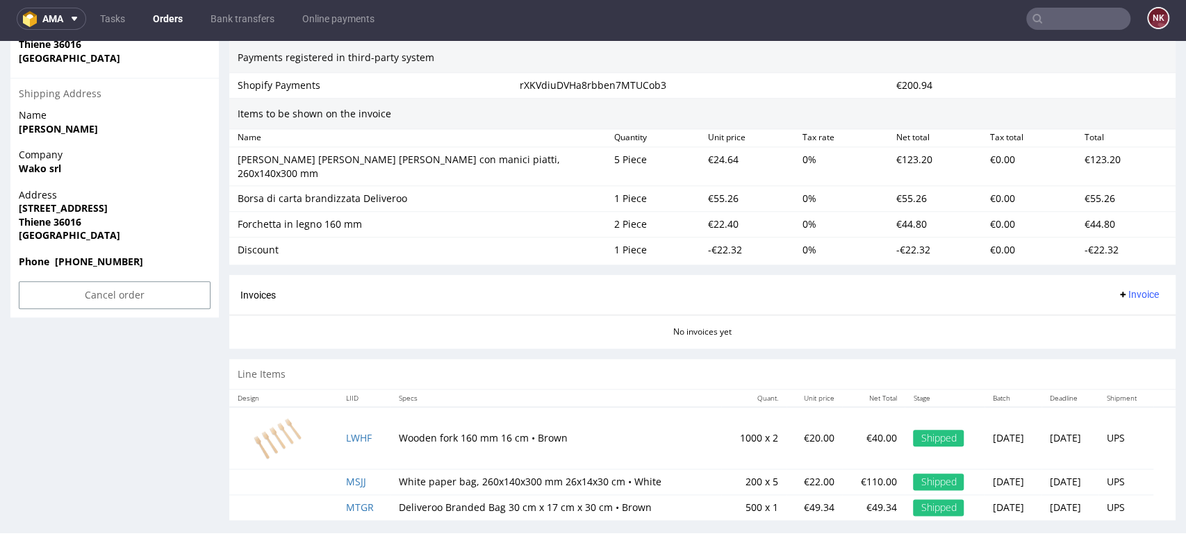
click at [626, 295] on div "Invoices Invoice" at bounding box center [702, 295] width 946 height 40
drag, startPoint x: 354, startPoint y: 425, endPoint x: 268, endPoint y: 345, distance: 117.0
click at [279, 361] on div "Line Items" at bounding box center [702, 374] width 946 height 31
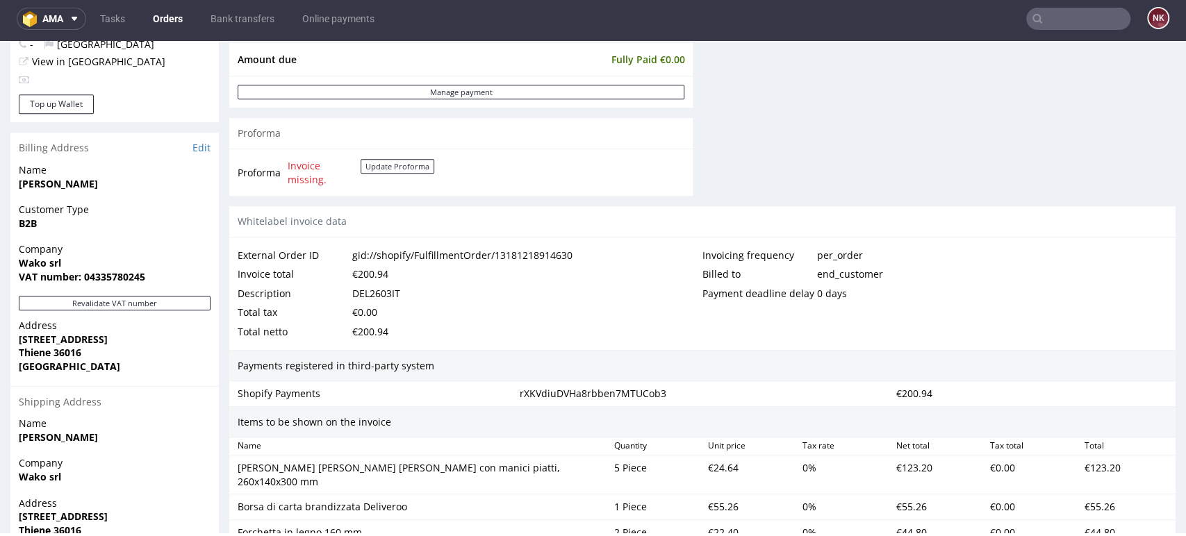
scroll to position [737, 0]
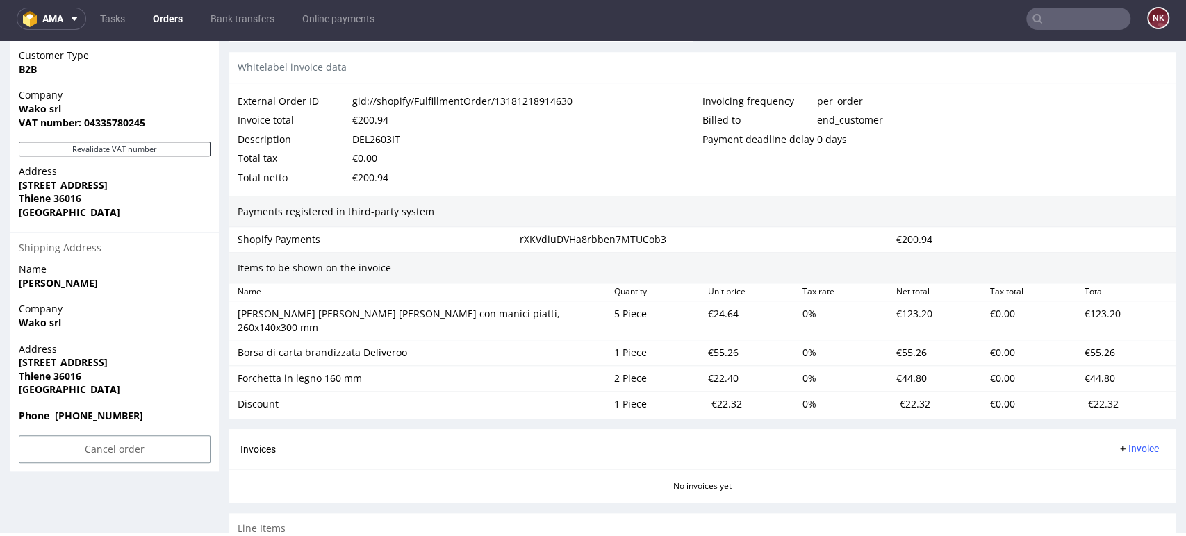
click at [694, 272] on div "Items to be shown on the invoice" at bounding box center [702, 268] width 946 height 32
click at [793, 258] on div "Items to be shown on the invoice" at bounding box center [702, 268] width 946 height 32
click at [794, 260] on div "Items to be shown on the invoice" at bounding box center [702, 268] width 946 height 32
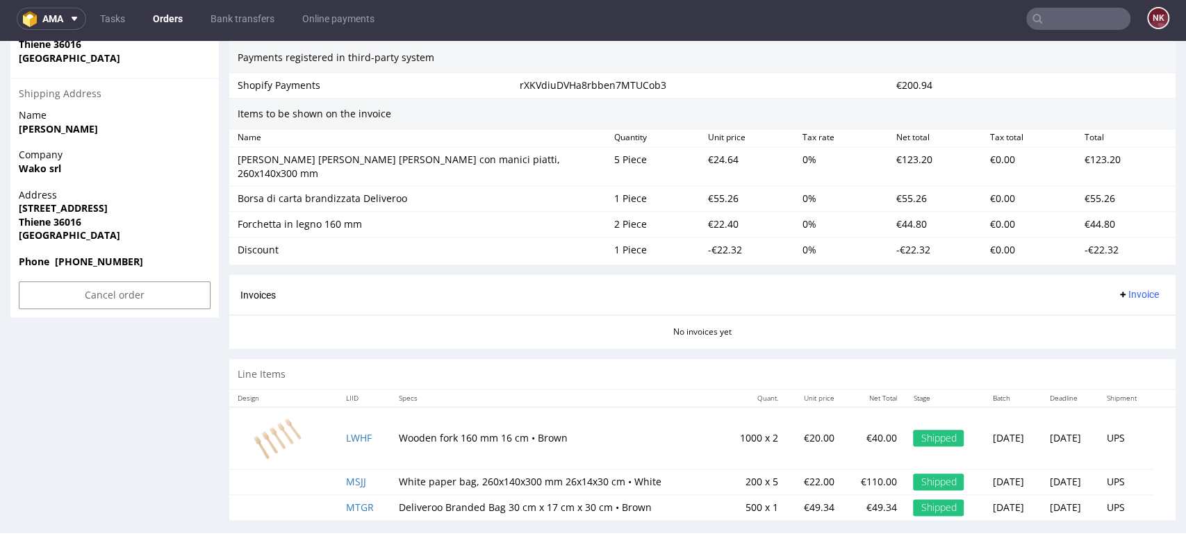
click at [1126, 275] on div "Invoices Invoice" at bounding box center [702, 295] width 946 height 40
click at [1117, 289] on span "Invoice" at bounding box center [1138, 294] width 42 height 11
click at [1098, 333] on span "Upload" at bounding box center [1113, 335] width 67 height 14
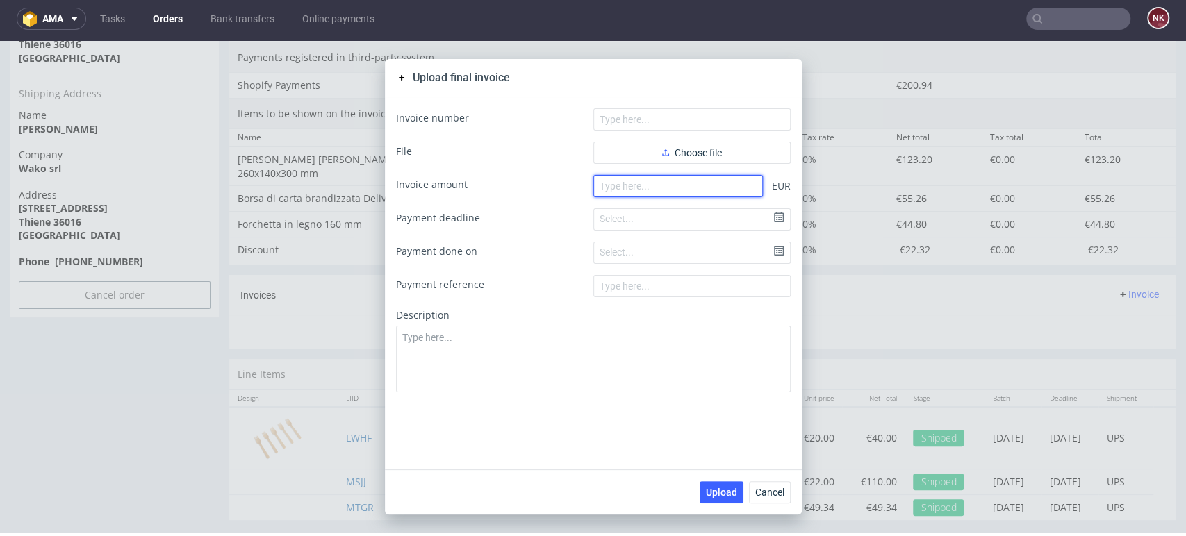
click at [656, 190] on input "number" at bounding box center [678, 186] width 170 height 22
click at [766, 501] on button "Cancel" at bounding box center [770, 492] width 42 height 22
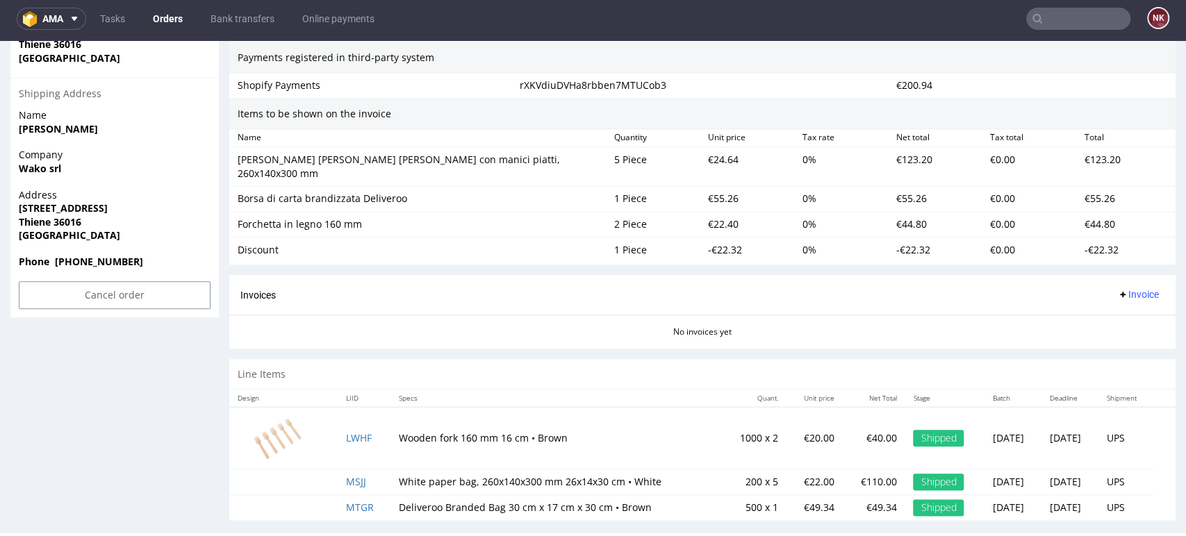
click at [774, 275] on div "Invoices Invoice" at bounding box center [702, 295] width 946 height 40
click at [791, 286] on div "Invoices Invoice" at bounding box center [702, 294] width 924 height 17
click at [882, 359] on div "Line Items" at bounding box center [702, 374] width 946 height 31
click at [1125, 289] on span "Invoice" at bounding box center [1138, 294] width 42 height 11
click at [1112, 330] on span "Upload" at bounding box center [1113, 335] width 67 height 14
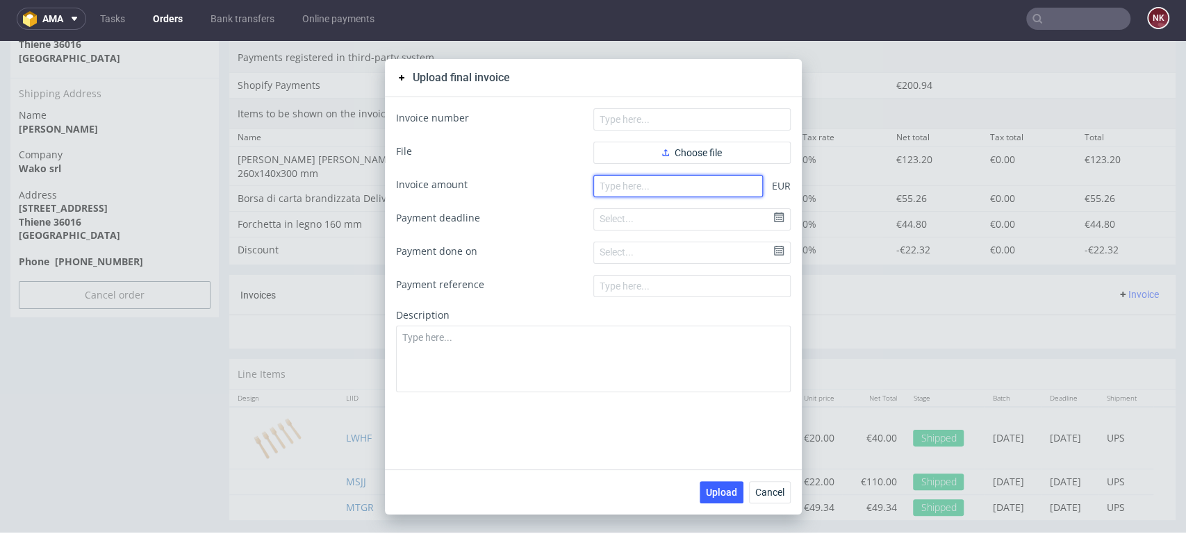
click at [624, 175] on input "number" at bounding box center [678, 186] width 170 height 22
type input "200.94"
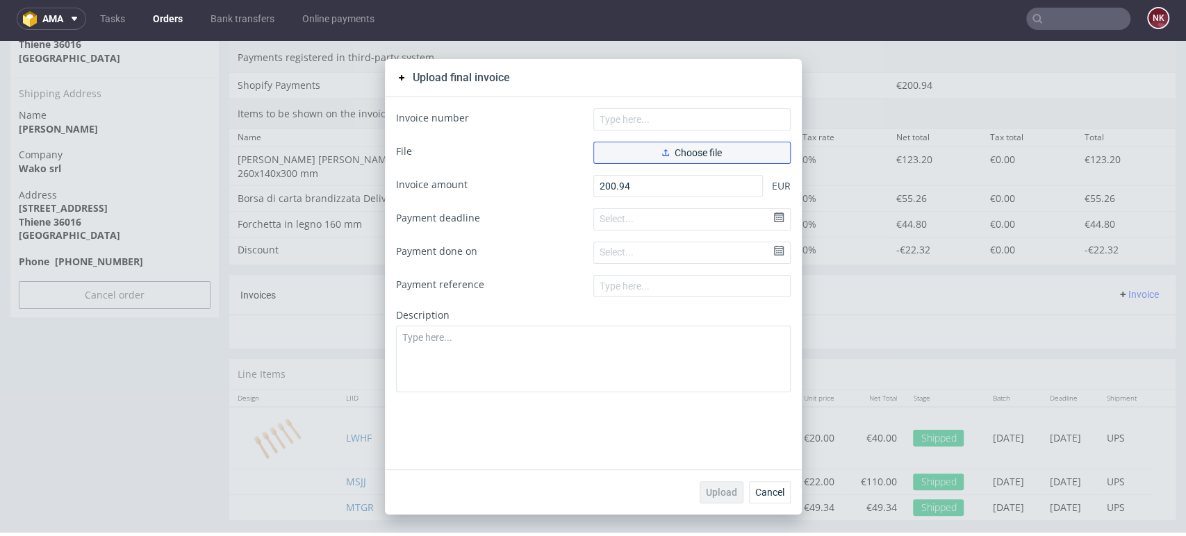
click at [687, 156] on span "Choose file" at bounding box center [692, 153] width 60 height 10
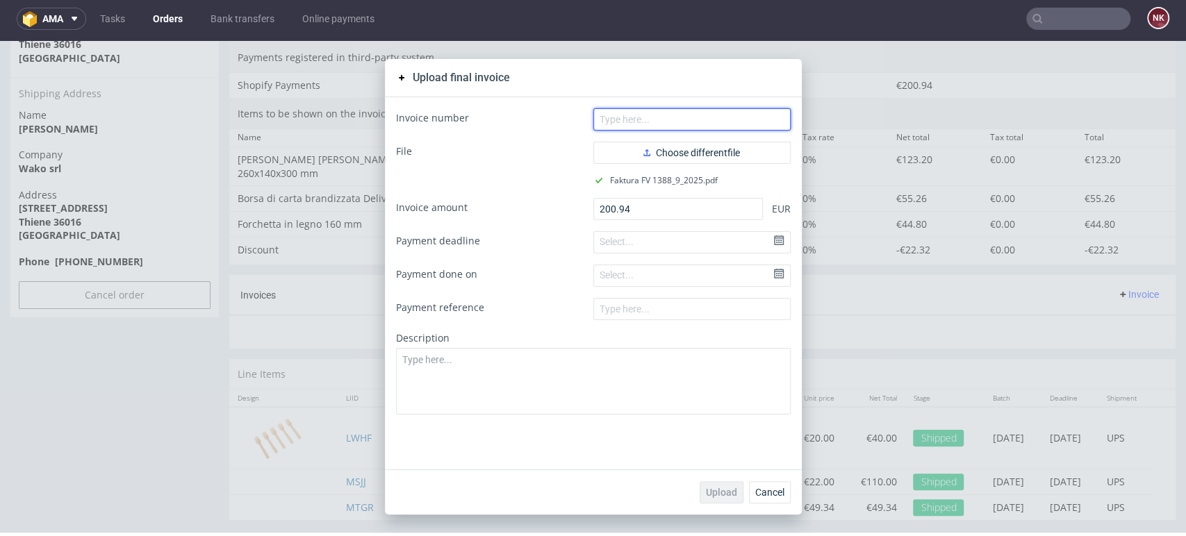
click at [727, 109] on input "text" at bounding box center [691, 119] width 197 height 22
type input "FV 1388/9/2025"
click at [707, 490] on span "Upload" at bounding box center [721, 493] width 31 height 10
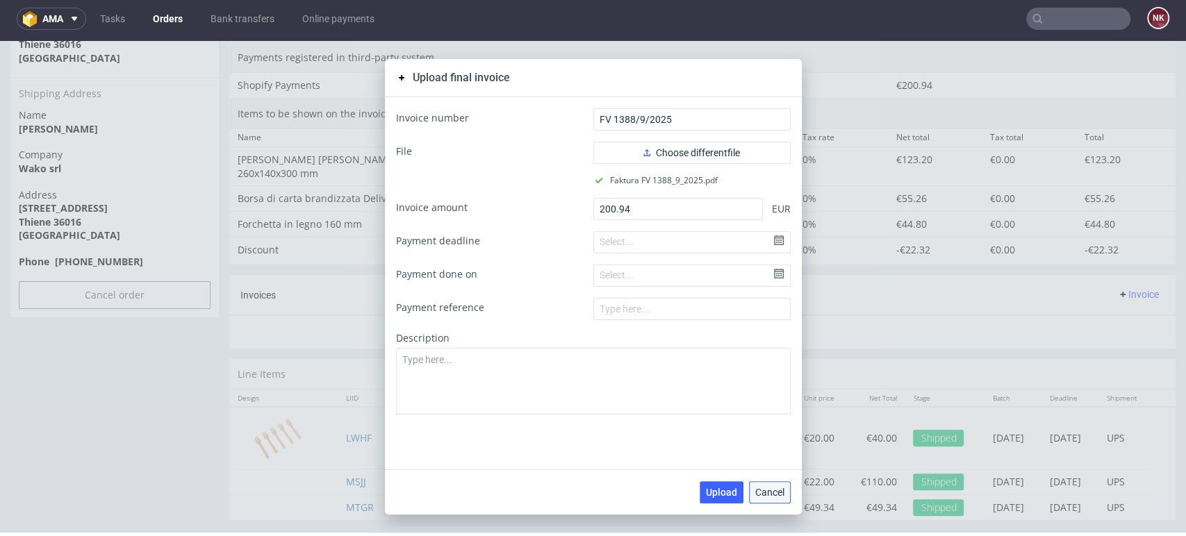
click at [768, 493] on span "Cancel" at bounding box center [769, 493] width 29 height 10
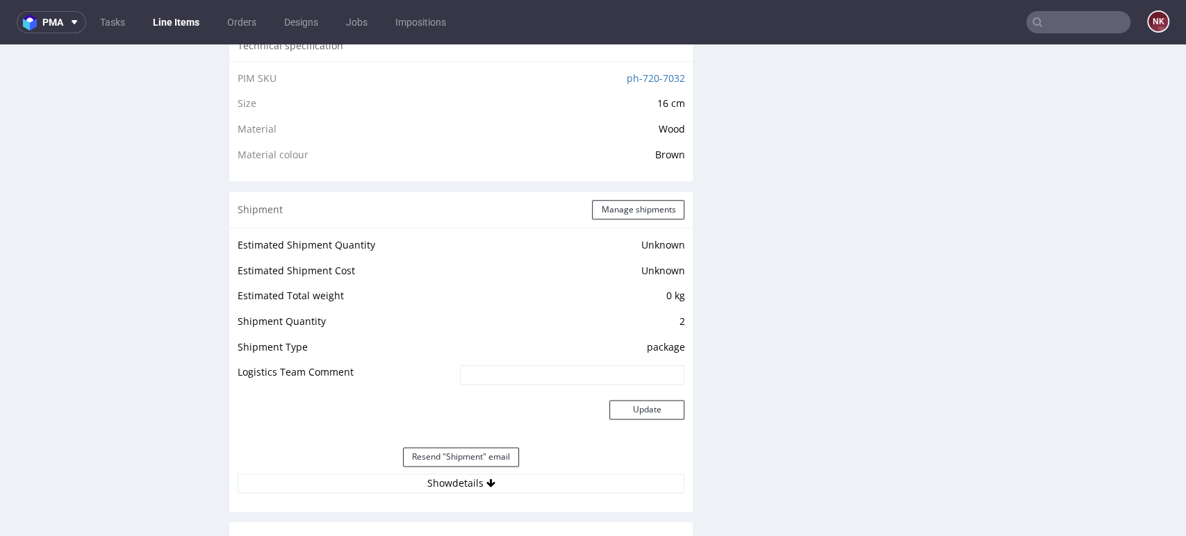
scroll to position [1312, 0]
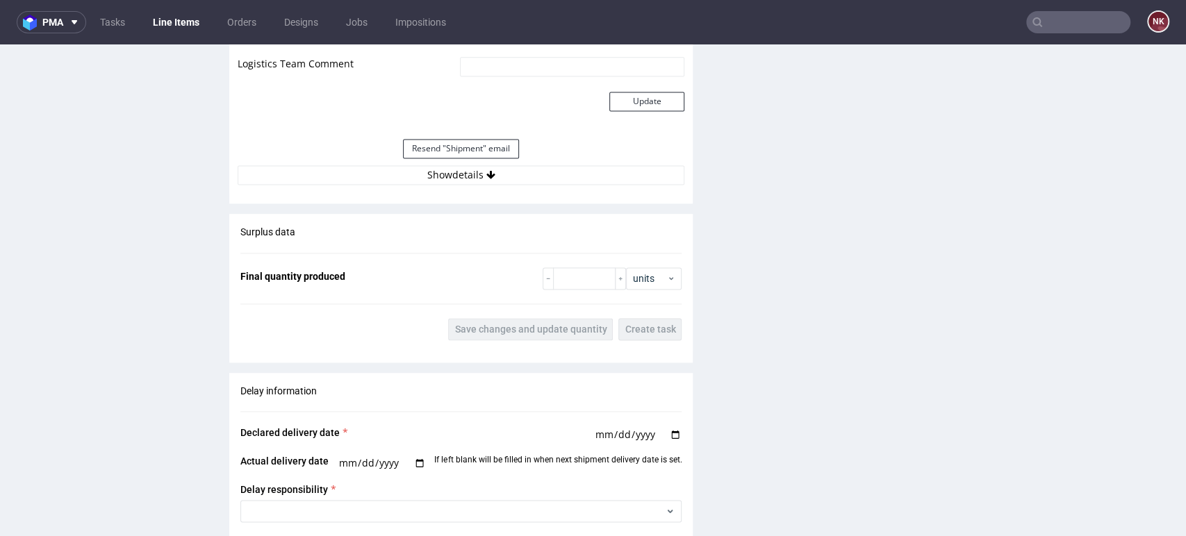
click at [526, 160] on div "Resend "Shipment" email" at bounding box center [461, 148] width 447 height 33
click at [526, 178] on button "Show details" at bounding box center [461, 174] width 447 height 19
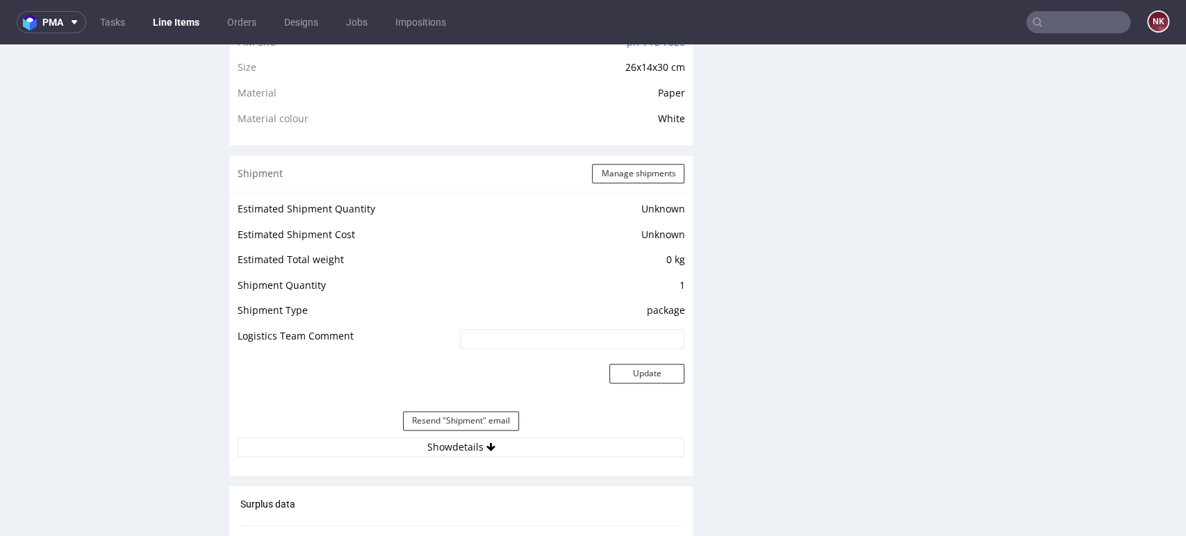
scroll to position [1312, 0]
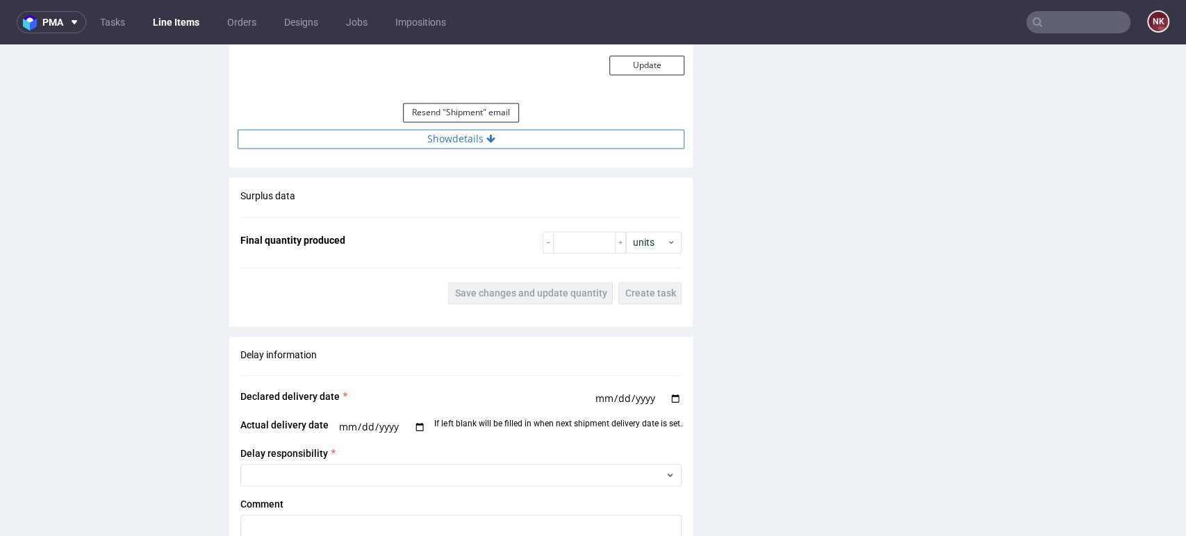
click at [552, 138] on button "Show details" at bounding box center [461, 138] width 447 height 19
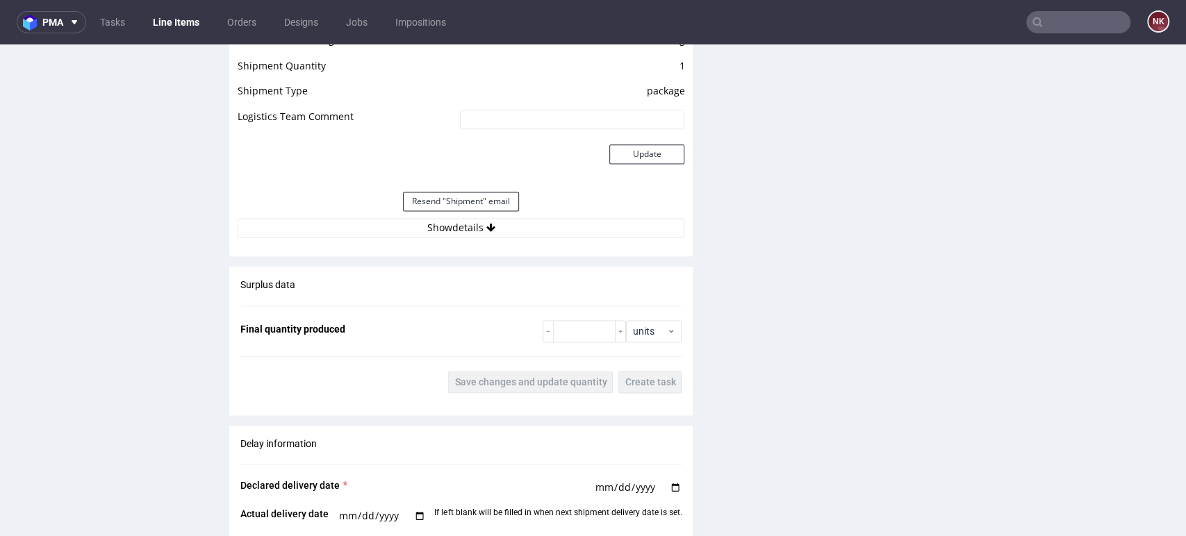
scroll to position [1312, 0]
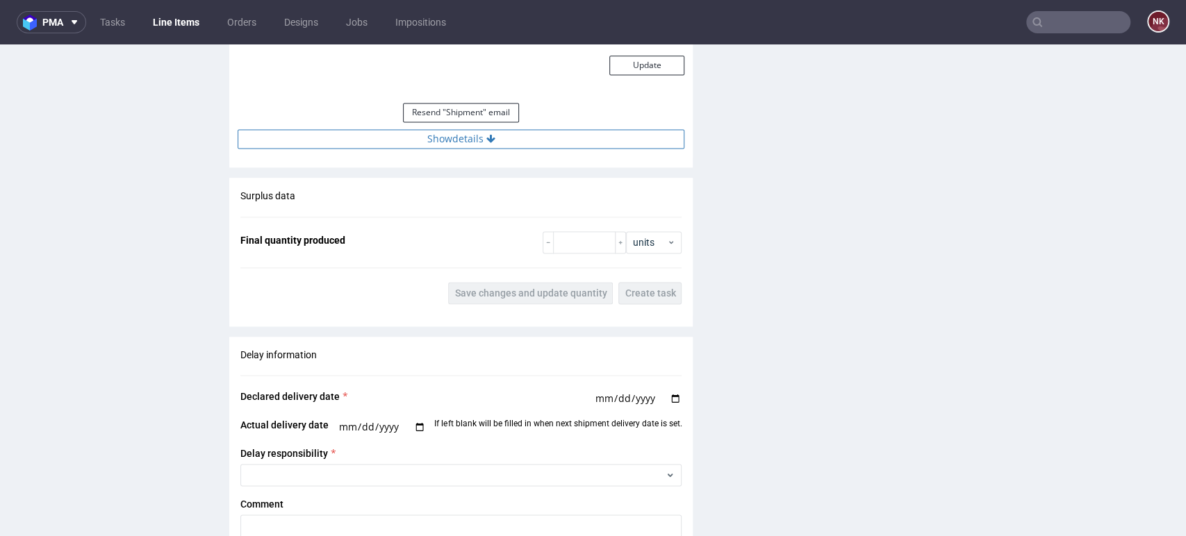
click at [534, 132] on button "Show details" at bounding box center [461, 138] width 447 height 19
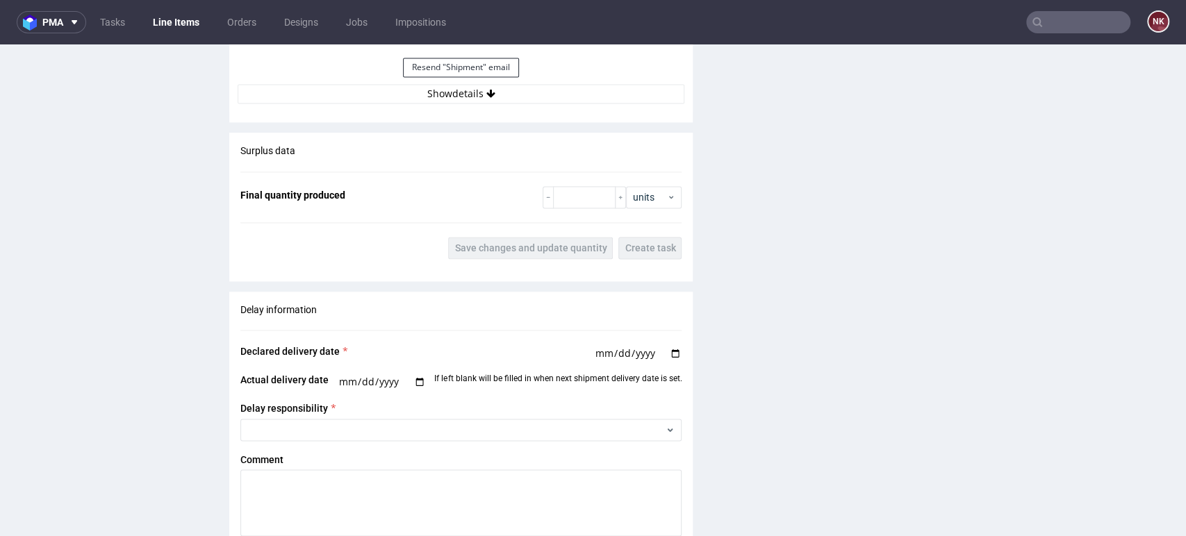
scroll to position [1235, 0]
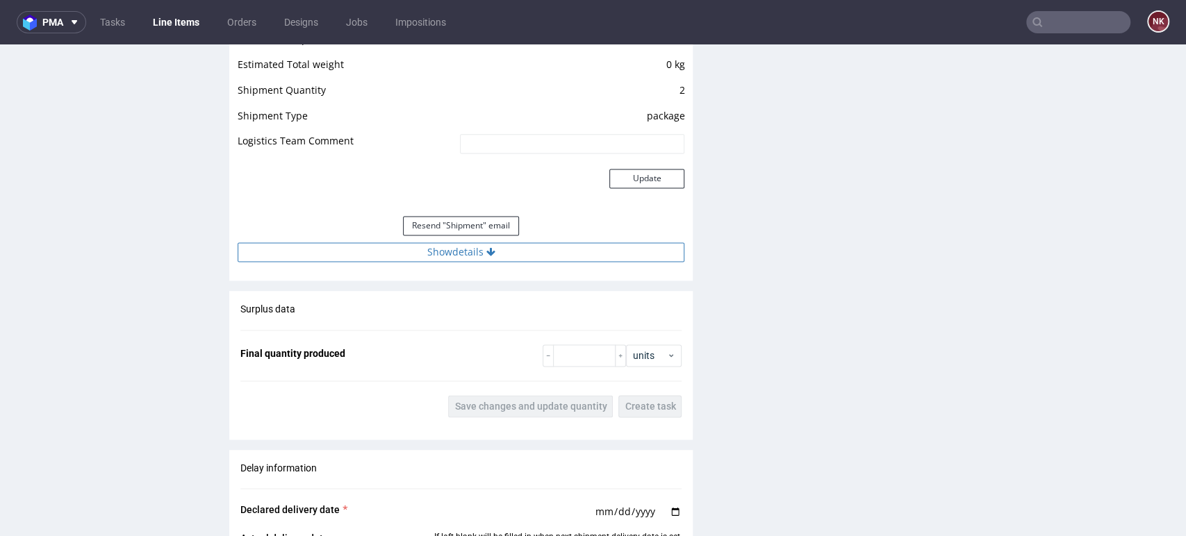
click at [554, 256] on button "Show details" at bounding box center [461, 251] width 447 height 19
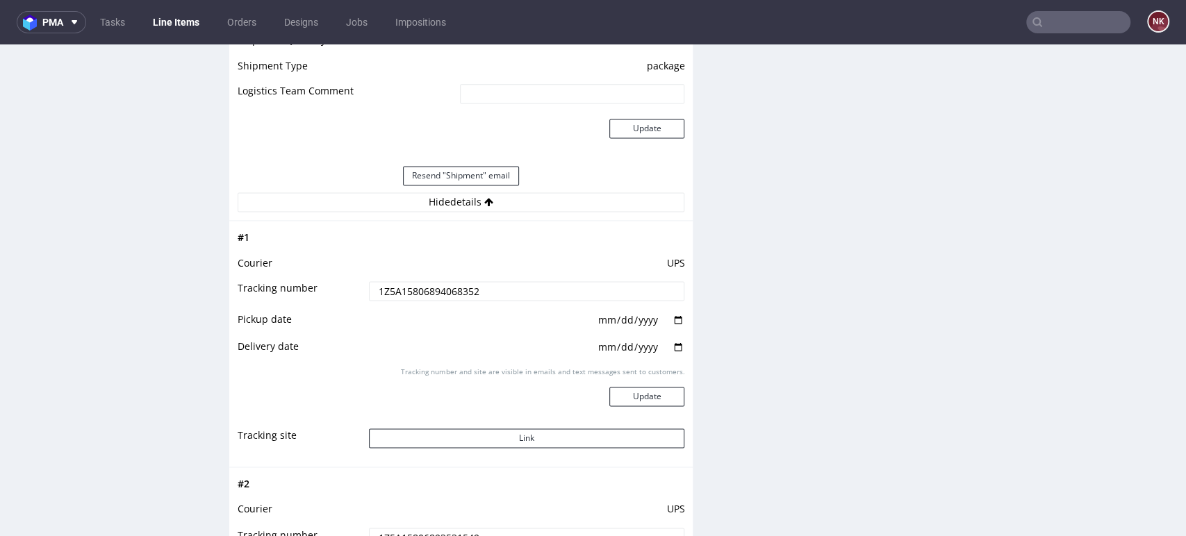
scroll to position [1312, 0]
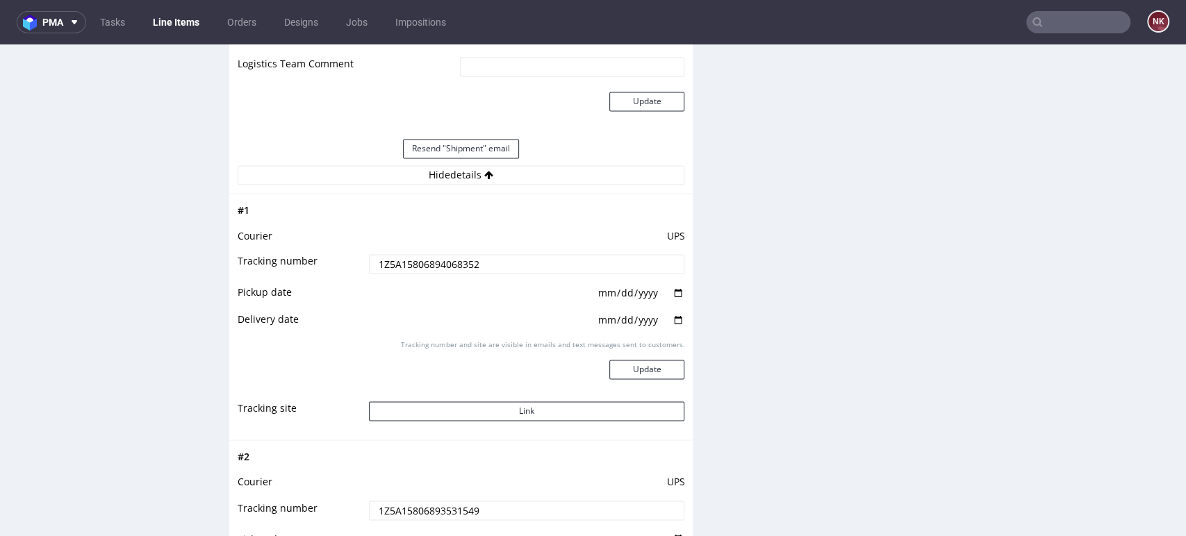
click at [834, 290] on div "Production Files - Design Spit Spit request impossible Box design not found, un…" at bounding box center [943, 193] width 463 height 2404
click at [712, 337] on div "Production Files - Design Spit Spit request impossible Box design not found, un…" at bounding box center [943, 193] width 463 height 2404
drag, startPoint x: 743, startPoint y: 360, endPoint x: 740, endPoint y: 366, distance: 7.2
click at [740, 365] on div "Production Files - Design Spit Spit request impossible Box design not found, un…" at bounding box center [943, 193] width 463 height 2404
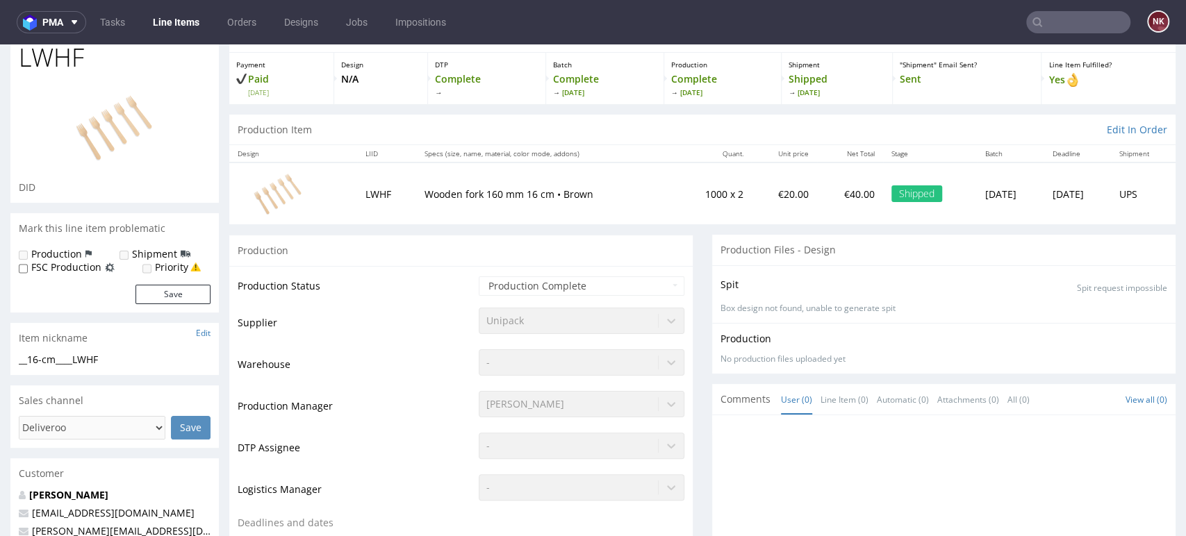
scroll to position [0, 0]
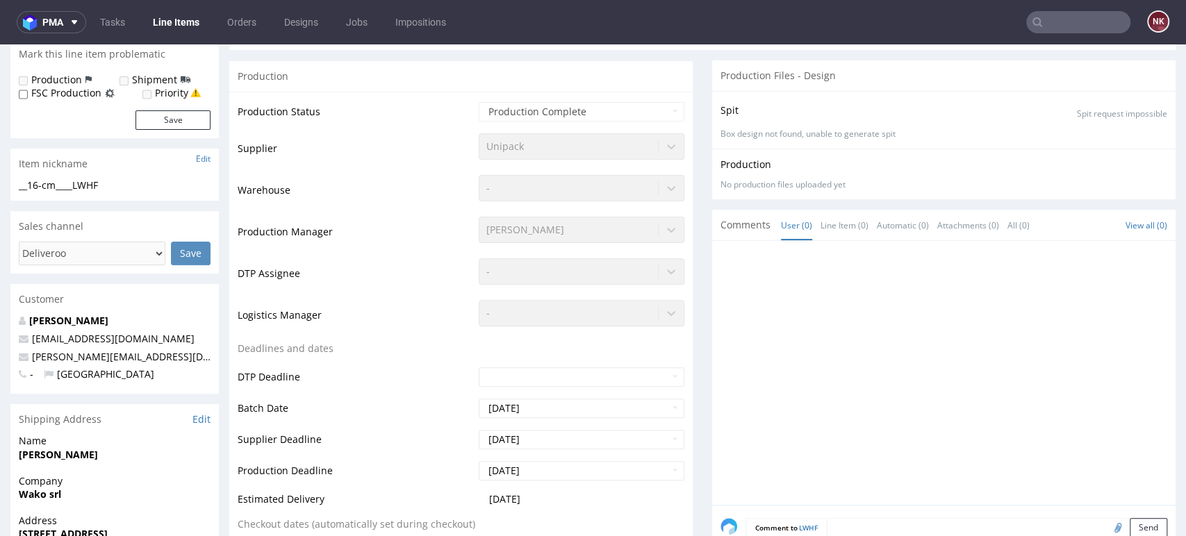
scroll to position [386, 0]
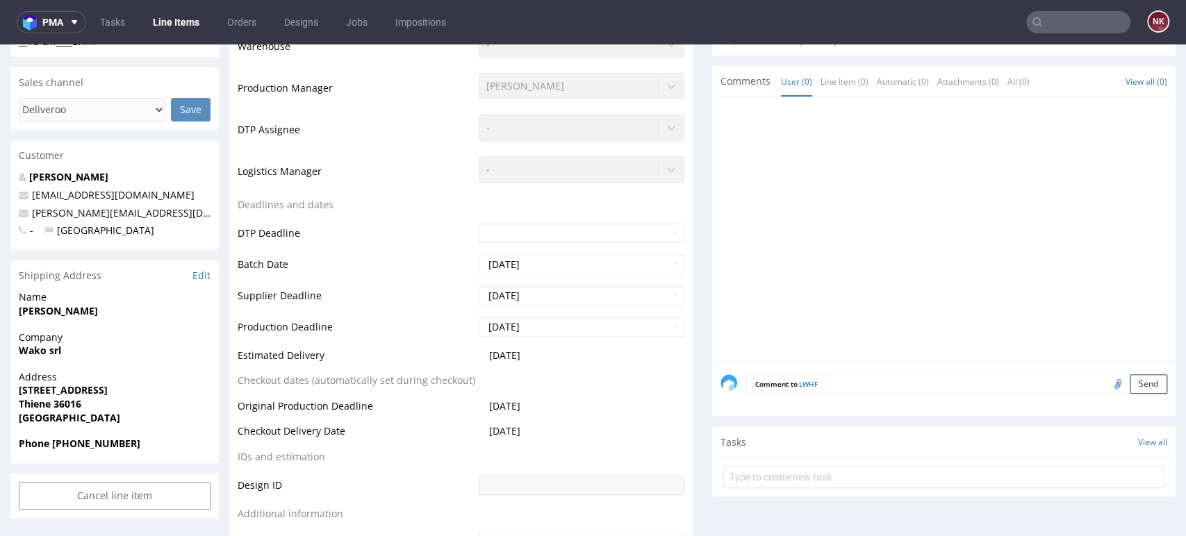
click at [1123, 114] on div at bounding box center [947, 234] width 455 height 256
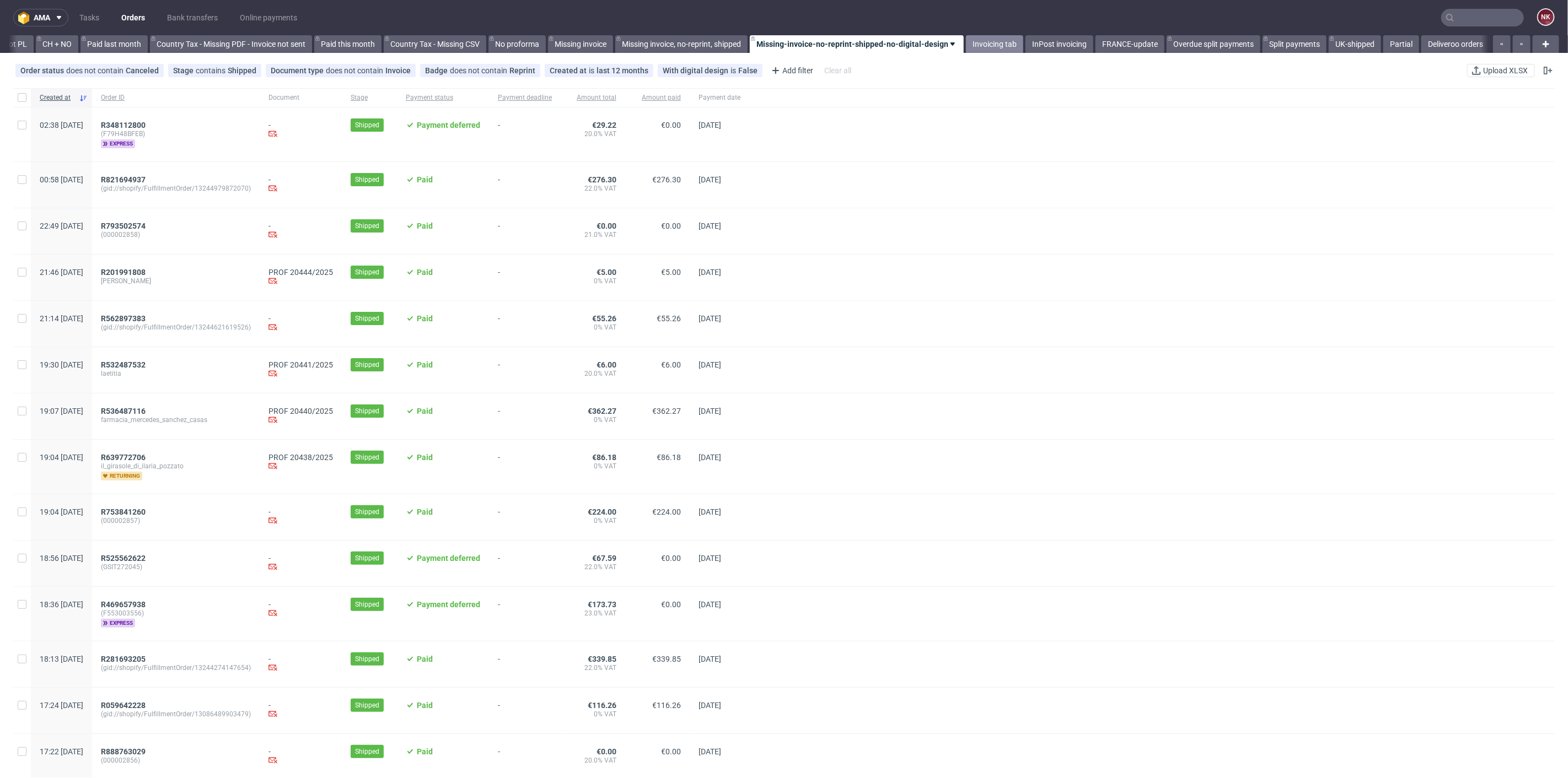
click at [971, 42] on link "Invoicing tab" at bounding box center [994, 44] width 57 height 17
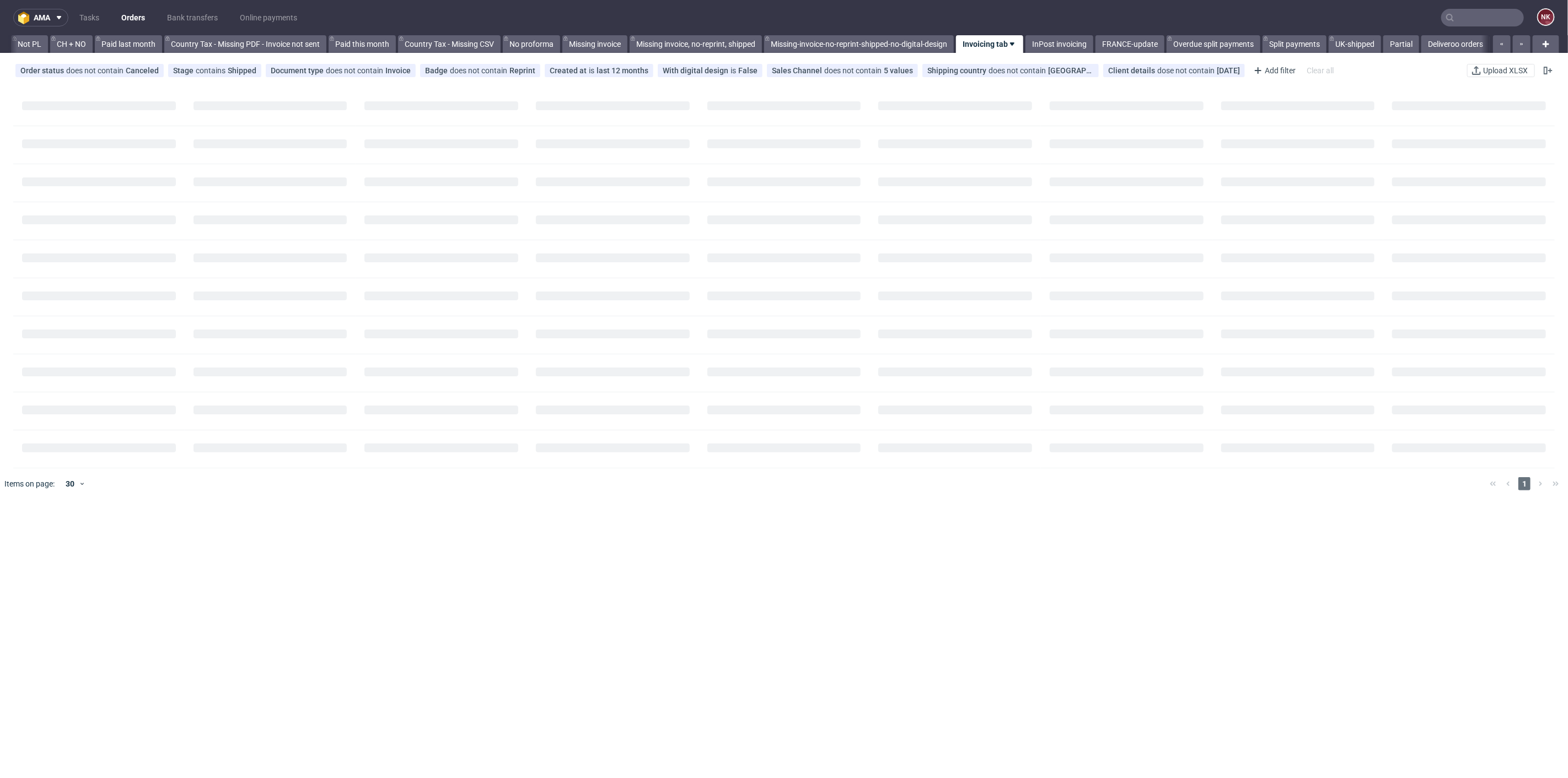
click at [1030, 34] on nav "ama Tasks Orders Bank transfers Online payments NK" at bounding box center [784, 17] width 1568 height 35
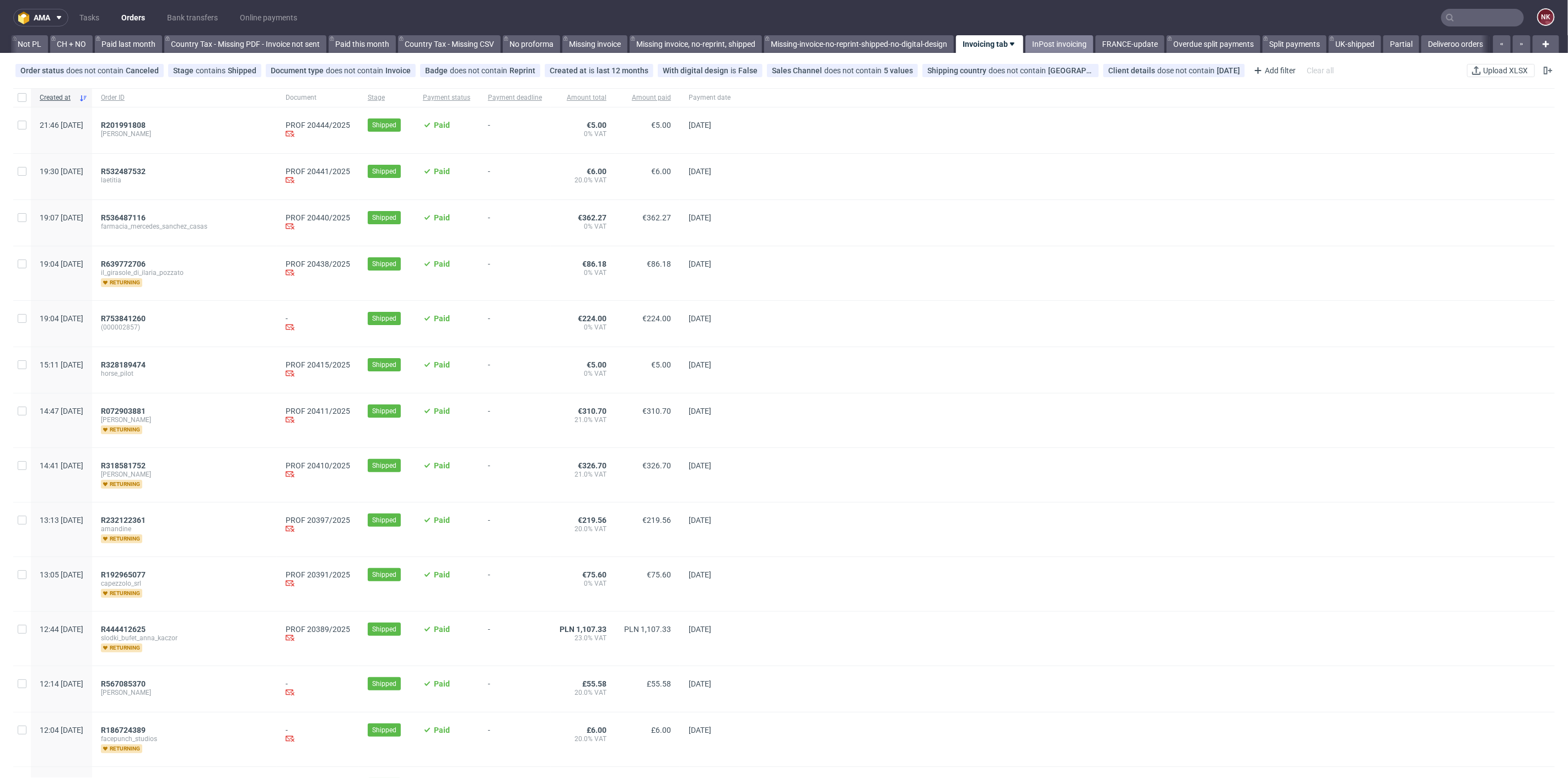
click at [1032, 48] on link "InPost invoicing" at bounding box center [1059, 44] width 67 height 17
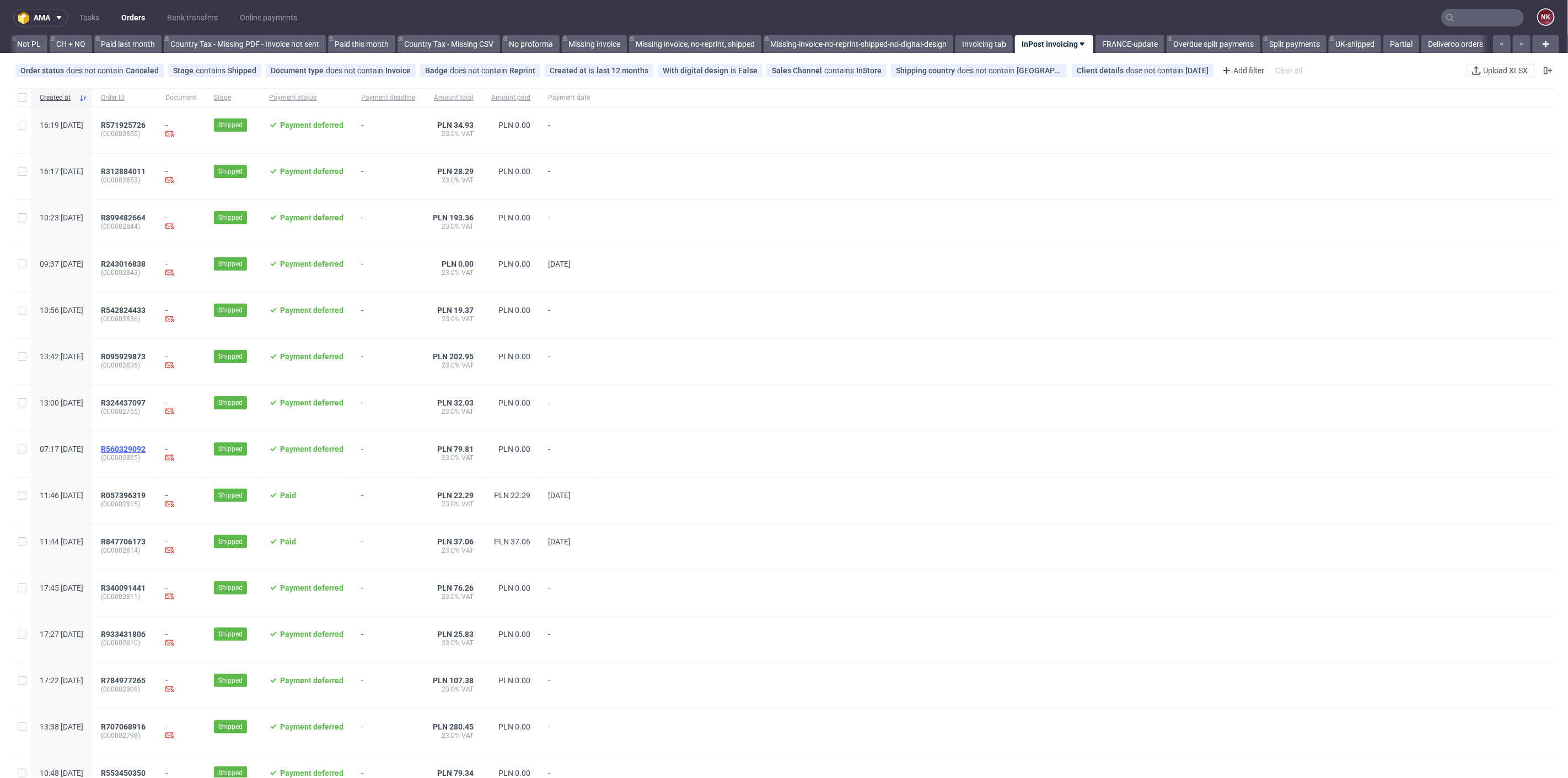
click at [145, 447] on span "R560329092" at bounding box center [123, 449] width 44 height 9
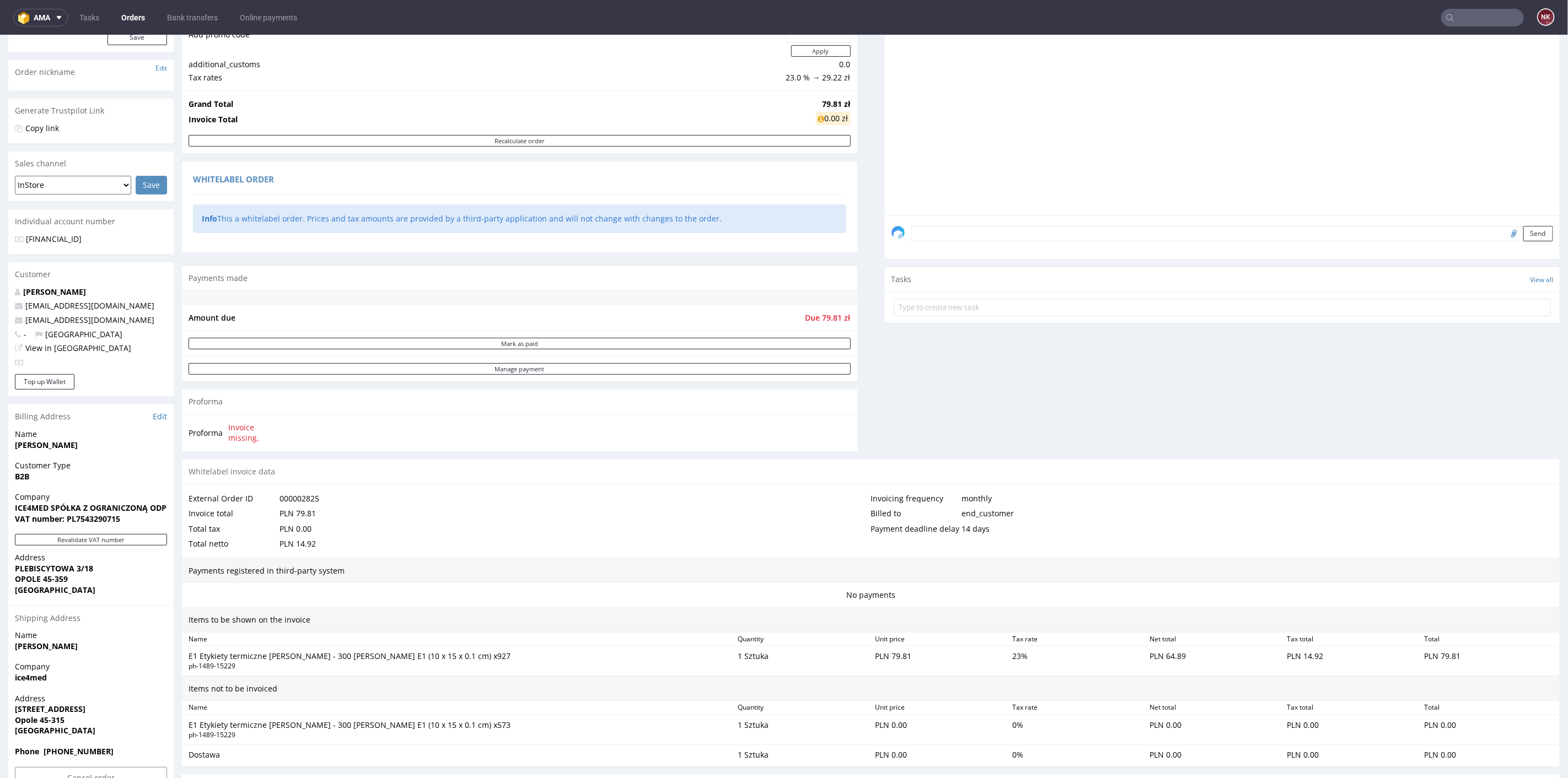
scroll to position [183, 0]
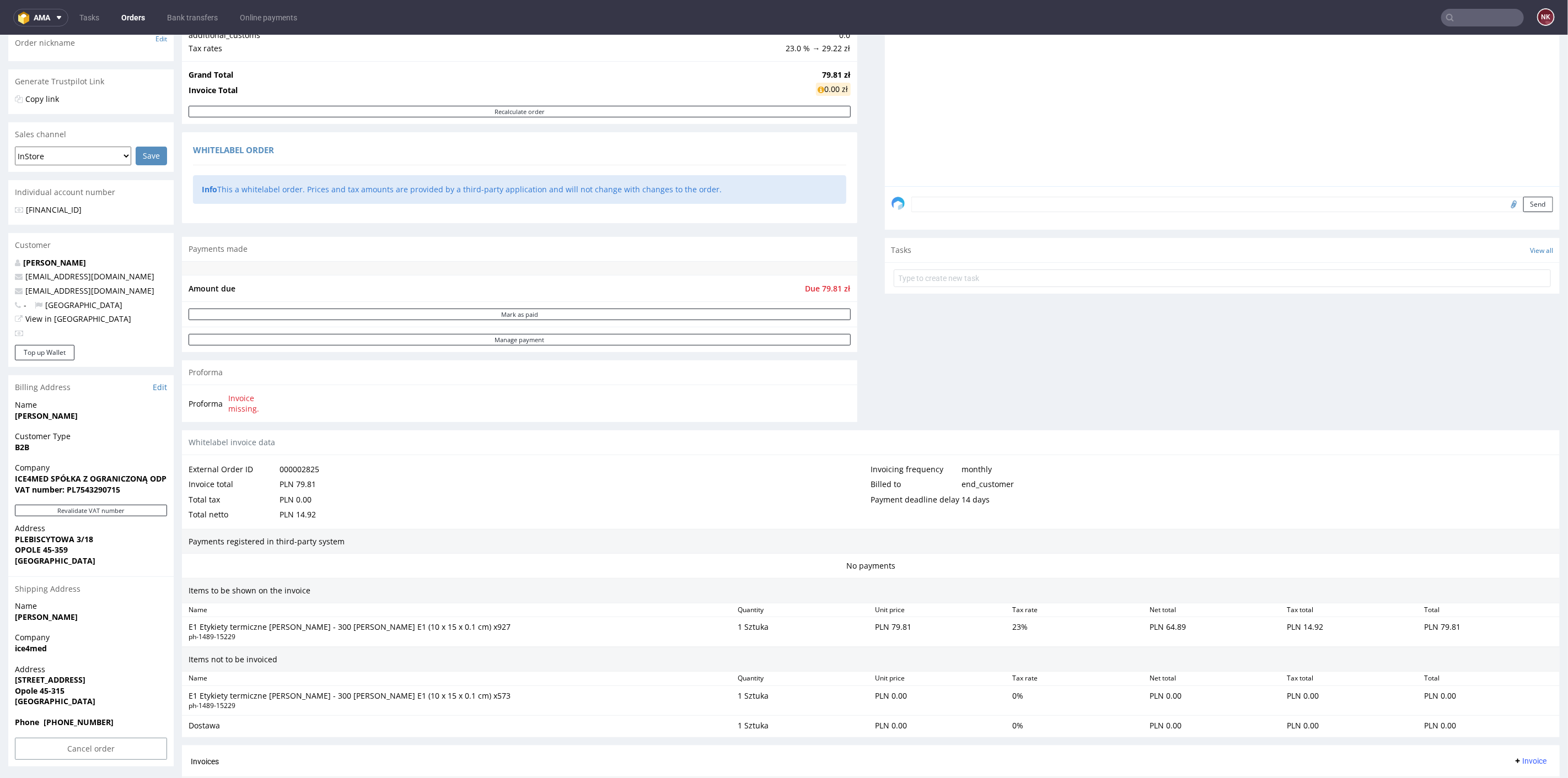
click at [971, 473] on div "monthly" at bounding box center [977, 469] width 30 height 15
drag, startPoint x: 858, startPoint y: 465, endPoint x: 978, endPoint y: 461, distance: 120.1
click at [978, 461] on div "External Order ID 000002825 Invoice total PLN 79.81 Total tax PLN 0.00 Total ne…" at bounding box center [870, 491] width 1378 height 74
click at [982, 468] on div "Invoicing frequency monthly" at bounding box center [1213, 469] width 682 height 15
click at [974, 463] on div "monthly" at bounding box center [977, 469] width 30 height 15
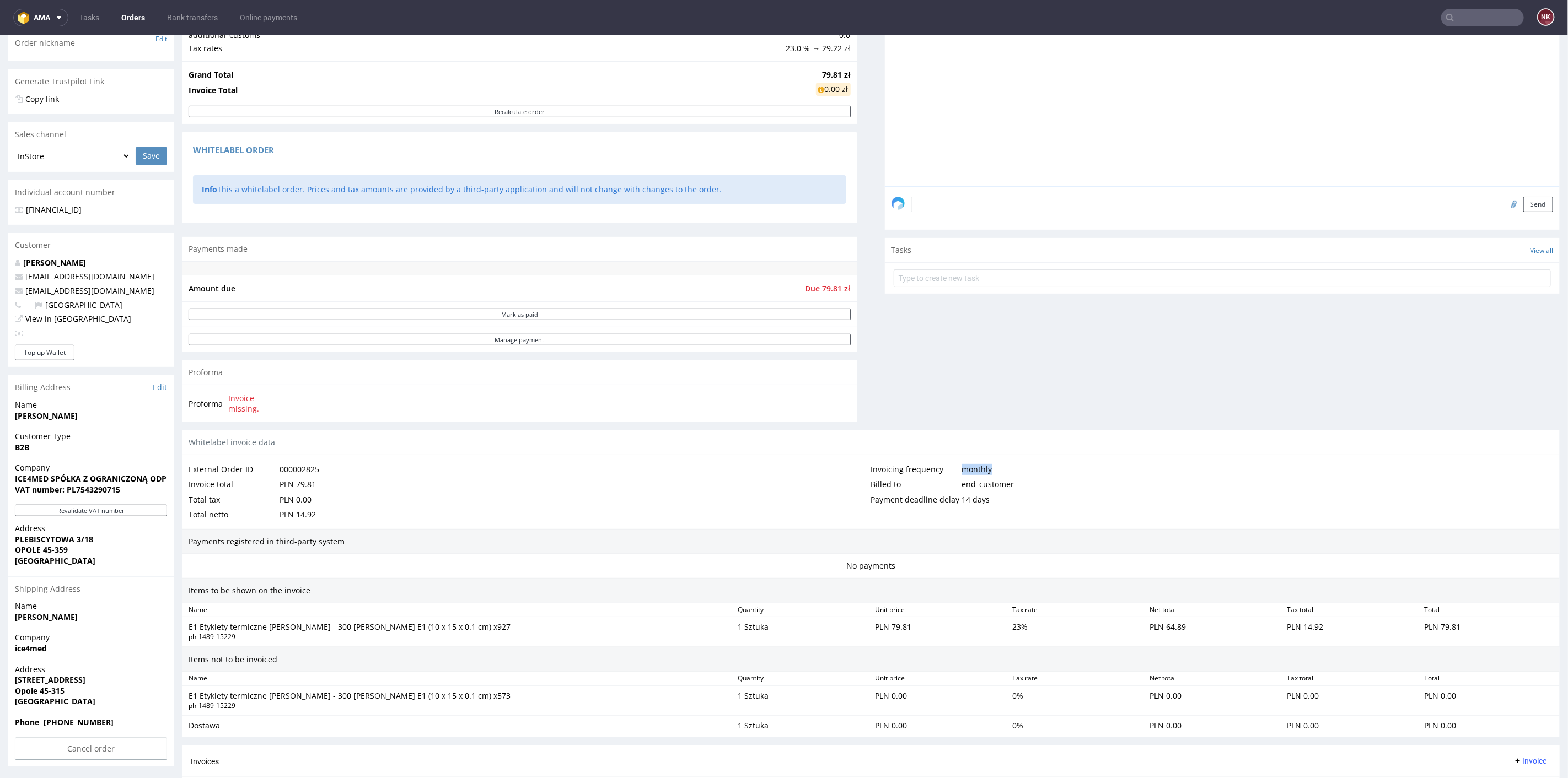
click at [974, 463] on div "monthly" at bounding box center [977, 469] width 30 height 15
click at [1063, 477] on div "Billed to end_customer" at bounding box center [1213, 483] width 682 height 15
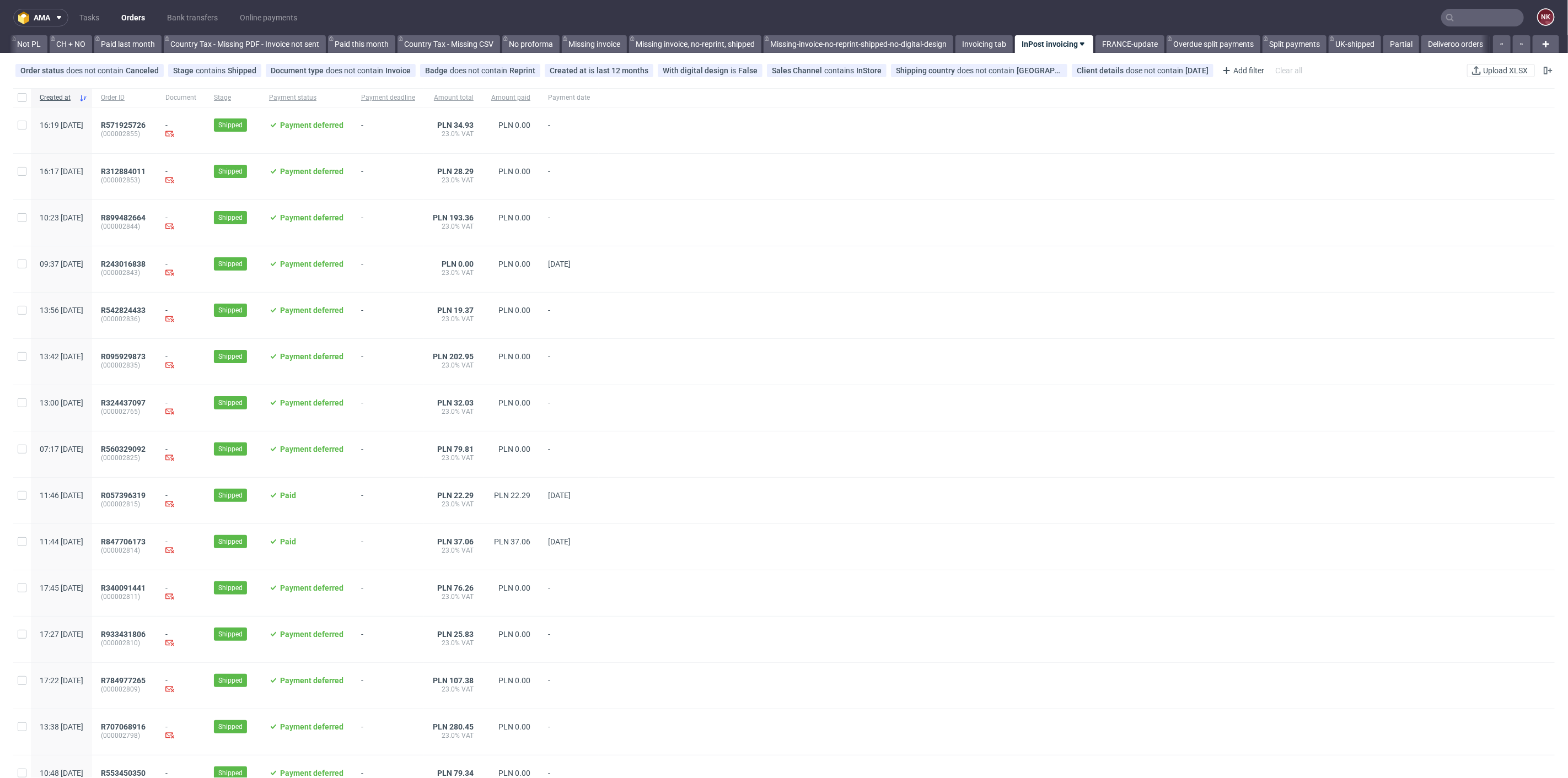
scroll to position [0, 1131]
click at [143, 493] on span "R057396319" at bounding box center [123, 495] width 44 height 9
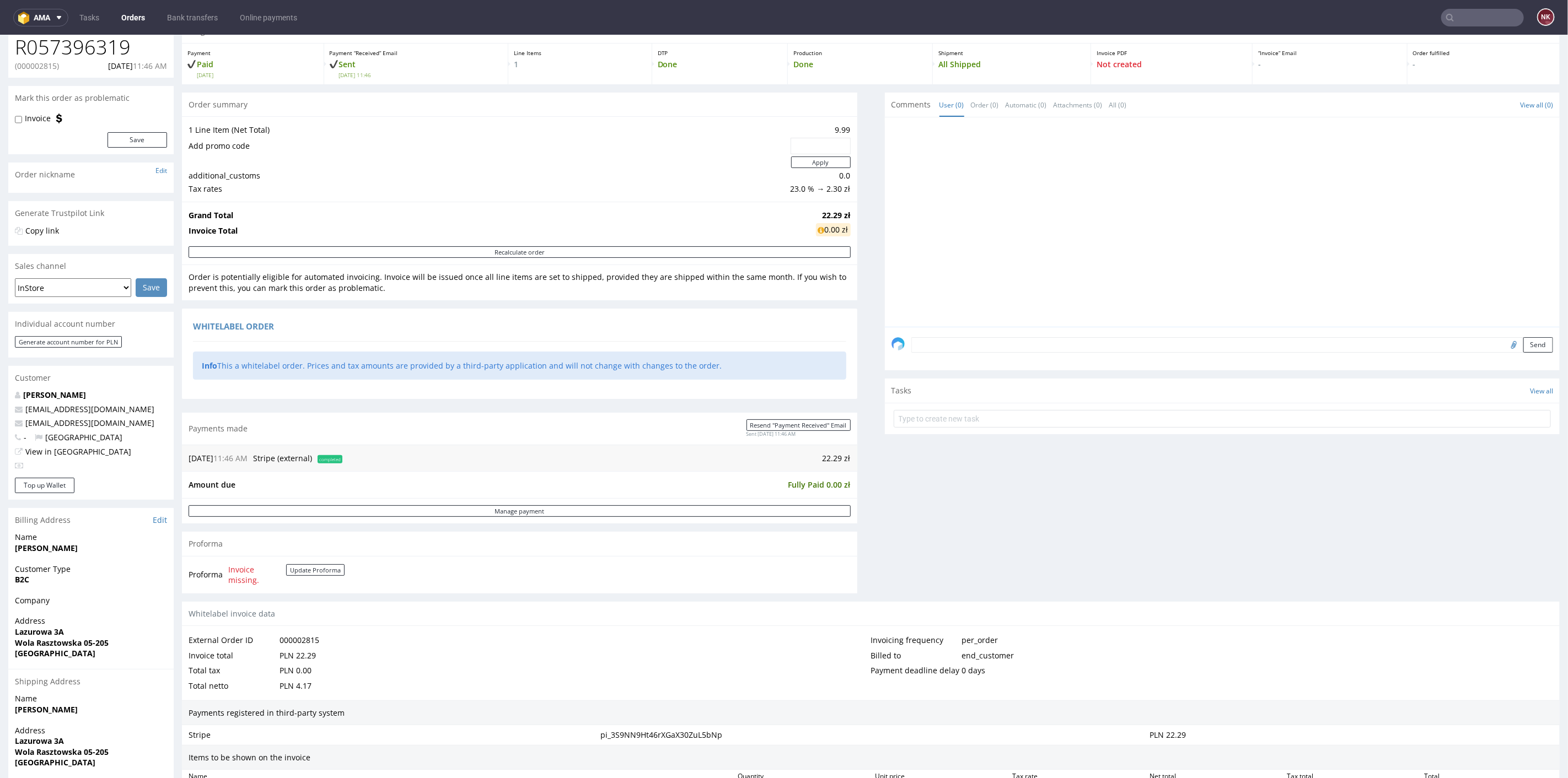
scroll to position [122, 0]
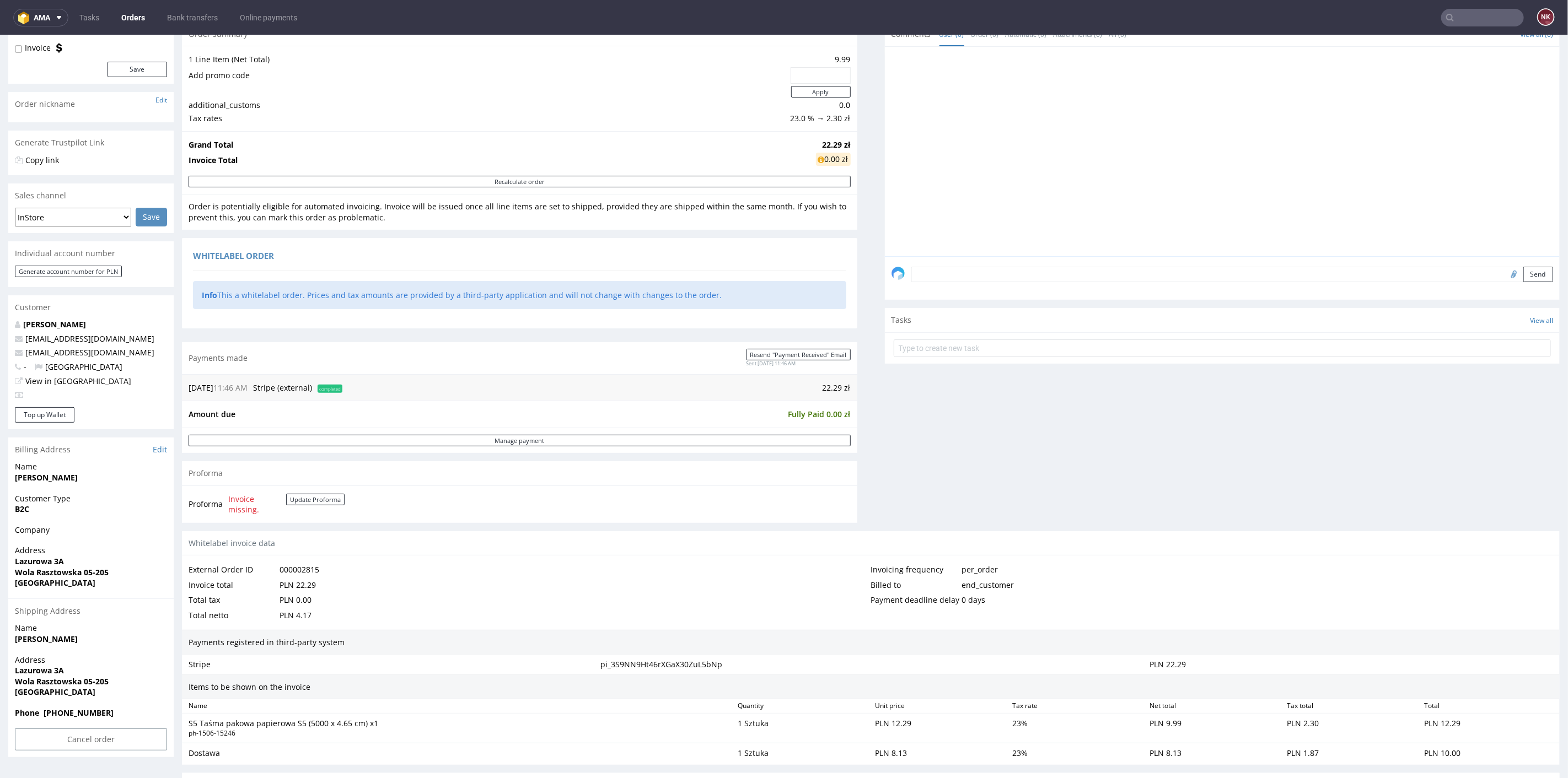
click at [248, 382] on span "11:46 AM" at bounding box center [230, 386] width 34 height 10
click at [272, 385] on span "Stripe (external)" at bounding box center [282, 386] width 59 height 10
click at [523, 540] on div "Whitelabel invoice data" at bounding box center [870, 542] width 1378 height 25
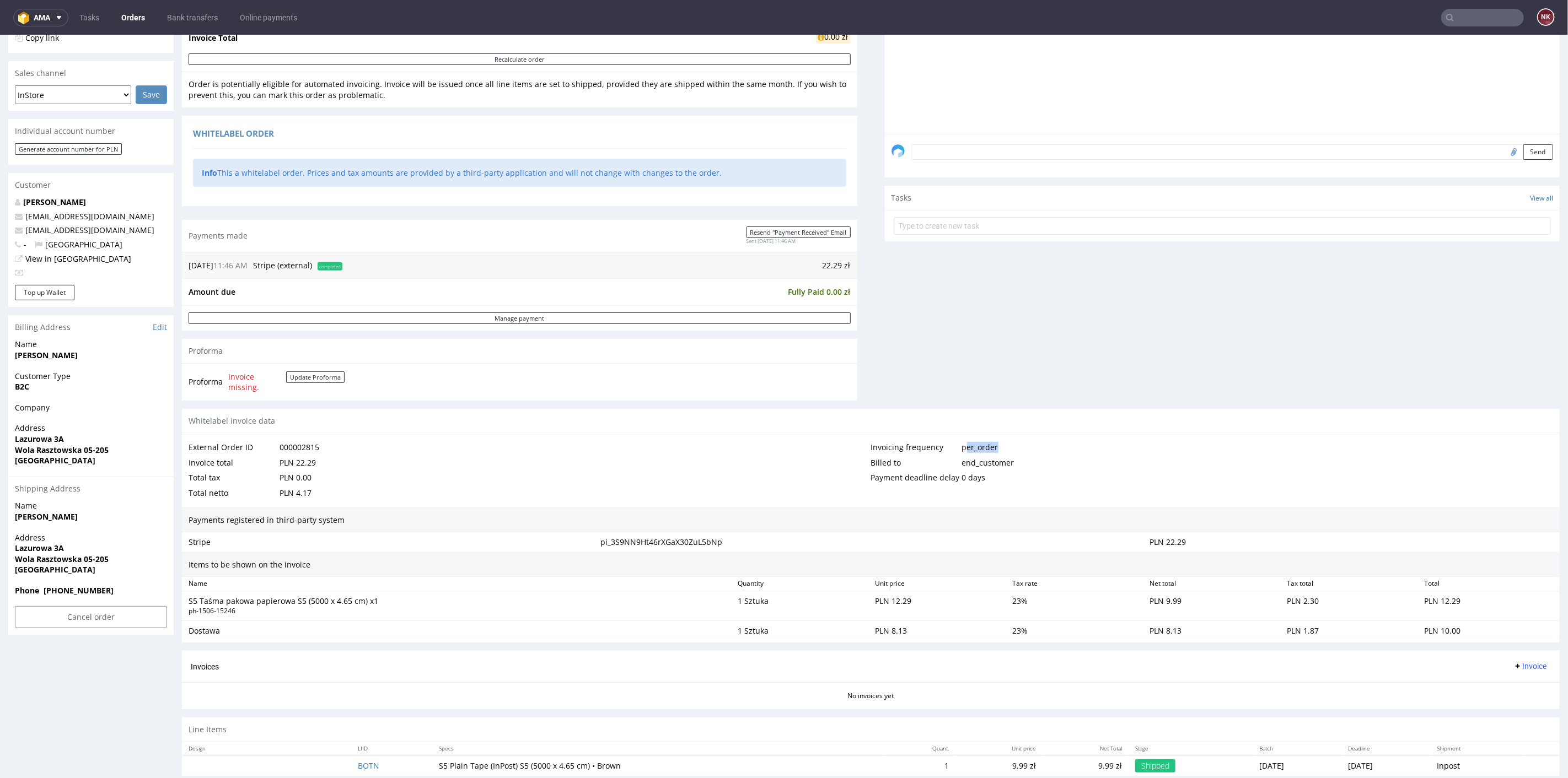
drag, startPoint x: 955, startPoint y: 441, endPoint x: 990, endPoint y: 439, distance: 35.1
click at [990, 439] on div "Invoicing frequency per_order" at bounding box center [1213, 446] width 682 height 15
click at [998, 446] on div "Invoicing frequency per_order" at bounding box center [1213, 446] width 682 height 15
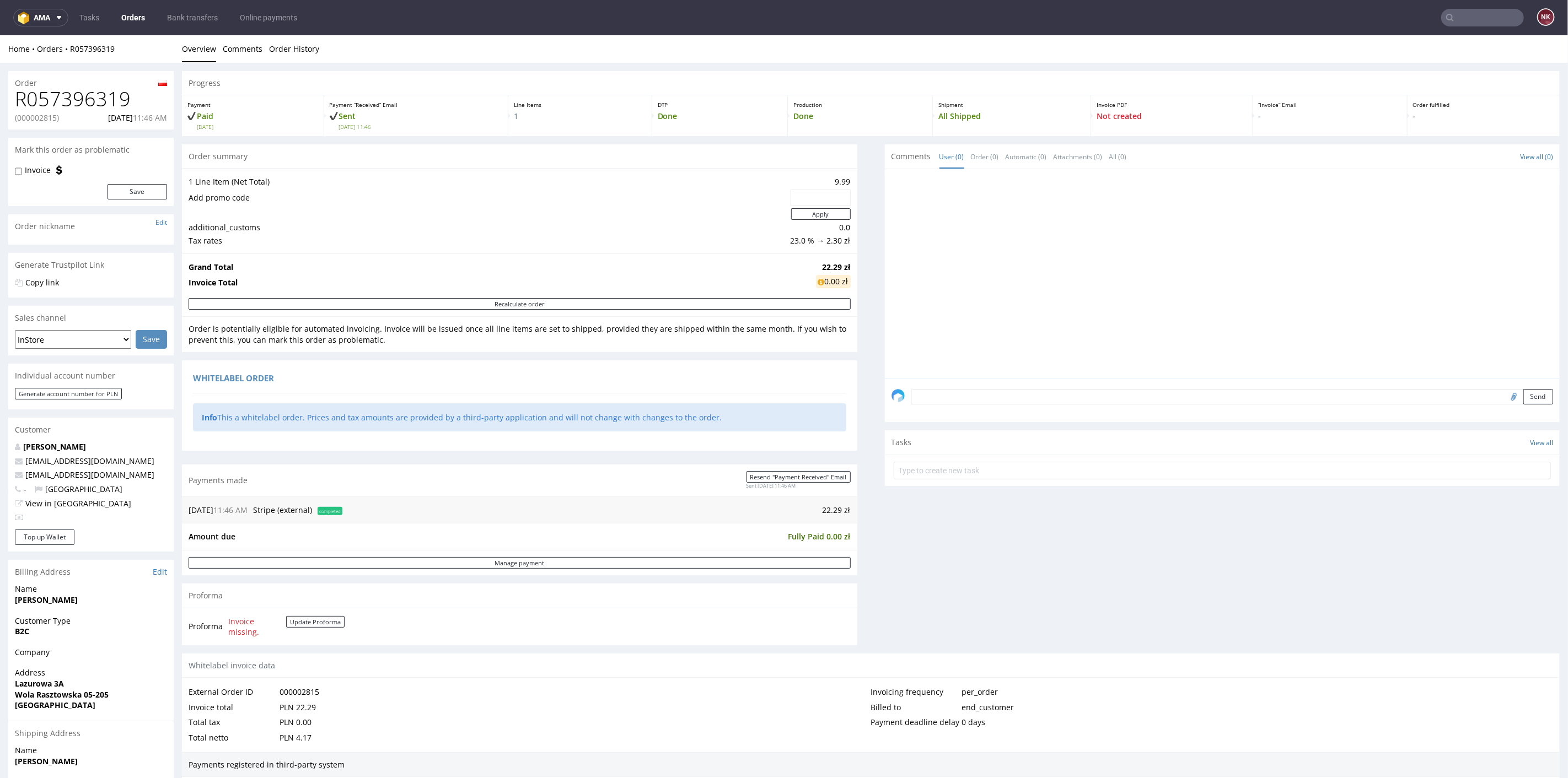
click at [896, 588] on div "Comments User (0) Order (0) Automatic (0) Attachments (0) All (0) View all (0) …" at bounding box center [1222, 398] width 675 height 509
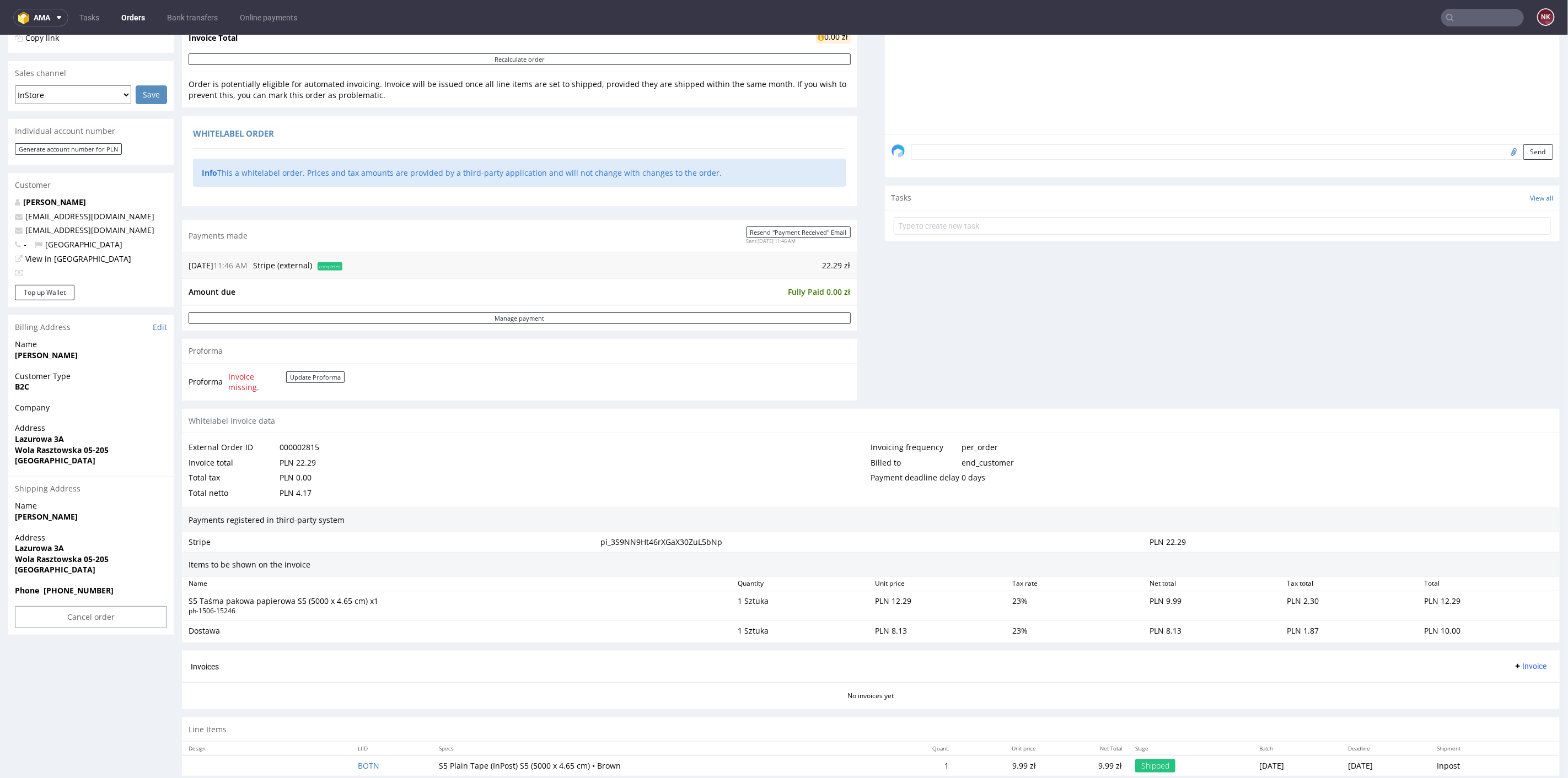
scroll to position [261, 0]
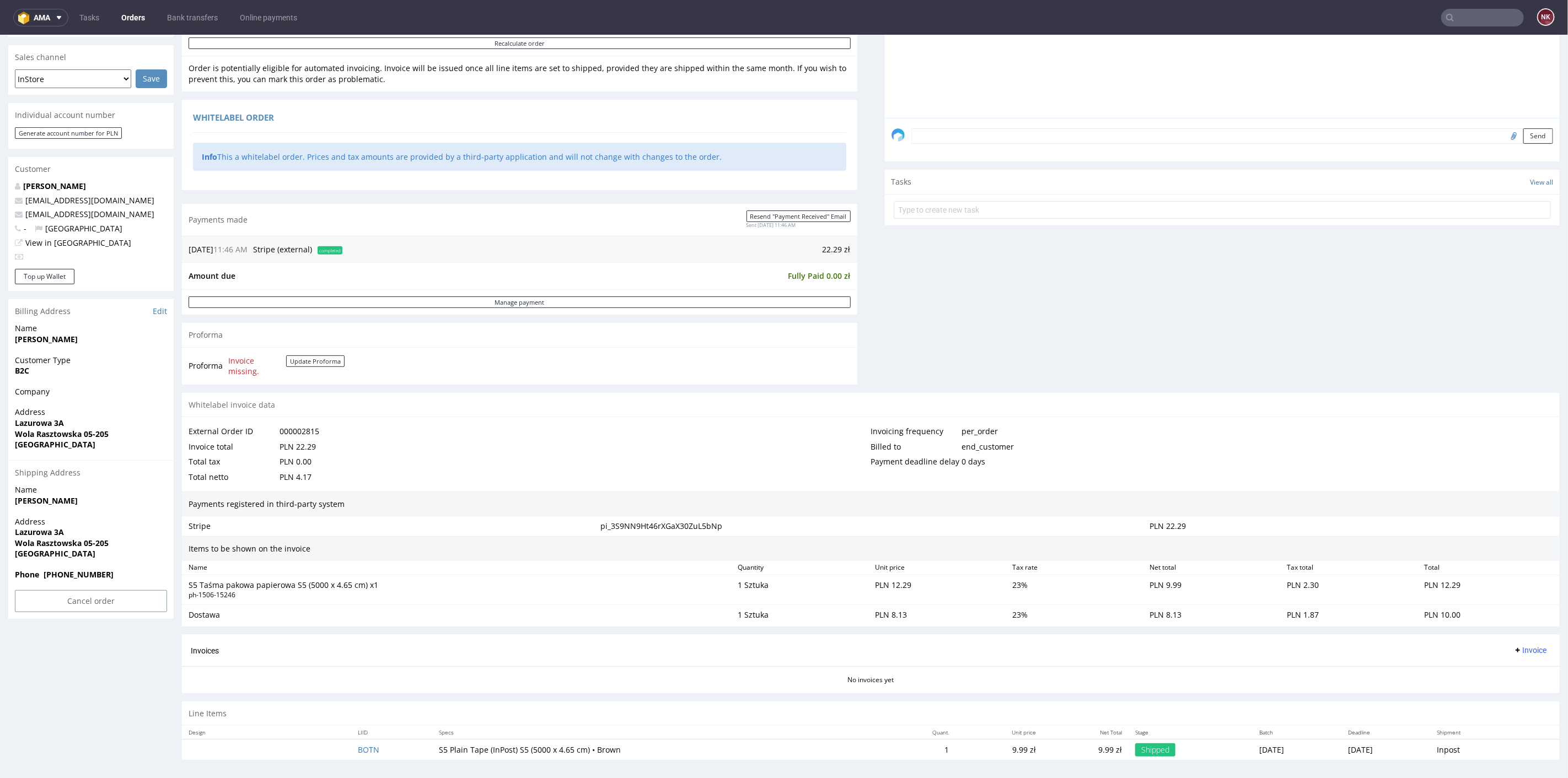
click at [947, 319] on div "Comments User (0) Order (0) Automatic (0) Attachments (0) All (0) View all (0) …" at bounding box center [1222, 138] width 675 height 509
click at [864, 324] on div "Progress Payment Paid Sat 20 Sep Payment “Received” Email Sent Sat 20 Sep 11:46…" at bounding box center [870, 289] width 1378 height 958
click at [855, 328] on div "Progress Payment Paid Sat 20 Sep Payment “Received” Email Sent Sat 20 Sep 11:46…" at bounding box center [870, 289] width 1378 height 958
click at [1069, 358] on div "Comments User (0) Order (0) Automatic (0) Attachments (0) All (0) View all (0) …" at bounding box center [1222, 138] width 675 height 509
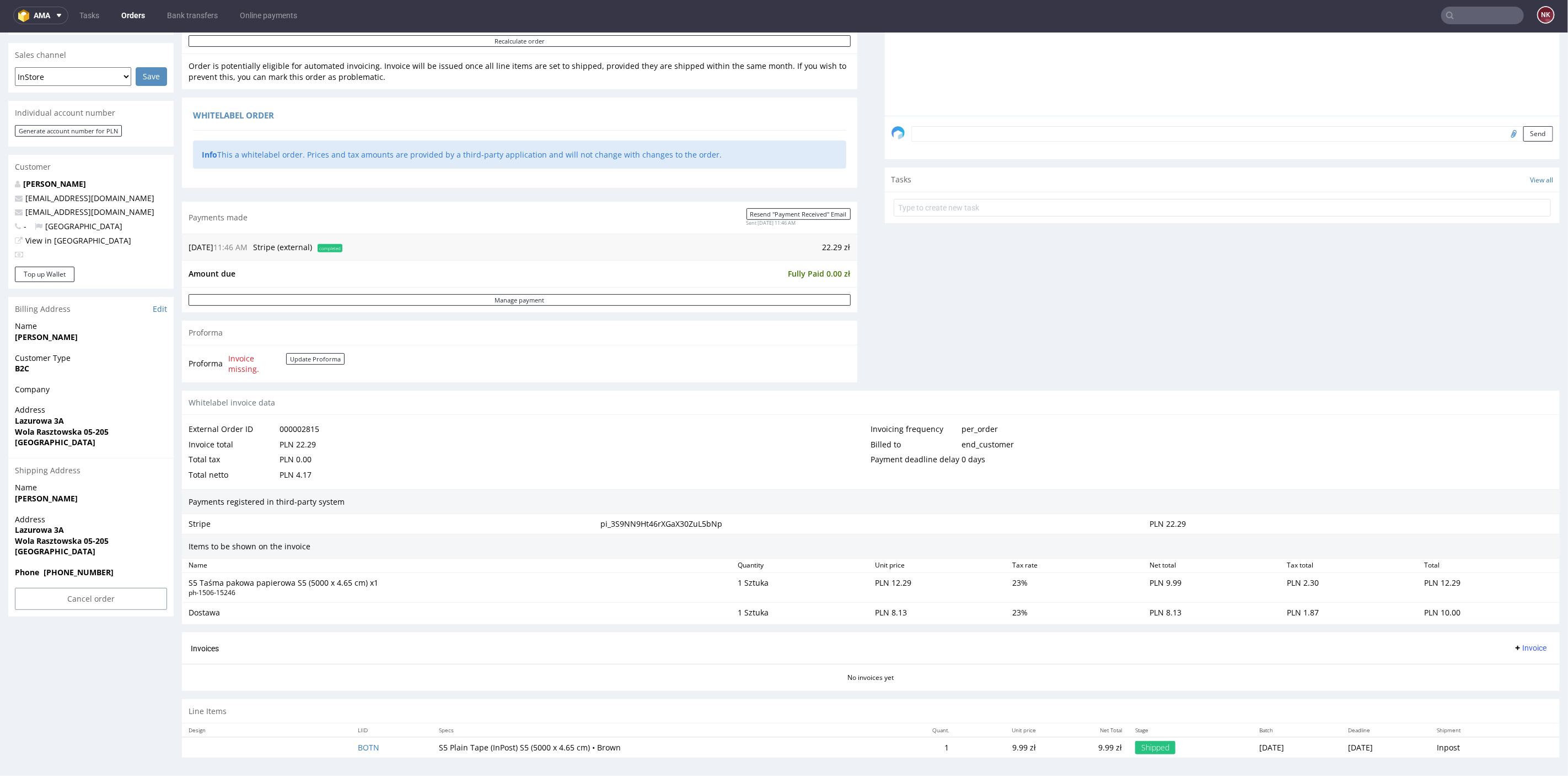
scroll to position [2, 0]
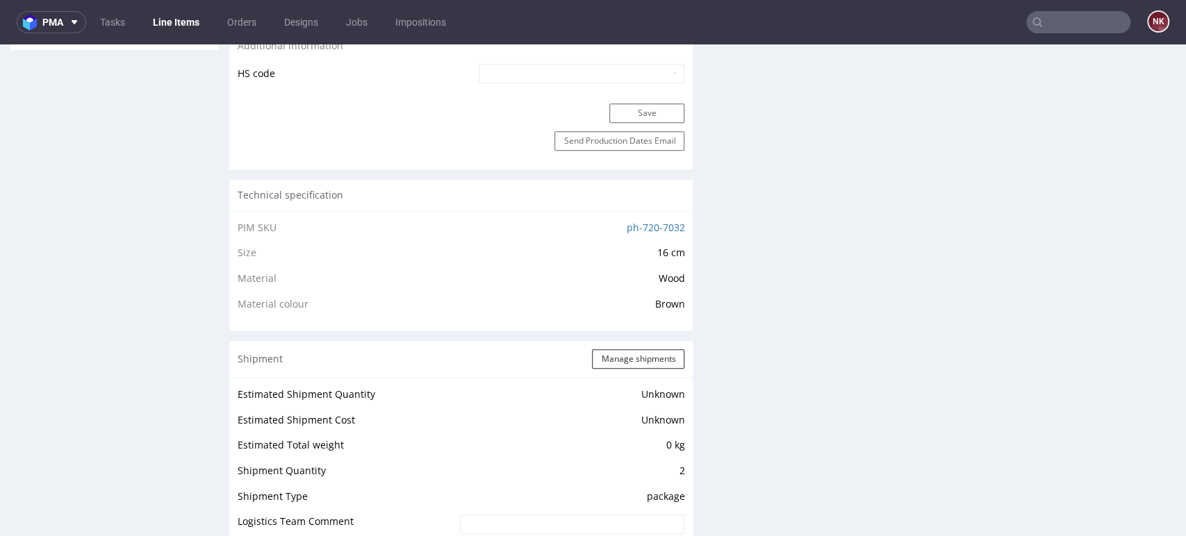
scroll to position [1235, 0]
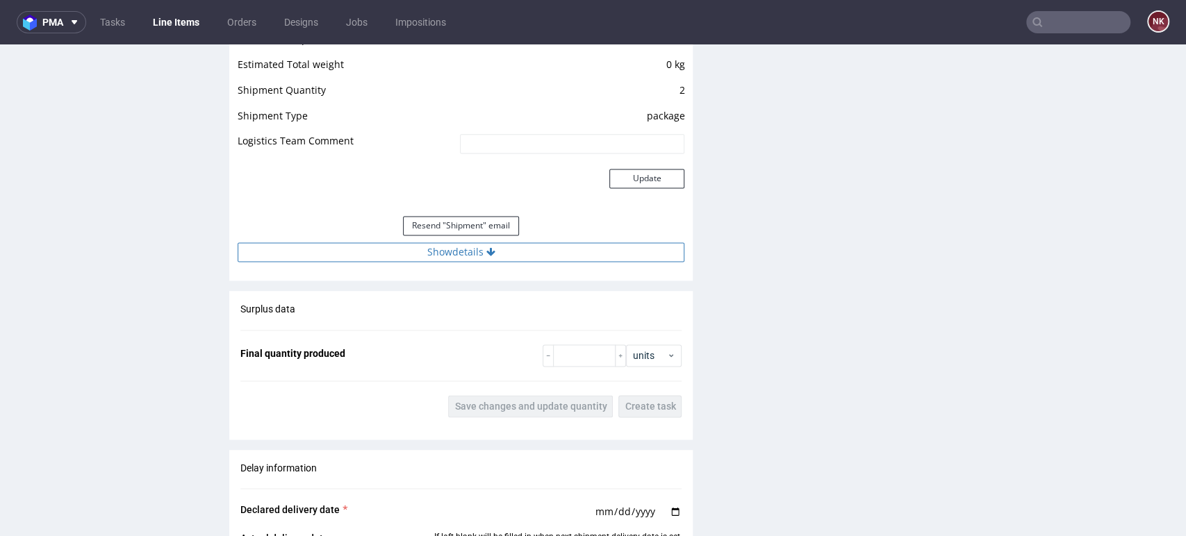
click at [632, 254] on button "Show details" at bounding box center [461, 251] width 447 height 19
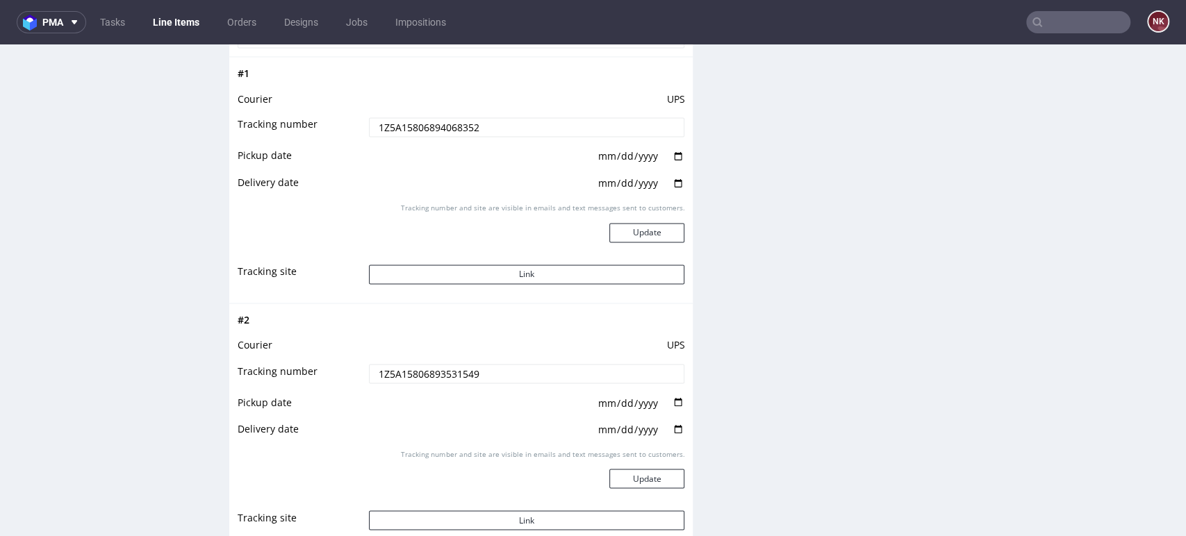
scroll to position [1544, 0]
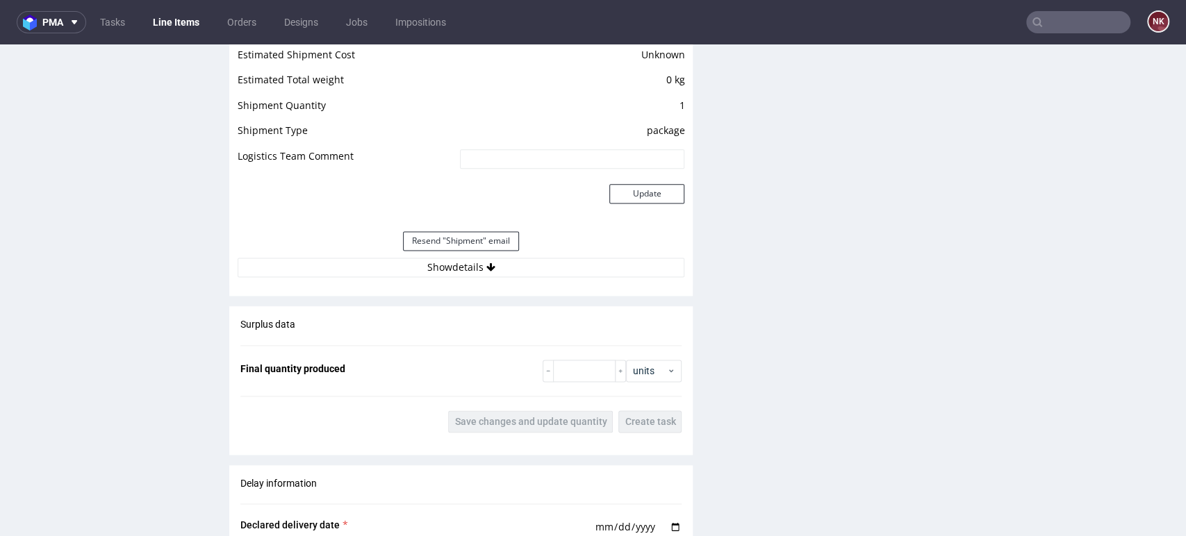
scroll to position [1312, 0]
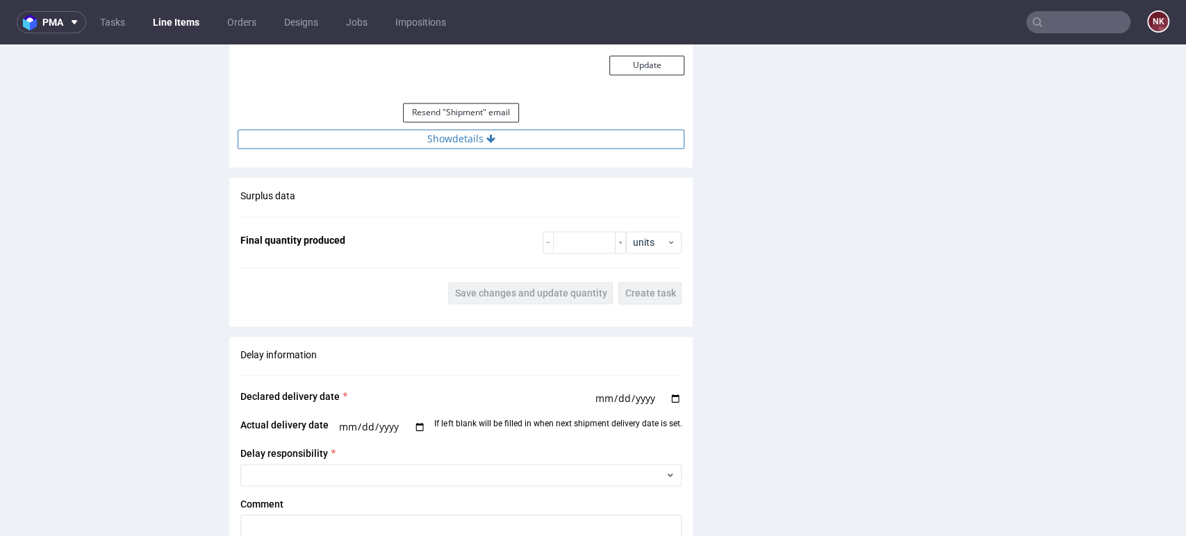
click at [550, 133] on button "Show details" at bounding box center [461, 138] width 447 height 19
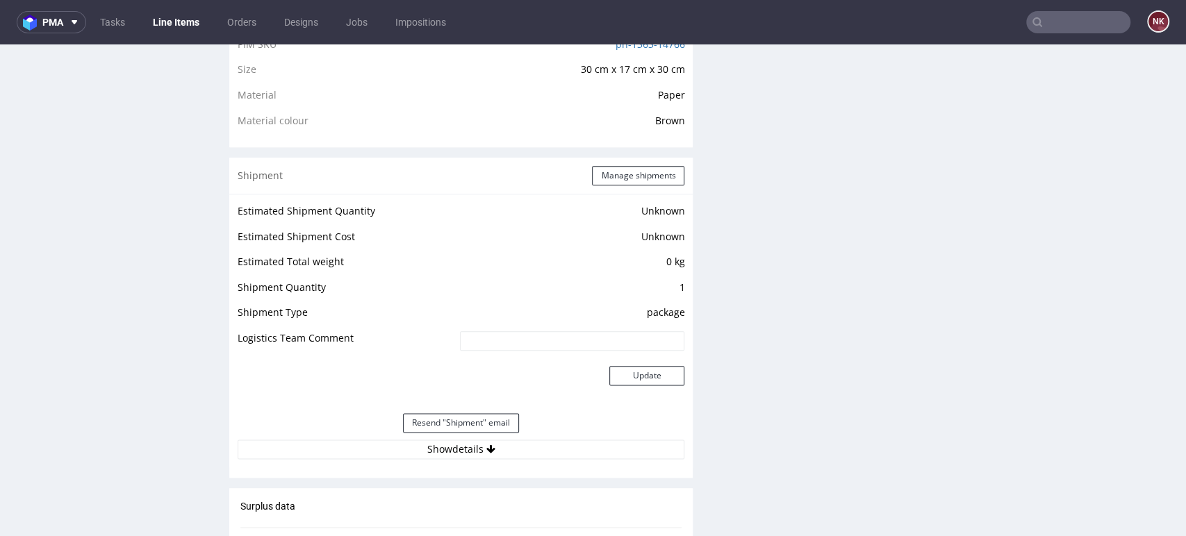
scroll to position [1235, 0]
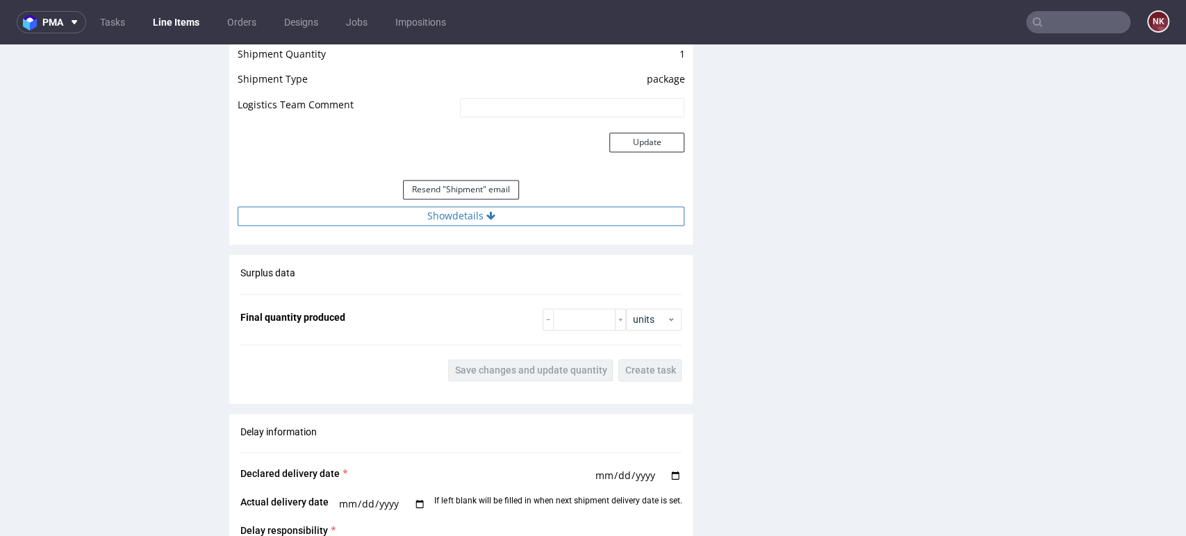
click at [536, 214] on button "Show details" at bounding box center [461, 215] width 447 height 19
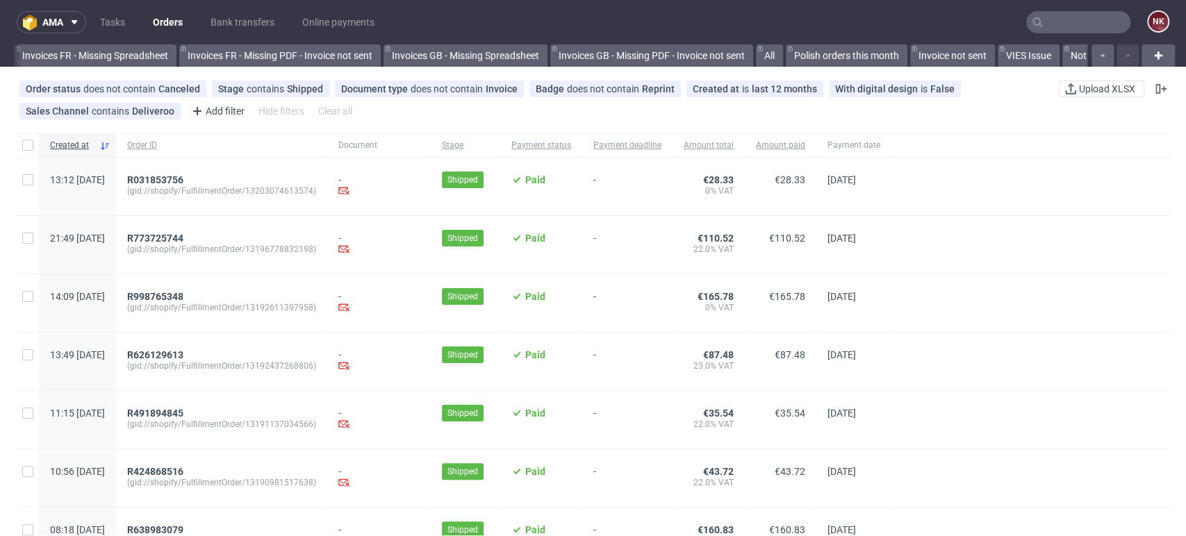
scroll to position [0, 2218]
click at [1134, 322] on div at bounding box center [1030, 303] width 278 height 58
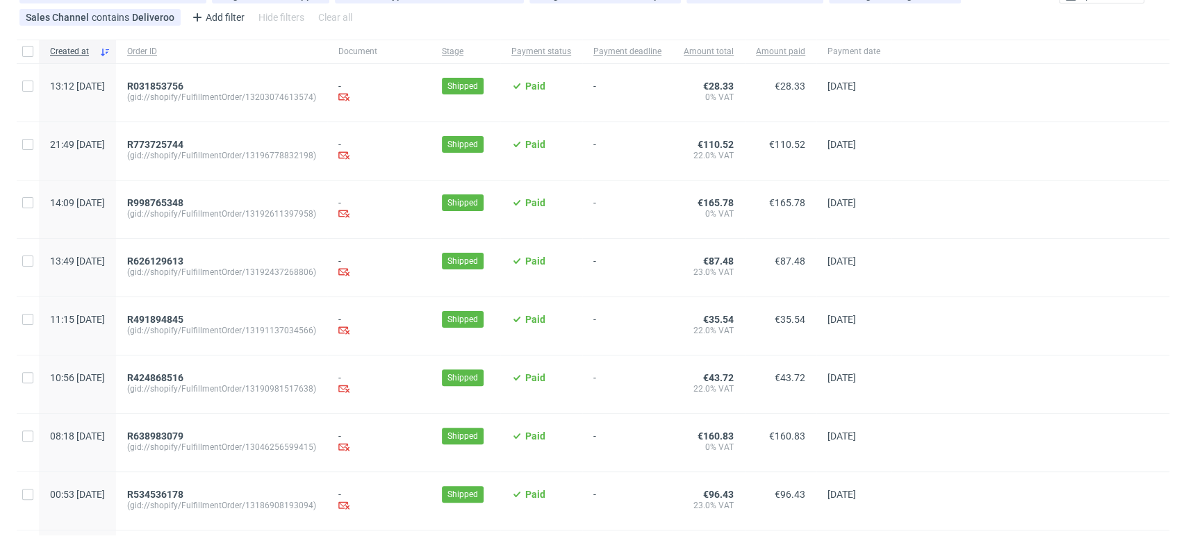
scroll to position [193, 0]
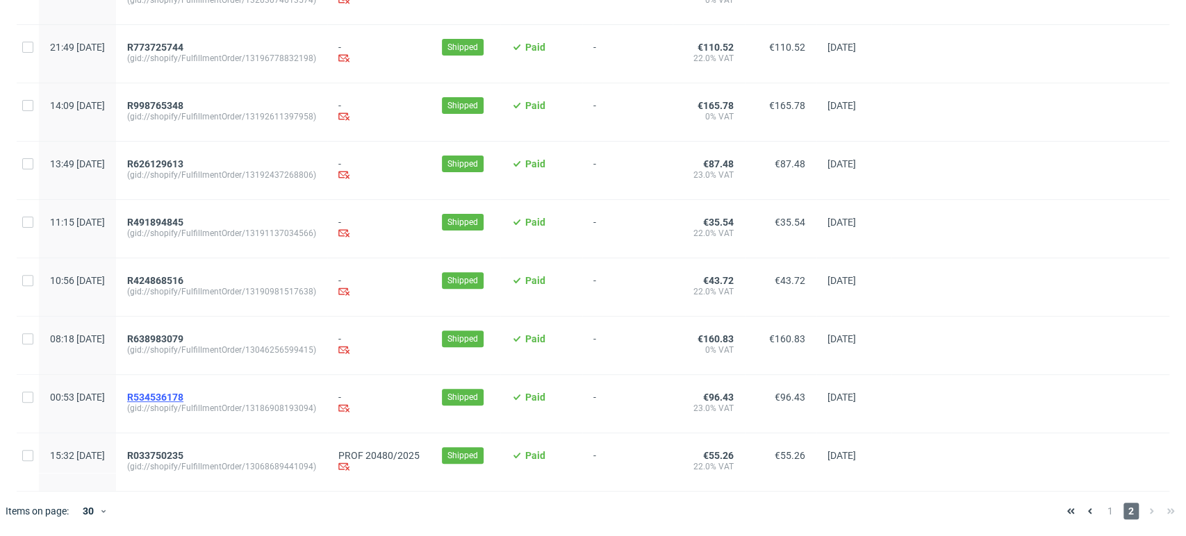
click at [183, 393] on span "R534536178" at bounding box center [155, 397] width 56 height 11
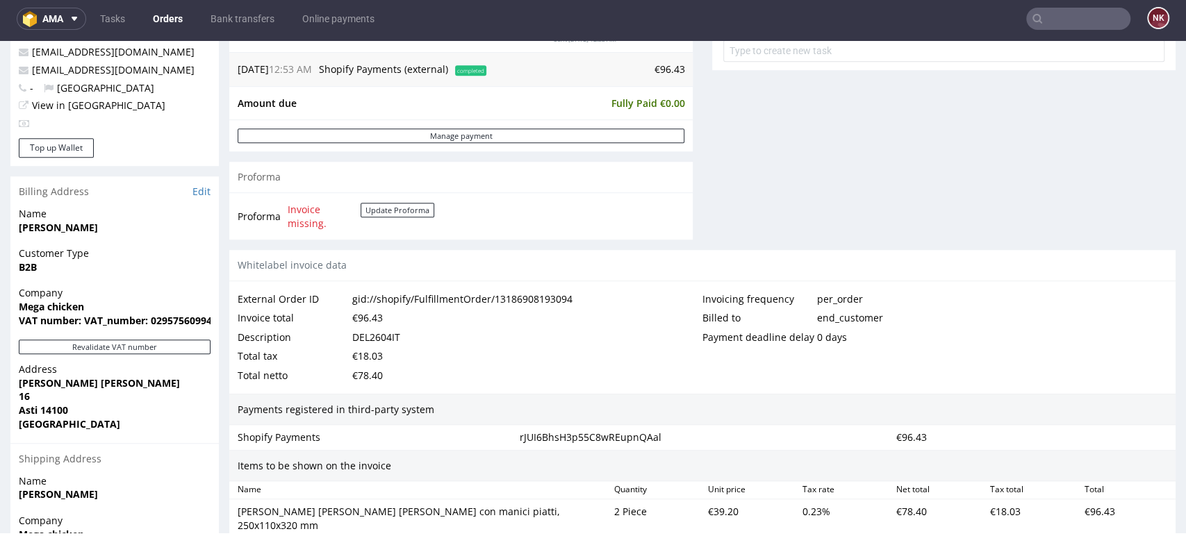
scroll to position [540, 0]
click at [196, 184] on link "Edit" at bounding box center [201, 191] width 18 height 14
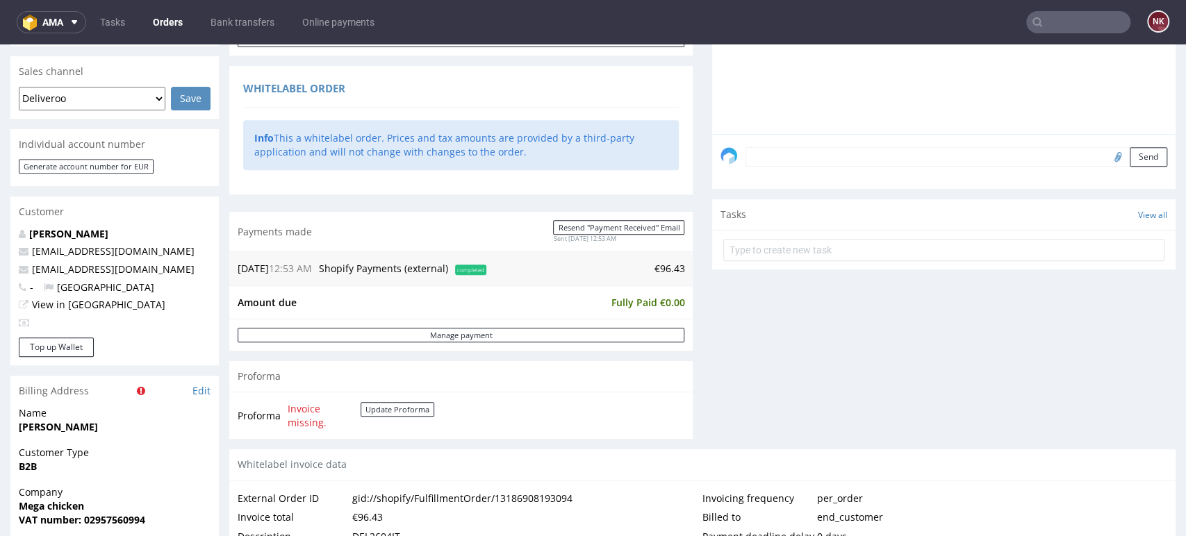
scroll to position [540, 0]
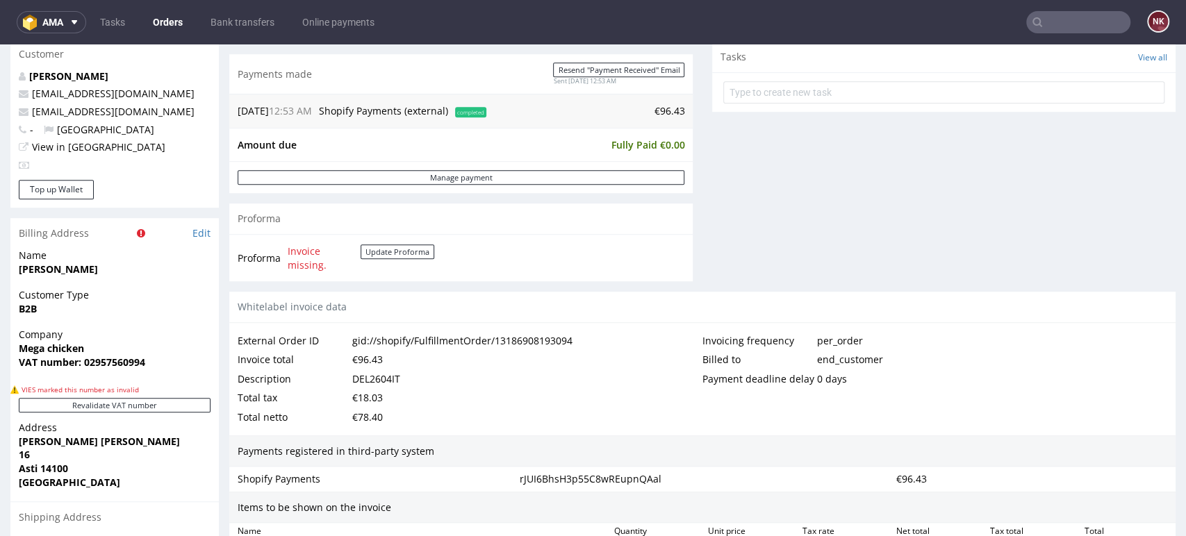
click at [88, 348] on span "Mega chicken" at bounding box center [115, 349] width 192 height 14
click at [83, 399] on button "Revalidate VAT number" at bounding box center [115, 405] width 192 height 15
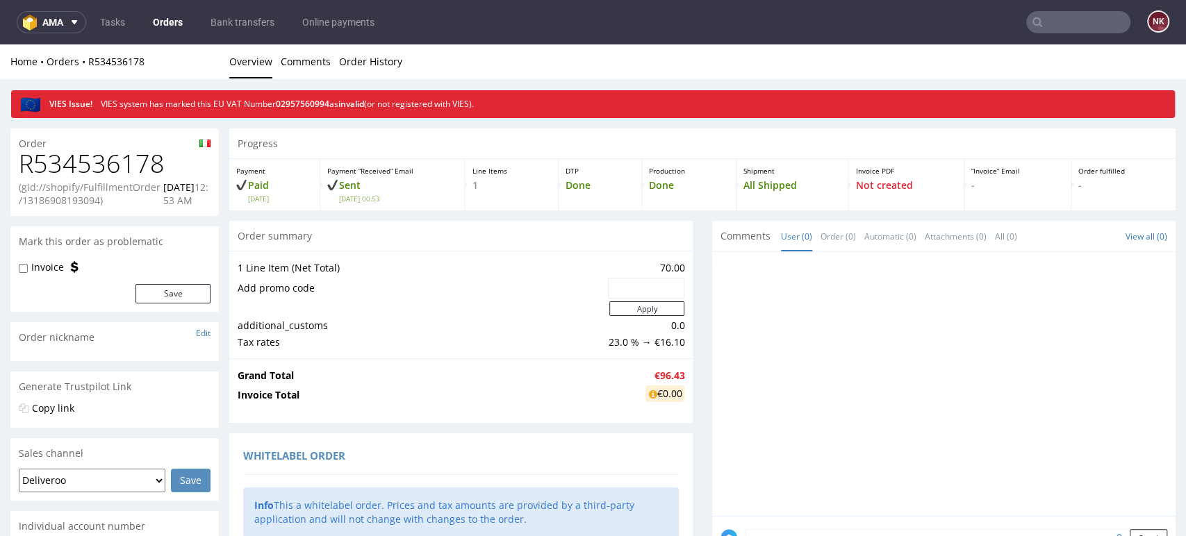
scroll to position [532, 0]
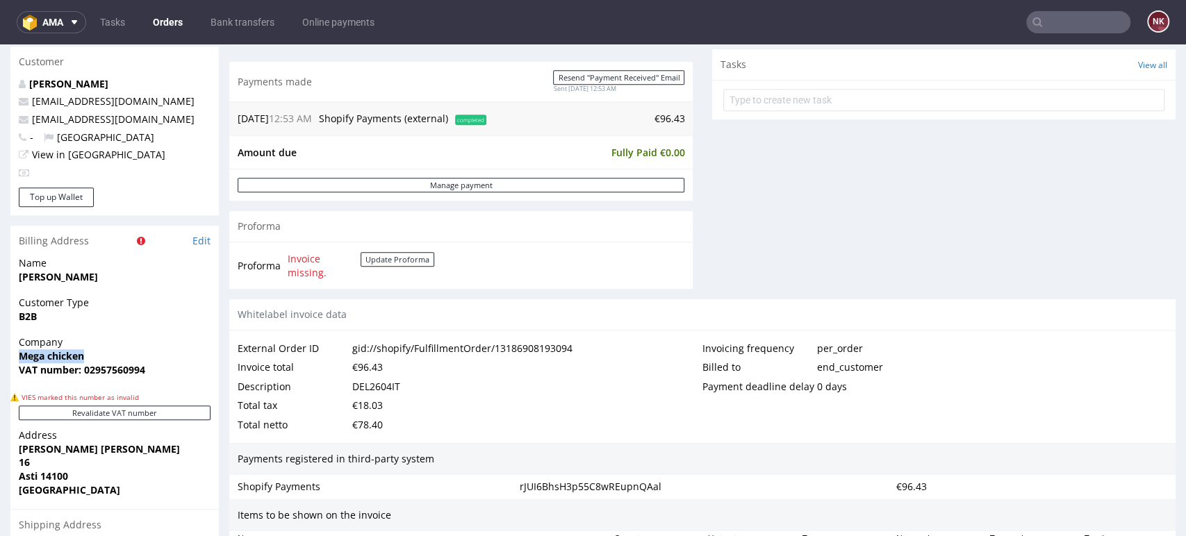
drag, startPoint x: 93, startPoint y: 357, endPoint x: 17, endPoint y: 357, distance: 76.4
click at [17, 357] on div "Company Mega chicken VAT number: 02957560994" at bounding box center [114, 362] width 208 height 53
copy strong "Mega chicken"
click at [575, 351] on div "External Order ID gid://shopify/FulfillmentOrder/13186908193094" at bounding box center [470, 348] width 465 height 19
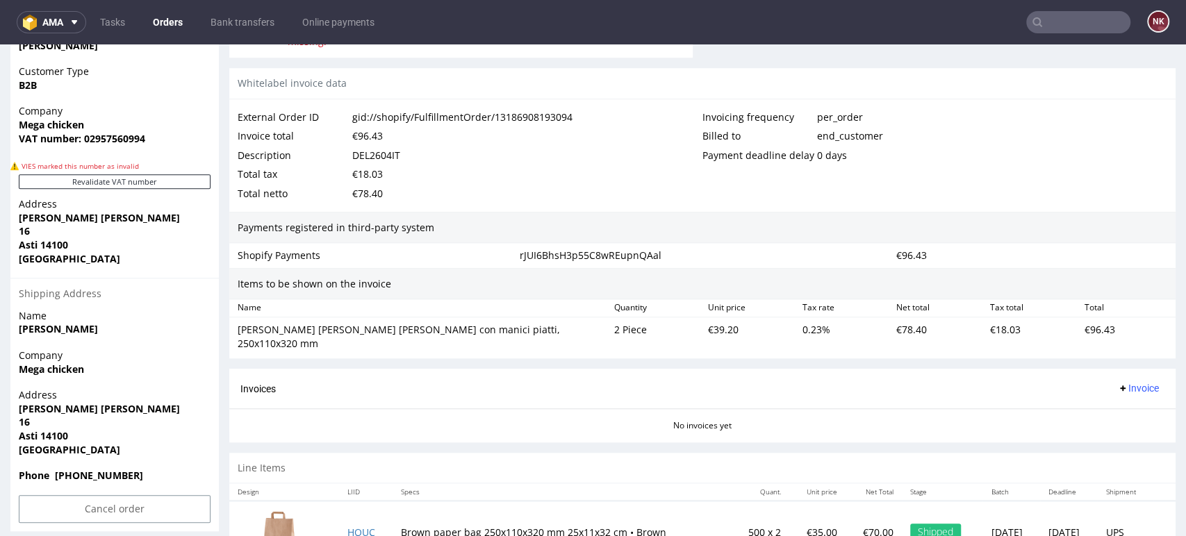
click at [716, 332] on div "€39.20" at bounding box center [749, 336] width 94 height 33
copy div "39.20"
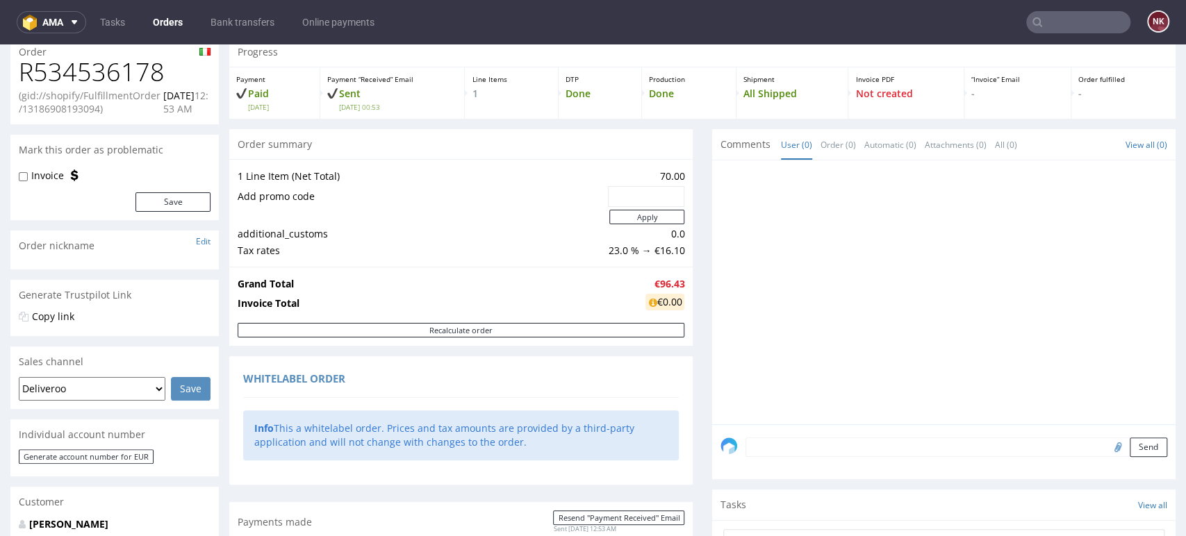
scroll to position [0, 0]
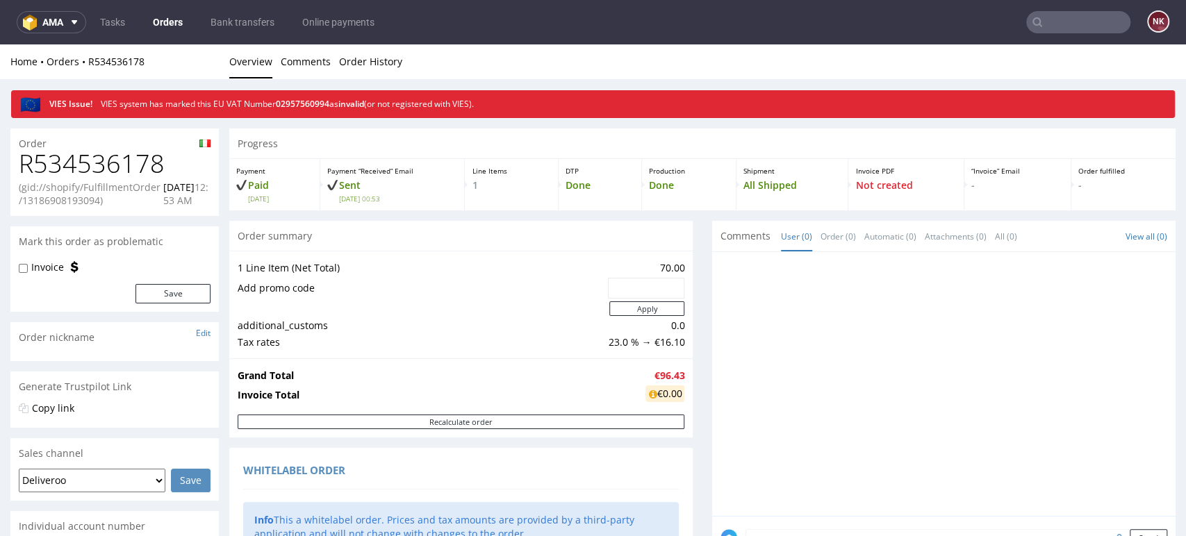
click at [97, 158] on h1 "R534536178" at bounding box center [115, 164] width 192 height 28
copy h1 "R534536178"
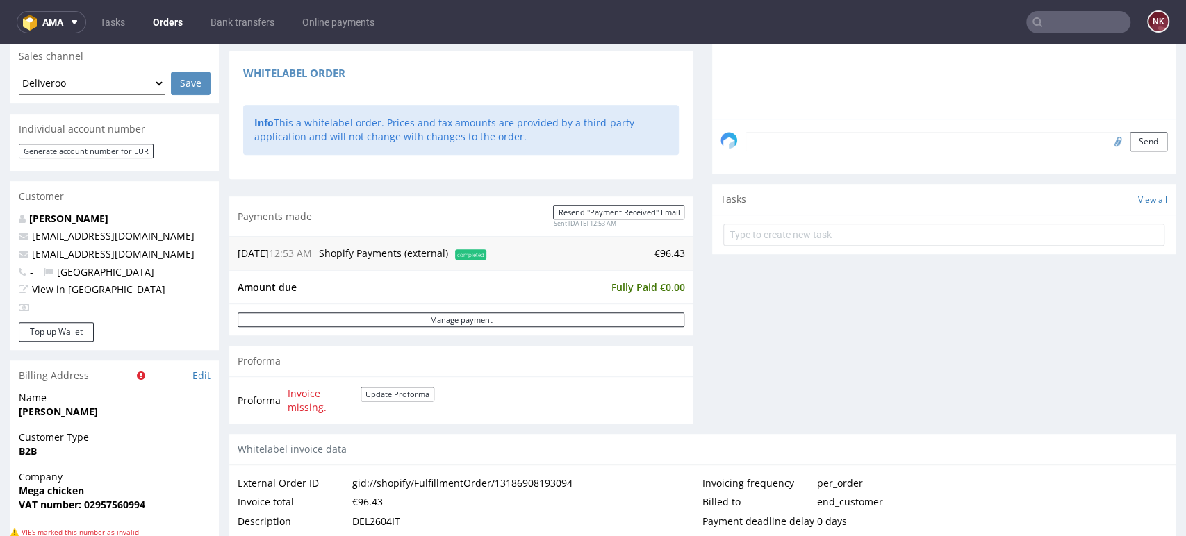
scroll to position [772, 0]
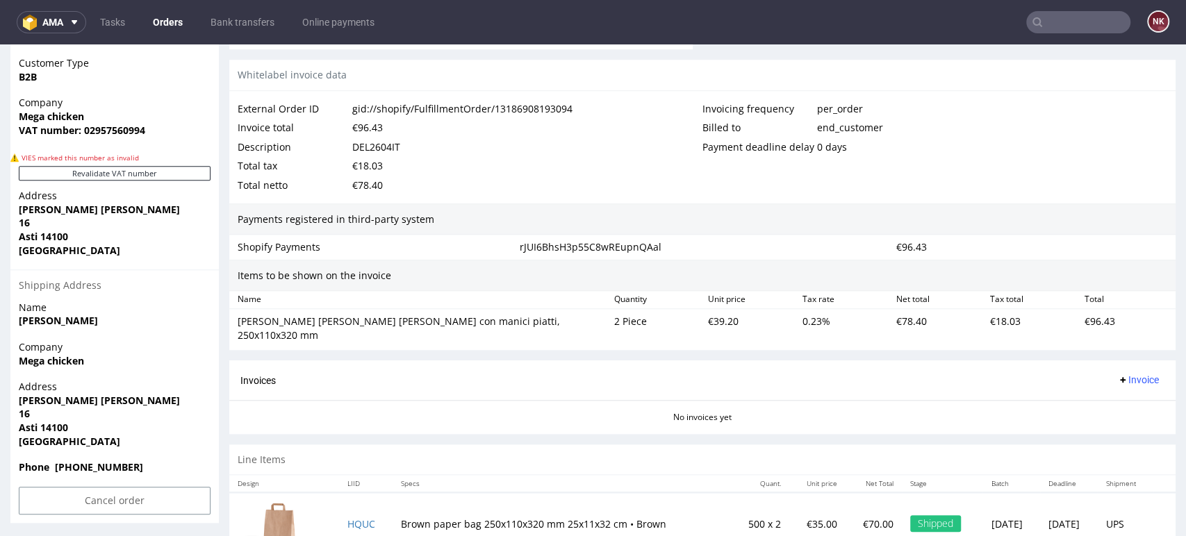
click at [384, 145] on div "DEL2604IT" at bounding box center [376, 147] width 48 height 19
copy div "DEL2604IT"
drag, startPoint x: 533, startPoint y: 315, endPoint x: 237, endPoint y: 320, distance: 296.0
click at [238, 320] on div "Sacchetti di carta marroni con manici piatti, 250x110x320 mm" at bounding box center [420, 328] width 365 height 27
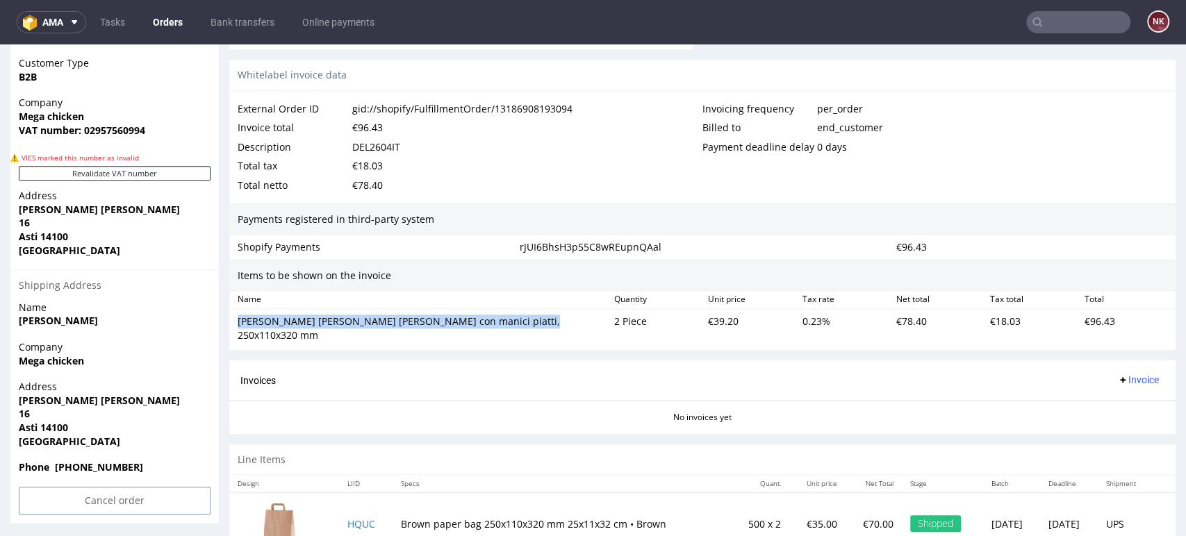
copy div "Sacchetti di carta marroni con manici piatti, 250x110x320 mm"
click at [716, 324] on div "€39.20" at bounding box center [749, 328] width 94 height 33
copy div "39.20"
click at [882, 372] on div "Invoices Invoice" at bounding box center [702, 380] width 924 height 17
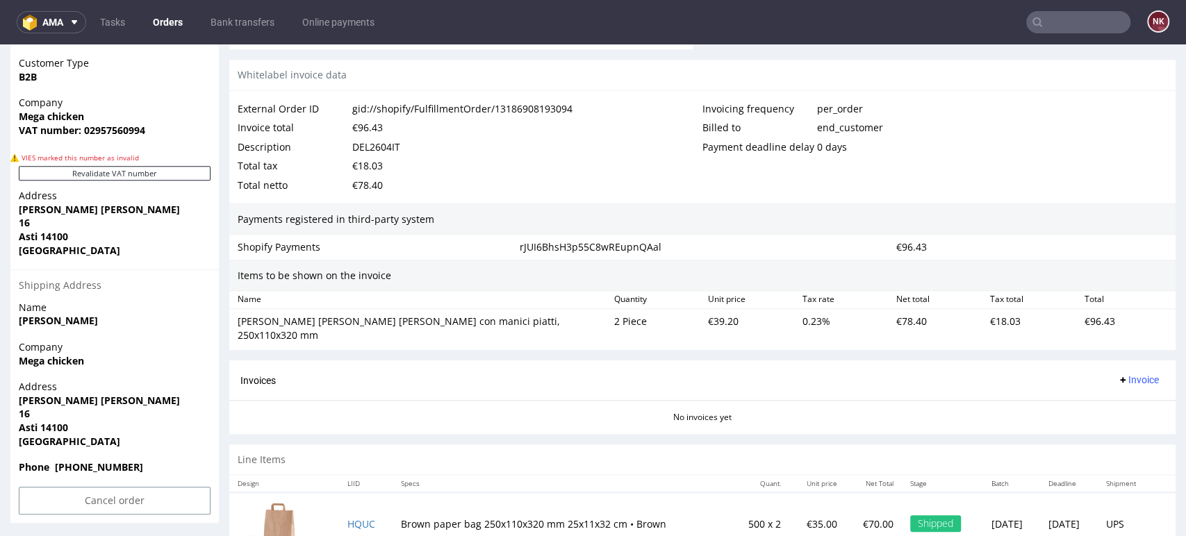
click at [608, 372] on div "Invoices Invoice" at bounding box center [702, 380] width 924 height 17
click at [689, 372] on div "Invoices Invoice" at bounding box center [702, 380] width 924 height 17
click at [684, 372] on div "Invoices Invoice" at bounding box center [702, 380] width 924 height 17
click at [709, 372] on div "Invoices Invoice" at bounding box center [702, 380] width 924 height 17
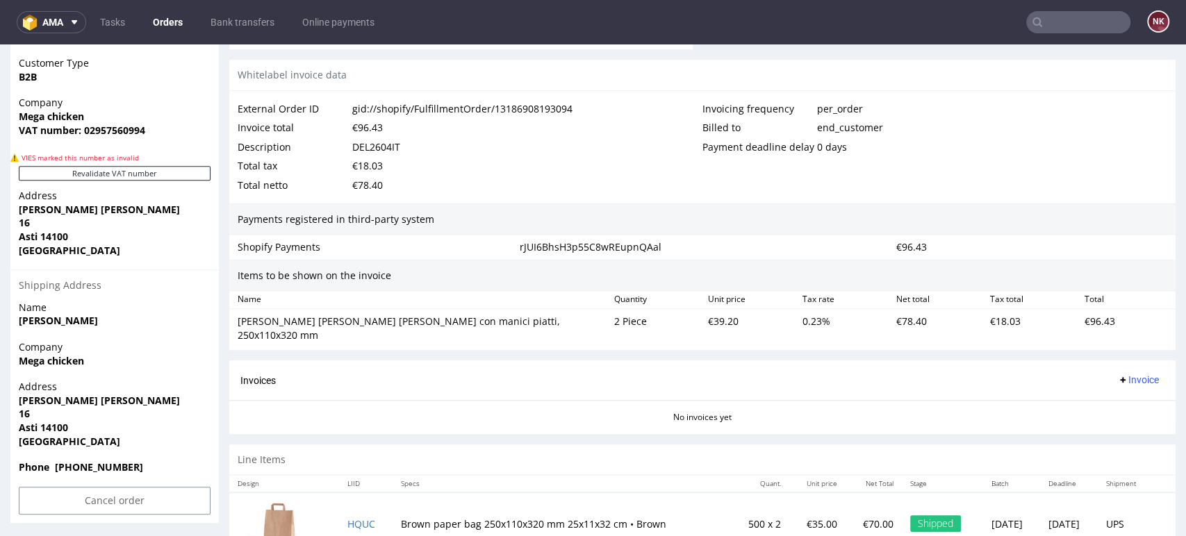
click at [708, 322] on div "€39.20" at bounding box center [749, 328] width 94 height 33
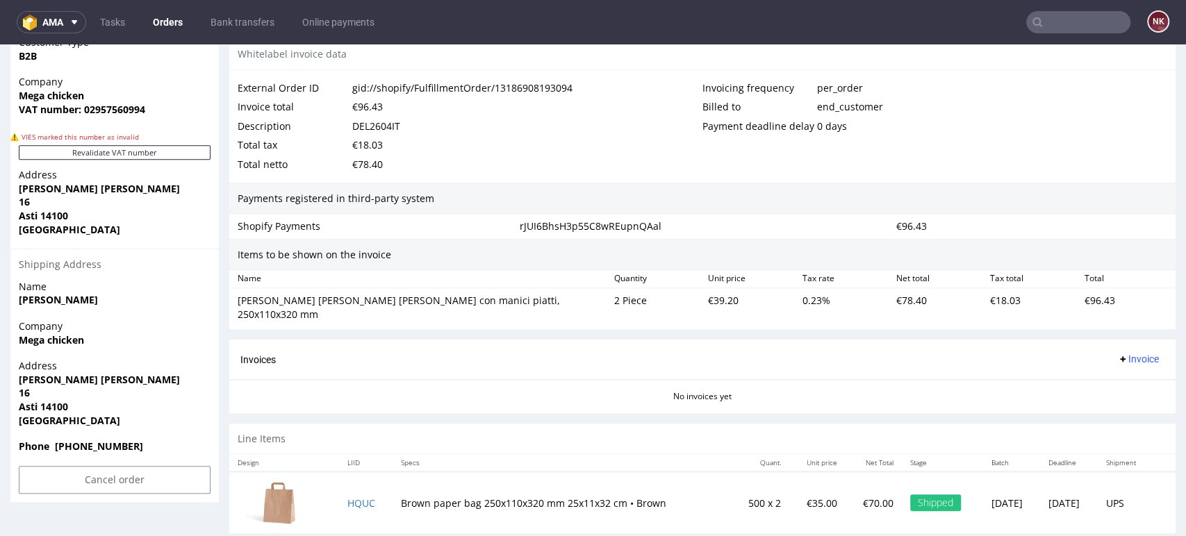
scroll to position [803, 0]
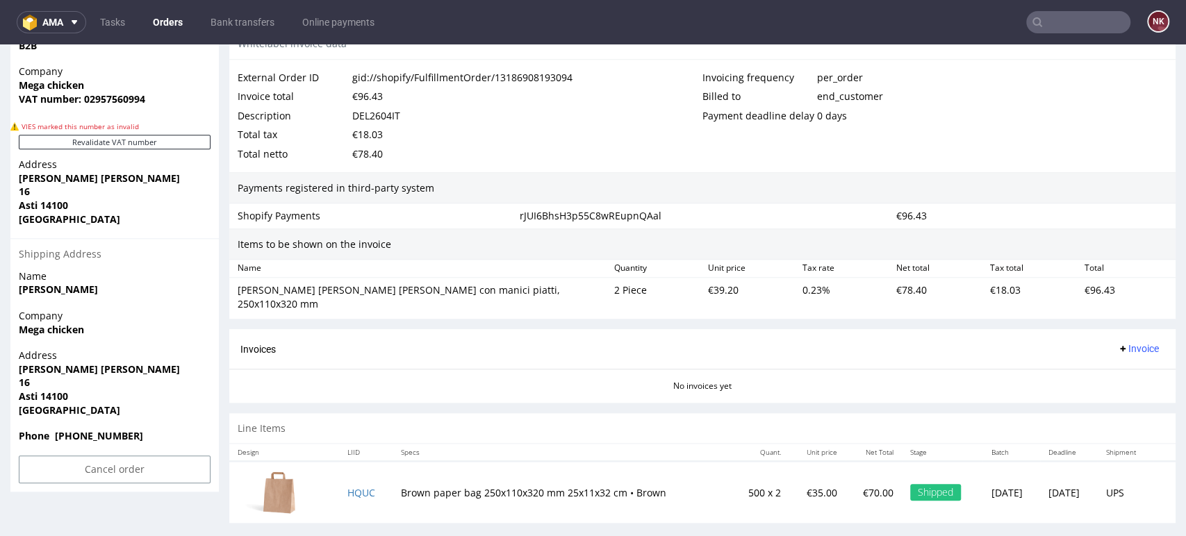
click at [638, 301] on div "Sacchetti di carta marroni con manici piatti, 250x110x320 mm 2 Piece €39.20 0.2…" at bounding box center [702, 297] width 946 height 38
click at [372, 93] on div "€96.43" at bounding box center [367, 96] width 31 height 19
copy div "96.43"
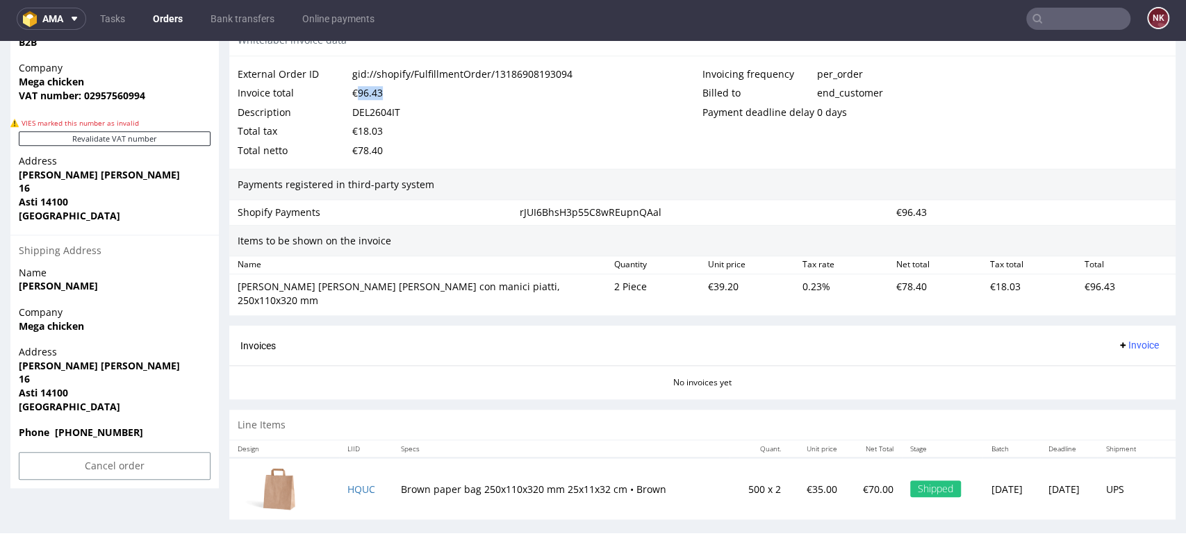
scroll to position [4, 0]
click at [1123, 340] on span "Invoice" at bounding box center [1138, 345] width 42 height 11
click at [1105, 379] on span "Upload" at bounding box center [1113, 386] width 67 height 14
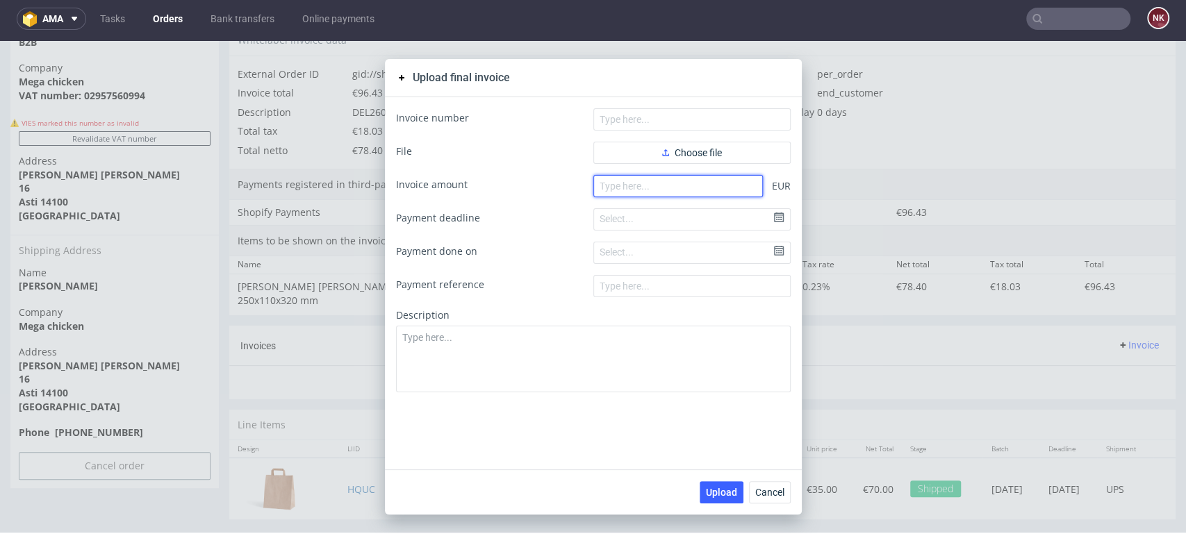
click at [636, 186] on input "number" at bounding box center [678, 186] width 170 height 22
paste input "96.43"
type input "96.43"
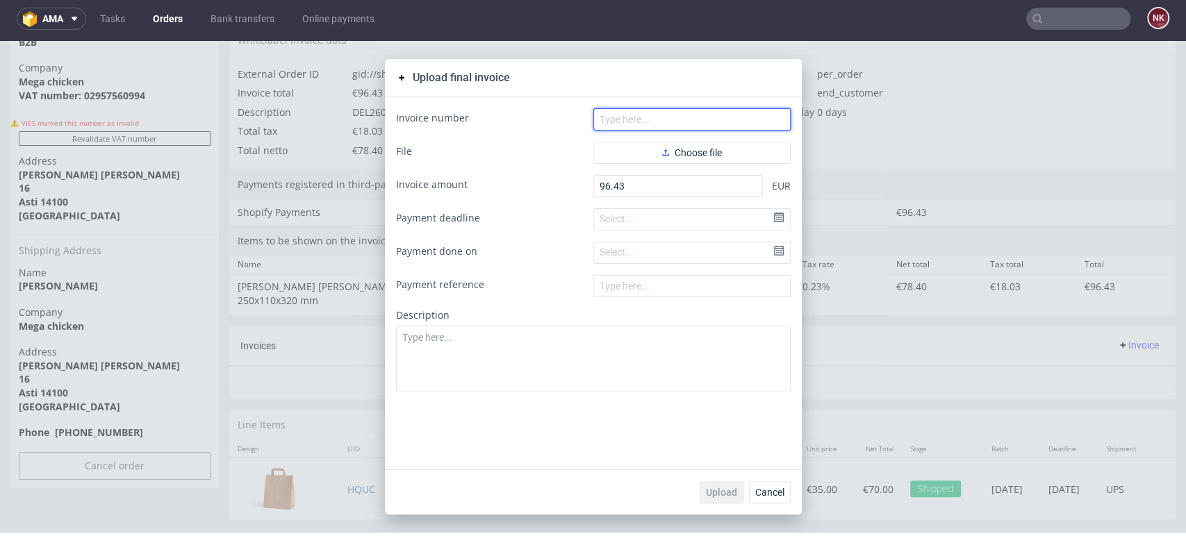
click at [645, 113] on input "text" at bounding box center [691, 119] width 197 height 22
type input "FV 1393/9/2025"
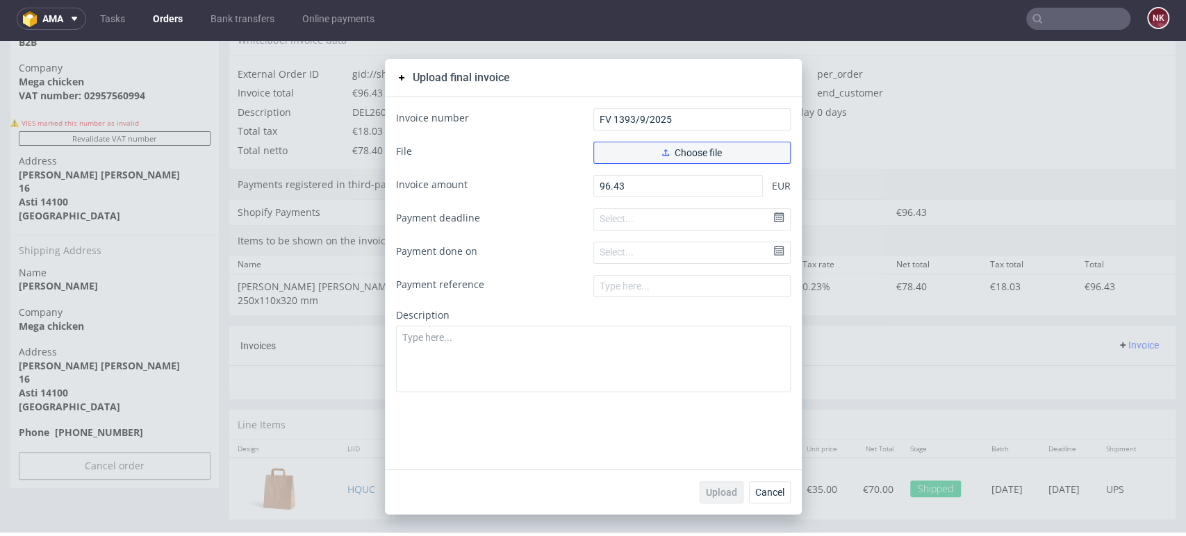
click at [668, 155] on span "Choose file" at bounding box center [692, 153] width 60 height 10
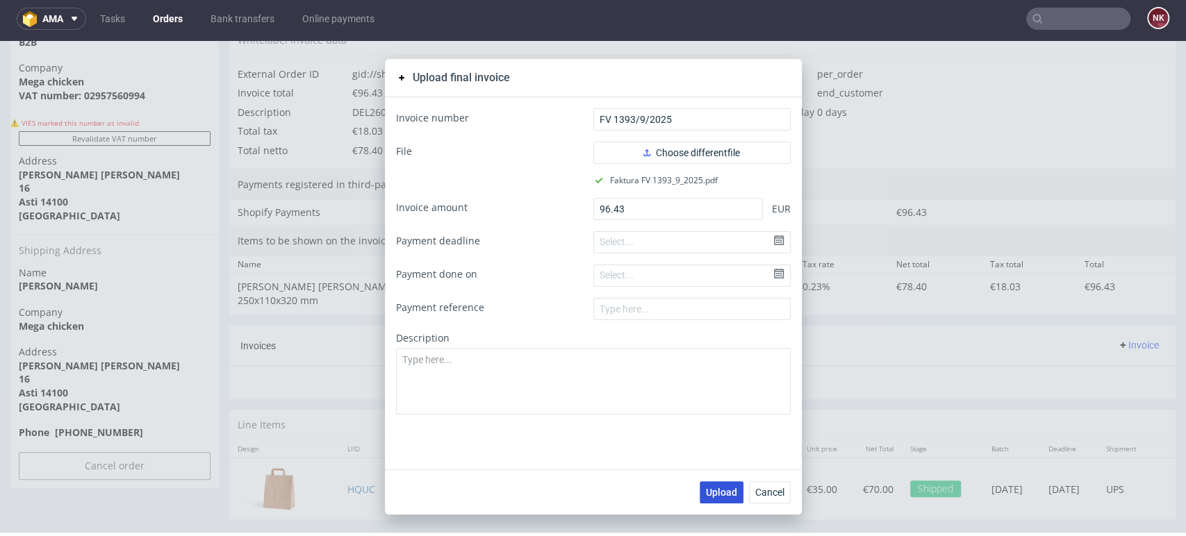
click at [706, 493] on span "Upload" at bounding box center [721, 493] width 31 height 10
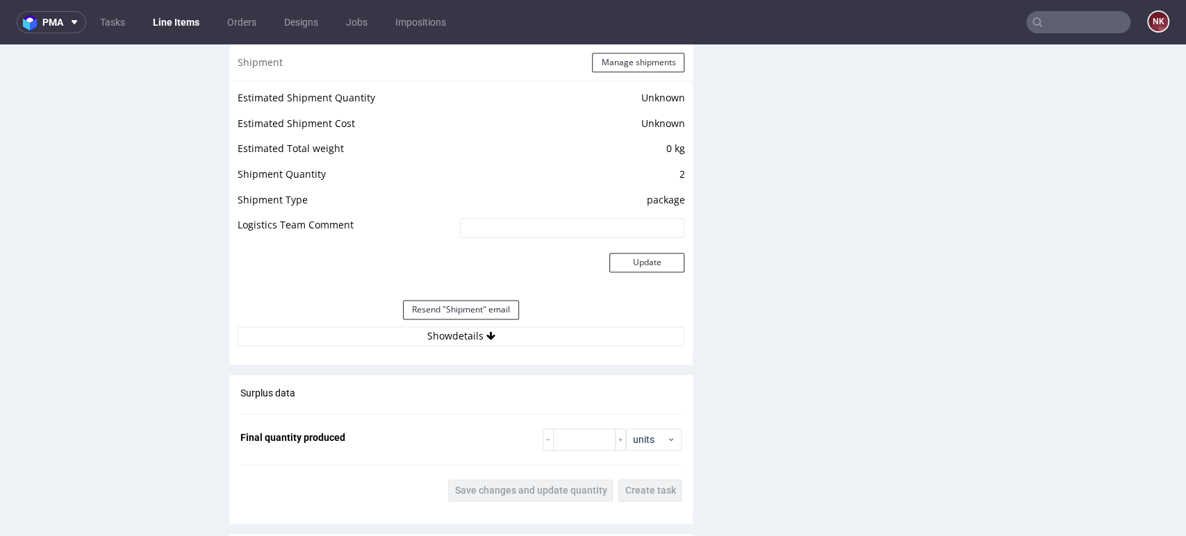
scroll to position [1312, 0]
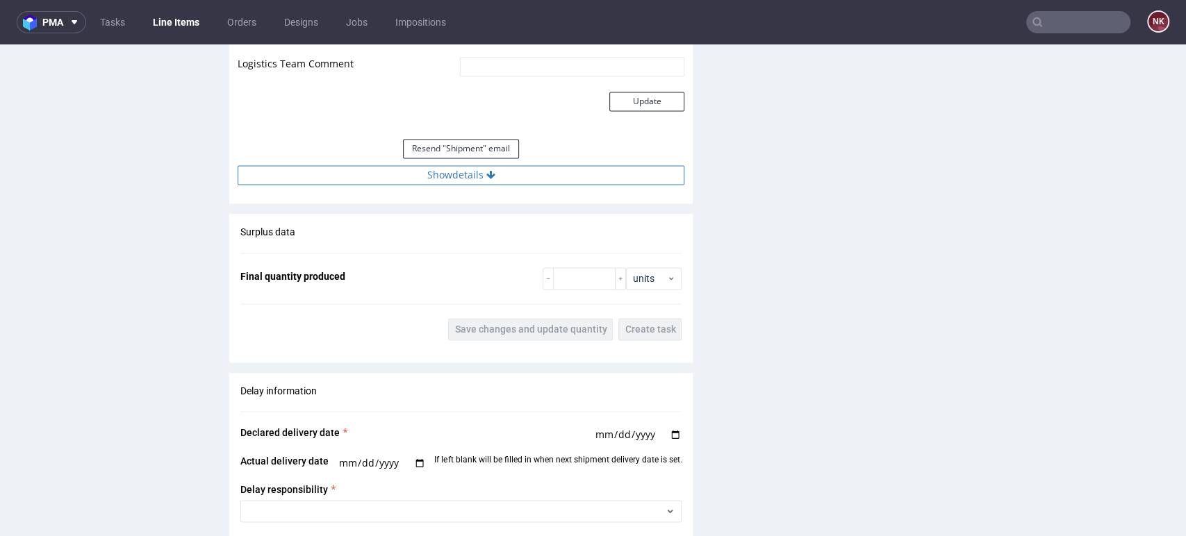
click at [577, 167] on button "Show details" at bounding box center [461, 174] width 447 height 19
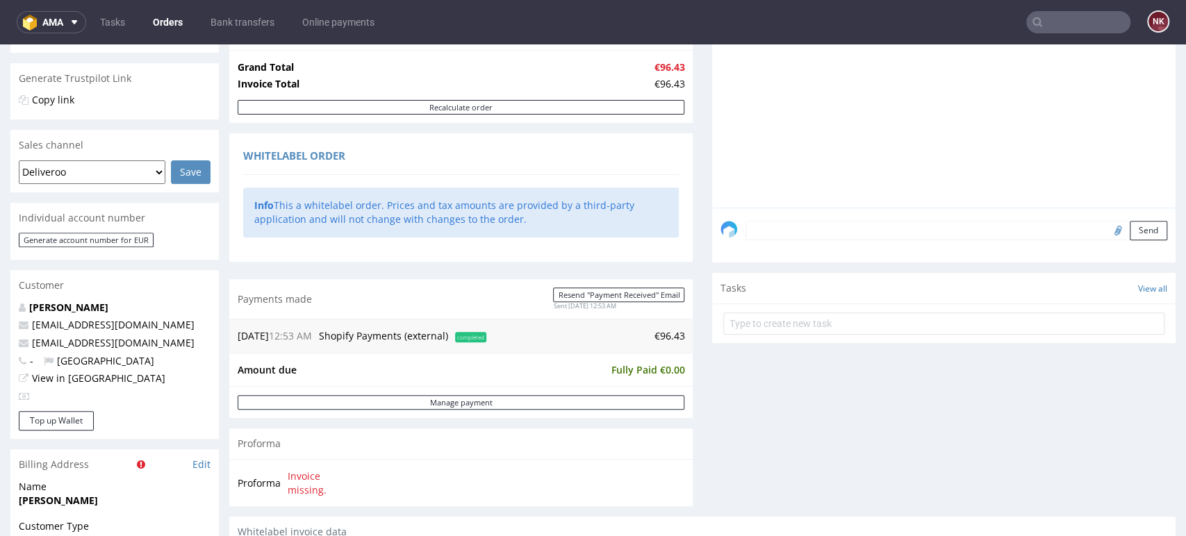
scroll to position [617, 0]
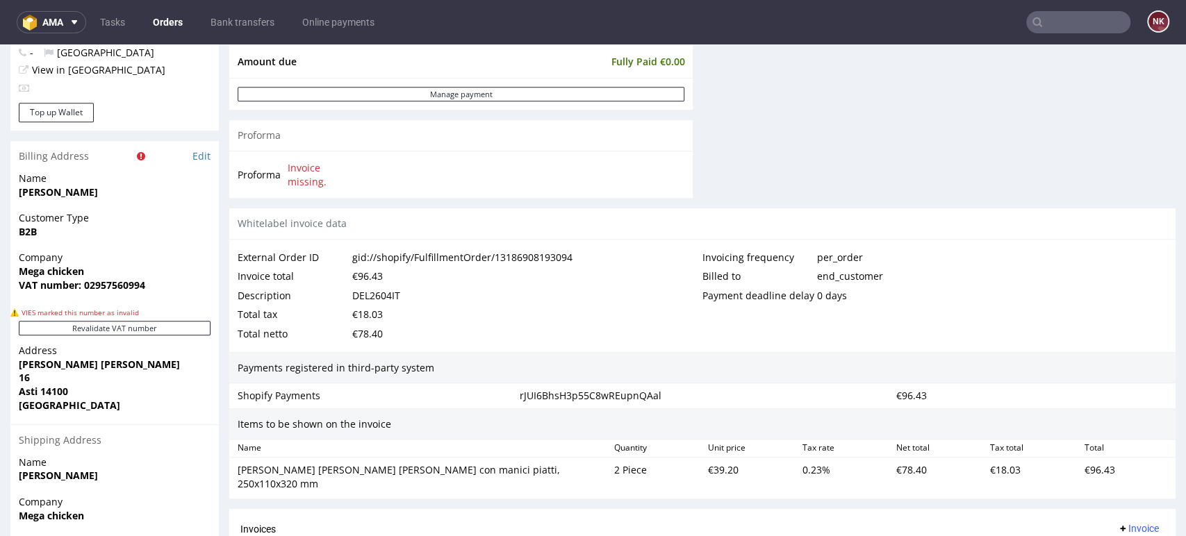
click at [163, 15] on link "Orders" at bounding box center [168, 22] width 47 height 22
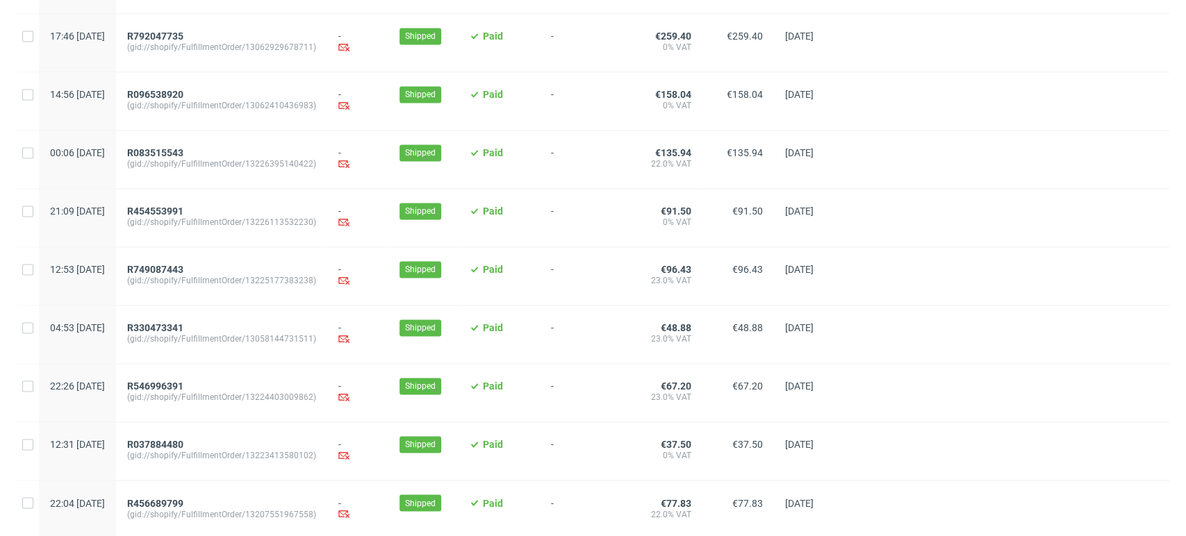
scroll to position [1425, 0]
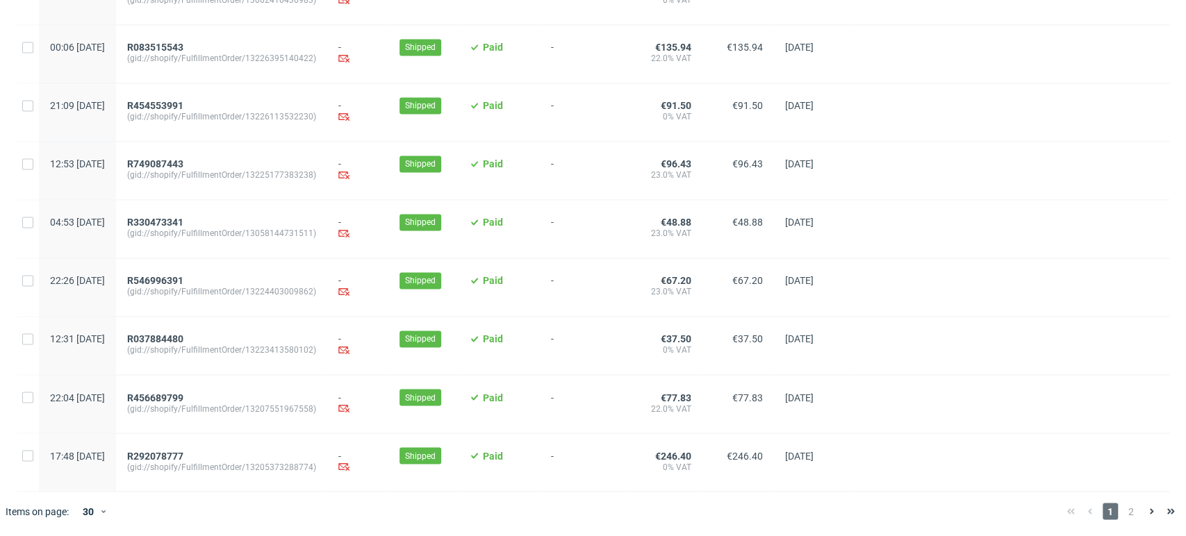
click at [1123, 501] on div "1 2" at bounding box center [1120, 511] width 131 height 39
click at [1123, 510] on span "2" at bounding box center [1130, 511] width 15 height 17
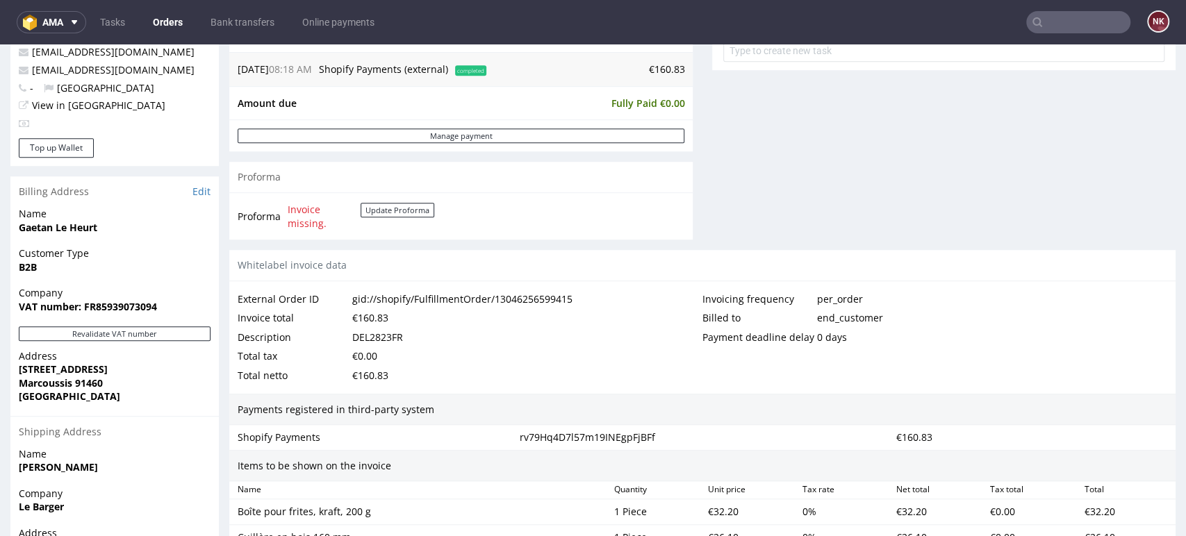
scroll to position [540, 0]
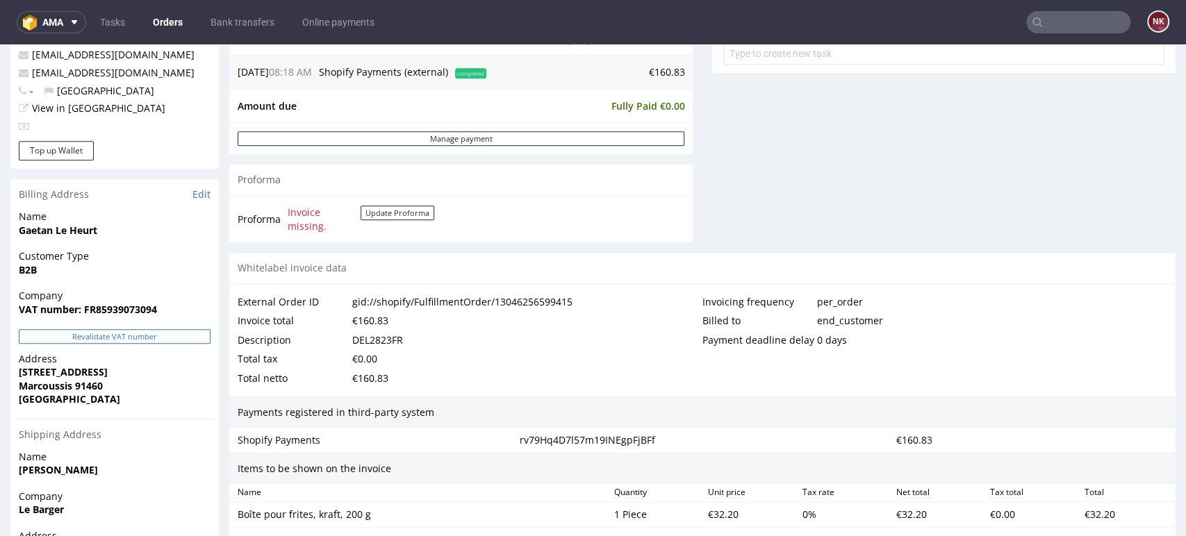
click at [183, 335] on button "Revalidate VAT number" at bounding box center [115, 336] width 192 height 15
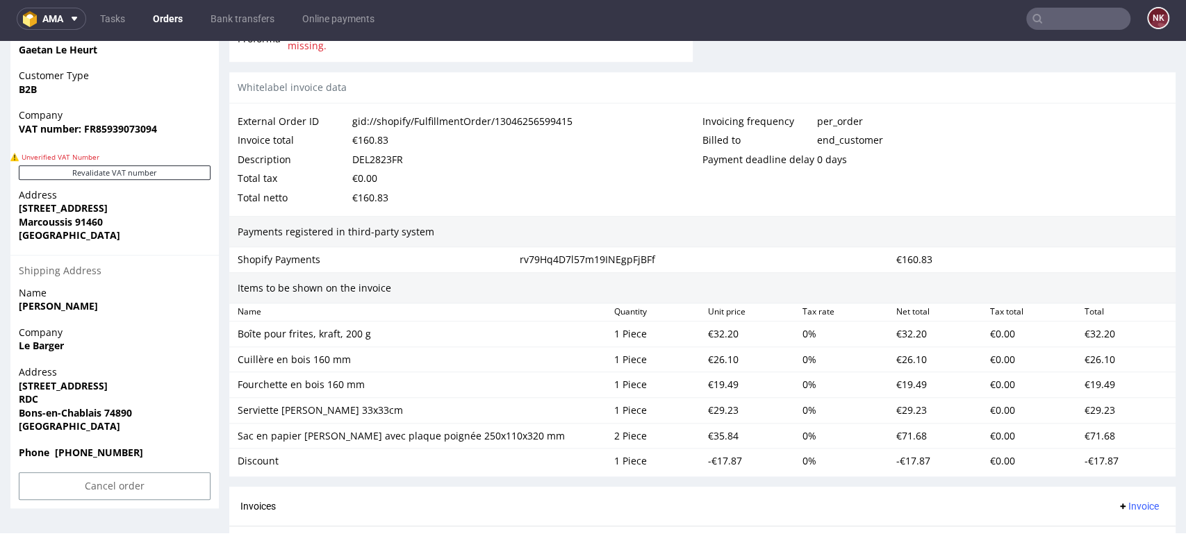
scroll to position [679, 0]
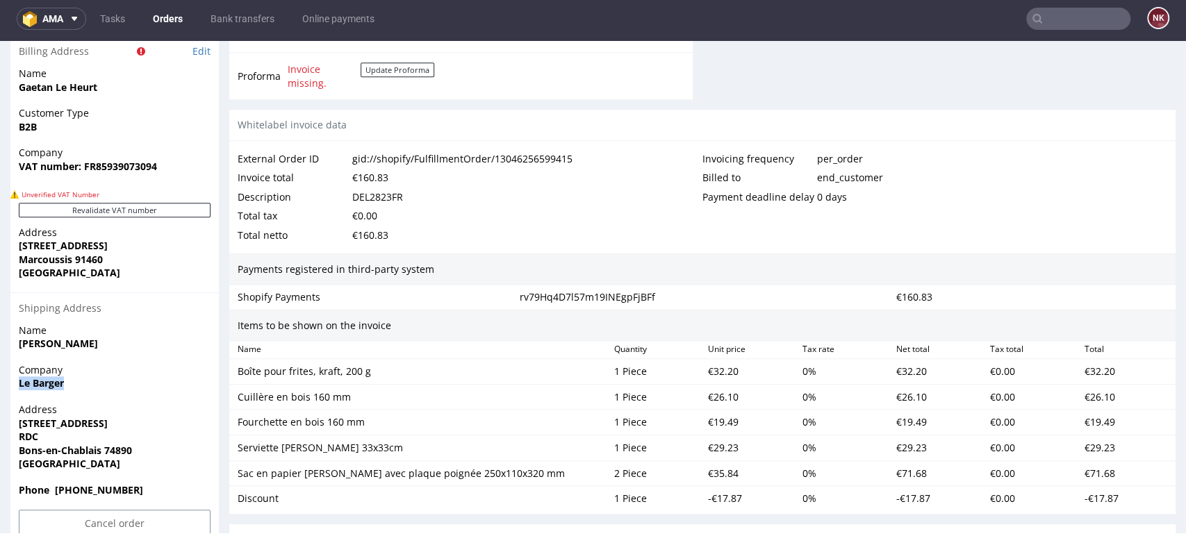
drag, startPoint x: 67, startPoint y: 384, endPoint x: 1, endPoint y: 384, distance: 65.3
click at [1, 384] on div "Order R638983079 (gid://shopify/FulfillmentOrder/13046256599415) 10.09.2025 08:…" at bounding box center [593, 155] width 1186 height 1518
copy strong "Le Barger"
click at [140, 158] on span "Company" at bounding box center [115, 153] width 192 height 14
drag, startPoint x: 94, startPoint y: 168, endPoint x: 184, endPoint y: 179, distance: 90.2
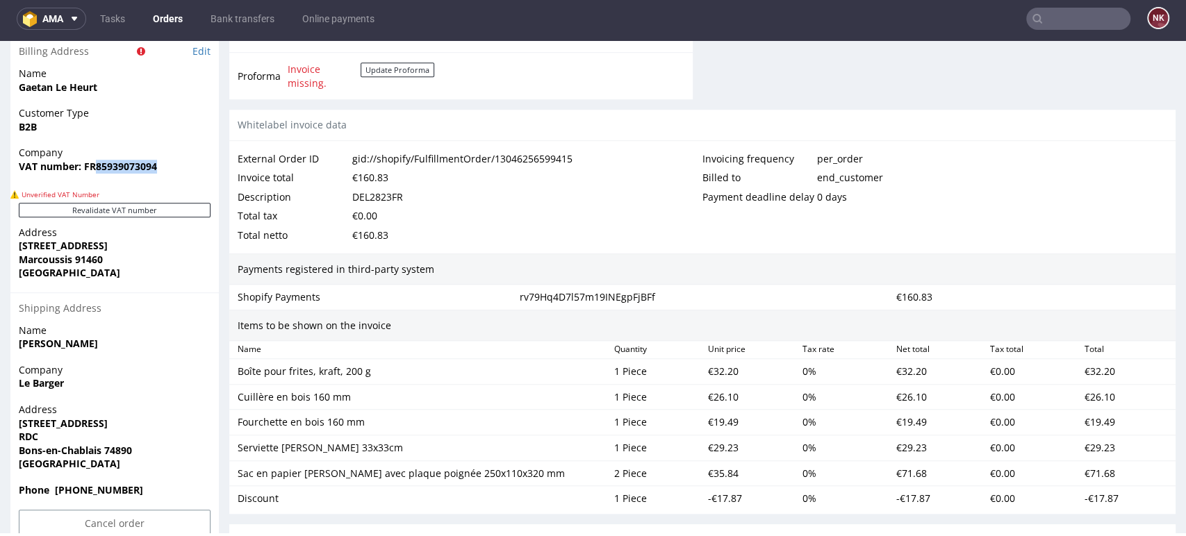
click at [184, 179] on div "Company VAT number: FR85939073094" at bounding box center [114, 166] width 208 height 40
click at [156, 221] on div "Revalidate VAT number" at bounding box center [114, 214] width 208 height 23
click at [159, 213] on button "Revalidate VAT number" at bounding box center [115, 210] width 192 height 15
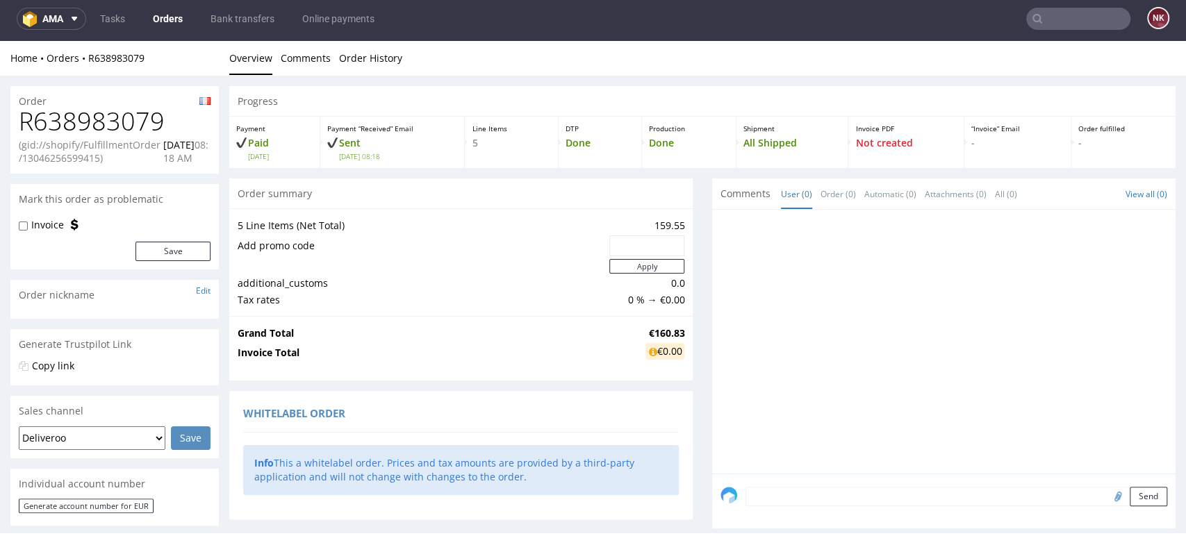
scroll to position [672, 0]
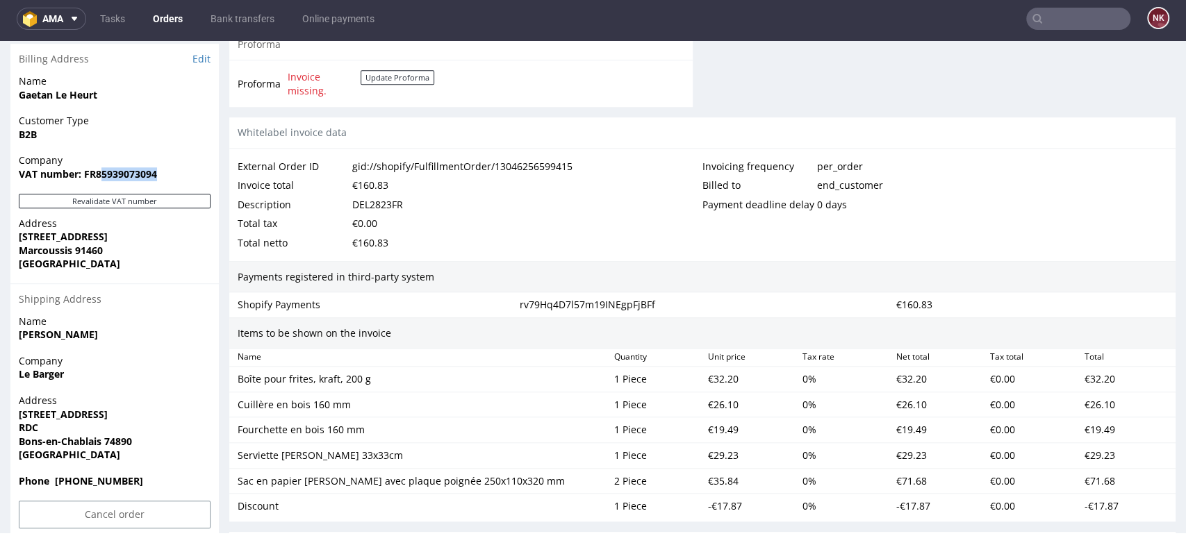
drag, startPoint x: 99, startPoint y: 173, endPoint x: 177, endPoint y: 175, distance: 78.5
click at [177, 175] on span "VAT number: FR85939073094" at bounding box center [115, 174] width 192 height 14
drag, startPoint x: 96, startPoint y: 172, endPoint x: 187, endPoint y: 176, distance: 91.1
click at [187, 176] on span "VAT number: FR85939073094" at bounding box center [115, 174] width 192 height 14
copy strong "85939073094"
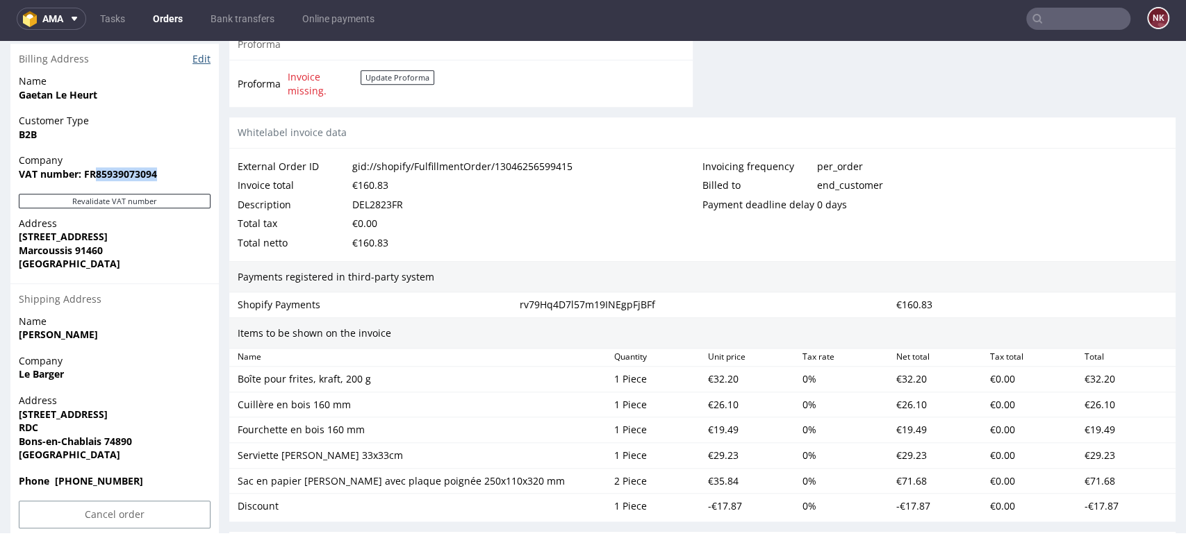
click at [203, 60] on link "Edit" at bounding box center [201, 59] width 18 height 14
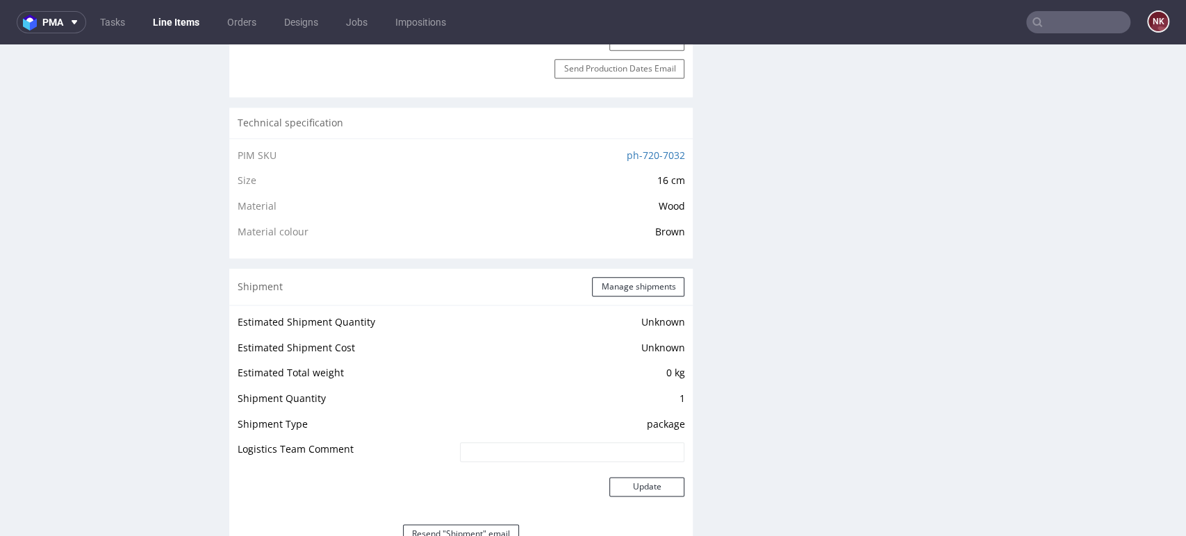
scroll to position [1157, 0]
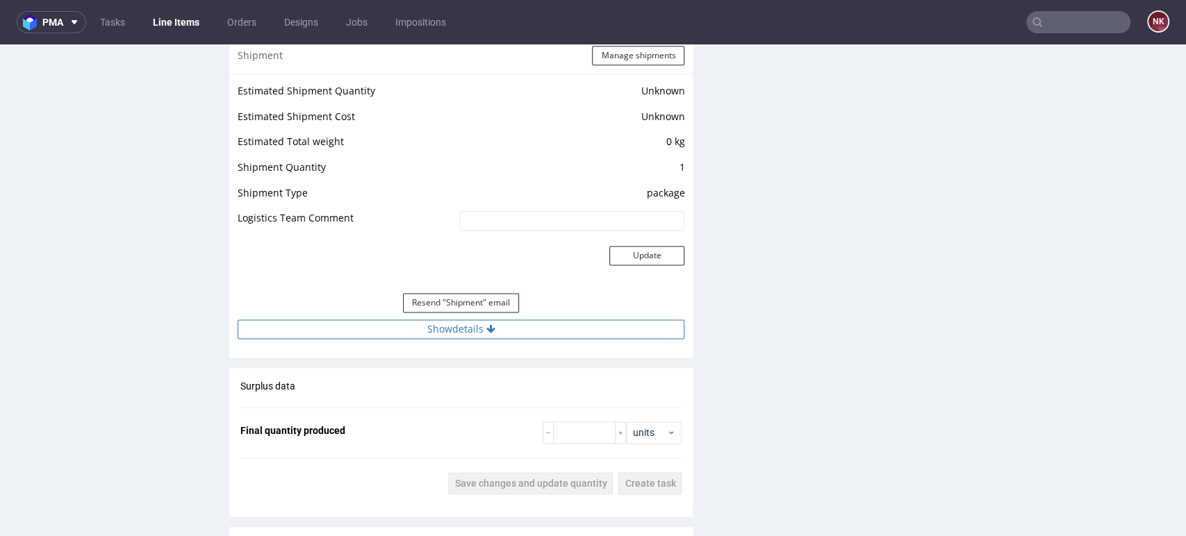
click at [542, 330] on button "Show details" at bounding box center [461, 329] width 447 height 19
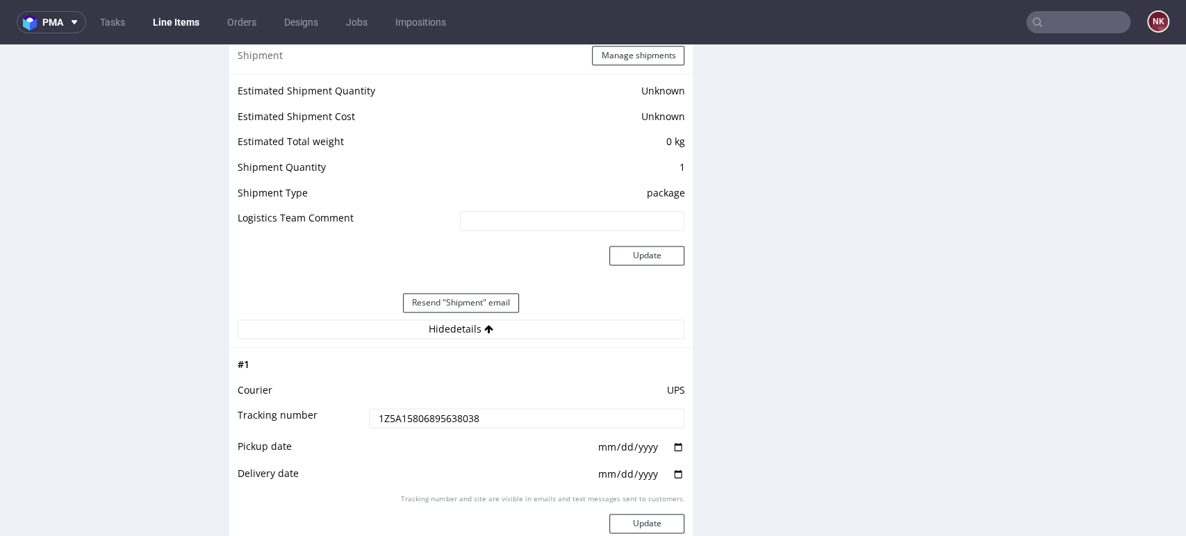
scroll to position [1390, 0]
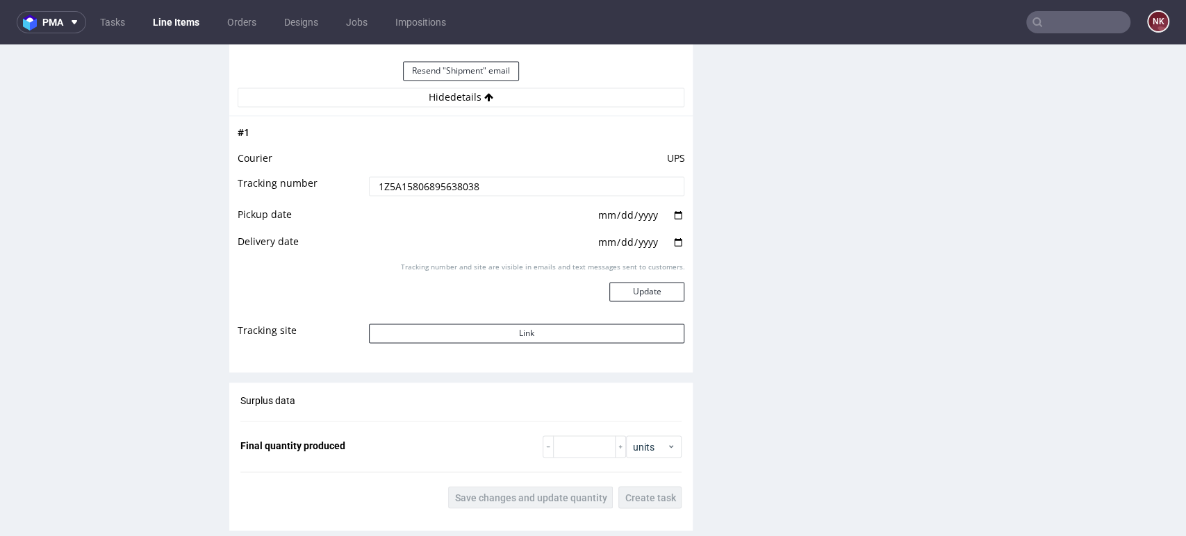
click at [686, 437] on div "Progress Payment Paid [DATE] Design N/A DTP Complete Batch Complete [DATE] Prod…" at bounding box center [702, 26] width 946 height 2653
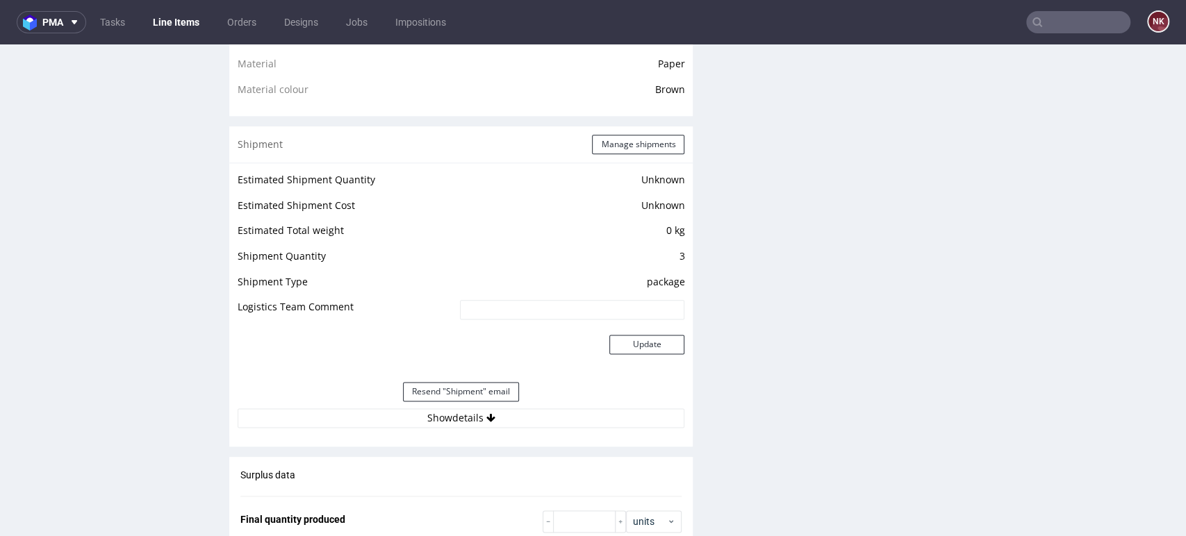
scroll to position [1157, 0]
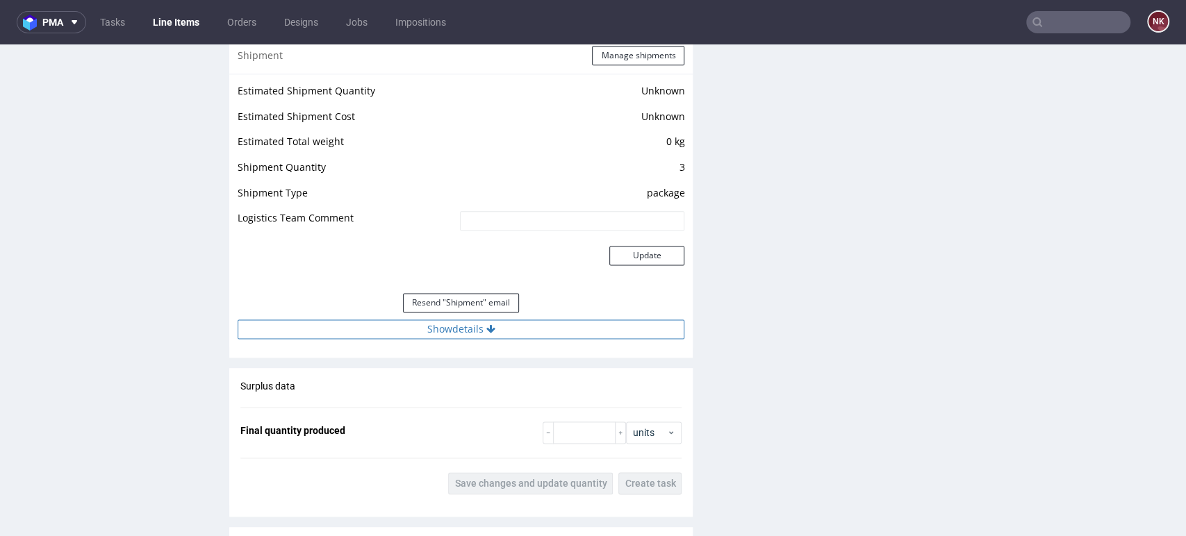
click at [589, 321] on button "Show details" at bounding box center [461, 329] width 447 height 19
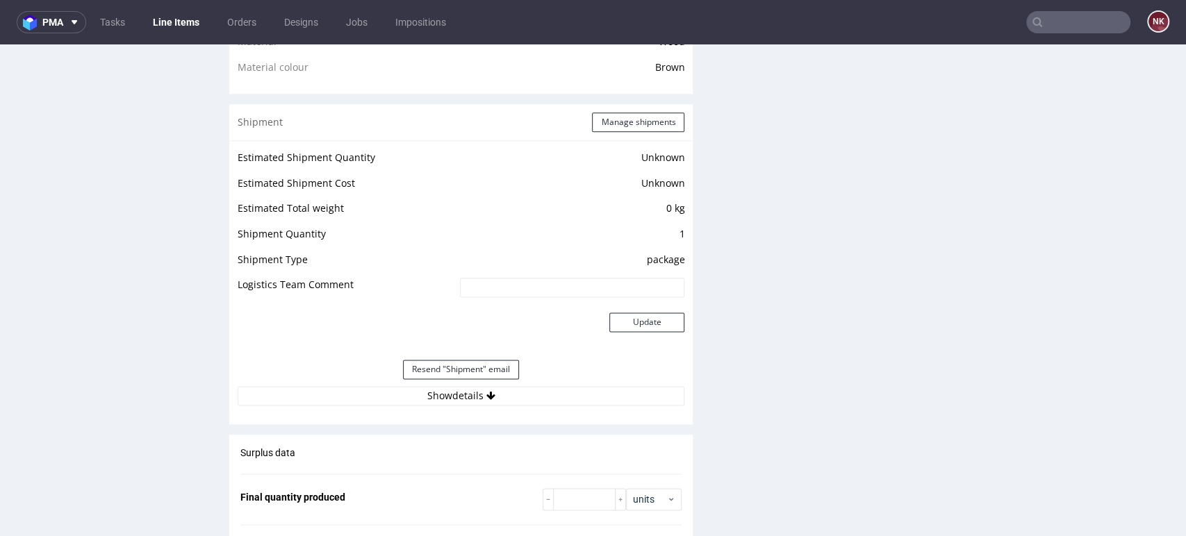
scroll to position [1157, 0]
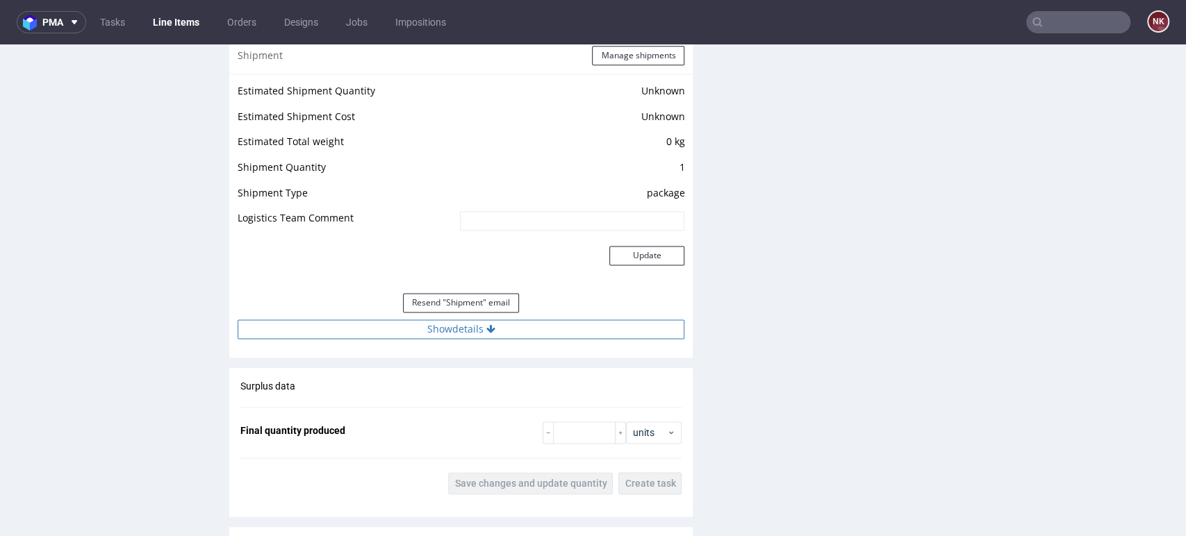
click at [526, 320] on button "Show details" at bounding box center [461, 329] width 447 height 19
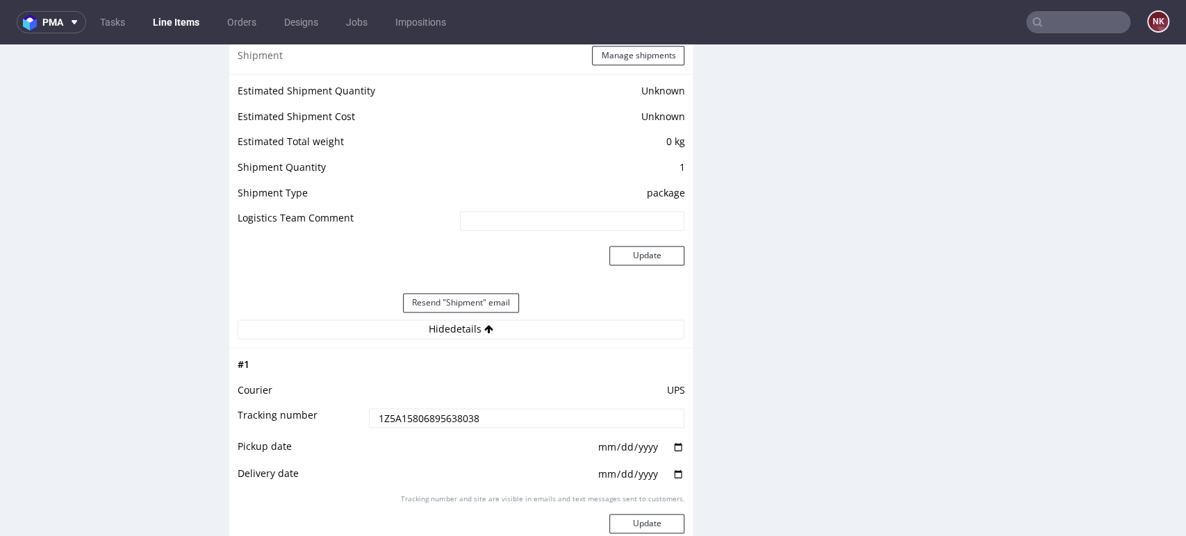
scroll to position [1390, 0]
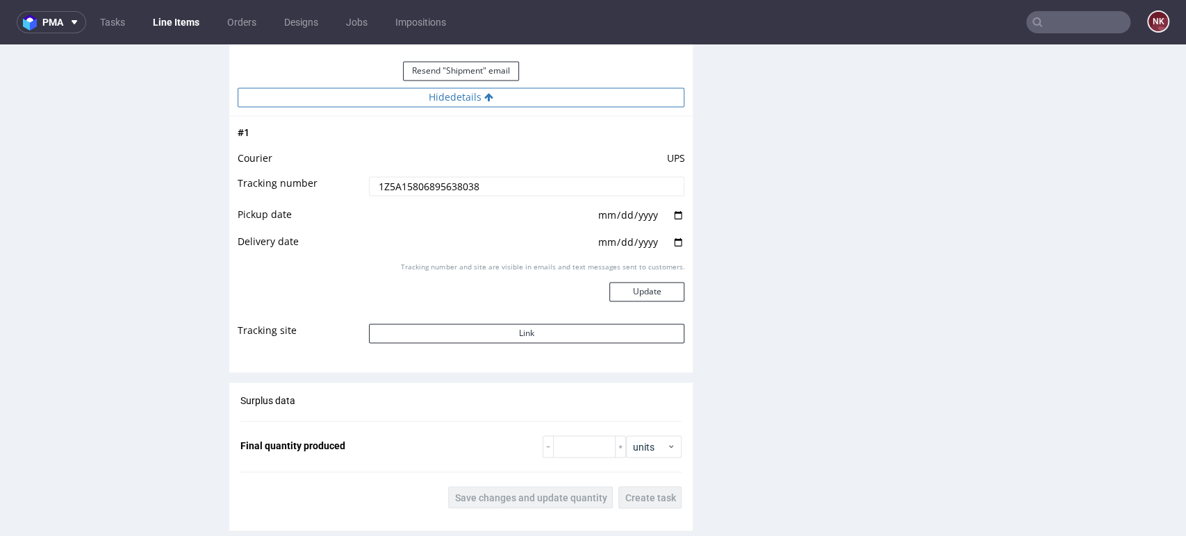
click at [535, 93] on button "Hide details" at bounding box center [461, 97] width 447 height 19
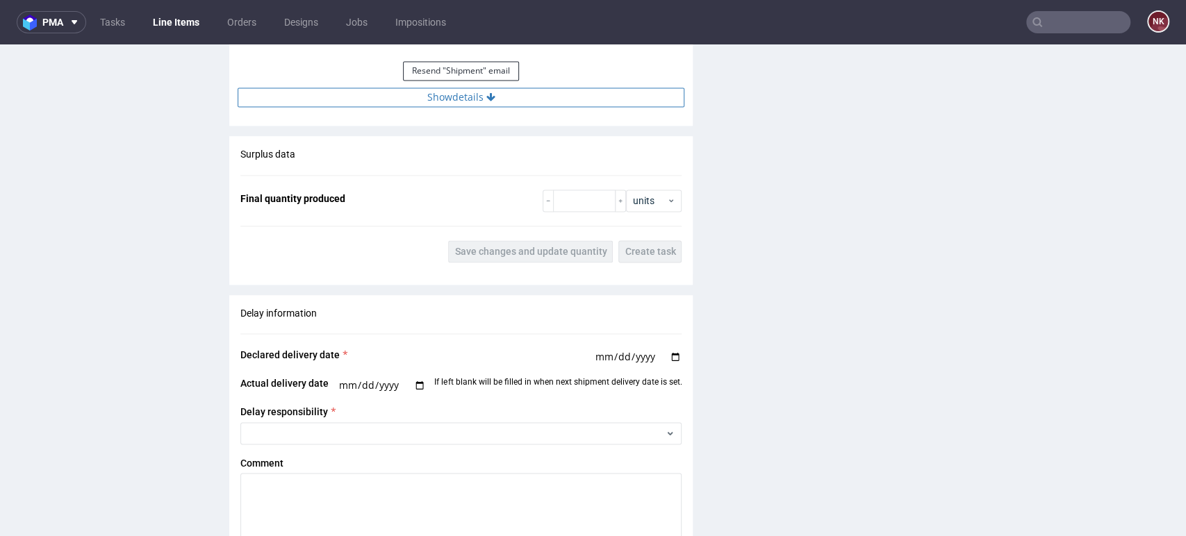
click at [539, 99] on button "Show details" at bounding box center [461, 97] width 447 height 19
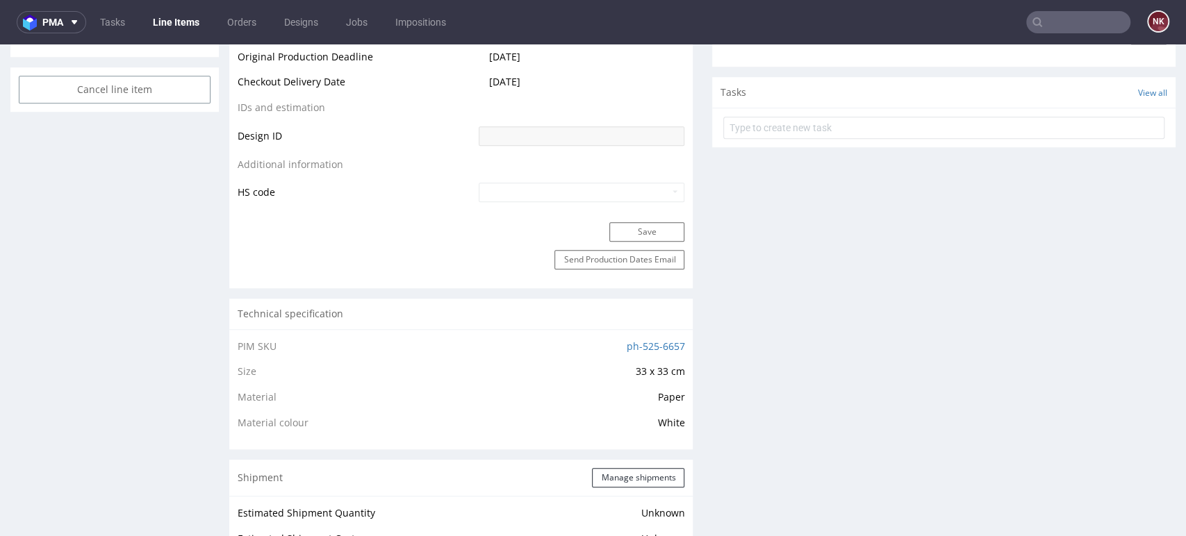
scroll to position [1080, 0]
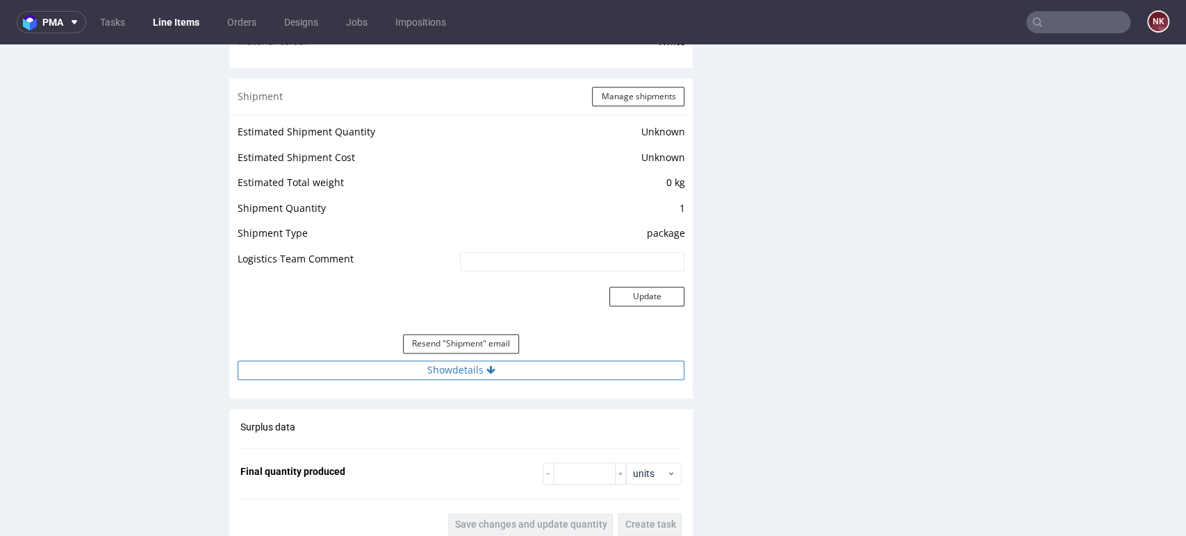
click at [550, 378] on button "Show details" at bounding box center [461, 370] width 447 height 19
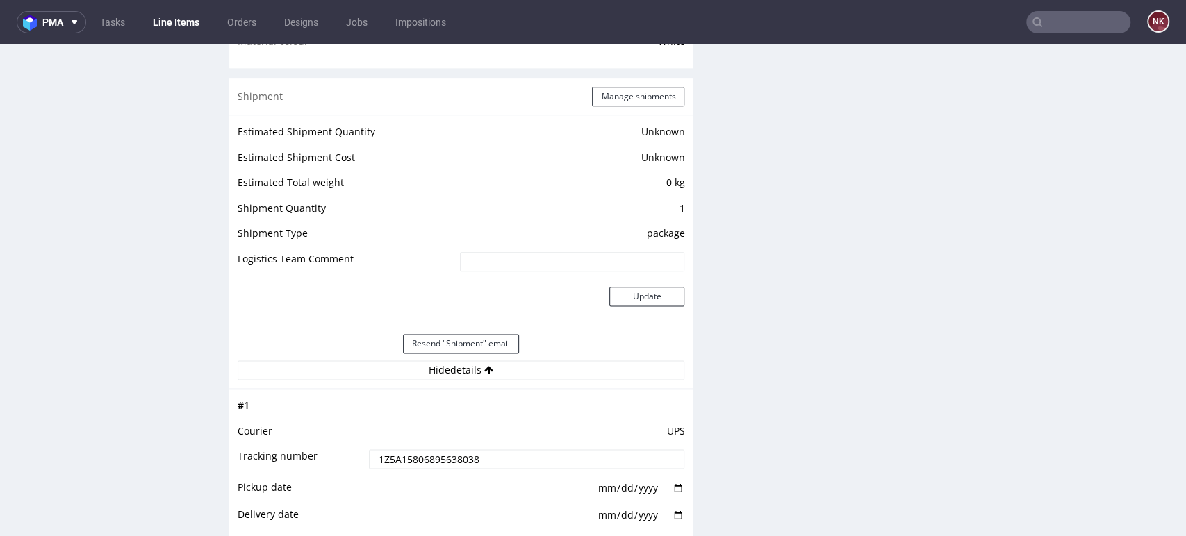
scroll to position [1390, 0]
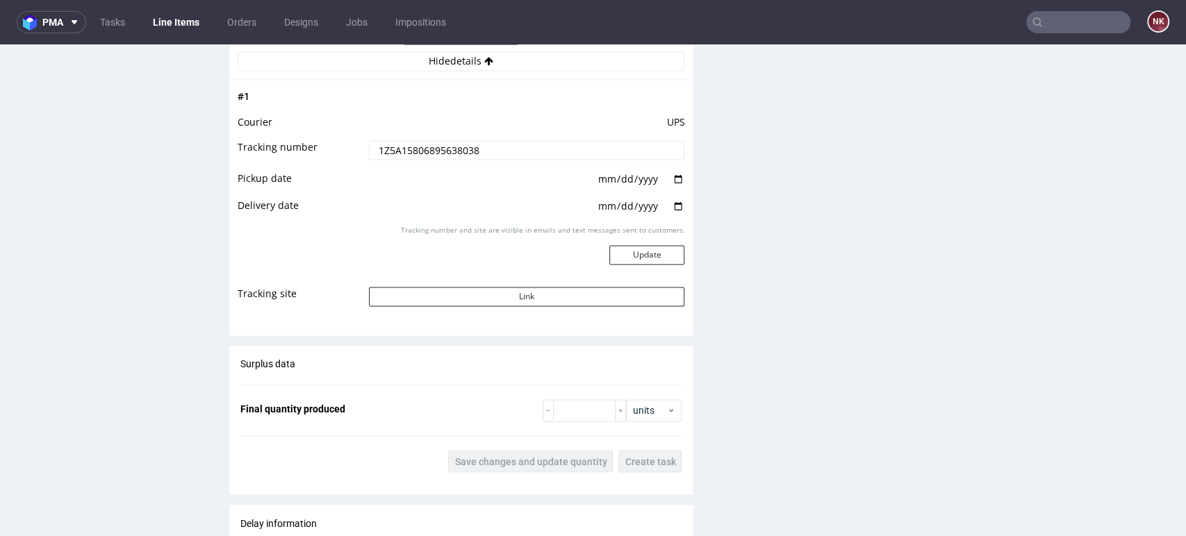
click at [689, 292] on div "Progress Payment Paid Wed 10 Sep Design N/A DTP Complete Batch Complete Wed 10 …" at bounding box center [702, 14] width 946 height 2629
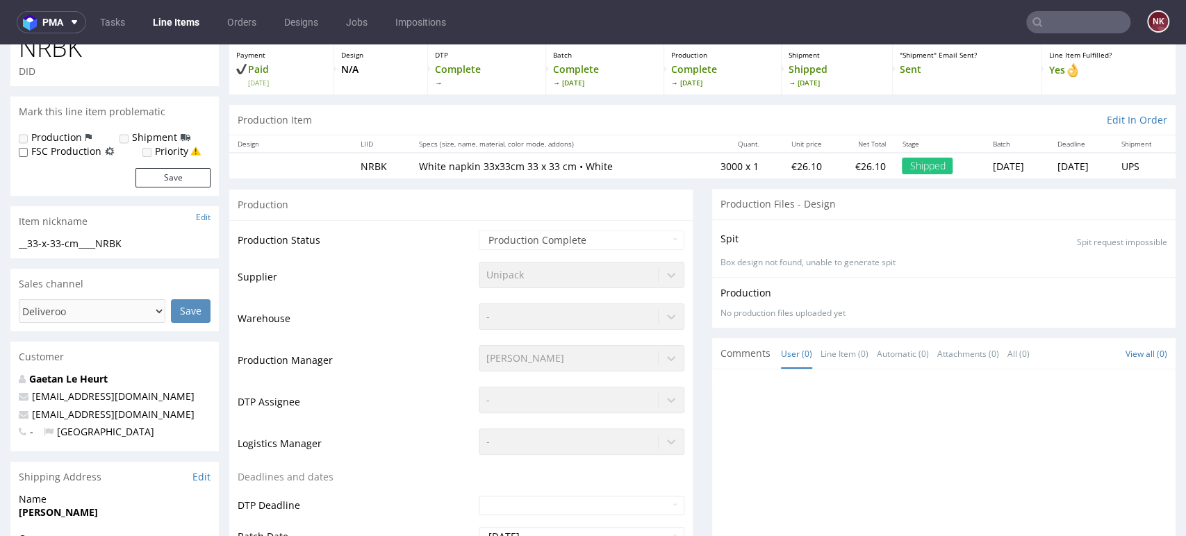
scroll to position [0, 0]
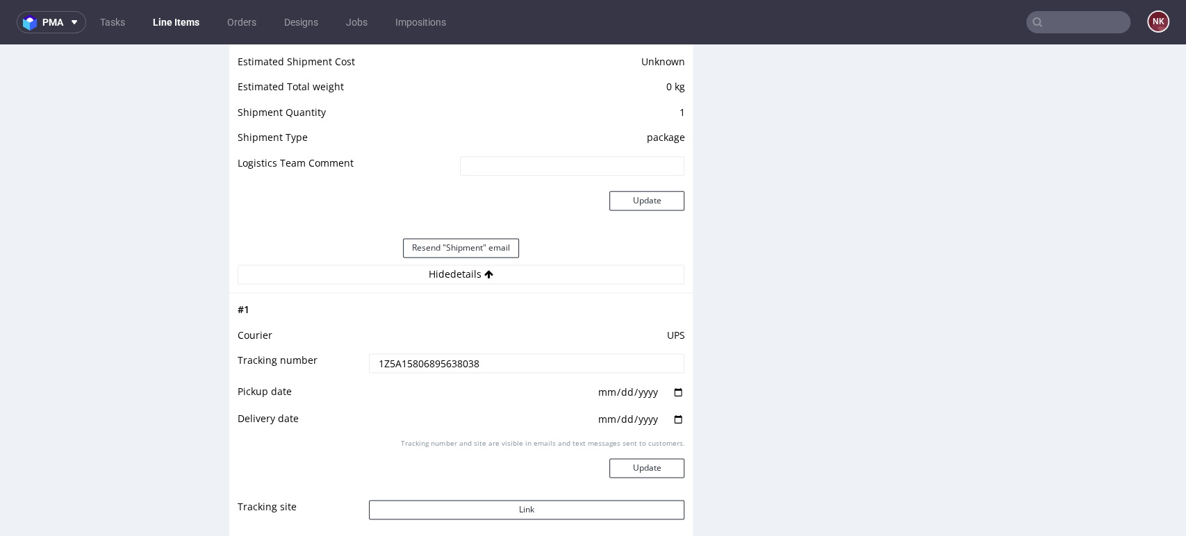
scroll to position [1312, 0]
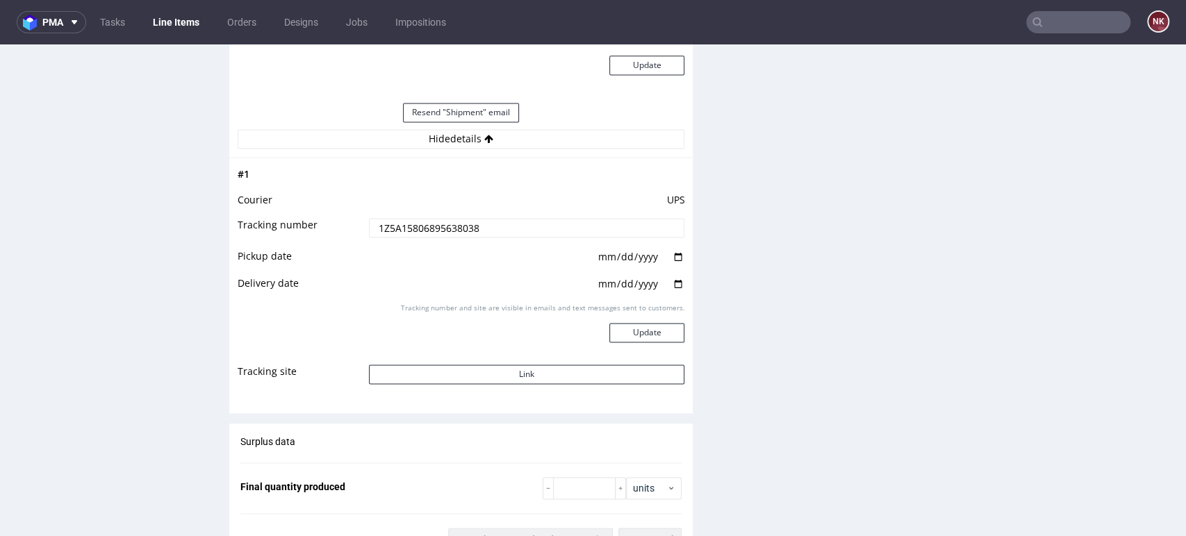
click at [628, 149] on div "Estimated Shipment Quantity Unknown Estimated Shipment Cost Unknown Estimated T…" at bounding box center [460, 20] width 463 height 274
click at [634, 133] on button "Hide details" at bounding box center [461, 138] width 447 height 19
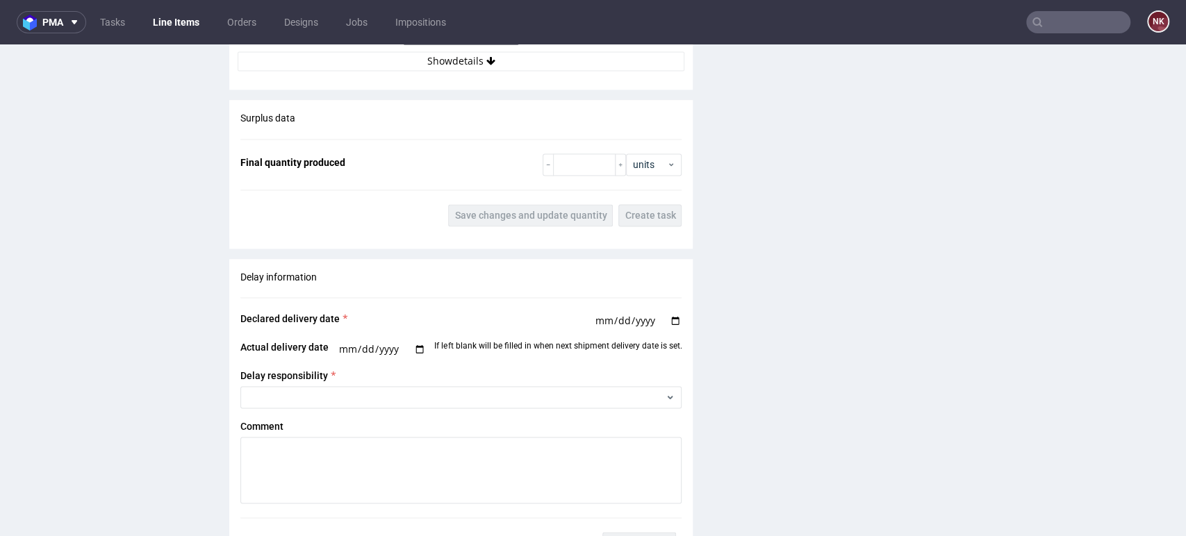
scroll to position [1003, 0]
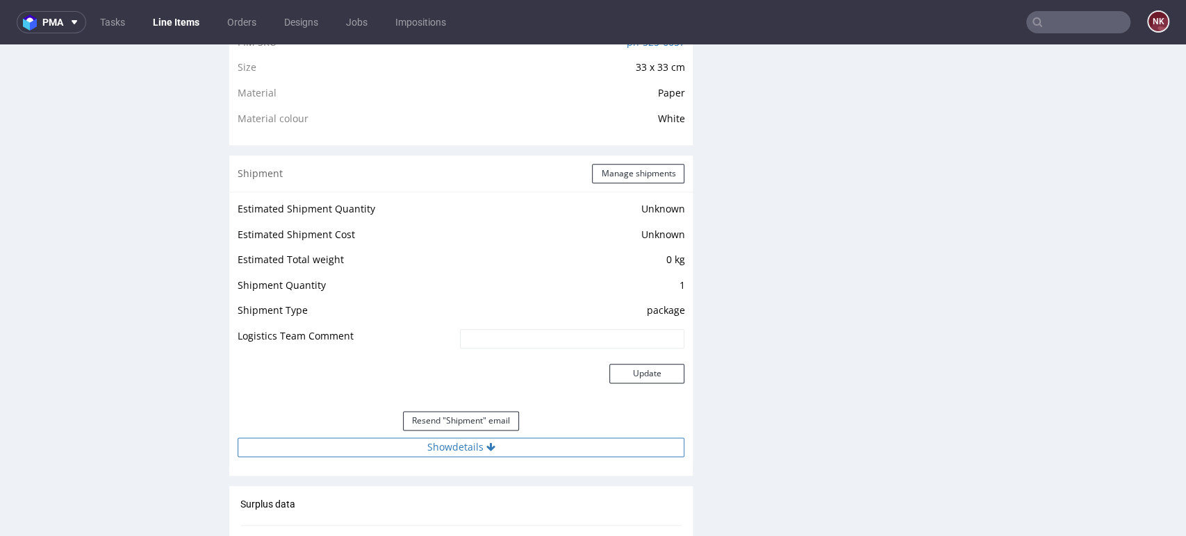
click at [528, 438] on button "Show details" at bounding box center [461, 447] width 447 height 19
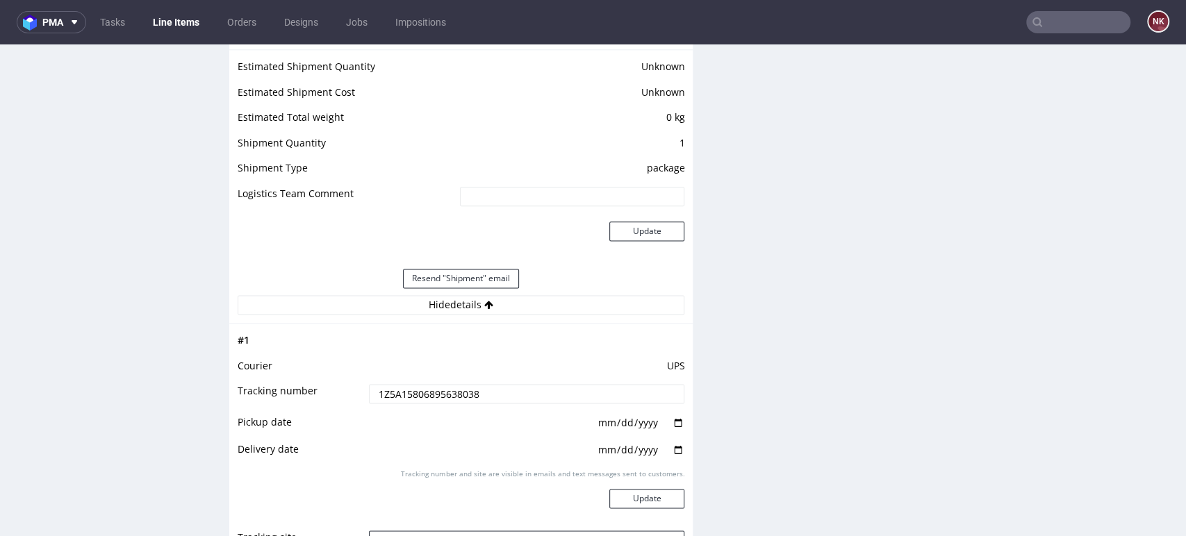
scroll to position [1235, 0]
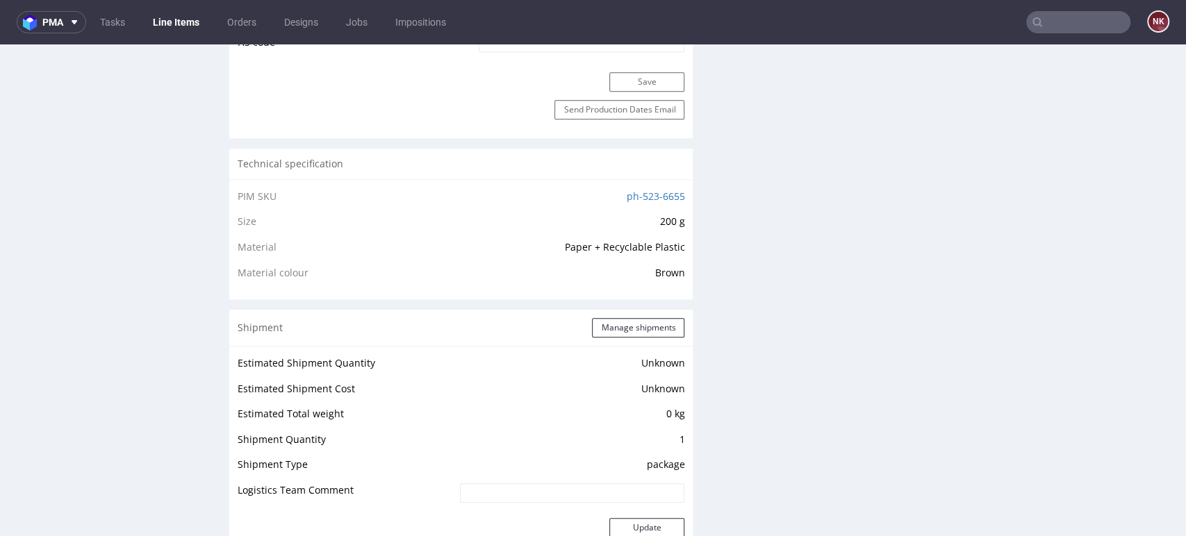
scroll to position [1312, 0]
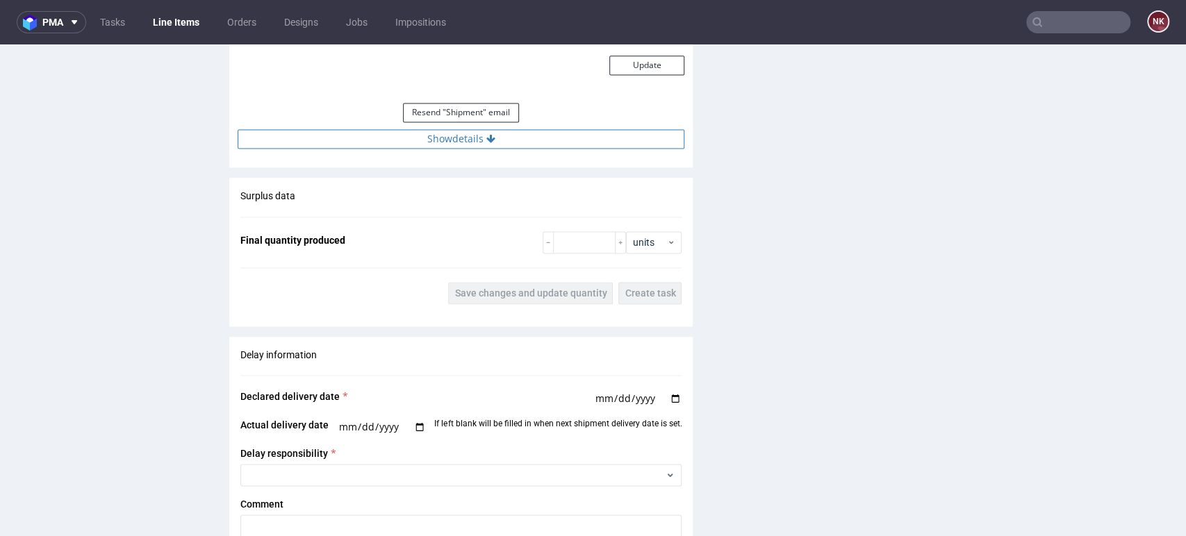
click at [522, 145] on button "Show details" at bounding box center [461, 138] width 447 height 19
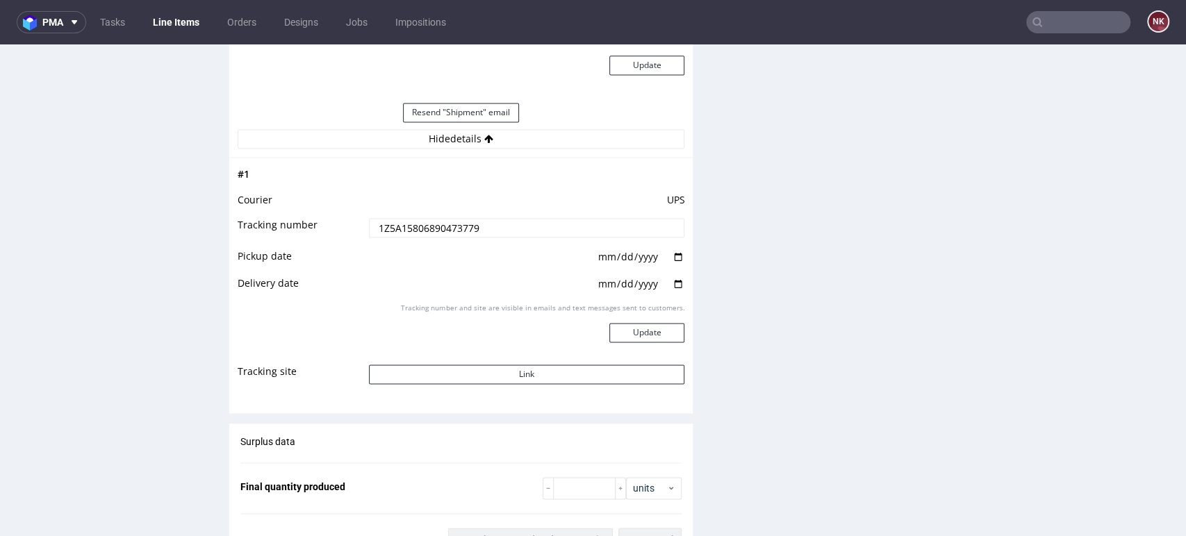
click at [778, 370] on div "Production Files - Design Spit Spit request impossible Box design not found, un…" at bounding box center [943, 32] width 463 height 2157
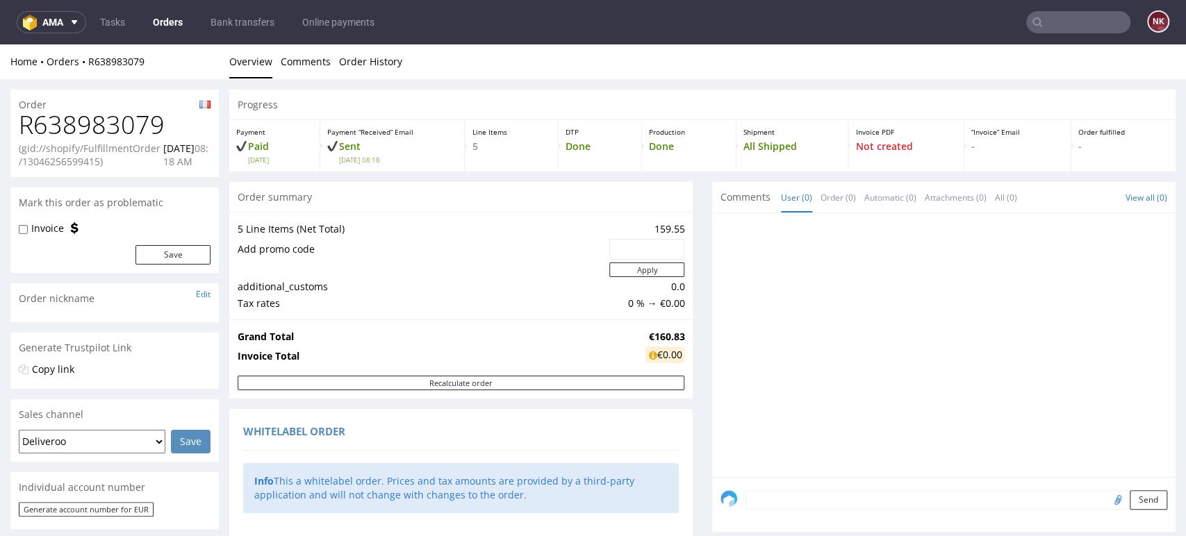
click at [1137, 138] on div "Order fulfilled -" at bounding box center [1123, 145] width 104 height 51
click at [678, 193] on div "Order summary" at bounding box center [460, 197] width 463 height 31
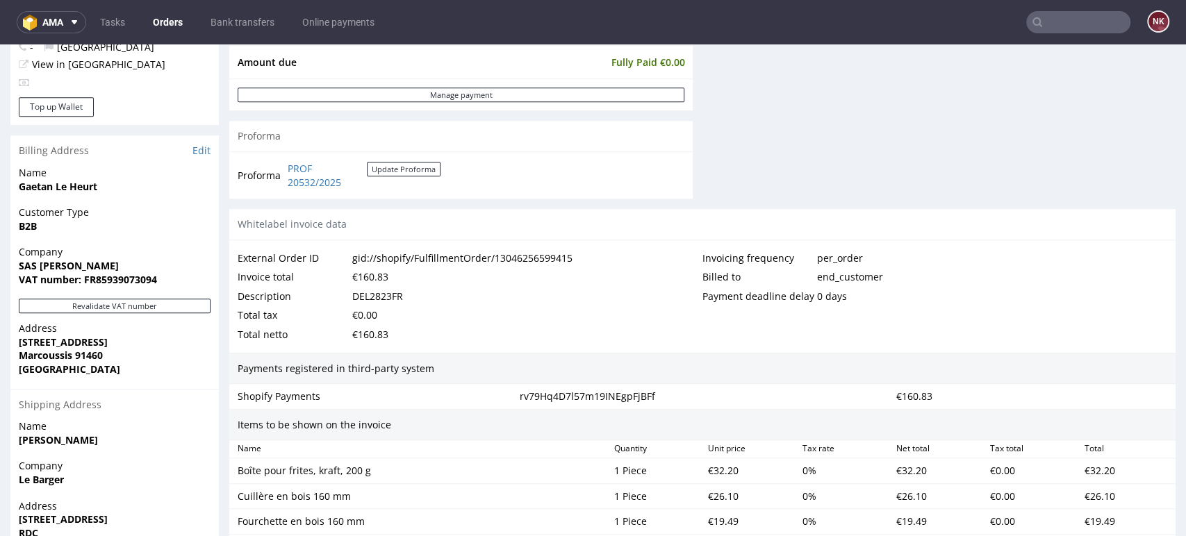
scroll to position [695, 0]
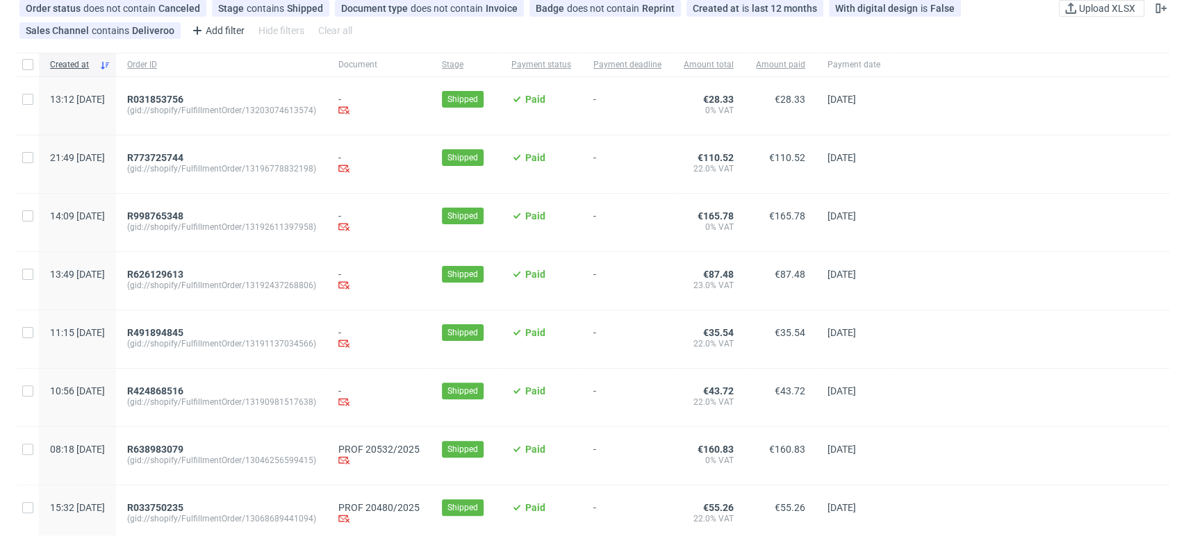
scroll to position [134, 0]
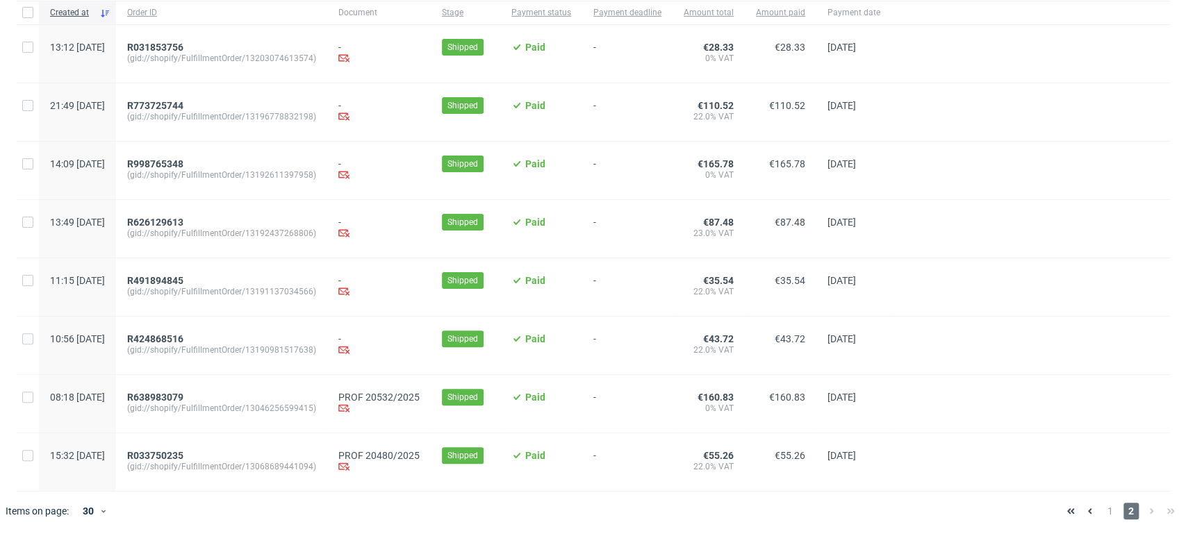
click at [1117, 375] on div at bounding box center [1030, 404] width 278 height 58
click at [1148, 370] on div at bounding box center [1030, 346] width 278 height 58
click at [1159, 409] on div "Created at Order ID Document Stage Payment status Payment deadline Amount total…" at bounding box center [601, 246] width 1169 height 491
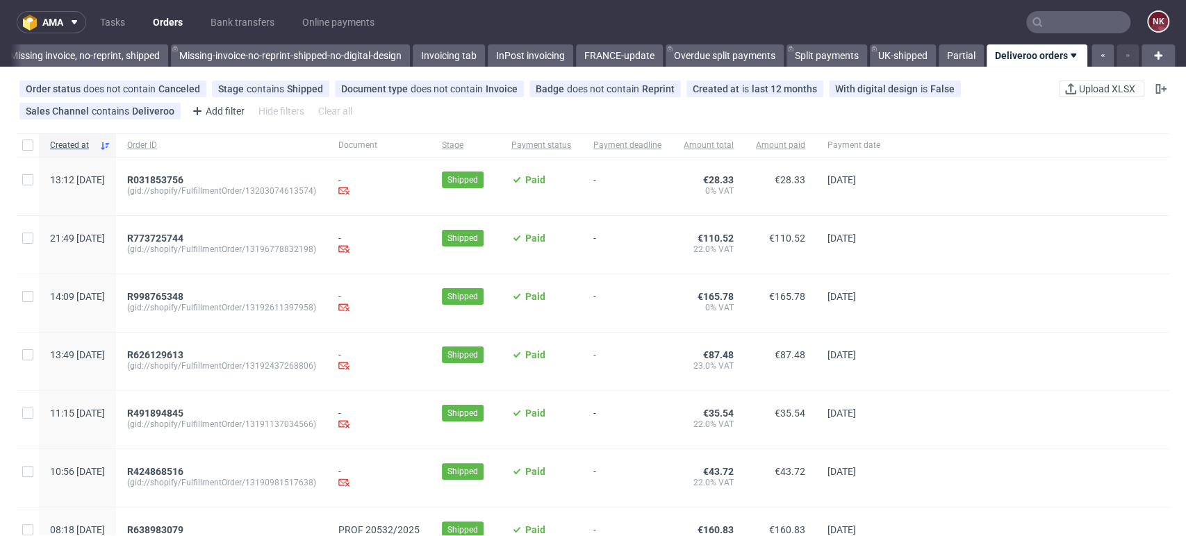
click at [1148, 377] on div at bounding box center [1030, 362] width 278 height 58
click at [670, 381] on div "-" at bounding box center [627, 362] width 90 height 58
click at [805, 409] on span "€35.54" at bounding box center [790, 413] width 31 height 11
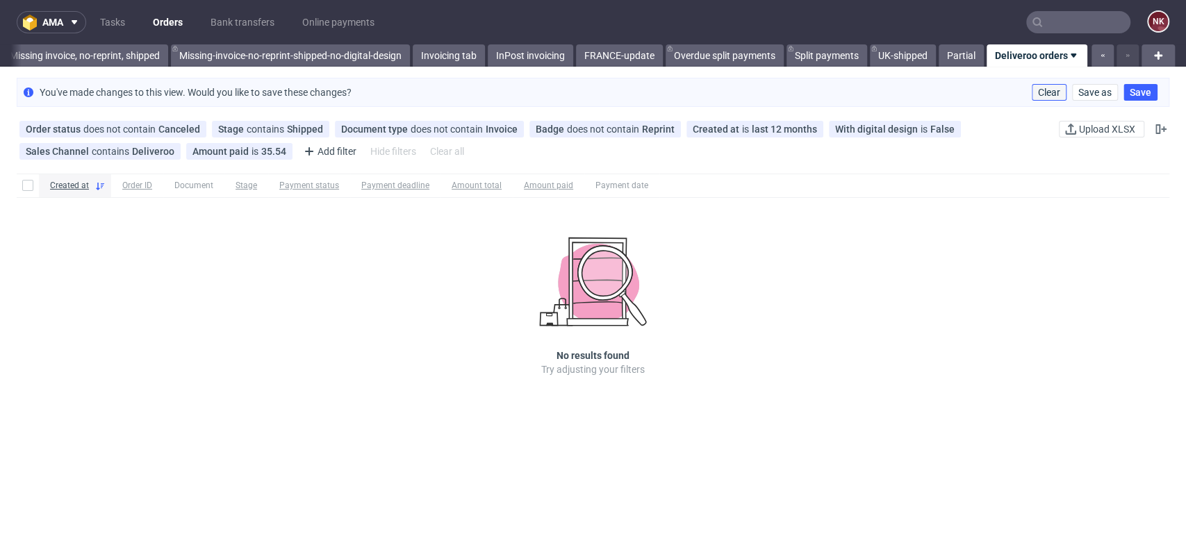
click at [1038, 91] on span "Clear" at bounding box center [1049, 93] width 22 height 10
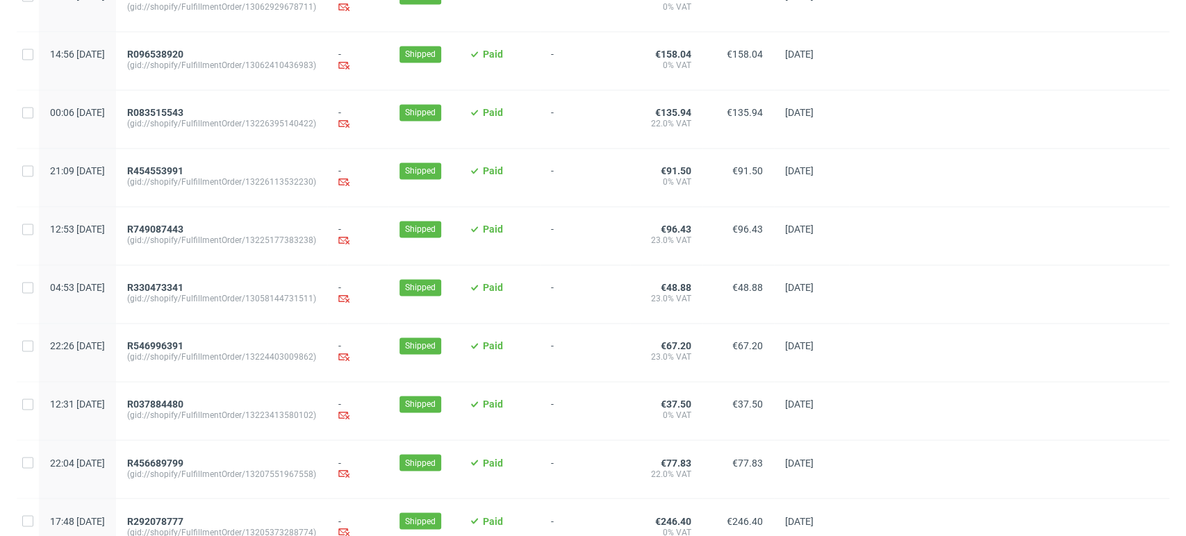
scroll to position [1425, 0]
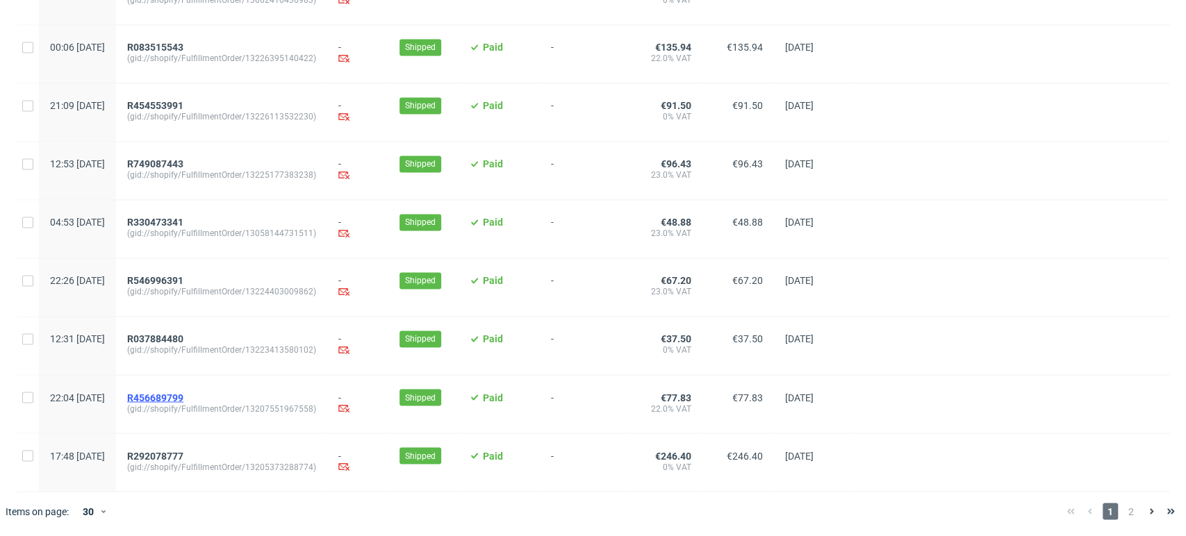
click at [183, 394] on span "R456689799" at bounding box center [155, 397] width 56 height 11
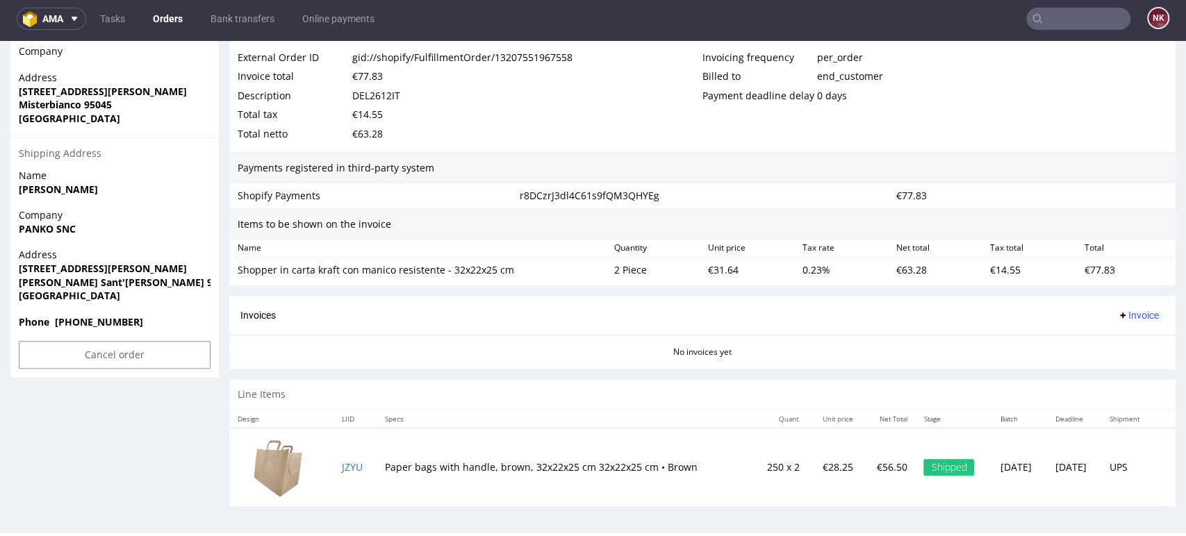
scroll to position [627, 0]
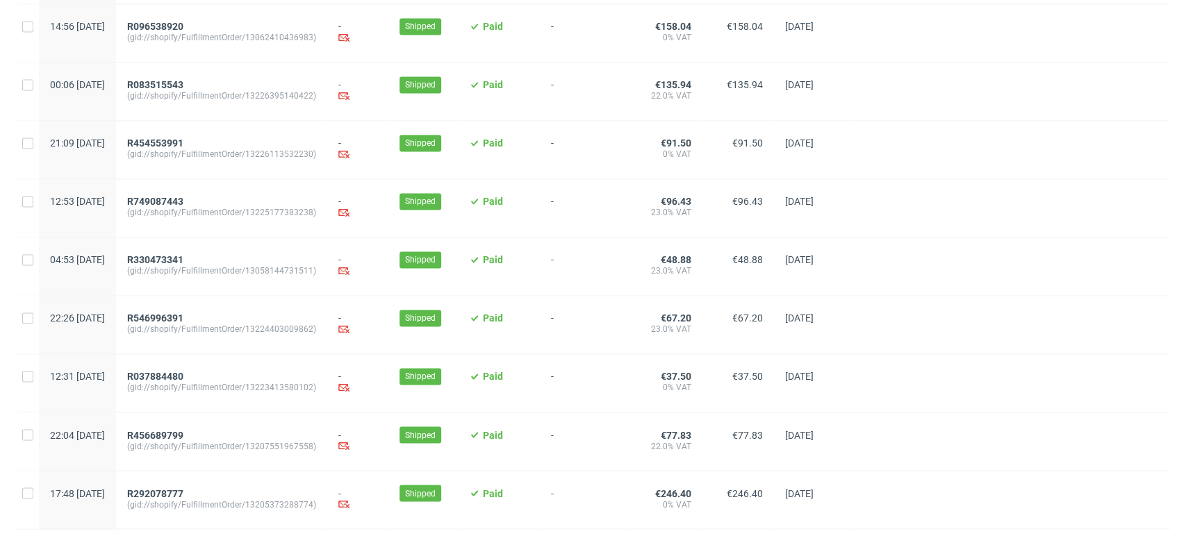
scroll to position [1425, 0]
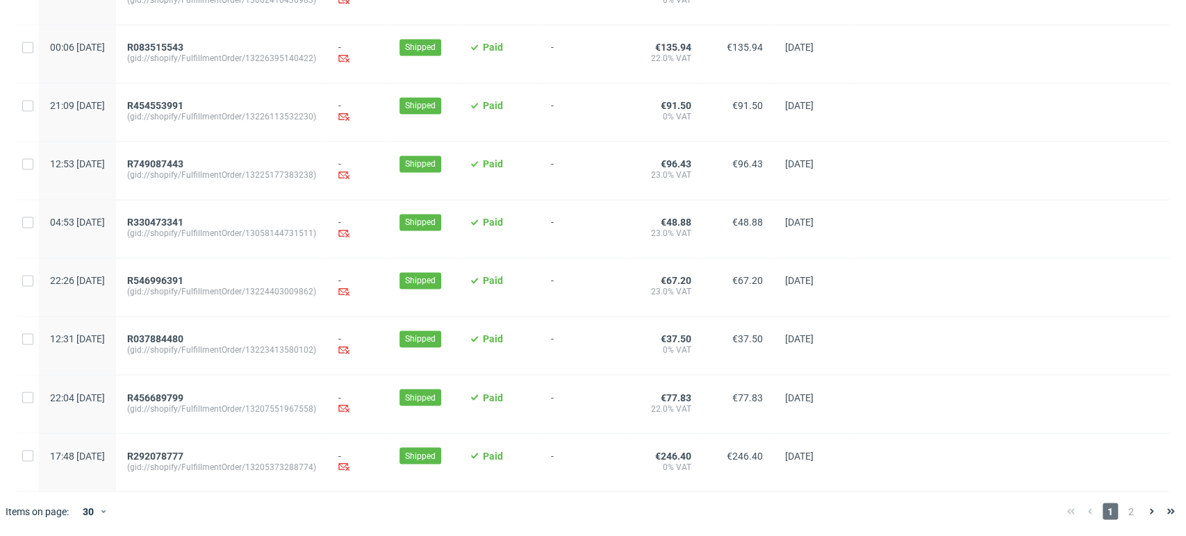
click at [1123, 513] on span "2" at bounding box center [1130, 511] width 15 height 17
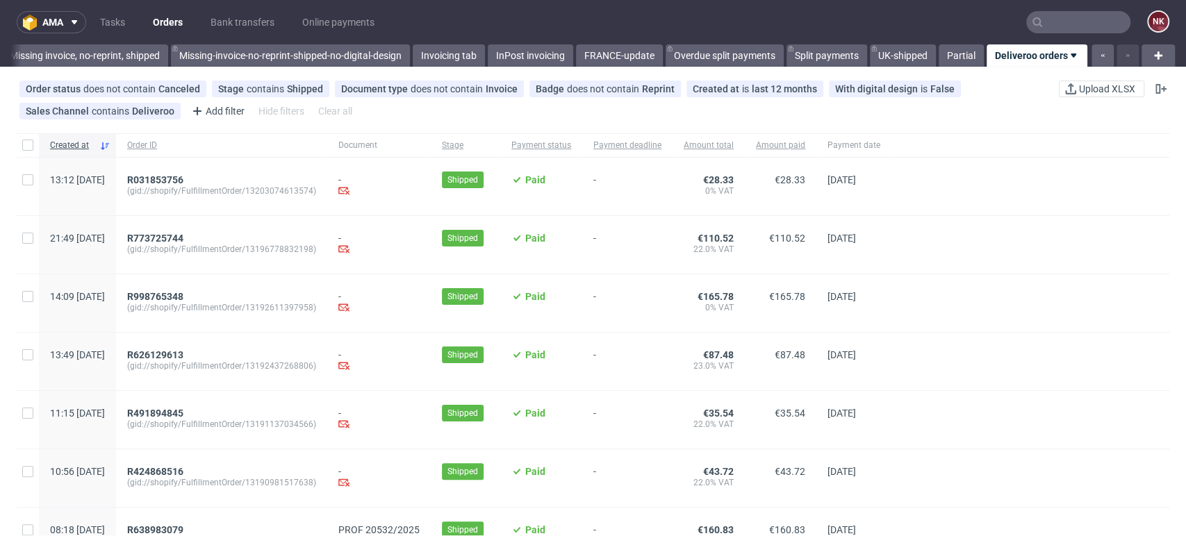
scroll to position [134, 0]
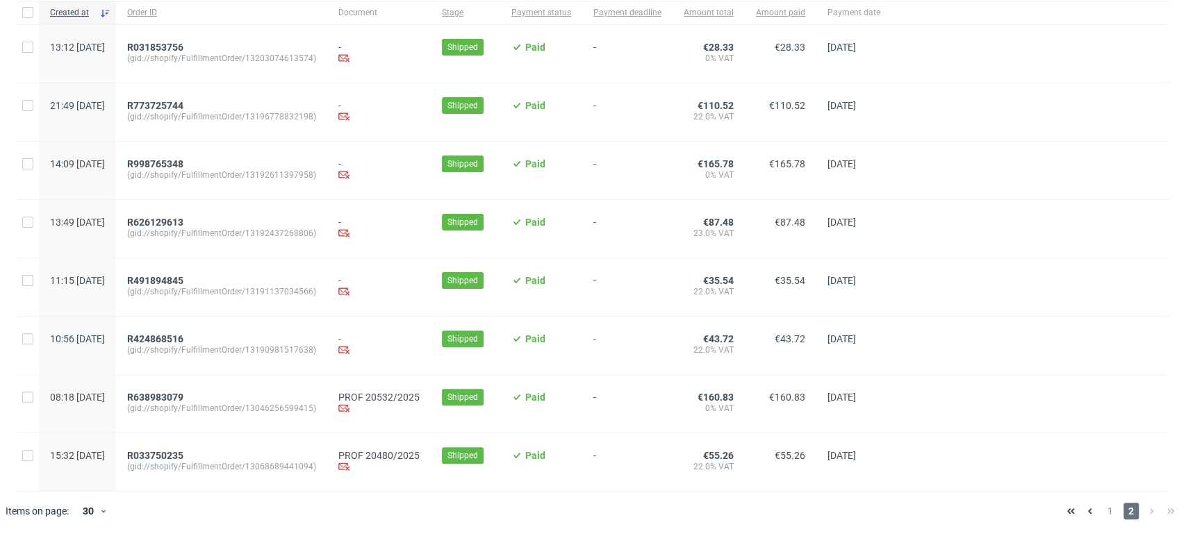
click at [200, 403] on span "(gid://shopify/FulfillmentOrder/13046256599415)" at bounding box center [221, 408] width 189 height 11
click at [183, 399] on span "R638983079" at bounding box center [155, 397] width 56 height 11
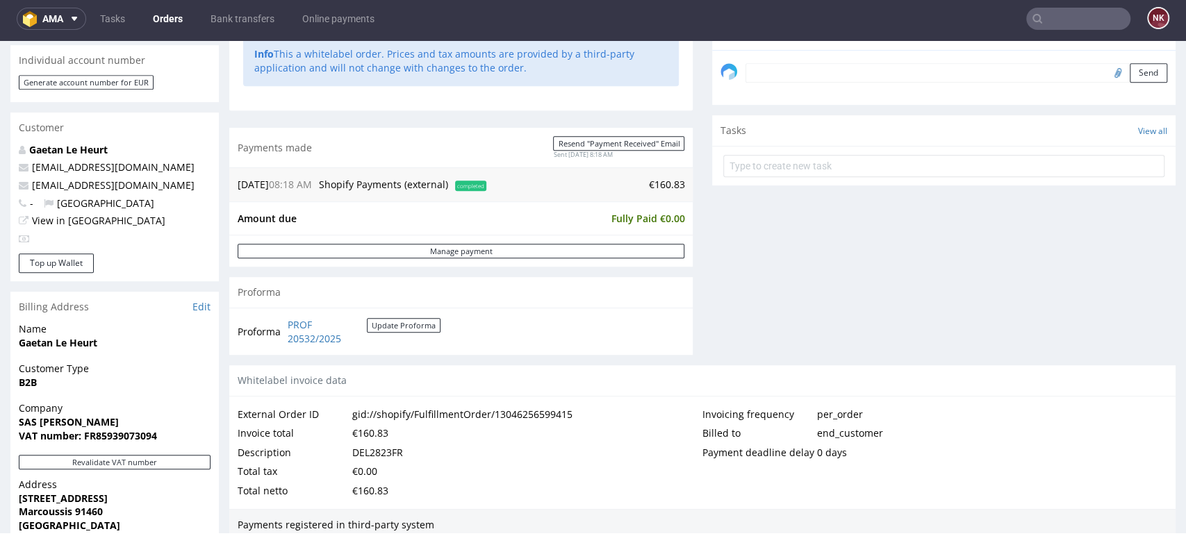
scroll to position [540, 0]
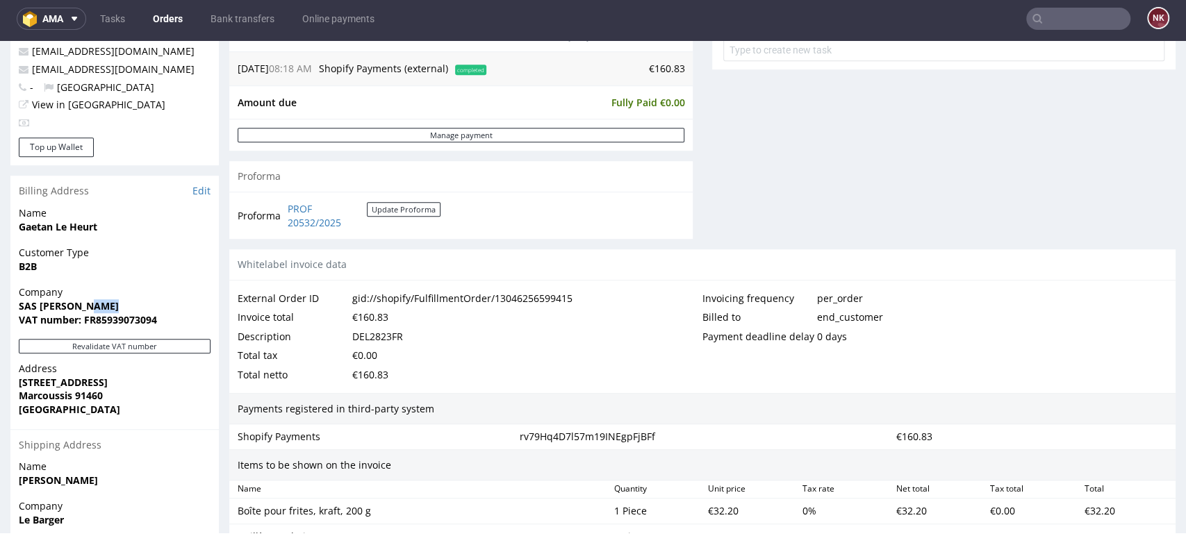
drag, startPoint x: 84, startPoint y: 304, endPoint x: -11, endPoint y: 313, distance: 95.7
click at [0, 313] on html "Production Shipped DTP Orders Offers Shipments Transfers 13 Designs Promotions …" at bounding box center [593, 281] width 1186 height 1560
click at [98, 302] on span "SAS [PERSON_NAME]" at bounding box center [115, 306] width 192 height 14
drag, startPoint x: 96, startPoint y: 306, endPoint x: 17, endPoint y: 304, distance: 79.2
click at [17, 304] on div "Company SAS Le Barger VAT number: FR85939073094" at bounding box center [114, 312] width 208 height 53
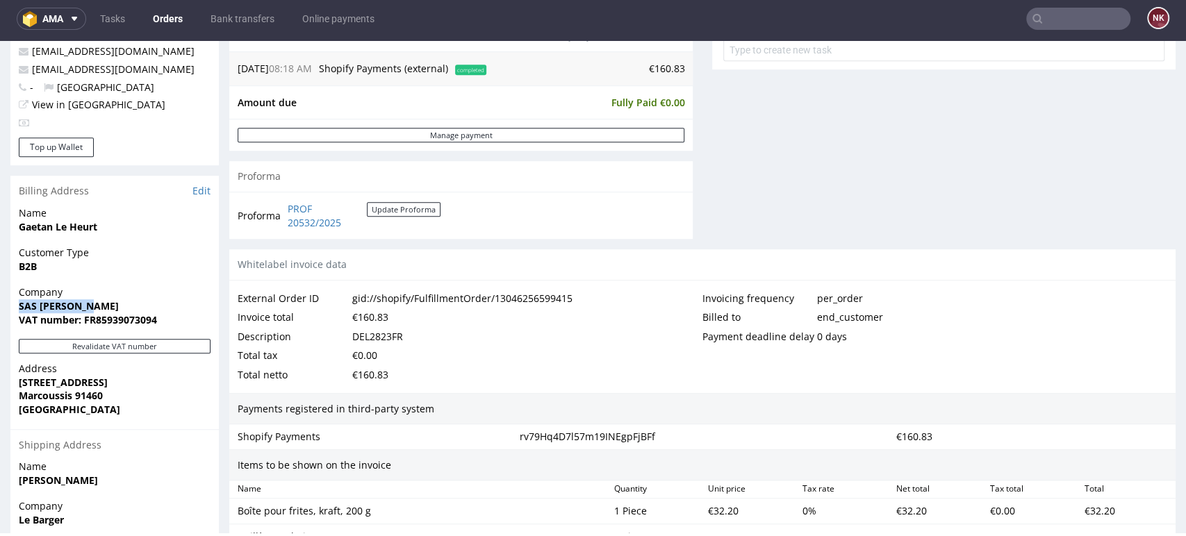
copy strong "SAS [PERSON_NAME]"
click at [128, 313] on strong "VAT number: FR85939073094" at bounding box center [88, 319] width 138 height 13
copy strong "FR85939073094"
drag, startPoint x: 142, startPoint y: 384, endPoint x: 12, endPoint y: 386, distance: 130.6
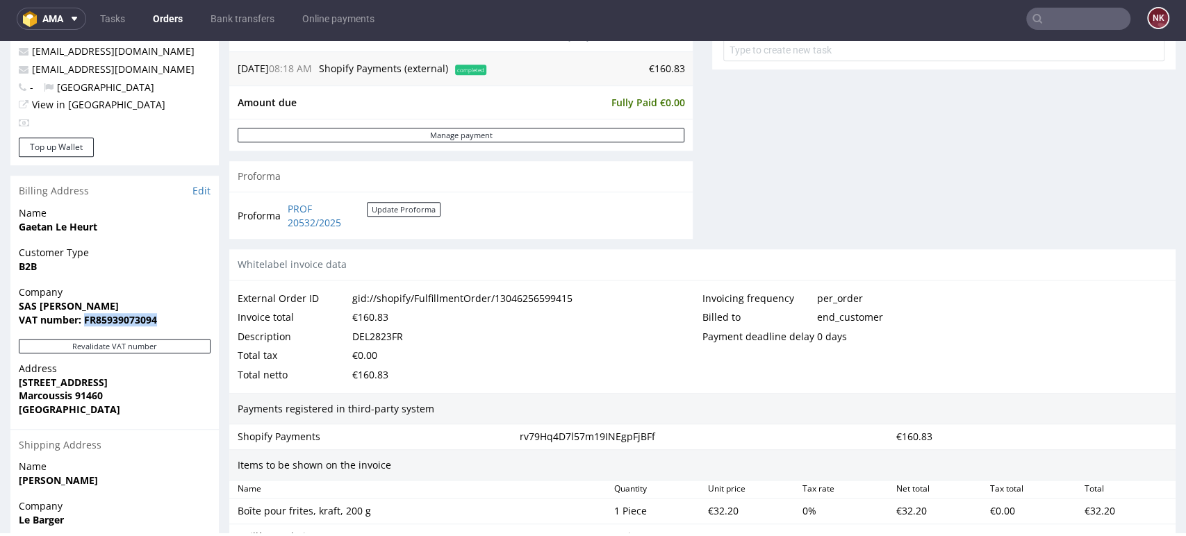
click at [12, 386] on div "Address 1 Avenue de l'Étang Neuf Marcoussis 91460 France" at bounding box center [114, 395] width 208 height 67
copy strong "1 Avenue de l'Étang Neuf"
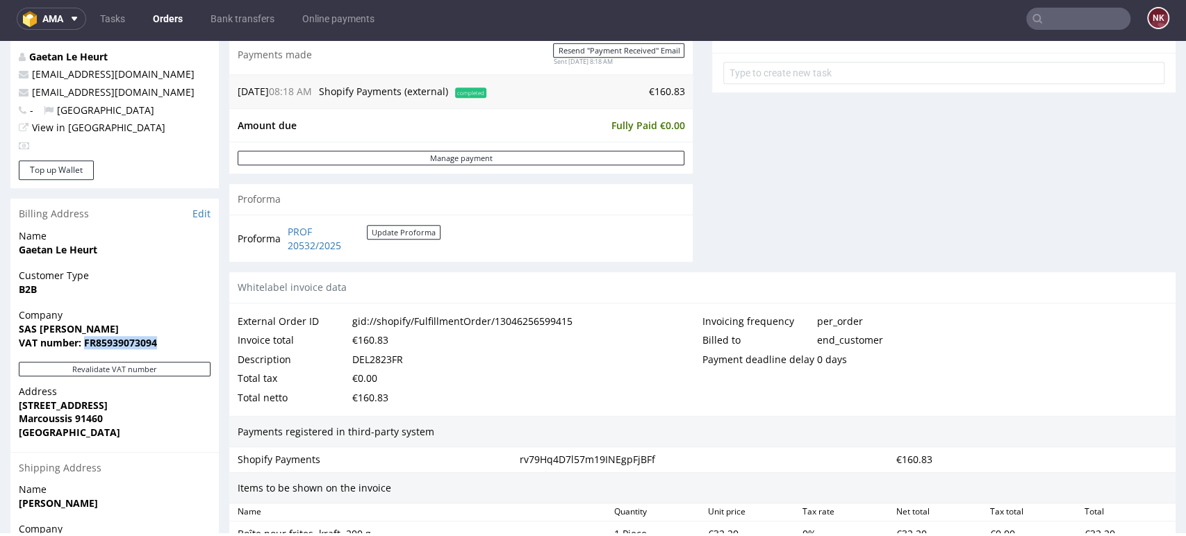
scroll to position [617, 0]
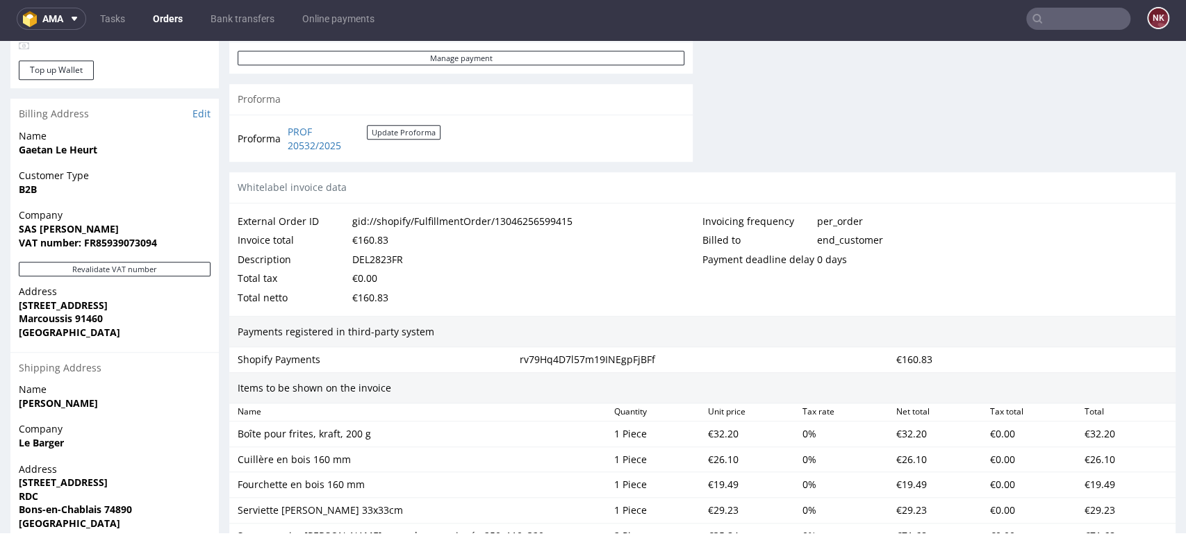
click at [34, 318] on strong "Marcoussis 91460" at bounding box center [61, 318] width 84 height 13
copy strong "Marcoussis"
click at [89, 318] on strong "Marcoussis 91460" at bounding box center [61, 318] width 84 height 13
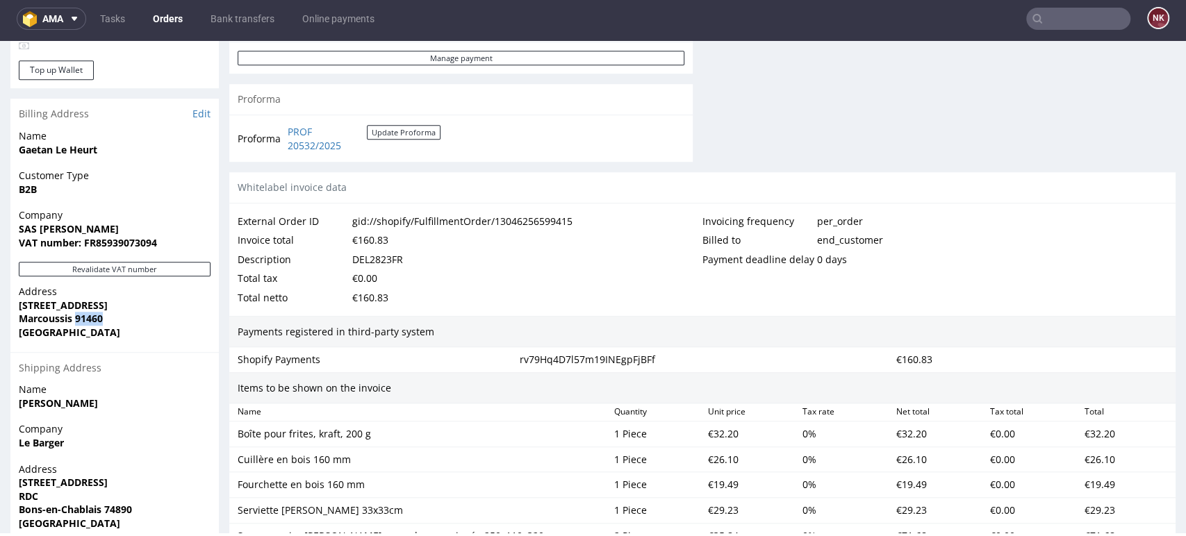
copy strong "91460"
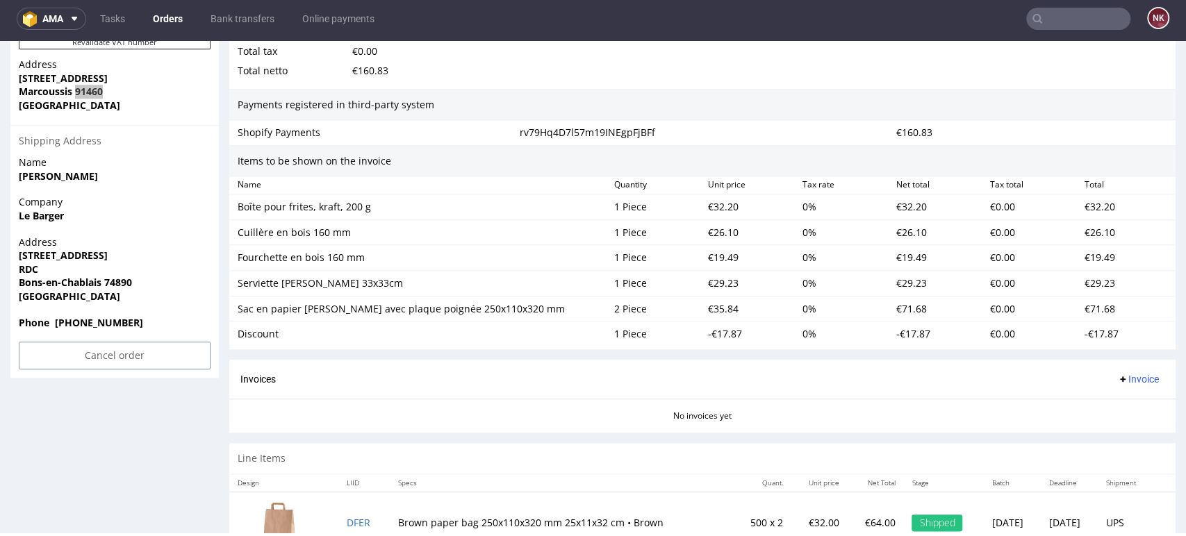
scroll to position [849, 0]
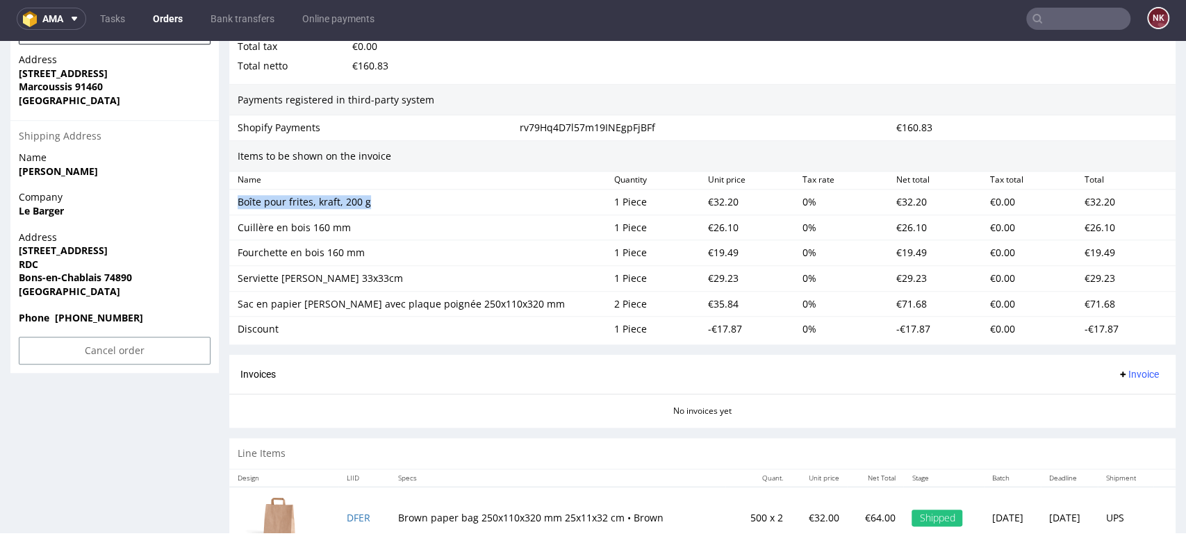
drag, startPoint x: 378, startPoint y: 198, endPoint x: 238, endPoint y: 203, distance: 140.4
click at [238, 203] on div "Boîte pour frites, kraft, 200 g" at bounding box center [420, 202] width 365 height 14
copy div "Boîte pour frites, kraft, 200 g"
drag, startPoint x: 356, startPoint y: 230, endPoint x: 231, endPoint y: 230, distance: 125.8
click at [231, 230] on div "Cuillère en bois 160 mm 1 Piece €26.10 0 % €26.10 €0.00 €26.10" at bounding box center [702, 228] width 946 height 26
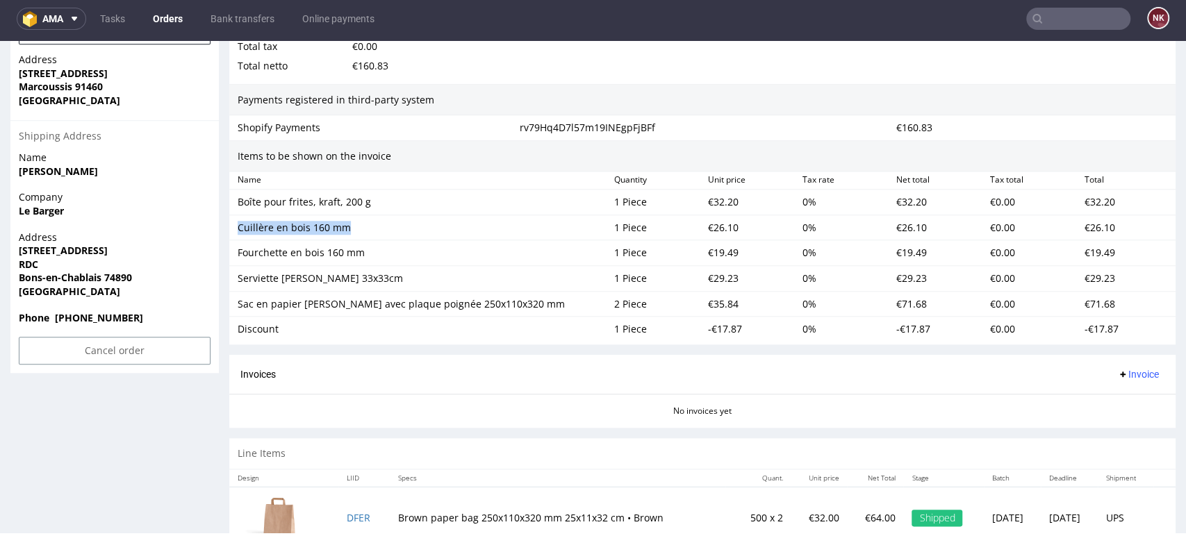
copy div "Cuillère en bois 160 mm"
drag, startPoint x: 367, startPoint y: 252, endPoint x: 238, endPoint y: 251, distance: 128.5
click at [238, 251] on div "Fourchette en bois 160 mm" at bounding box center [420, 253] width 365 height 14
copy div "Fourchette en bois 160 mm"
drag, startPoint x: 367, startPoint y: 279, endPoint x: 238, endPoint y: 280, distance: 129.2
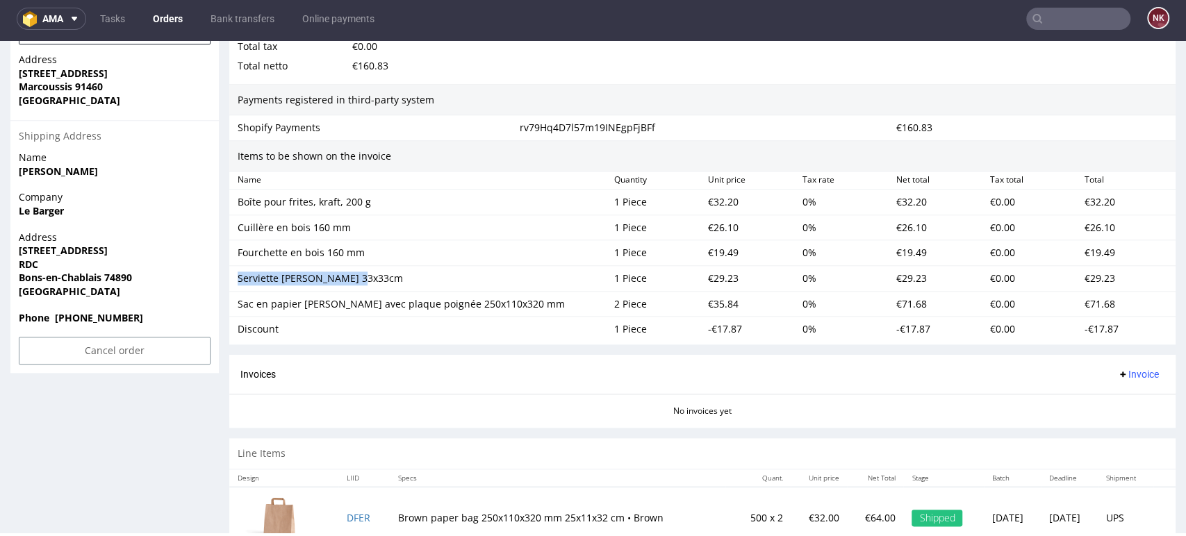
click at [238, 280] on div "Serviette blanche 33x33cm" at bounding box center [420, 279] width 365 height 14
copy div "Serviette blanche 33x33cm"
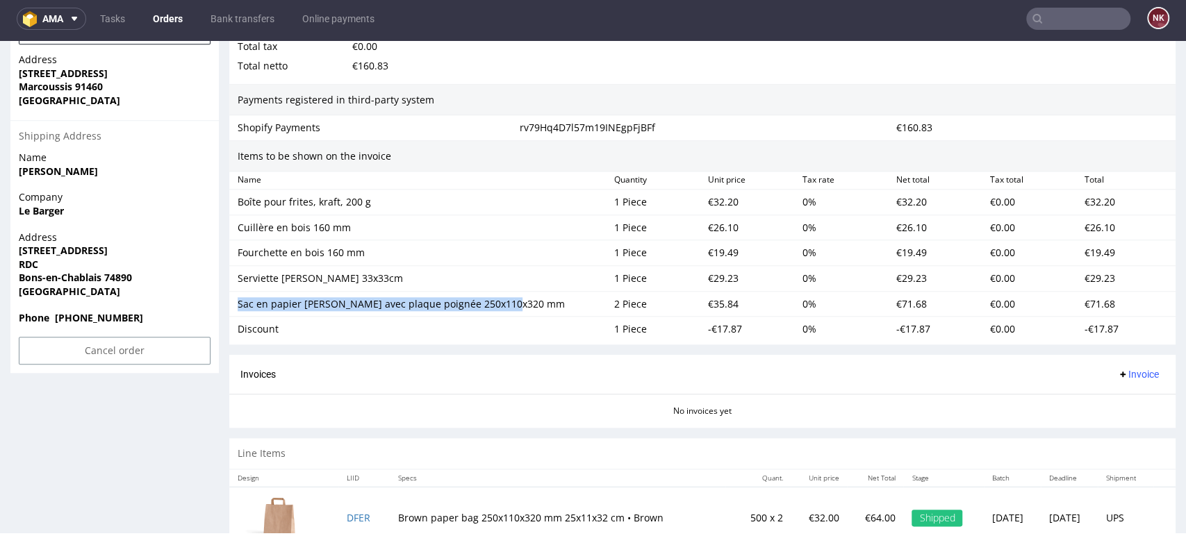
drag, startPoint x: 473, startPoint y: 302, endPoint x: 226, endPoint y: 306, distance: 247.4
copy div "Sac en papier marron avec plaque poignée 250x110x320 mm"
click at [263, 324] on div "Discount" at bounding box center [420, 329] width 365 height 14
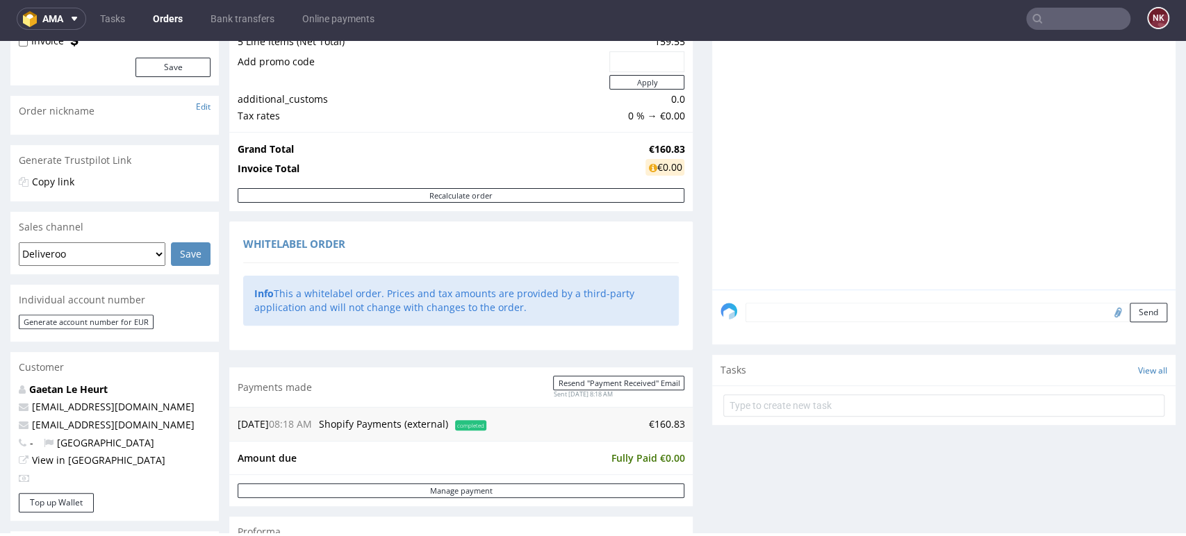
scroll to position [0, 0]
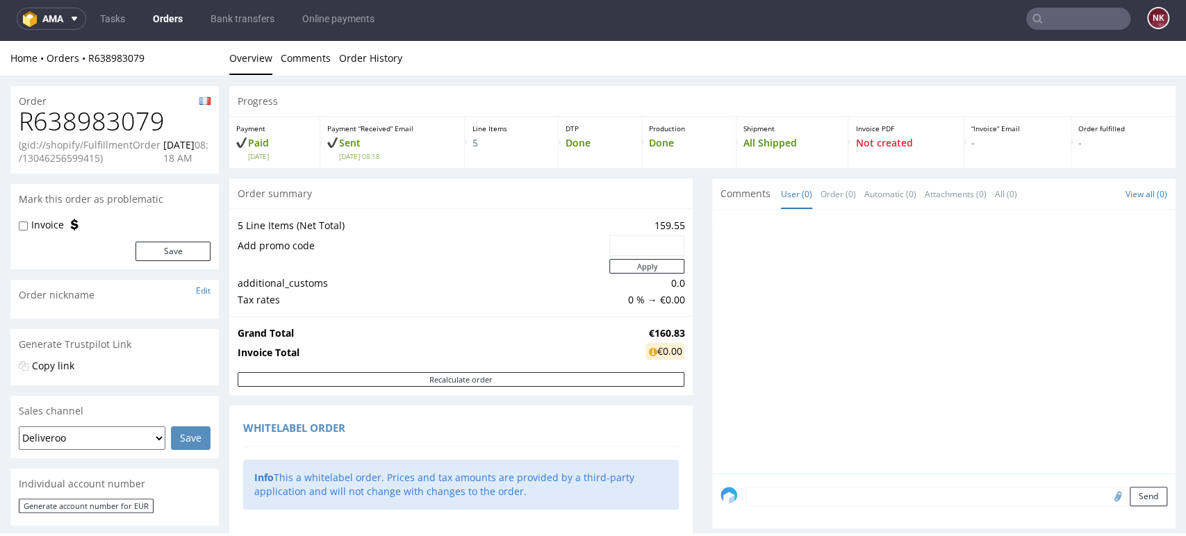
click at [127, 122] on h1 "R638983079" at bounding box center [115, 122] width 192 height 28
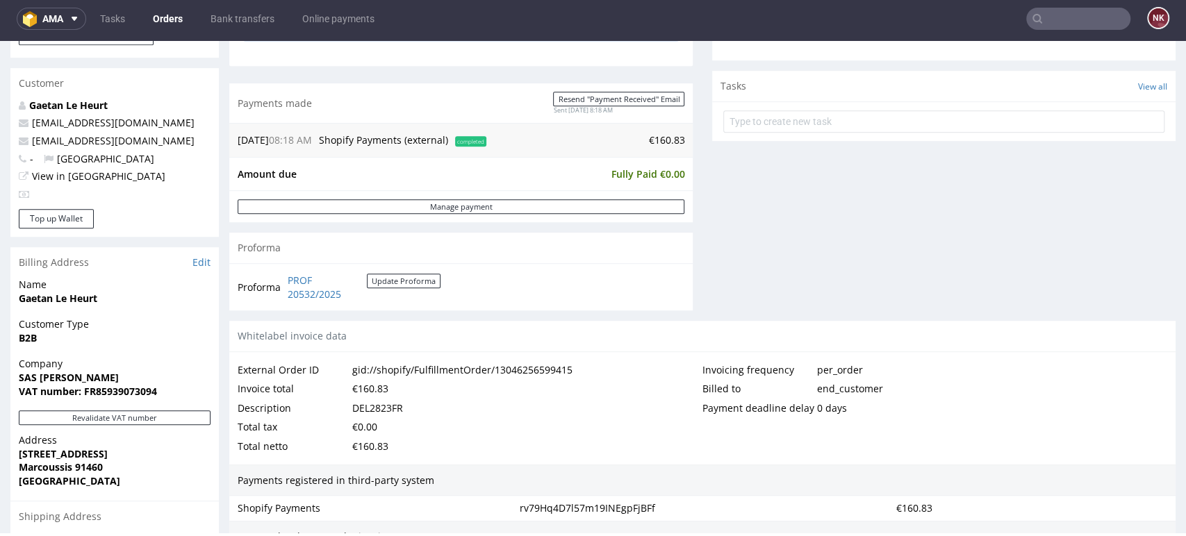
scroll to position [540, 0]
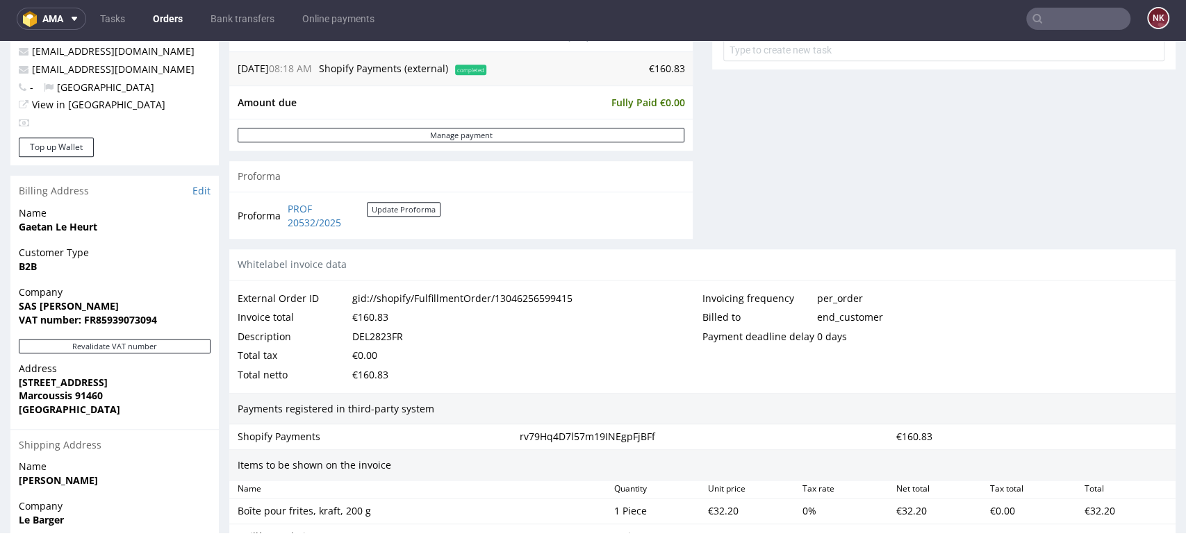
click at [379, 334] on div "DEL2823FR" at bounding box center [377, 336] width 51 height 19
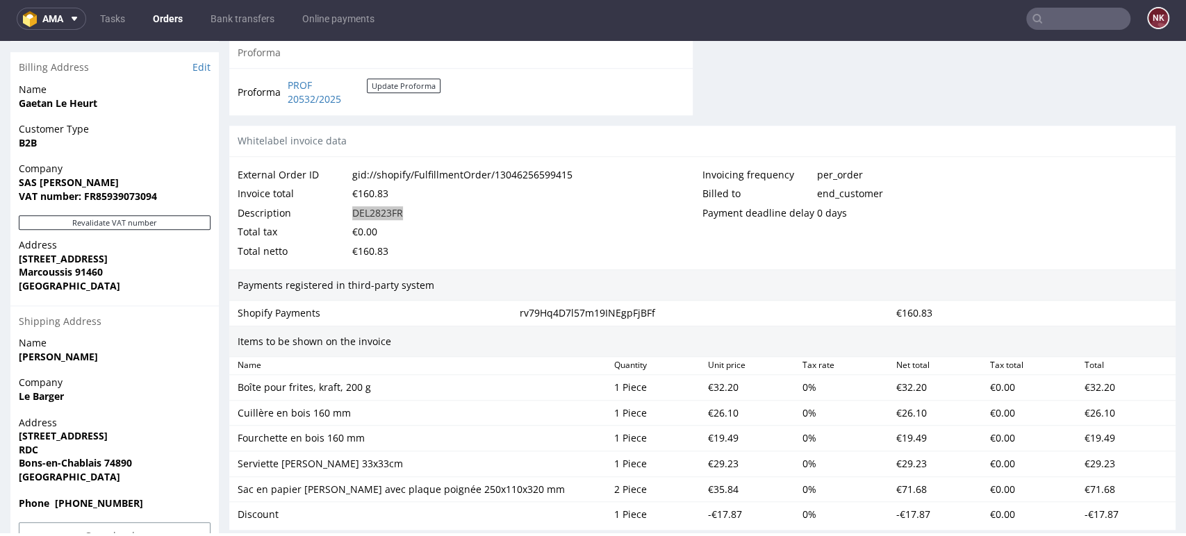
scroll to position [772, 0]
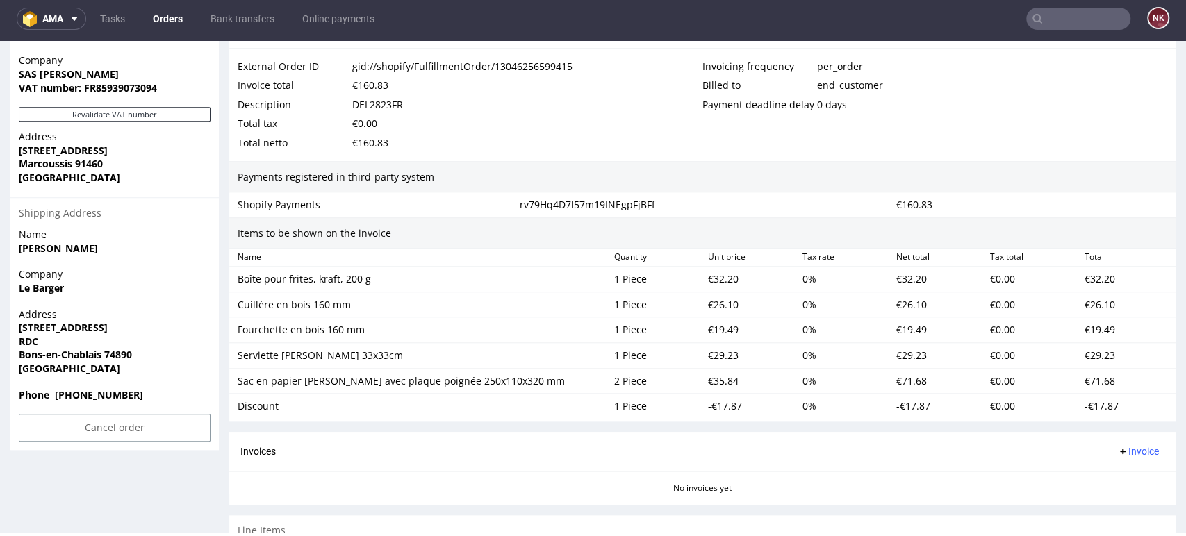
click at [714, 279] on div "€32.20" at bounding box center [749, 279] width 94 height 19
click at [714, 278] on div "€32.20" at bounding box center [749, 279] width 94 height 19
click at [718, 304] on div "€26.10" at bounding box center [749, 304] width 94 height 19
click at [713, 336] on div "€19.49" at bounding box center [749, 329] width 94 height 19
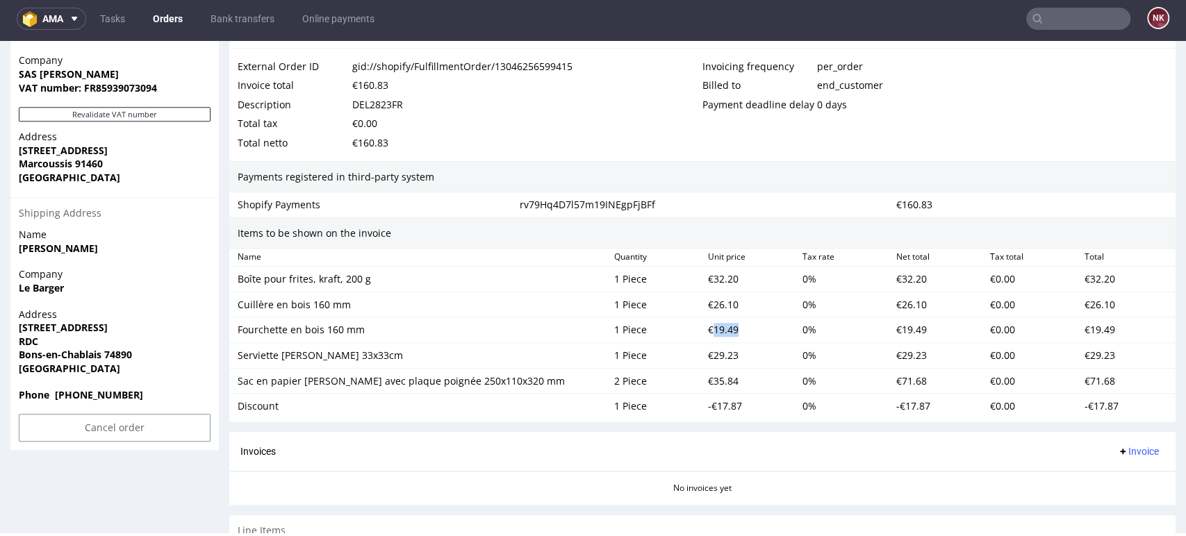
click at [713, 336] on div "€19.49" at bounding box center [749, 329] width 94 height 19
click at [711, 352] on div "€29.23" at bounding box center [749, 355] width 94 height 19
click at [709, 378] on div "€35.84" at bounding box center [749, 381] width 94 height 19
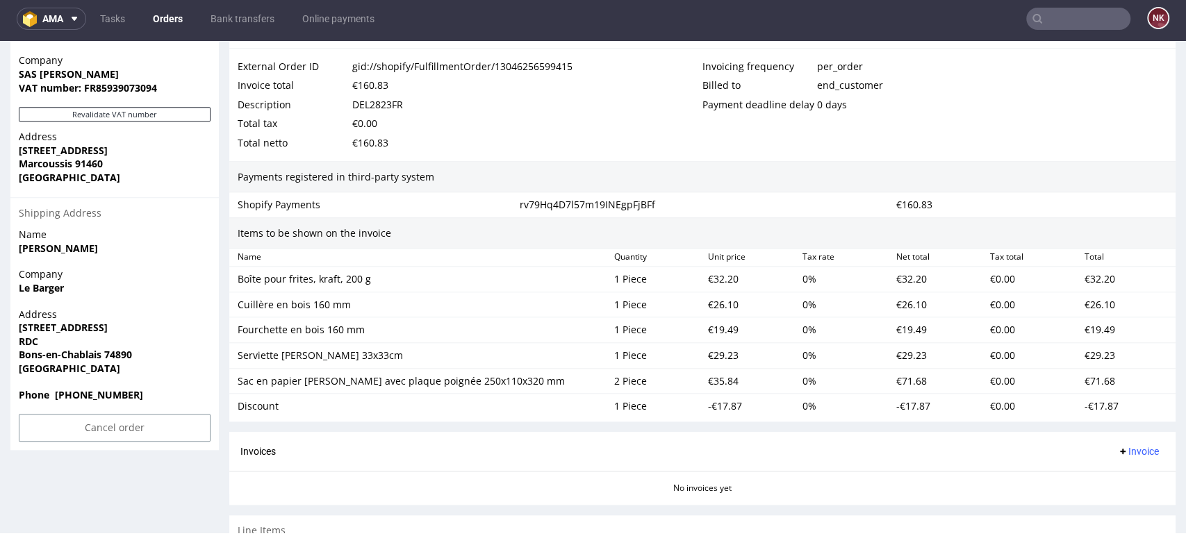
click at [716, 408] on div "-€17.87" at bounding box center [749, 406] width 94 height 19
click at [826, 438] on div "Invoices Invoice" at bounding box center [702, 452] width 946 height 40
click at [609, 374] on div "2 Piece" at bounding box center [656, 381] width 94 height 19
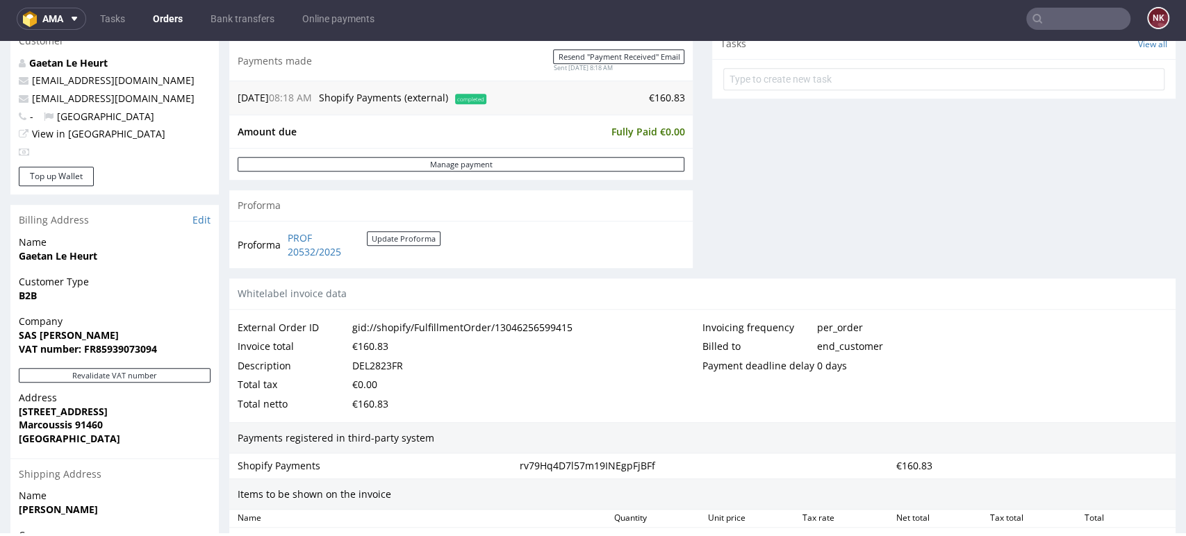
scroll to position [602, 0]
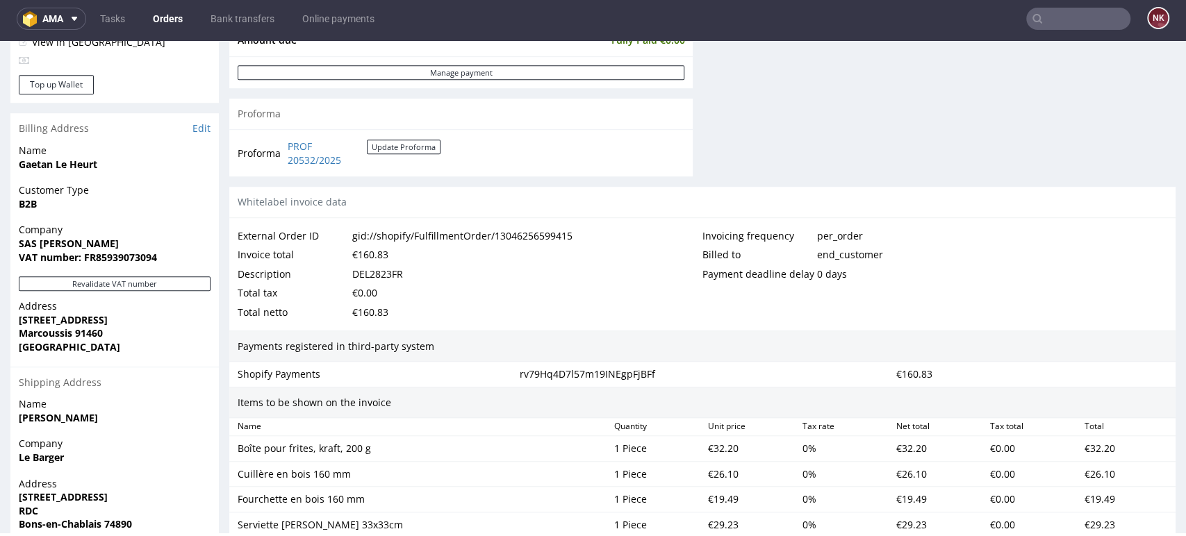
click at [372, 259] on div "€160.83" at bounding box center [370, 254] width 36 height 19
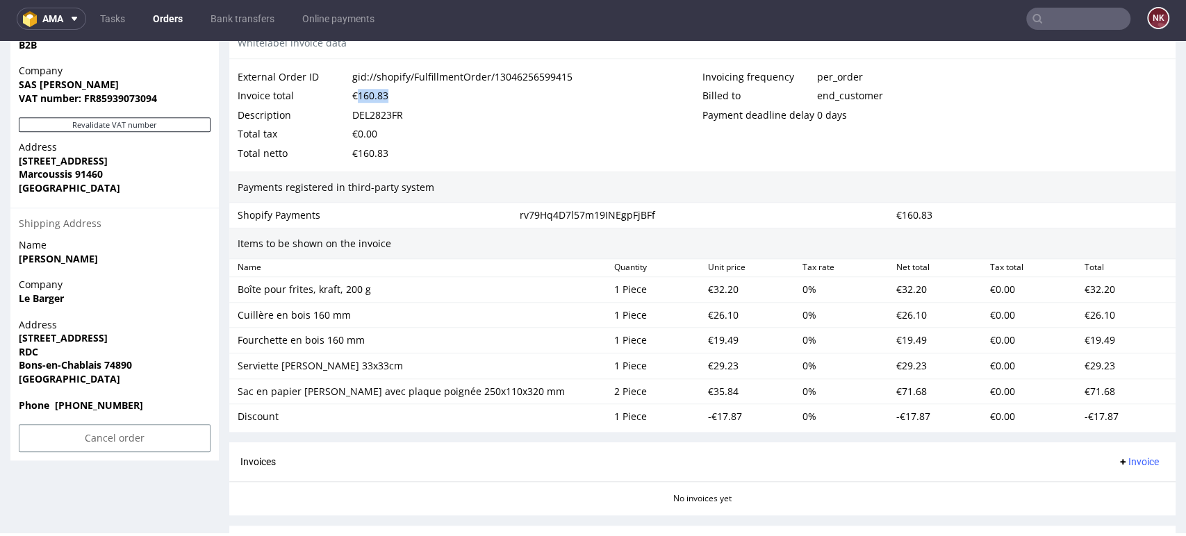
scroll to position [757, 0]
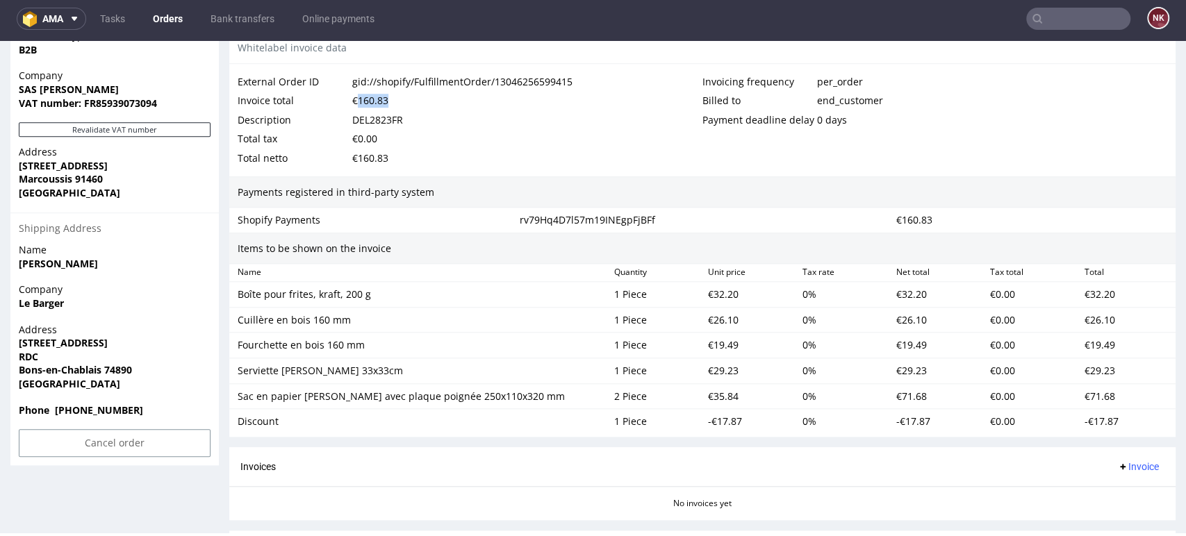
click at [1117, 463] on span "Invoice" at bounding box center [1138, 466] width 42 height 11
click at [1099, 416] on span "Upload" at bounding box center [1113, 411] width 67 height 14
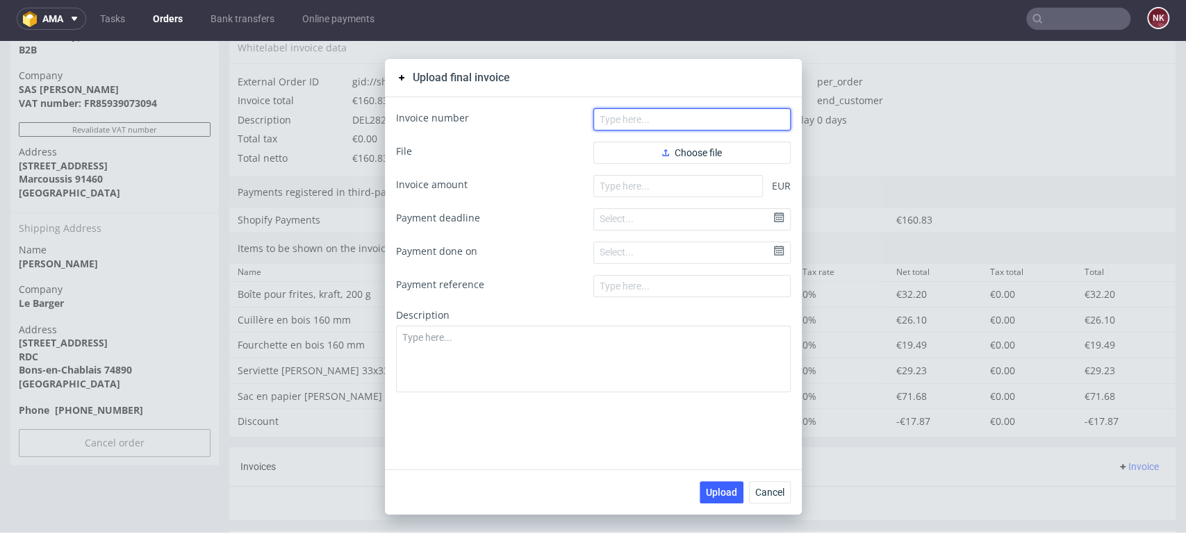
click at [613, 126] on input "text" at bounding box center [691, 119] width 197 height 22
paste input "160.83"
type input "160.83"
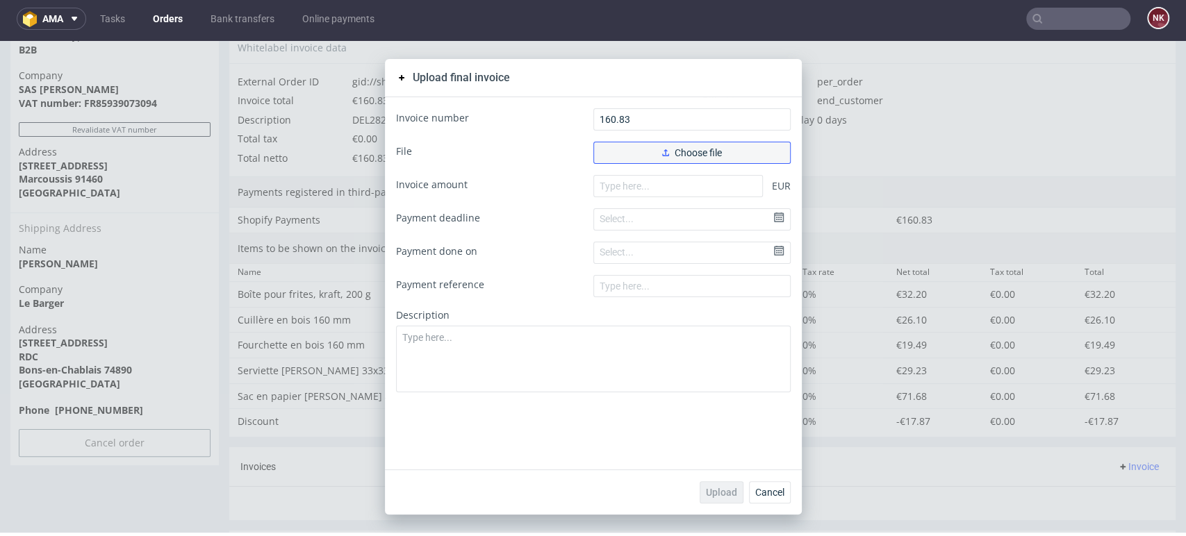
click at [617, 156] on button "Choose file" at bounding box center [691, 153] width 197 height 22
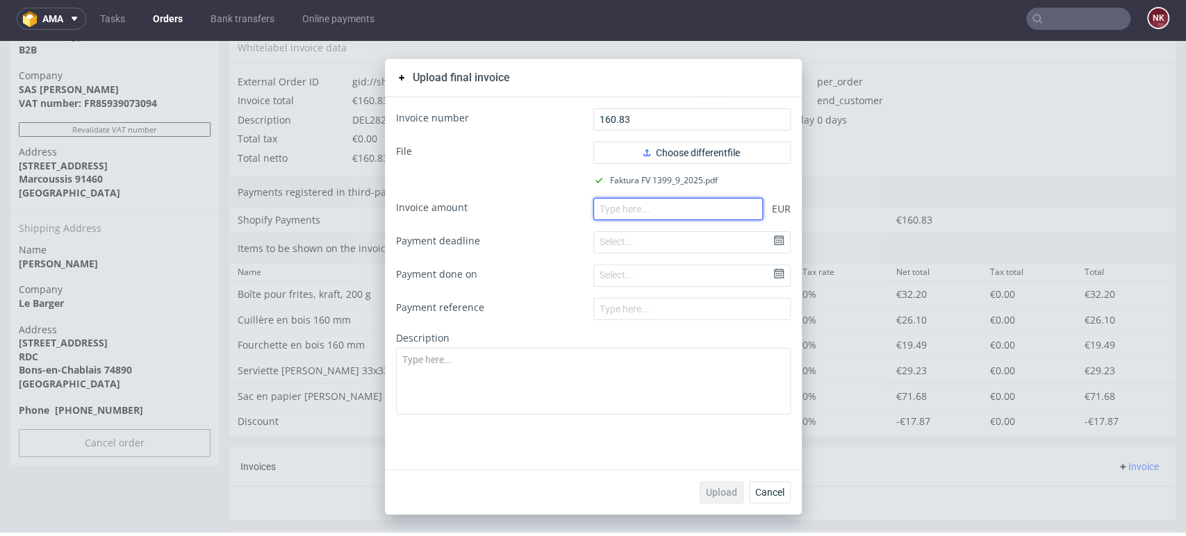
click at [650, 211] on input "number" at bounding box center [678, 209] width 170 height 22
paste input "160.83"
type input "160.83"
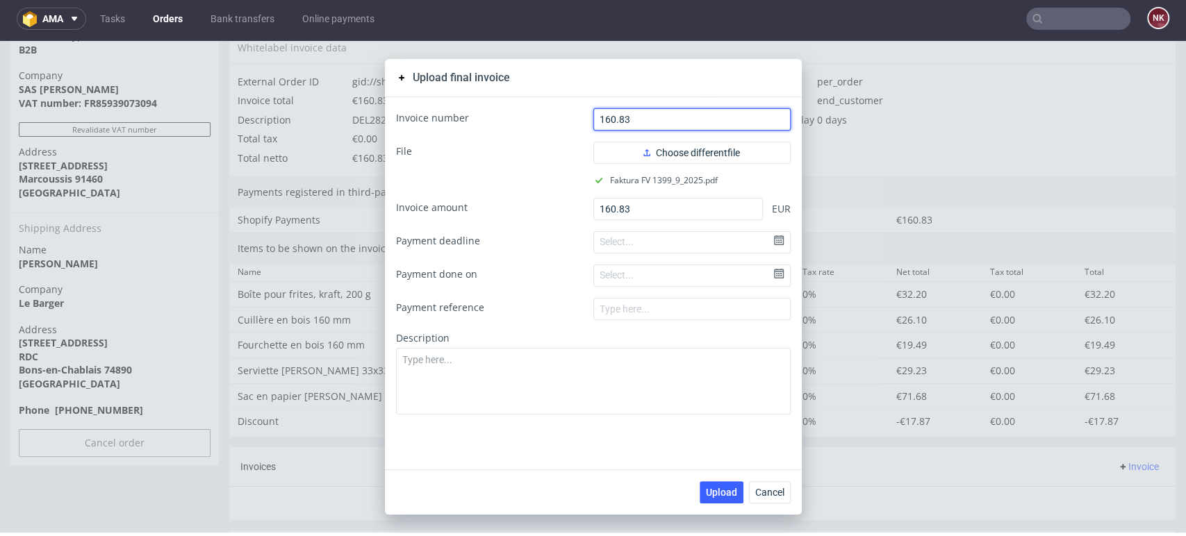
drag, startPoint x: 654, startPoint y: 108, endPoint x: 531, endPoint y: 108, distance: 122.3
click at [531, 108] on div "Invoice number 160.83" at bounding box center [593, 119] width 395 height 22
paste input "FV 1399/9/2025"
type input "FV 1399/9/2025"
click at [707, 488] on span "Upload" at bounding box center [721, 493] width 31 height 10
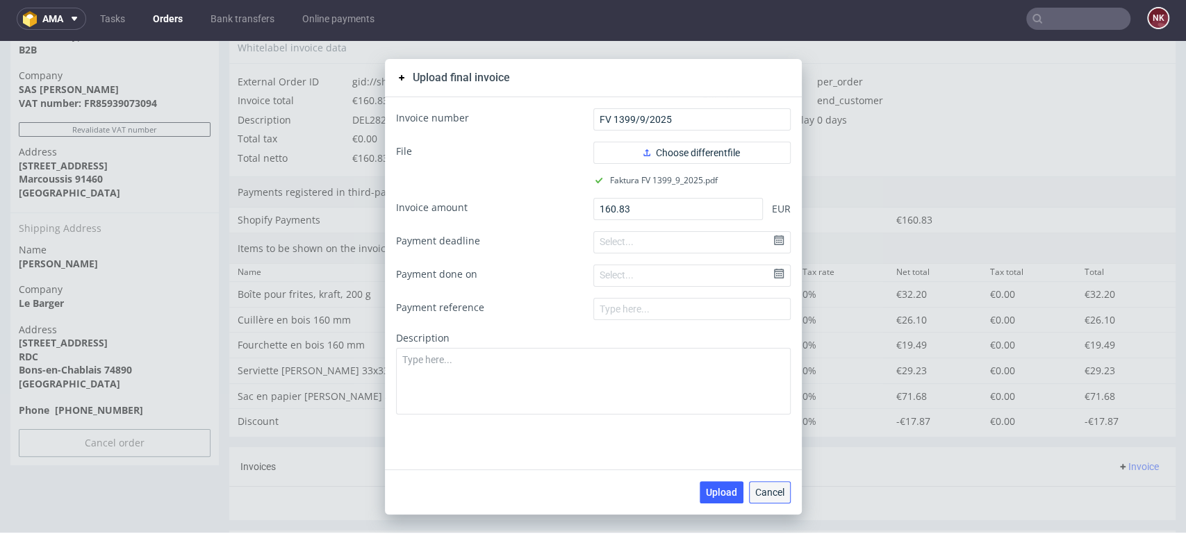
click at [756, 500] on button "Cancel" at bounding box center [770, 492] width 42 height 22
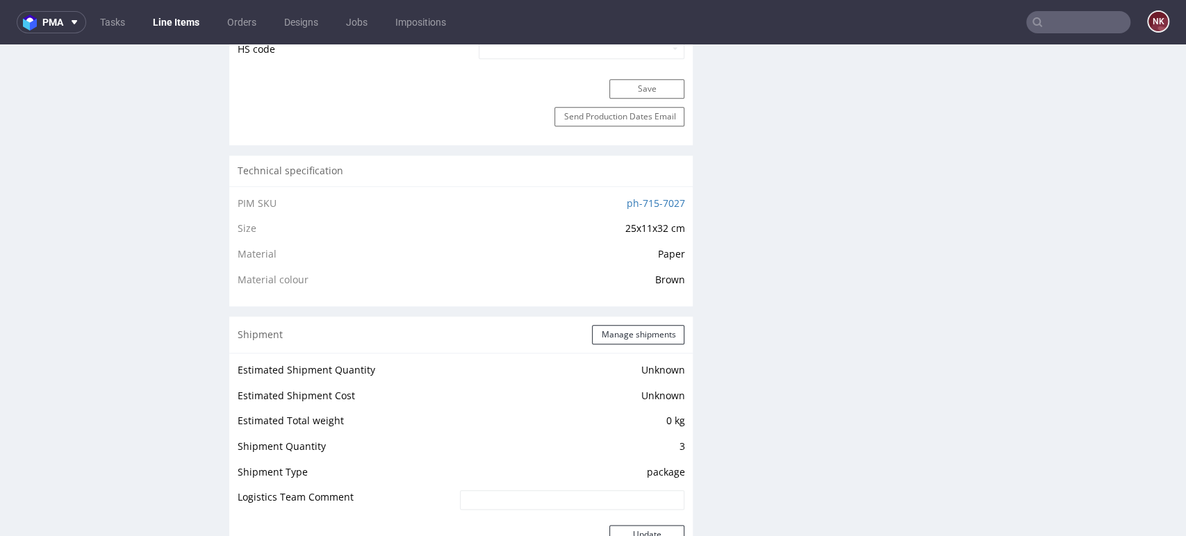
scroll to position [1080, 0]
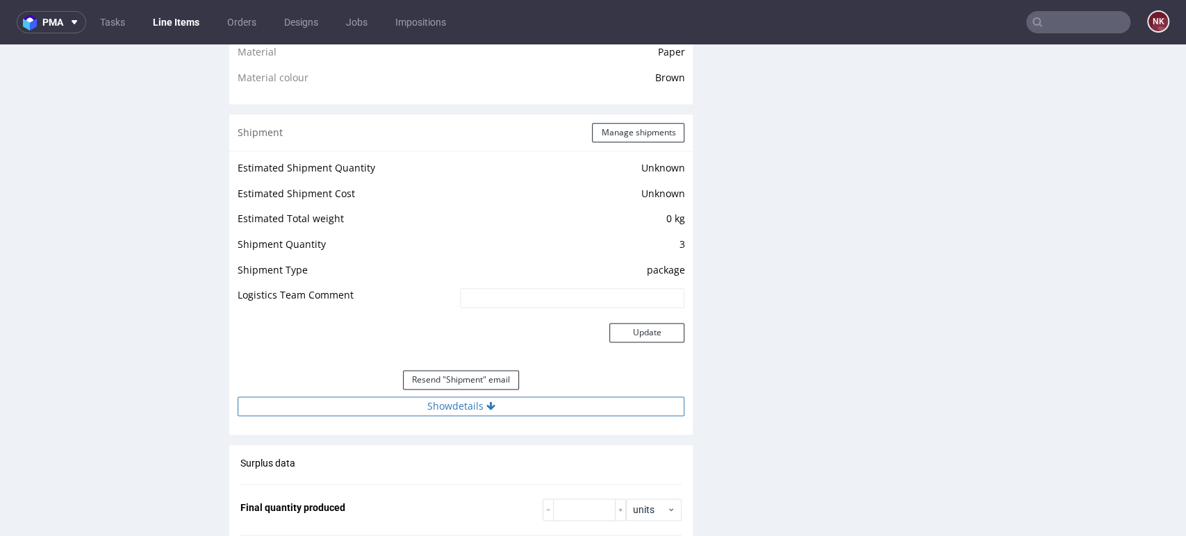
click at [469, 412] on button "Show details" at bounding box center [461, 406] width 447 height 19
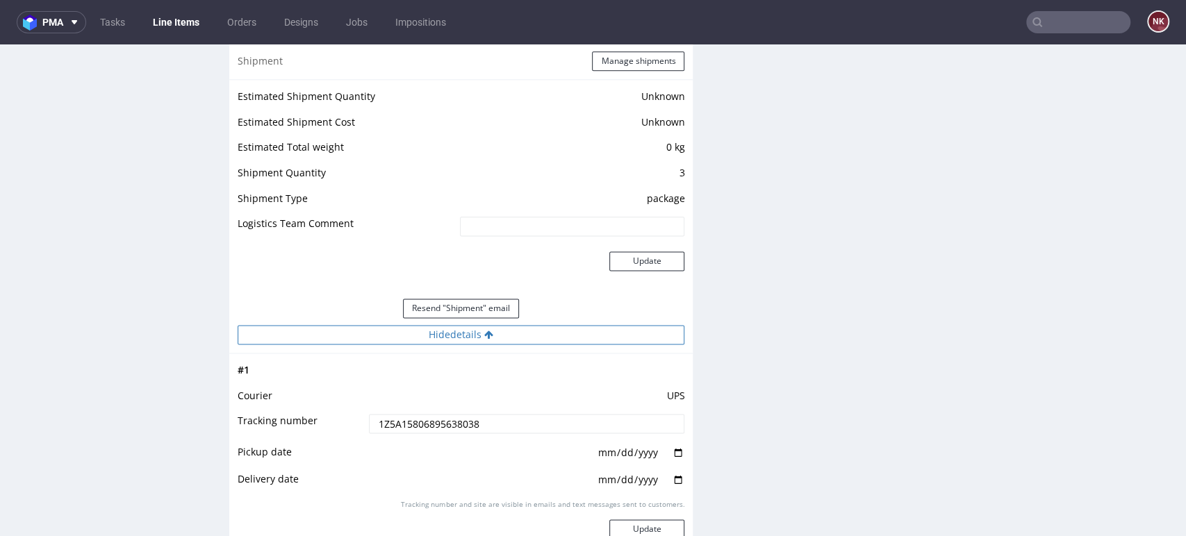
scroll to position [1235, 0]
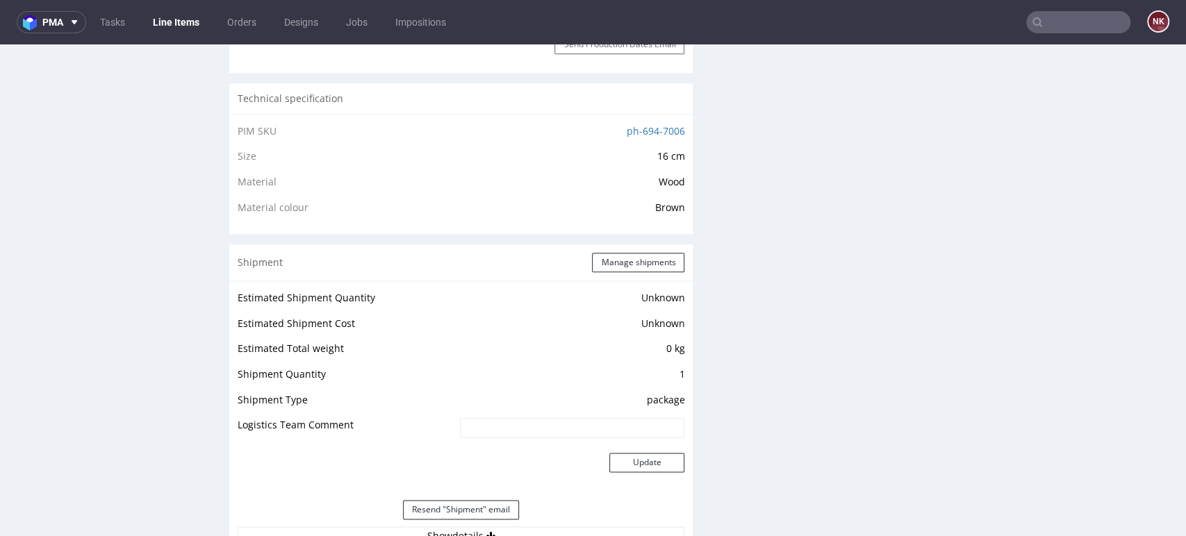
scroll to position [1080, 0]
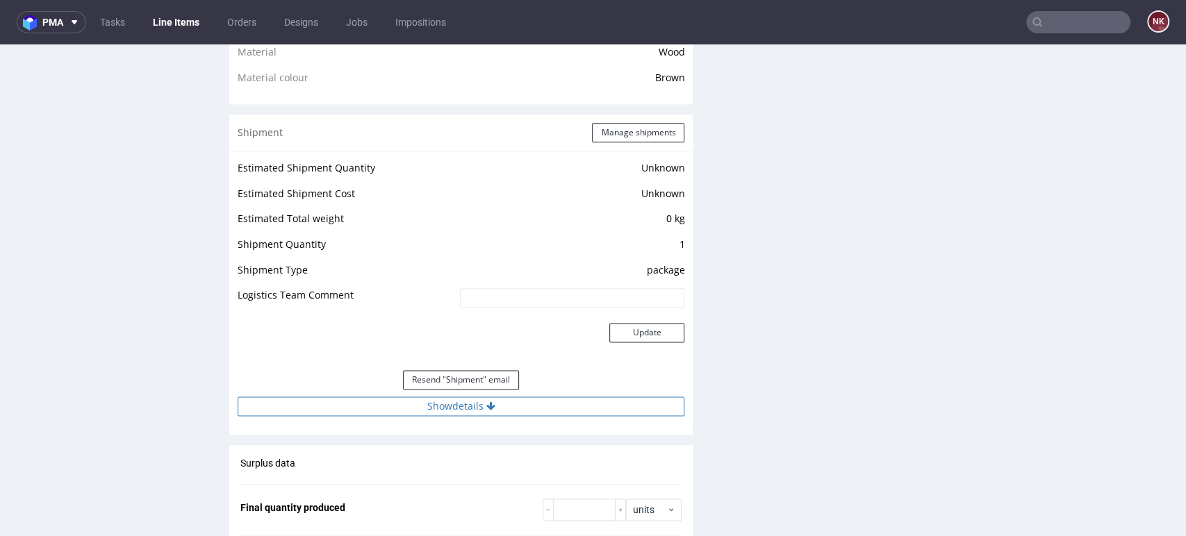
click at [472, 409] on button "Show details" at bounding box center [461, 406] width 447 height 19
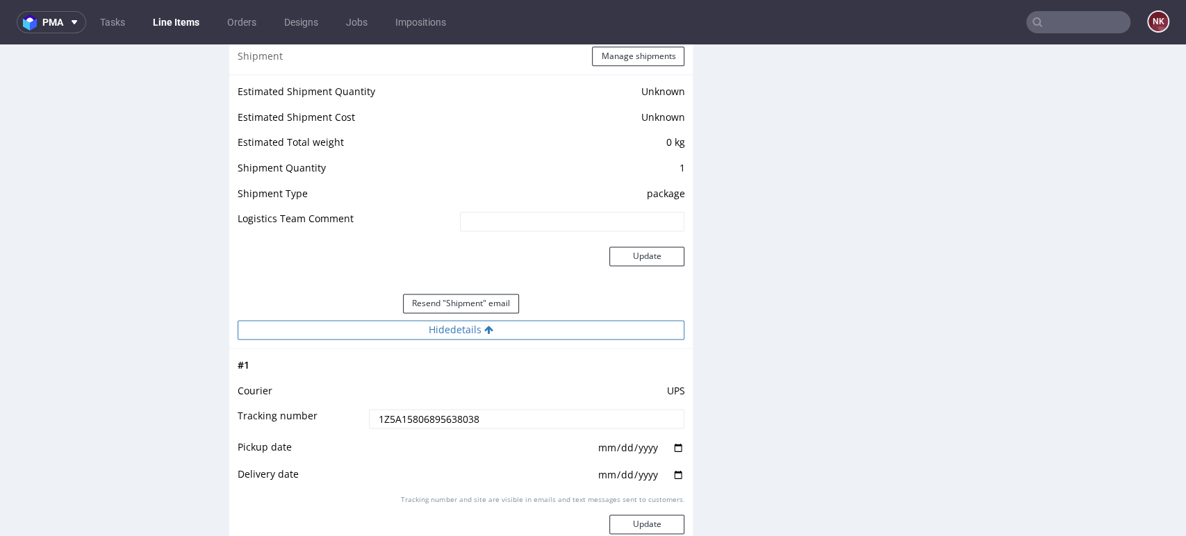
scroll to position [1157, 0]
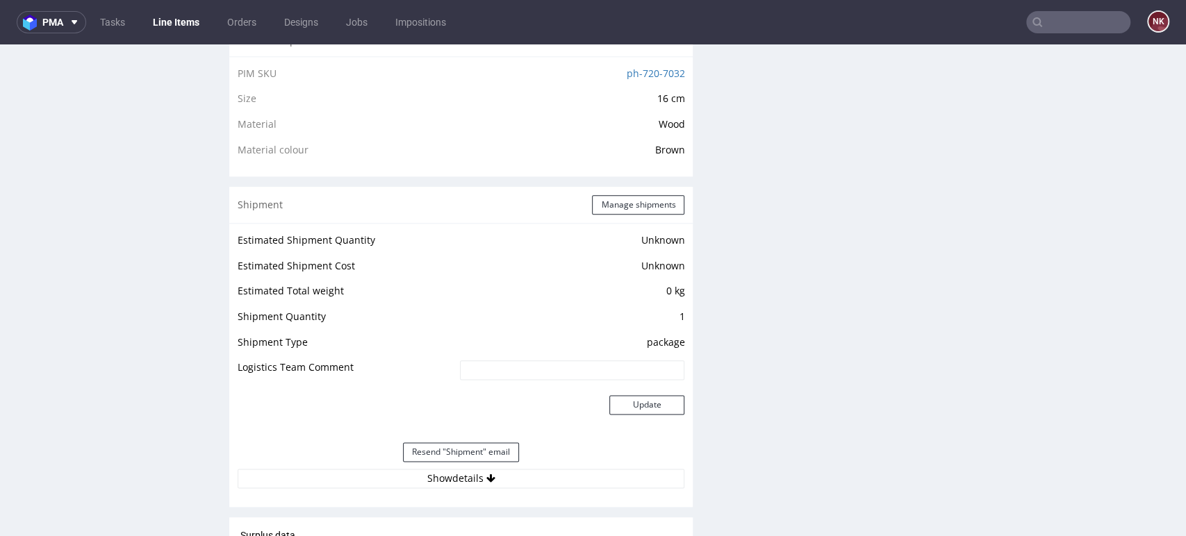
scroll to position [1157, 0]
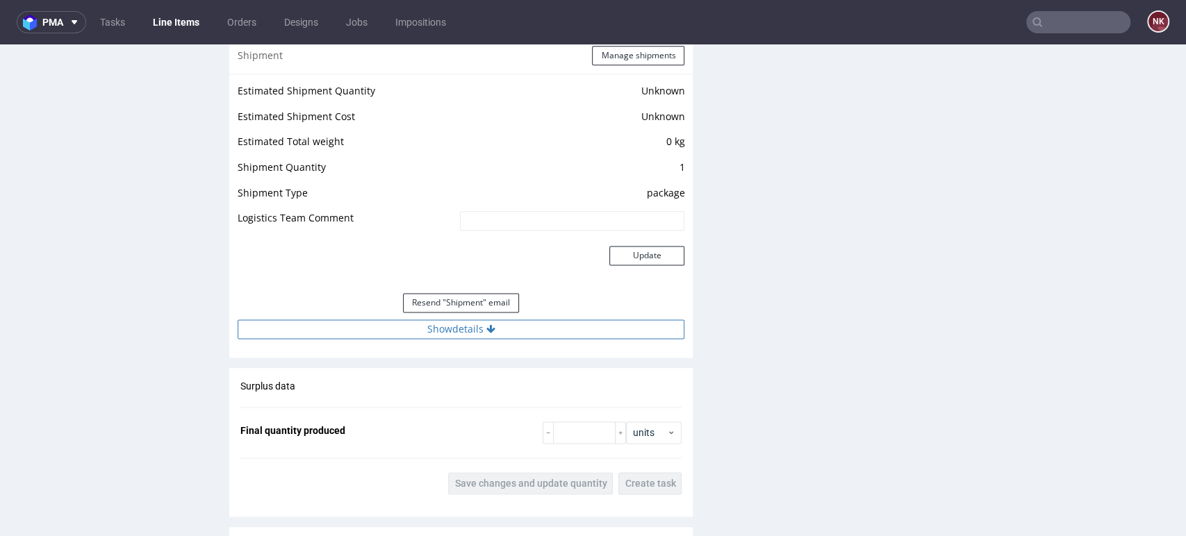
click at [486, 332] on icon at bounding box center [490, 329] width 9 height 10
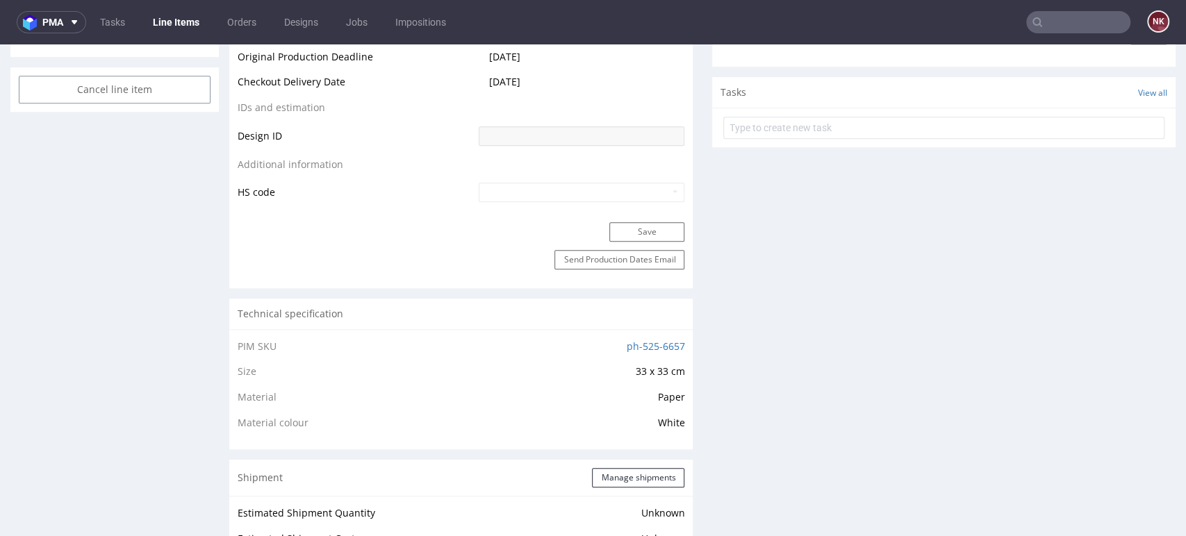
scroll to position [1080, 0]
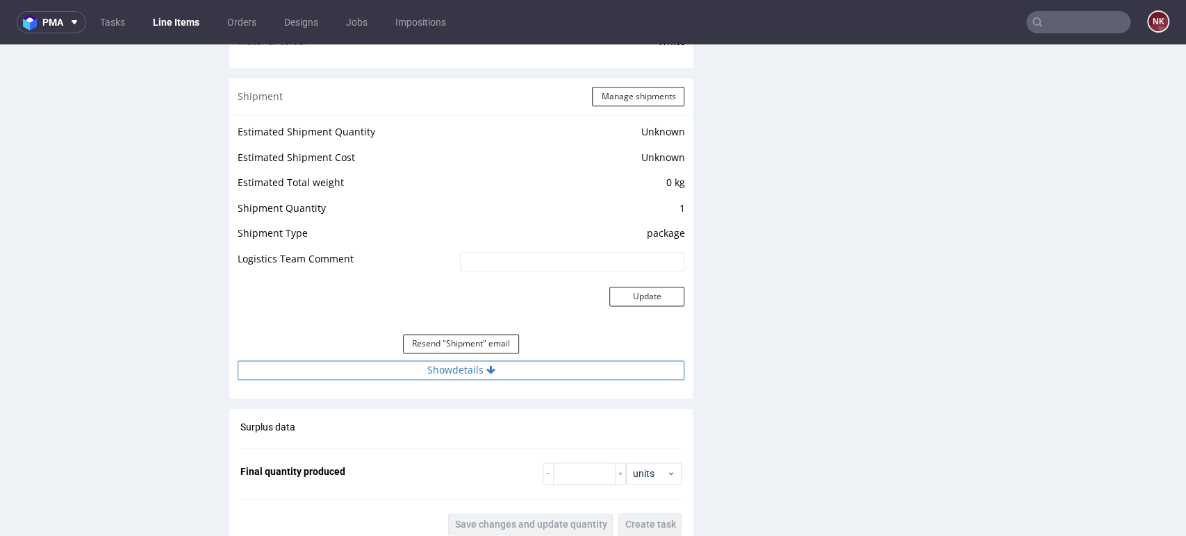
click at [459, 369] on button "Show details" at bounding box center [461, 370] width 447 height 19
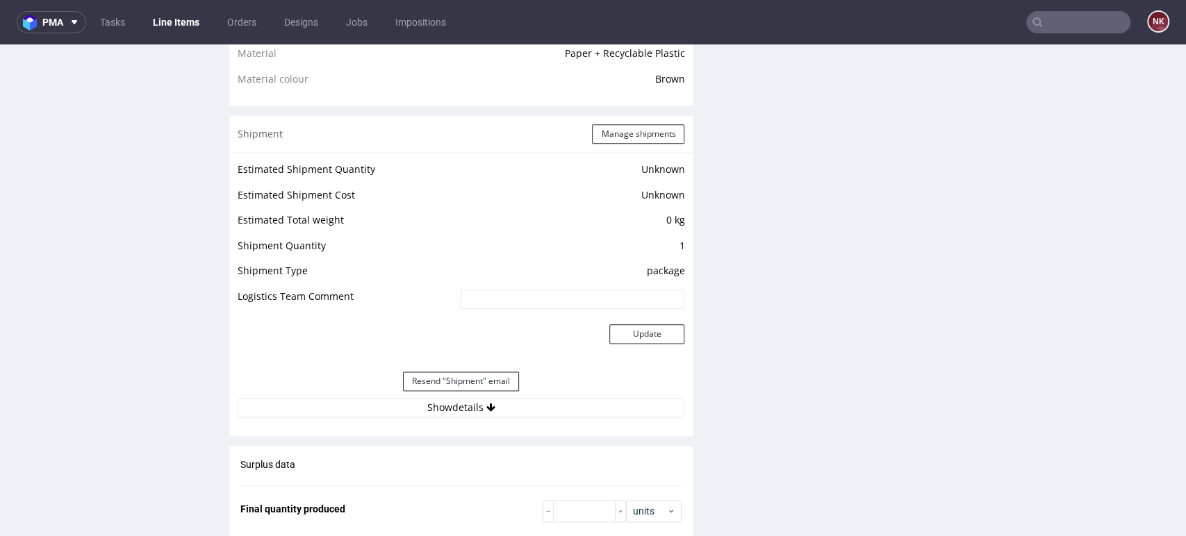
scroll to position [1157, 0]
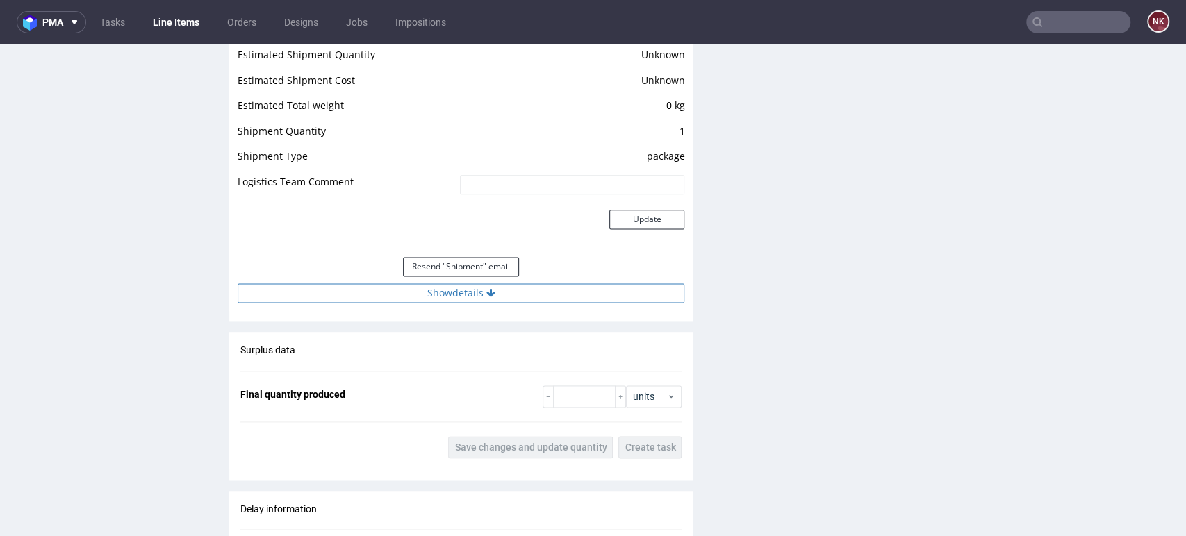
click at [472, 293] on button "Show details" at bounding box center [461, 292] width 447 height 19
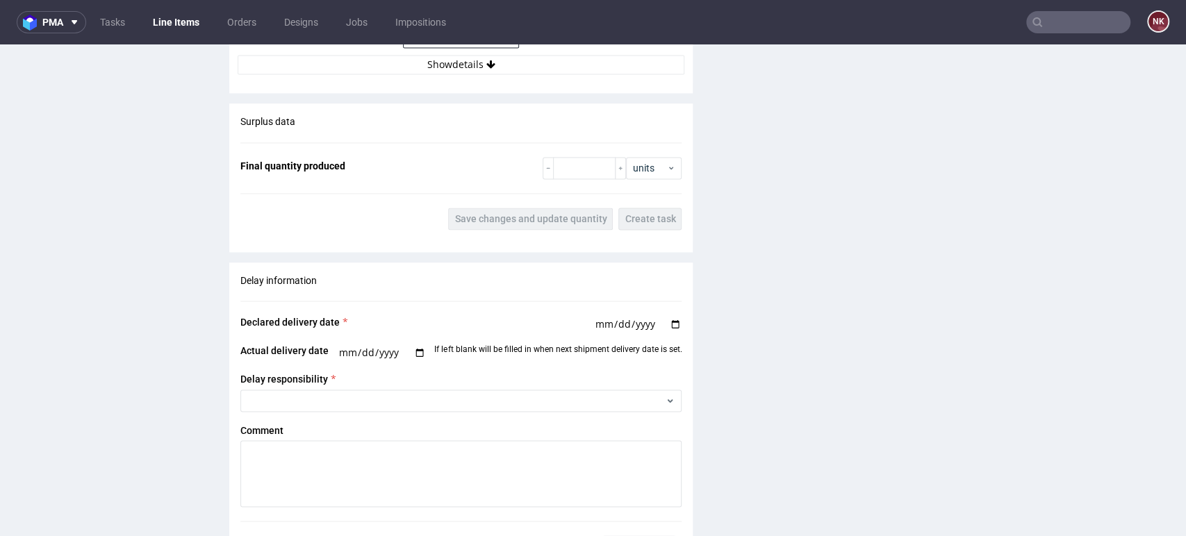
scroll to position [1312, 0]
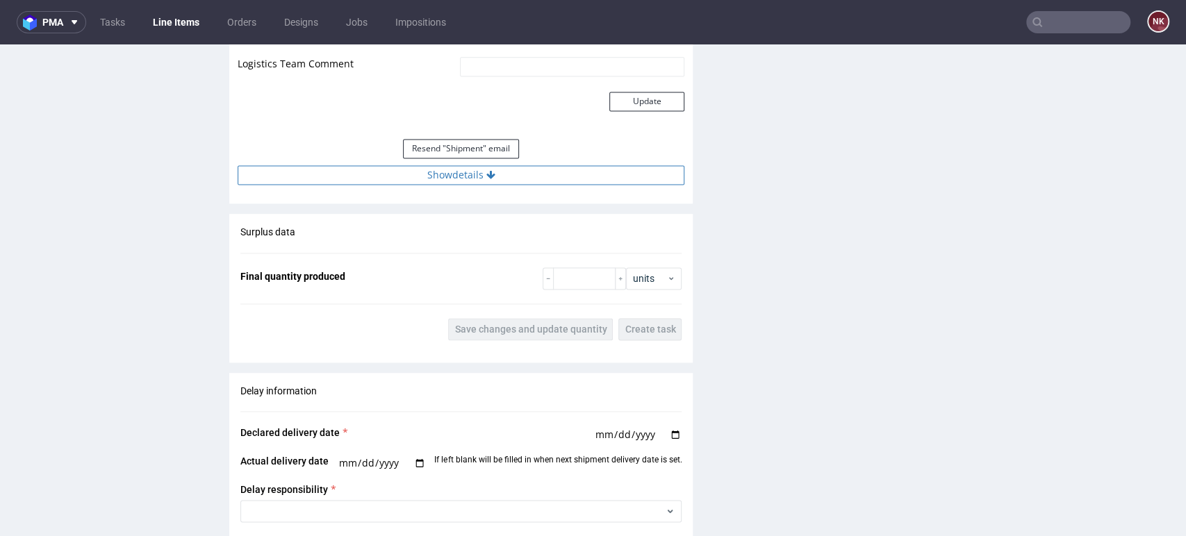
click at [468, 172] on button "Show details" at bounding box center [461, 174] width 447 height 19
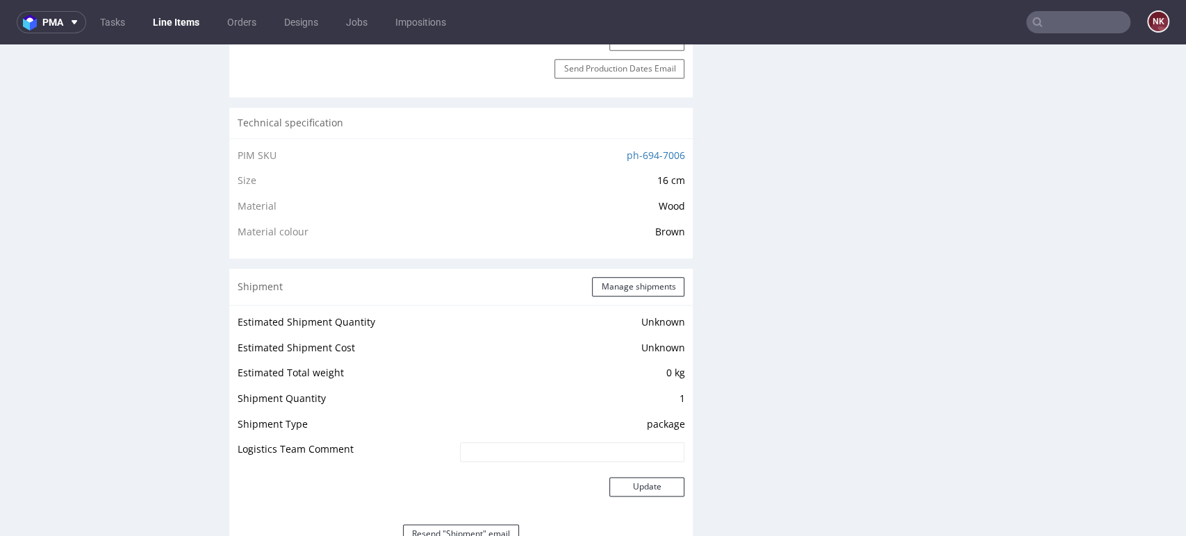
scroll to position [1157, 0]
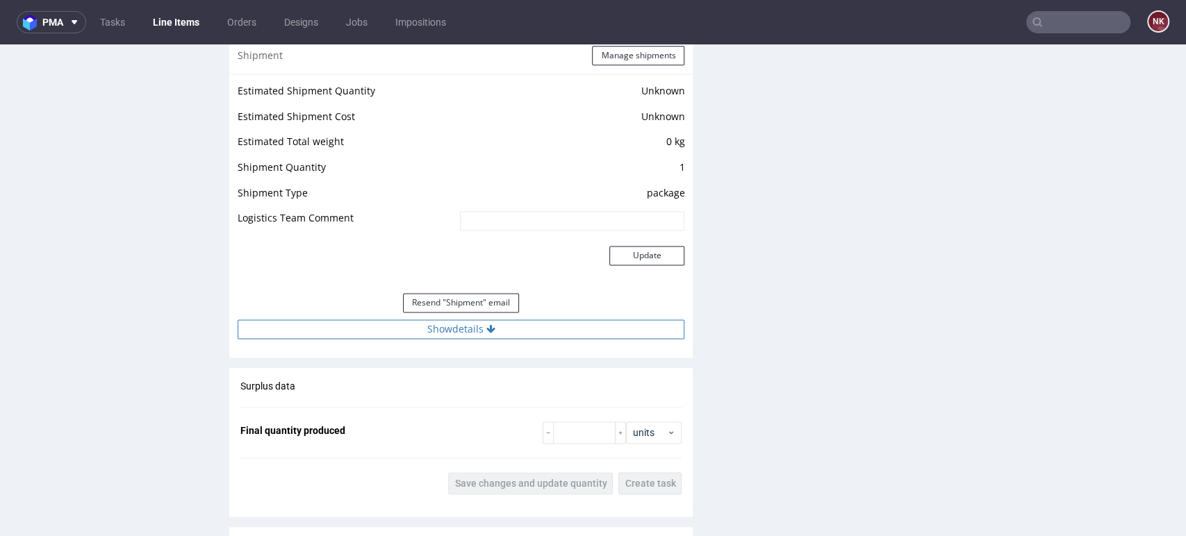
click at [486, 324] on icon at bounding box center [490, 329] width 9 height 10
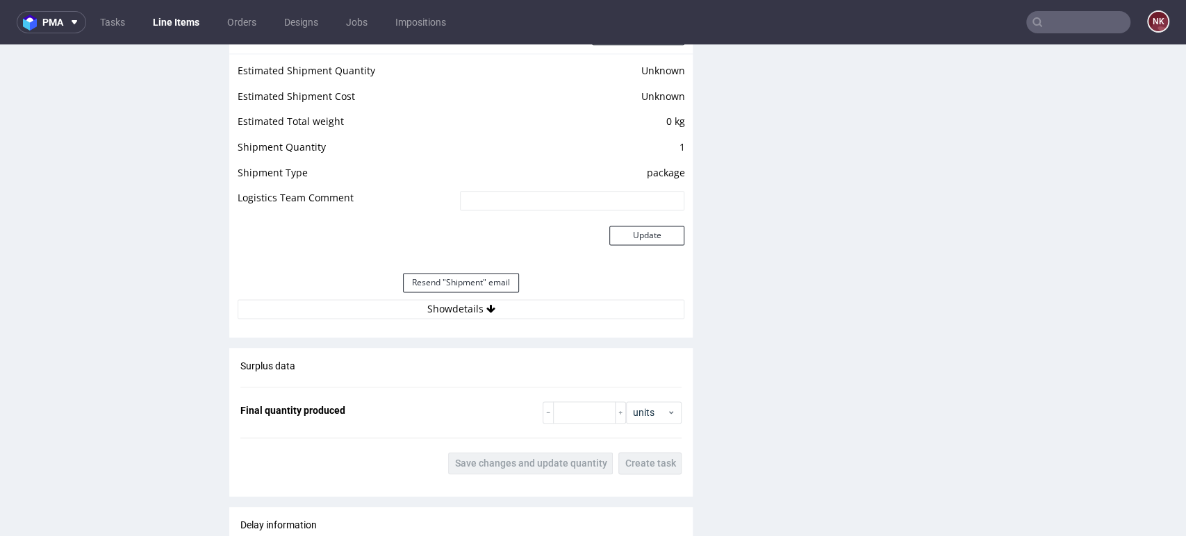
scroll to position [1312, 0]
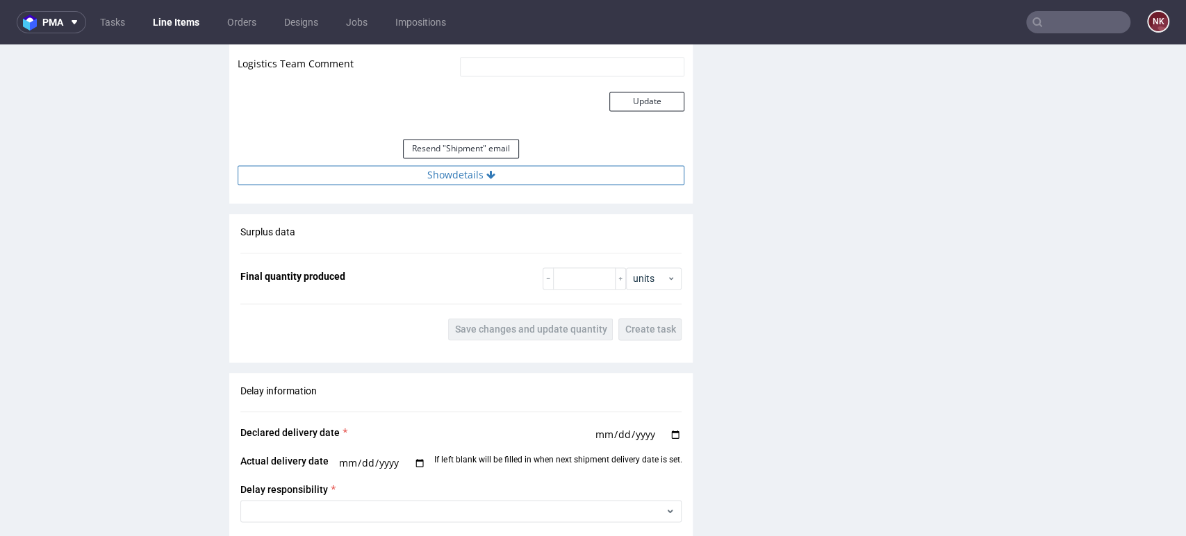
click at [528, 170] on button "Show details" at bounding box center [461, 174] width 447 height 19
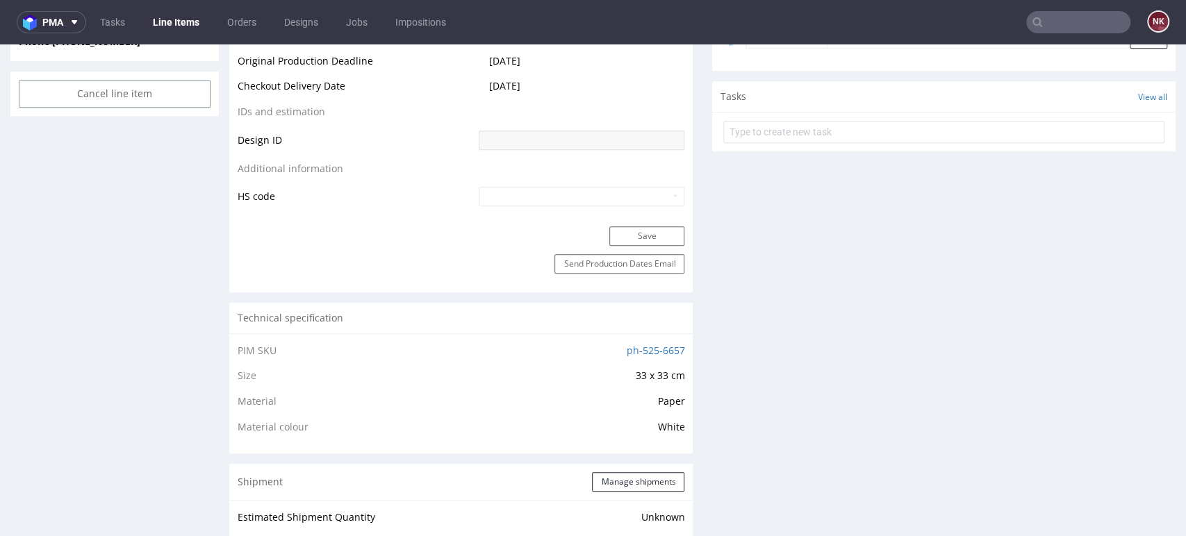
scroll to position [1003, 0]
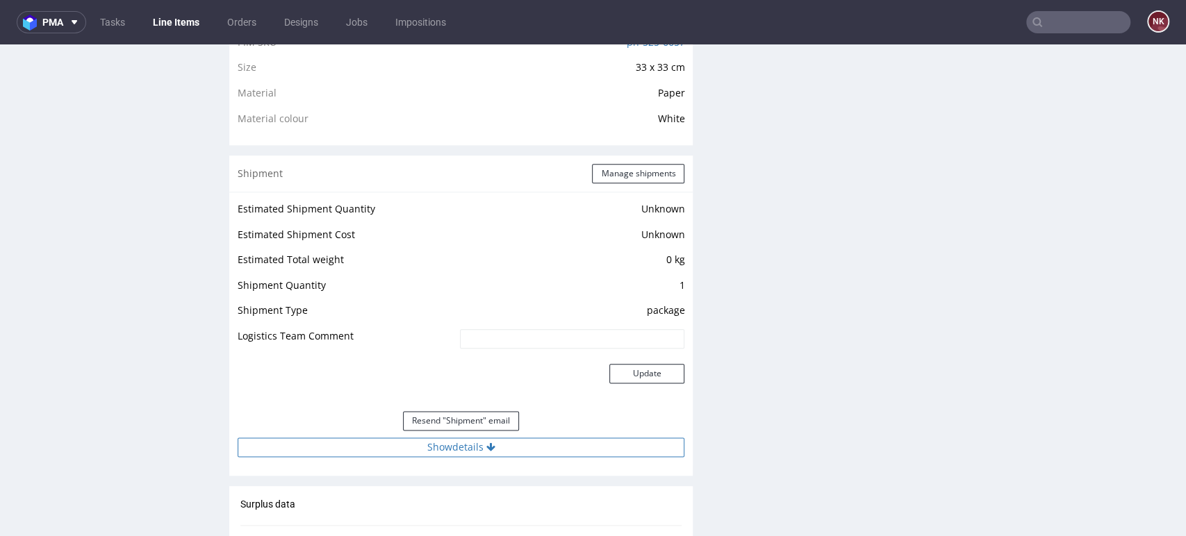
click at [513, 445] on button "Show details" at bounding box center [461, 447] width 447 height 19
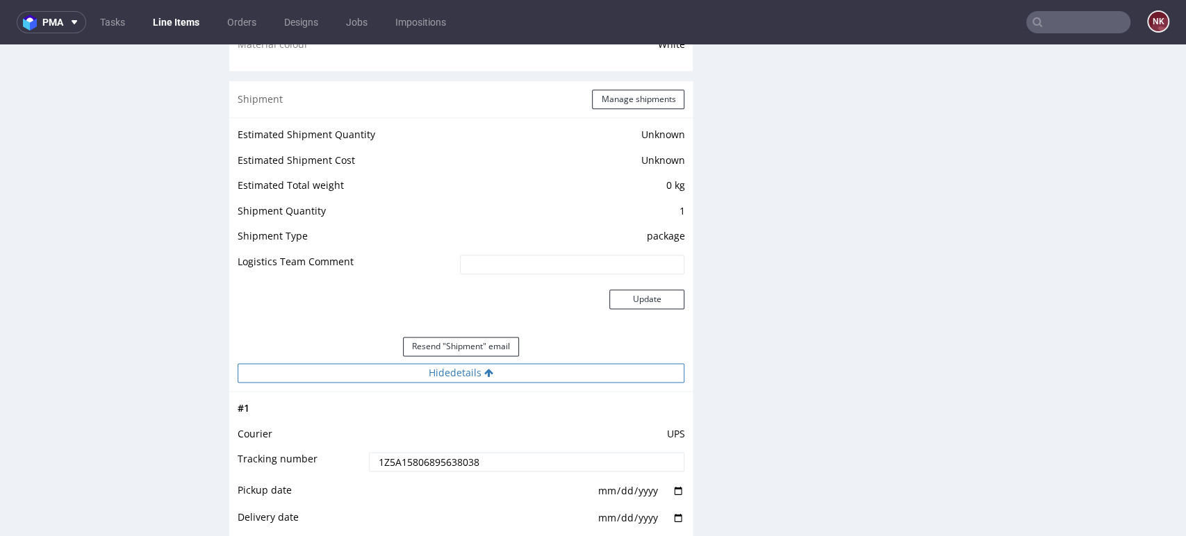
scroll to position [1157, 0]
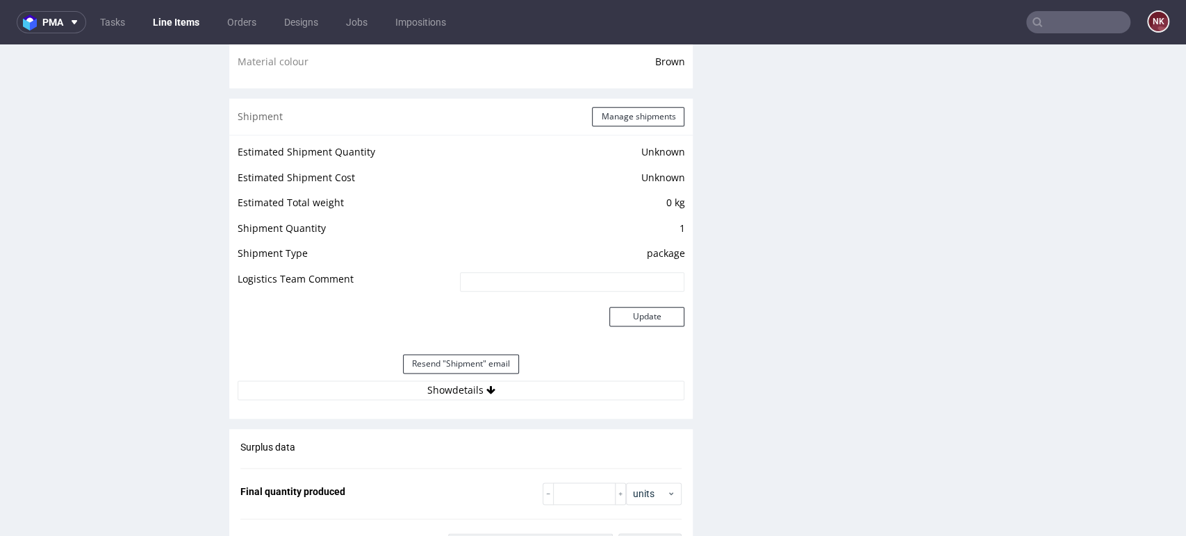
scroll to position [1157, 0]
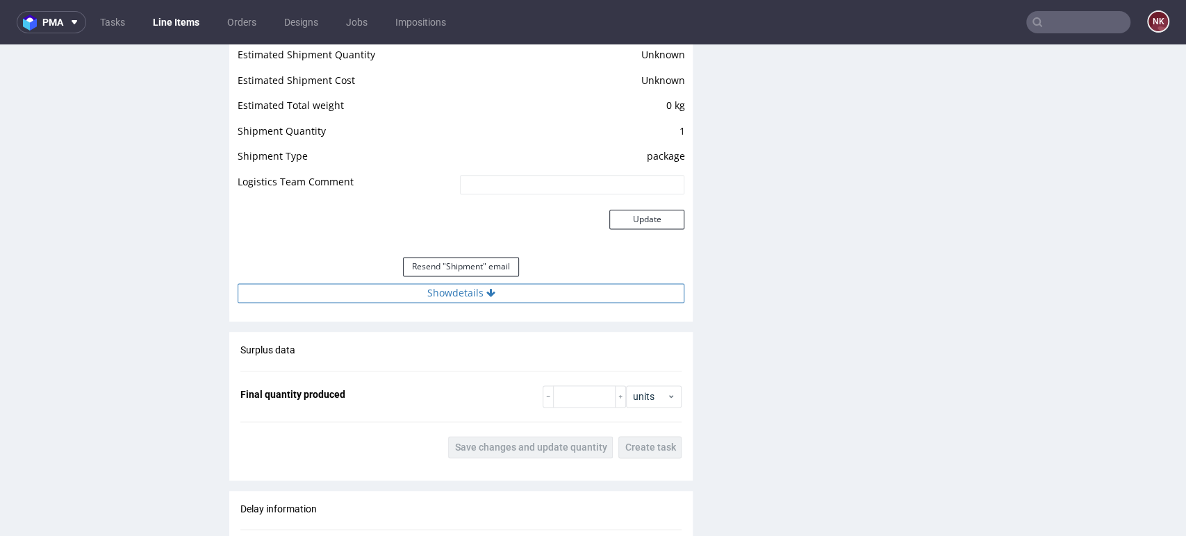
click at [531, 296] on button "Show details" at bounding box center [461, 292] width 447 height 19
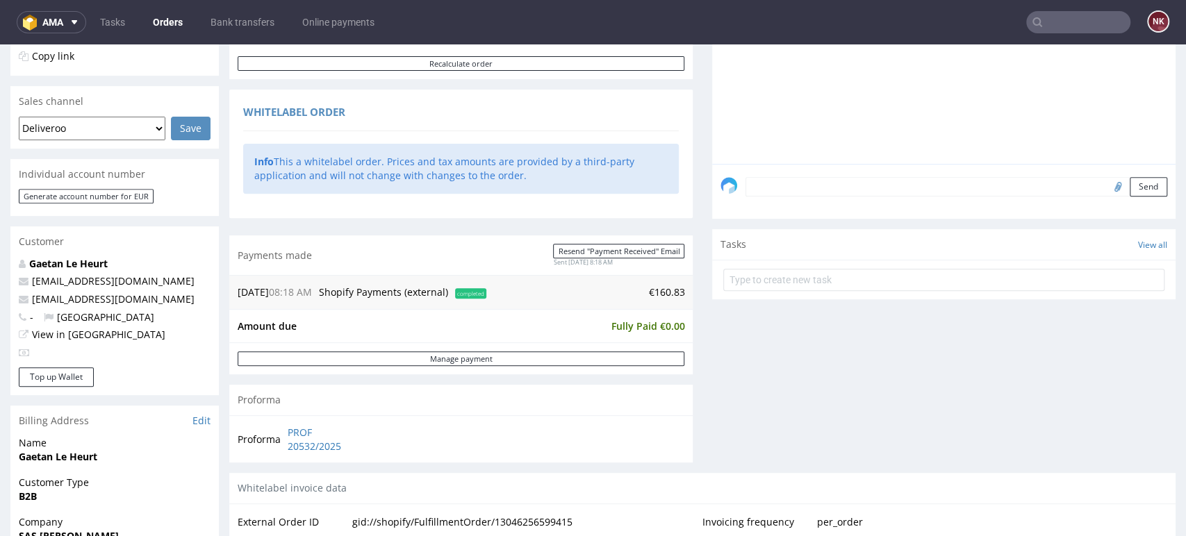
scroll to position [308, 0]
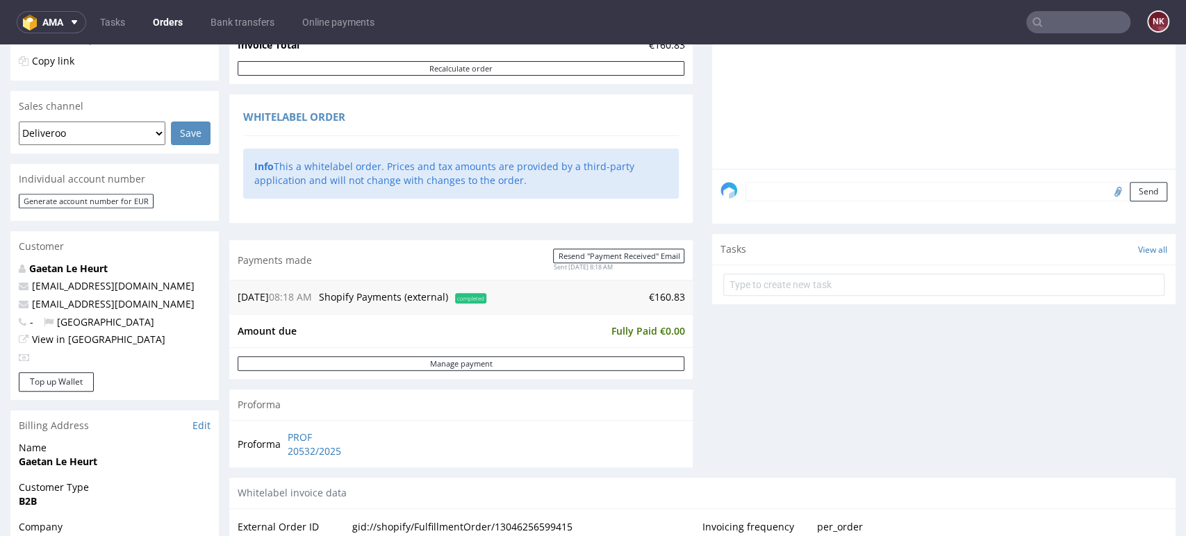
click at [158, 23] on link "Orders" at bounding box center [168, 22] width 47 height 22
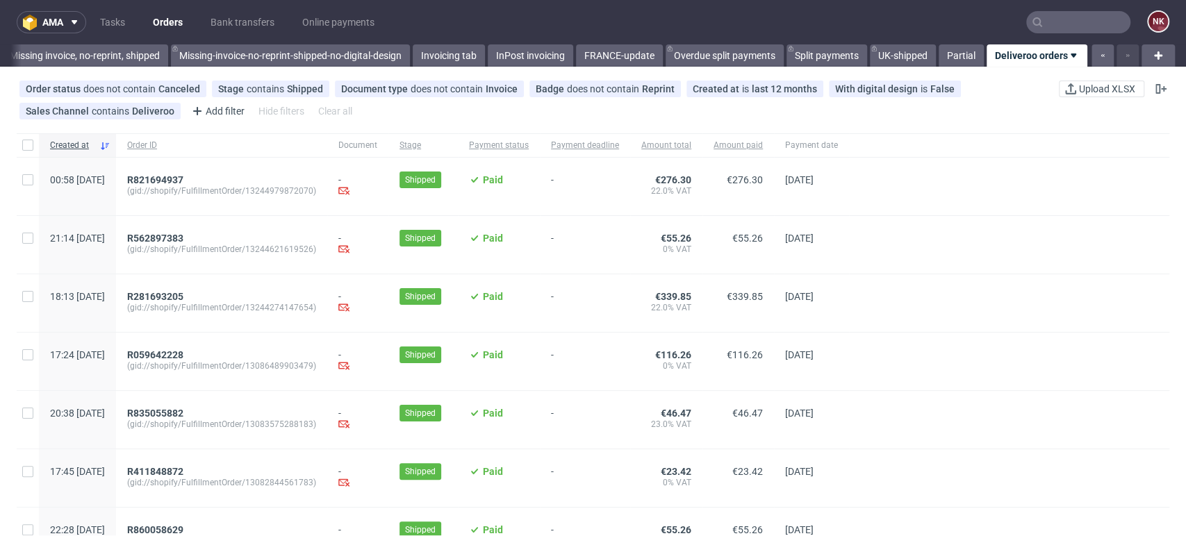
click at [1084, 7] on nav "ama Tasks Orders Bank transfers Online payments NK" at bounding box center [593, 22] width 1186 height 44
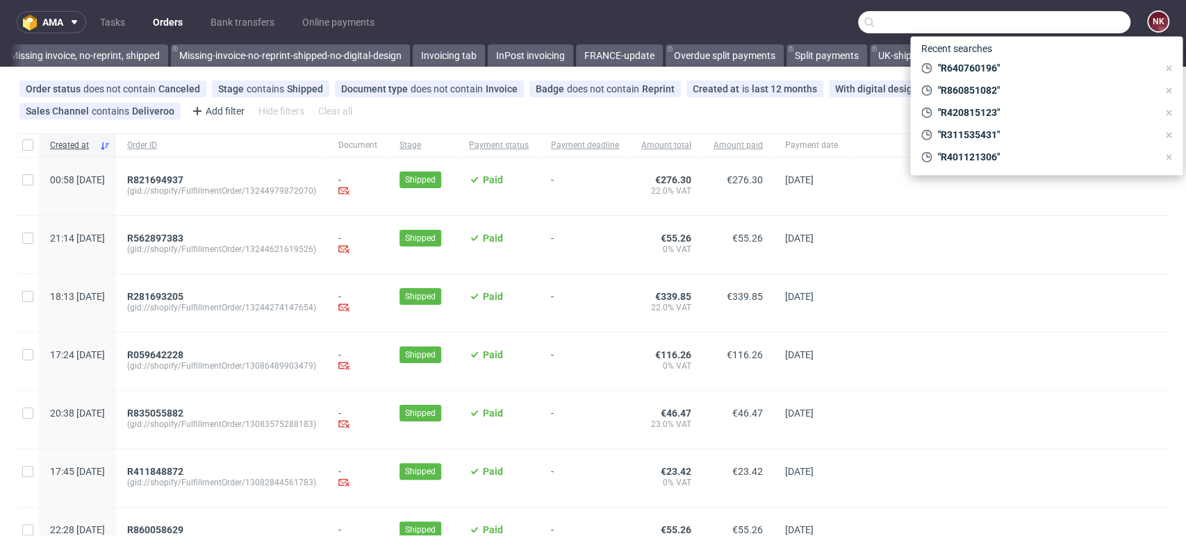
click at [1085, 15] on input "text" at bounding box center [994, 22] width 272 height 22
paste input "R638983079"
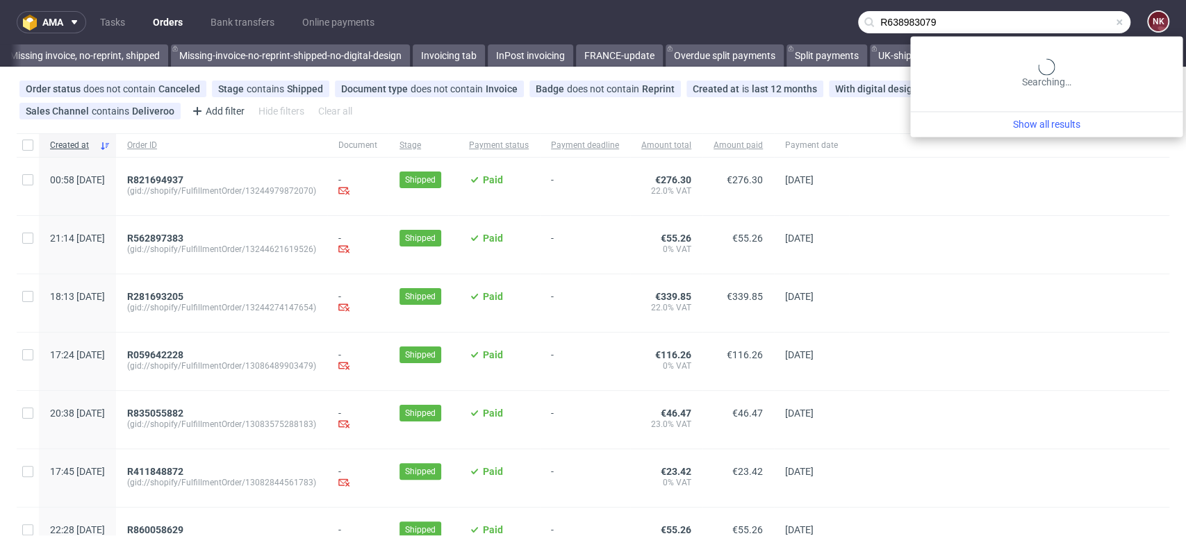
type input "R638983079"
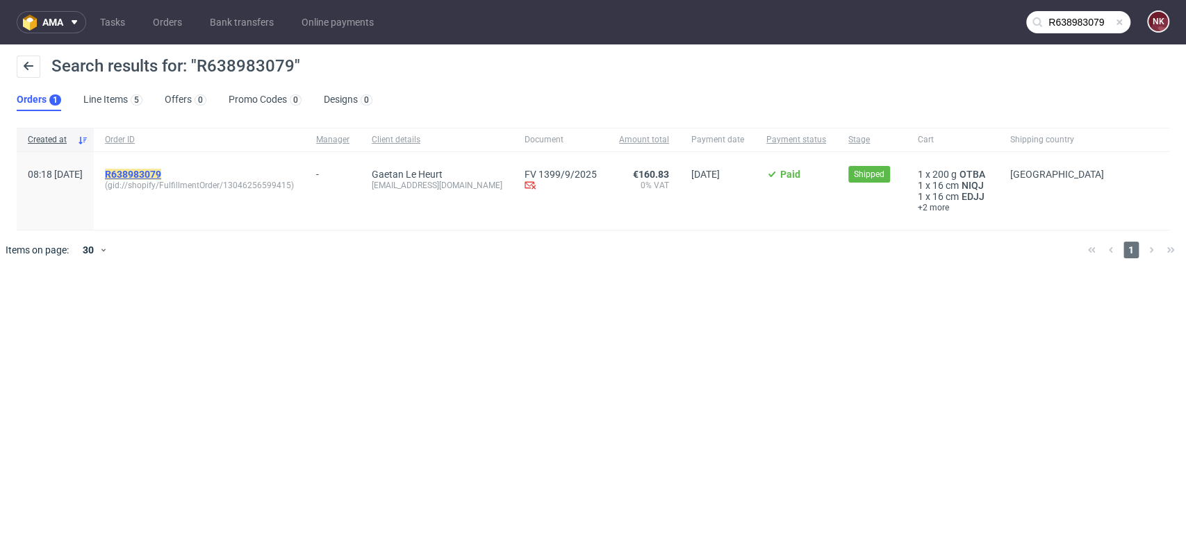
click at [161, 170] on mark "R638983079" at bounding box center [133, 174] width 56 height 11
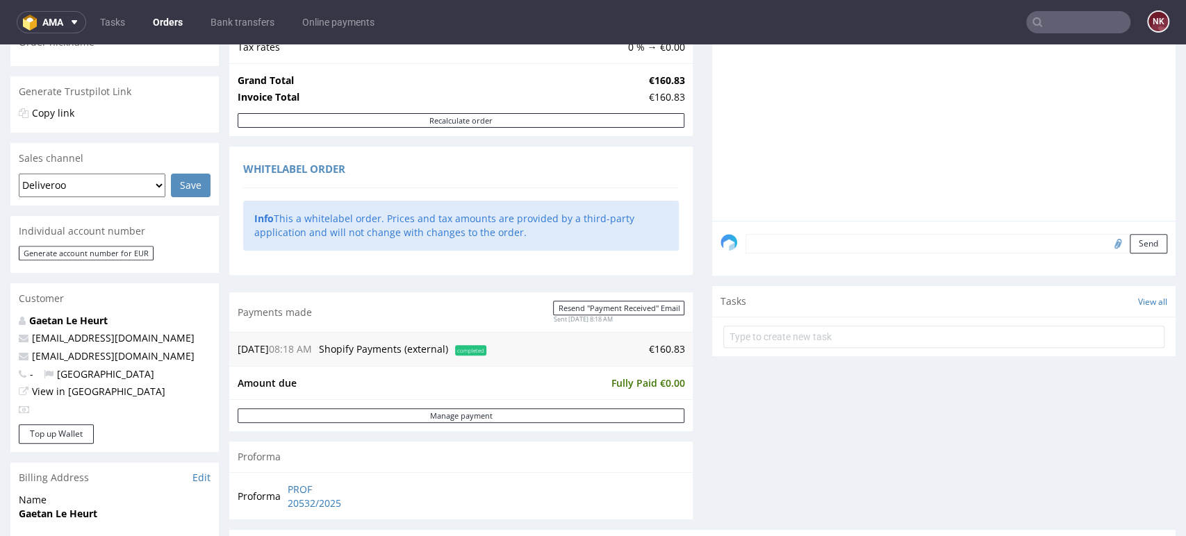
scroll to position [77, 0]
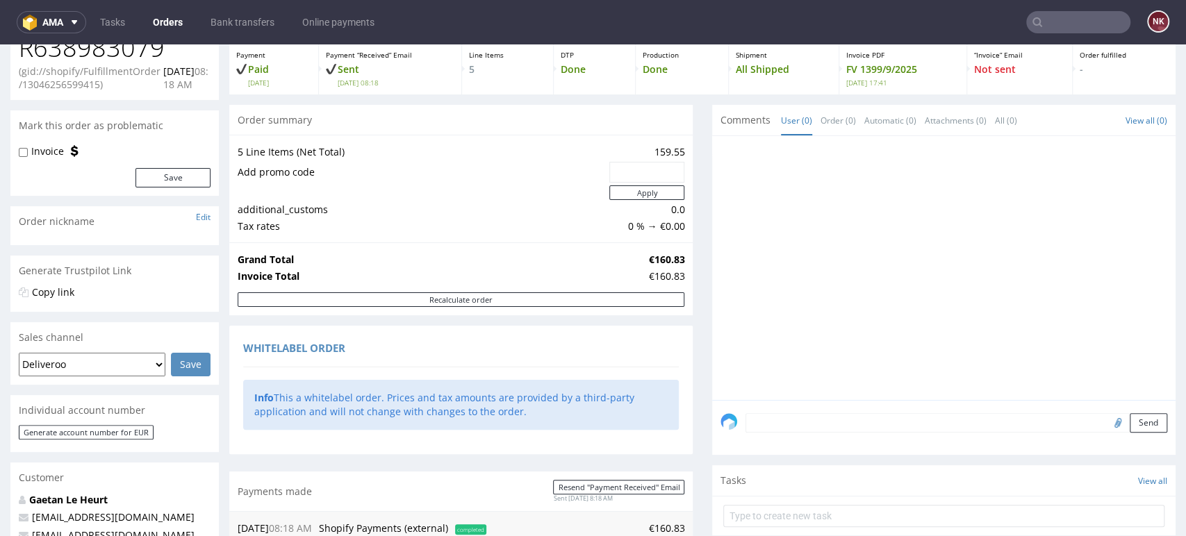
click at [1128, 282] on div at bounding box center [947, 273] width 455 height 256
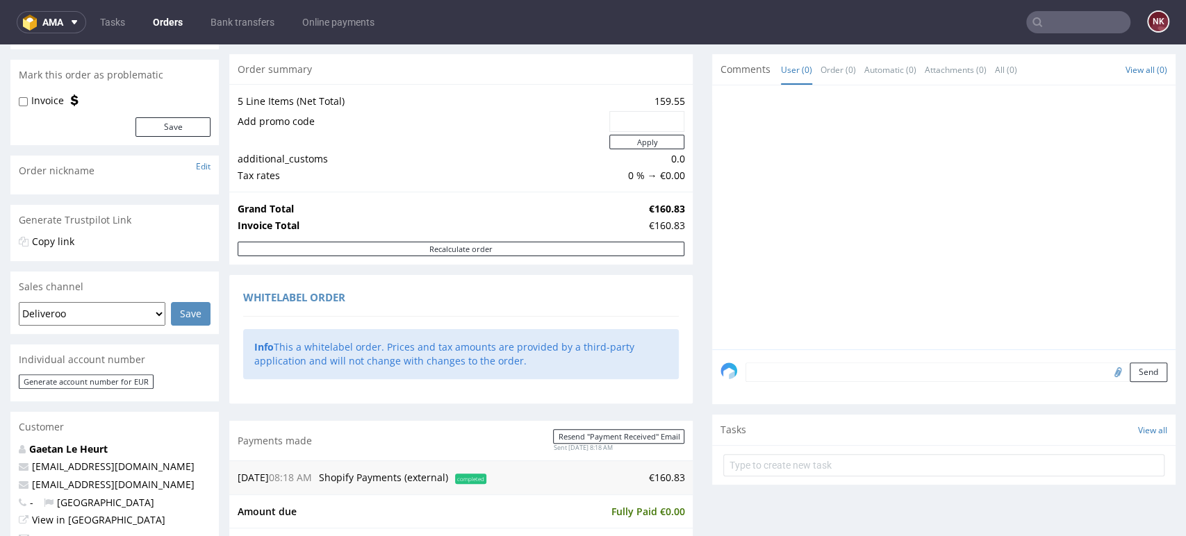
scroll to position [0, 0]
